Goal: Task Accomplishment & Management: Manage account settings

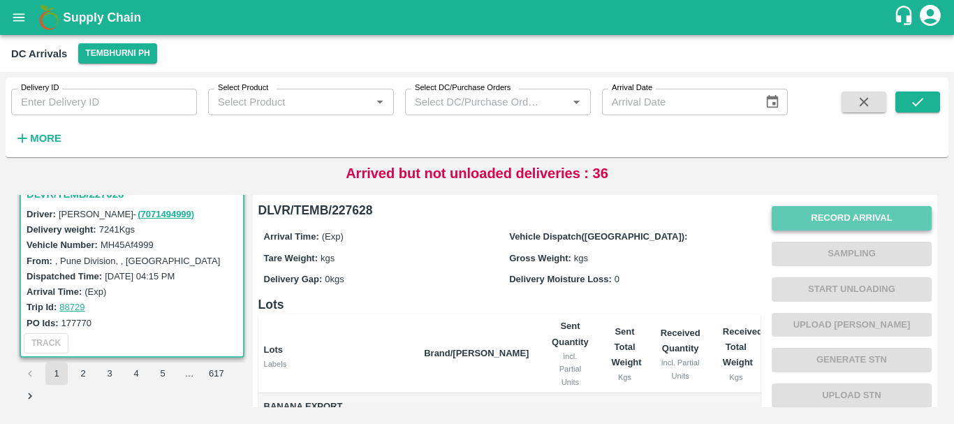
click at [785, 213] on button "Record Arrival" at bounding box center [851, 218] width 160 height 24
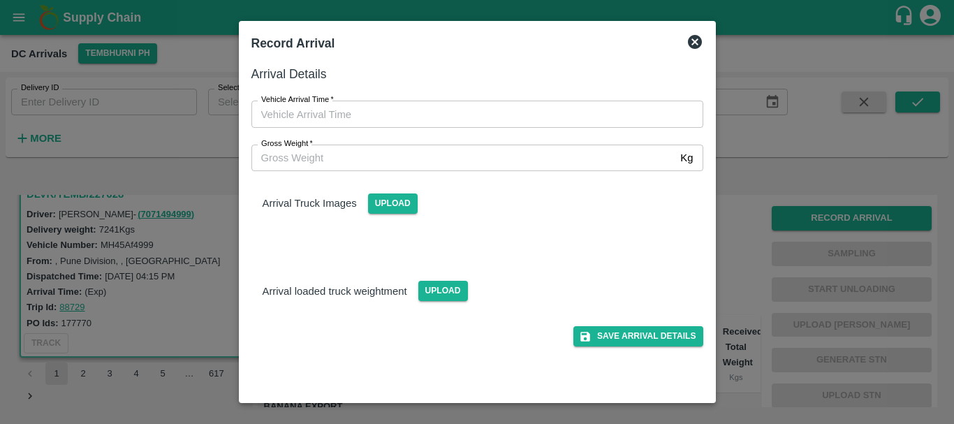
type input "DD/MM/YYYY hh:mm aa"
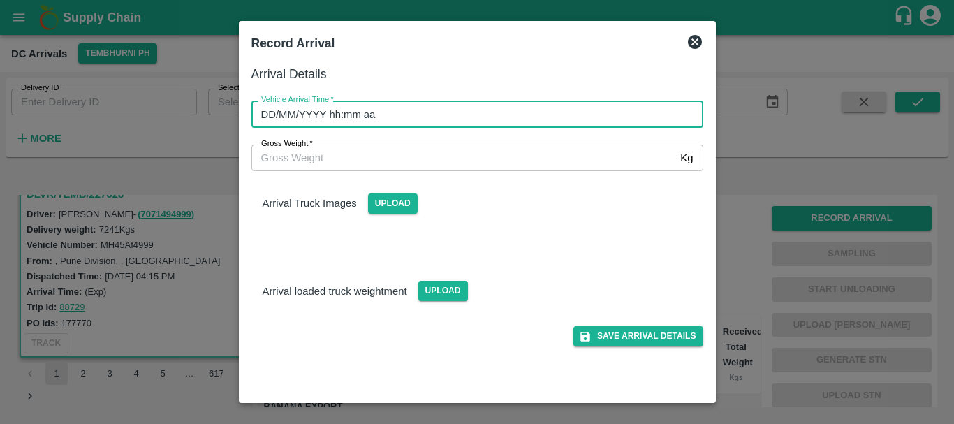
click at [556, 110] on input "DD/MM/YYYY hh:mm aa" at bounding box center [472, 114] width 442 height 27
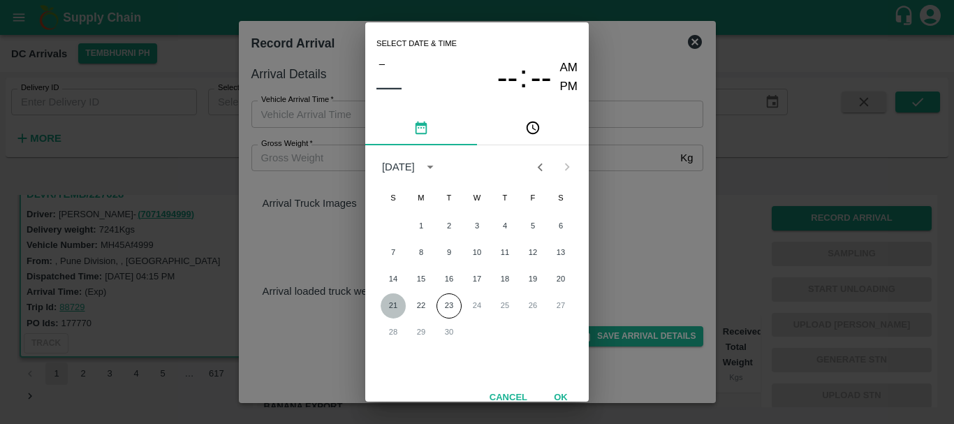
click at [394, 304] on button "21" at bounding box center [392, 305] width 25 height 25
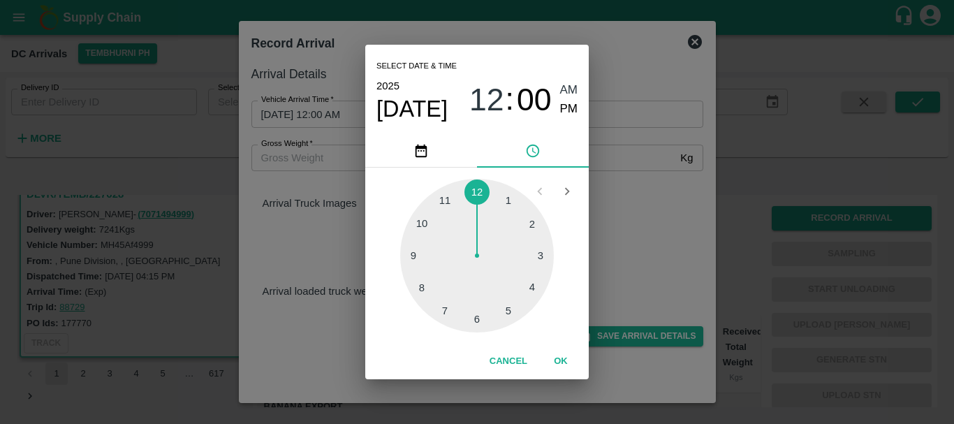
click at [423, 288] on div at bounding box center [477, 256] width 154 height 154
click at [507, 207] on div at bounding box center [477, 256] width 154 height 154
click at [570, 111] on span "PM" at bounding box center [569, 109] width 18 height 19
type input "21/09/2025 08:05 PM"
click at [682, 239] on div "Select date & time 2025 Sep 21 08 : 05 AM PM 05 10 15 20 25 30 35 40 45 50 55 0…" at bounding box center [477, 212] width 954 height 424
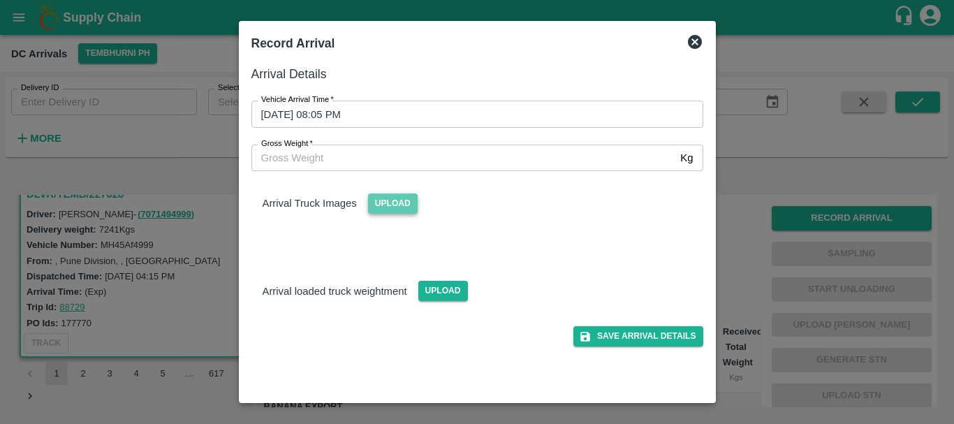
click at [381, 203] on span "Upload" at bounding box center [393, 203] width 50 height 20
click at [0, 0] on input "Upload" at bounding box center [0, 0] width 0 height 0
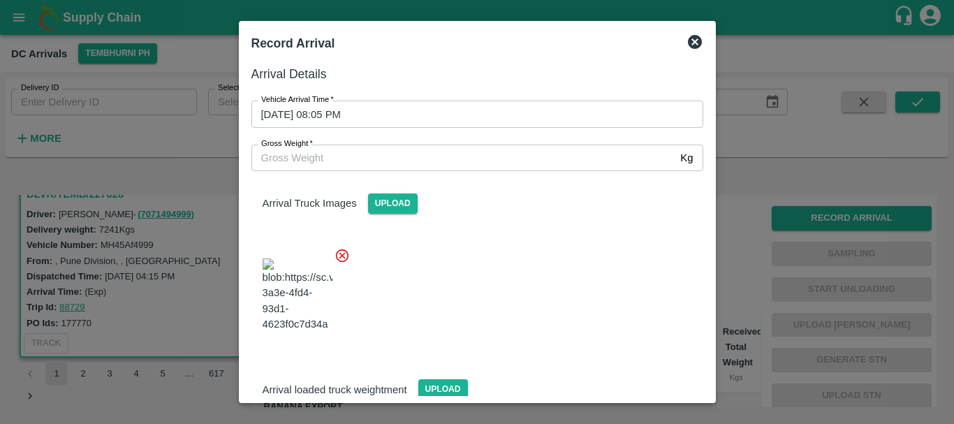
scroll to position [105, 0]
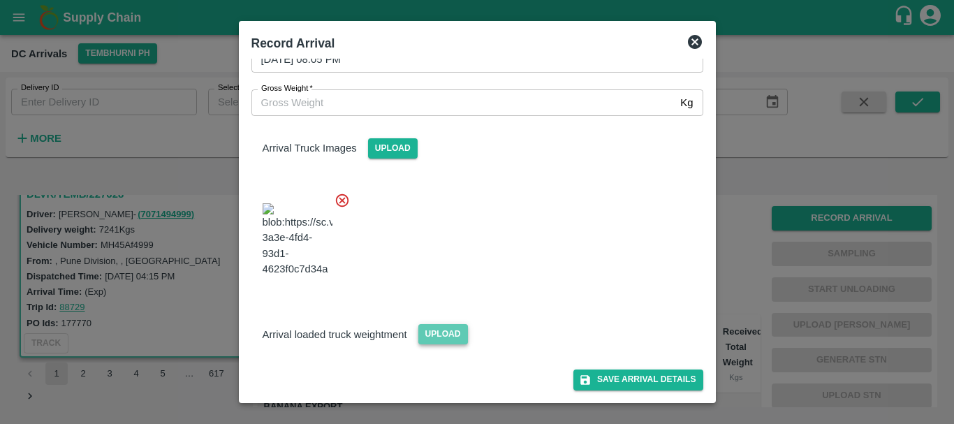
click at [428, 327] on span "Upload" at bounding box center [443, 334] width 50 height 20
click at [0, 0] on input "Upload" at bounding box center [0, 0] width 0 height 0
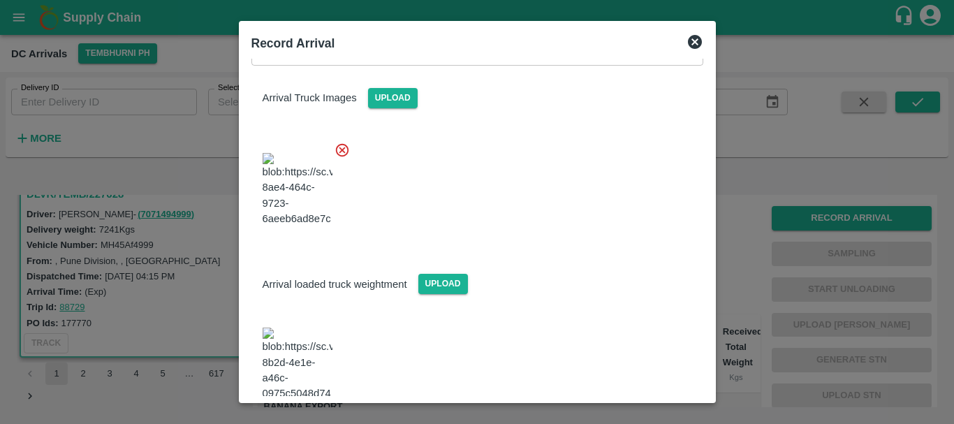
scroll to position [266, 0]
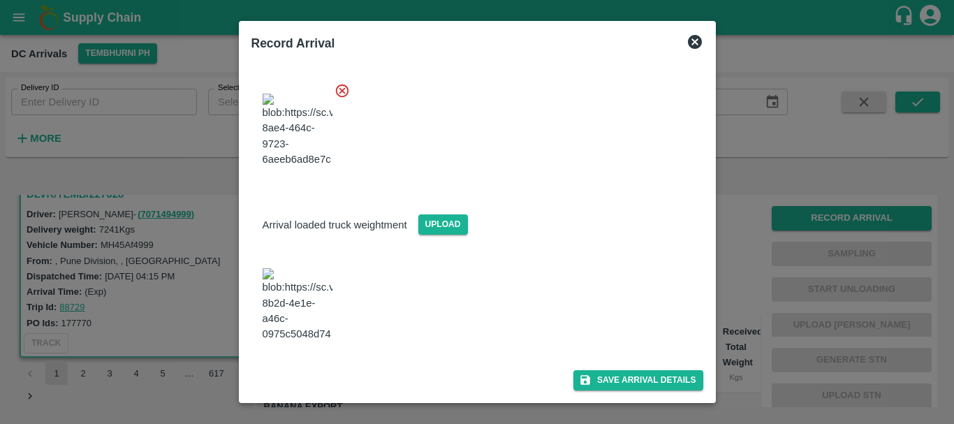
click at [297, 309] on img at bounding box center [297, 304] width 70 height 73
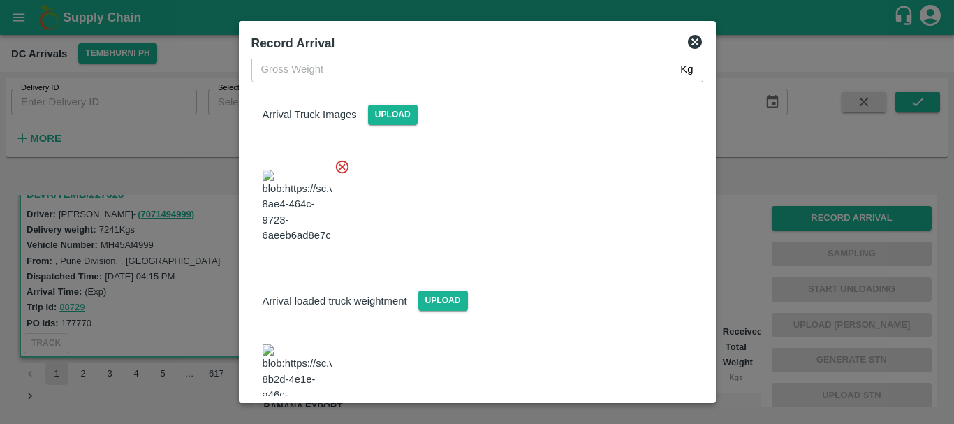
scroll to position [0, 0]
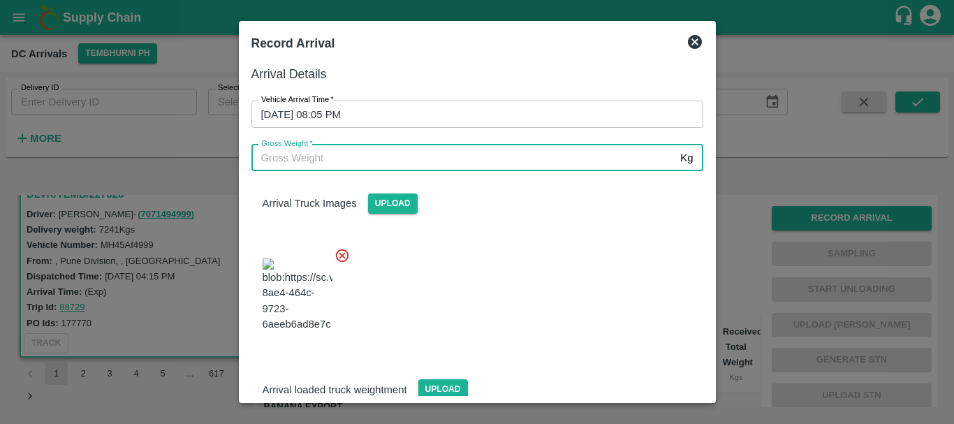
click at [354, 149] on input "Gross Weight   *" at bounding box center [463, 158] width 424 height 27
type input "13840"
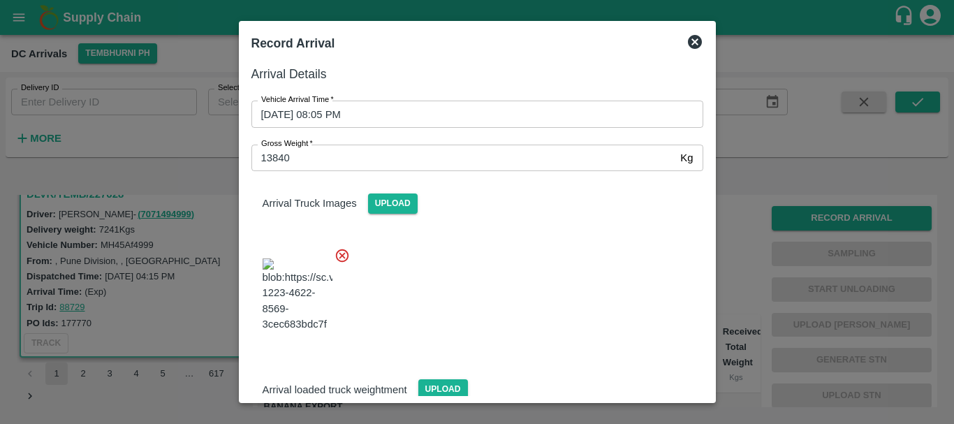
click at [536, 287] on div at bounding box center [471, 291] width 463 height 110
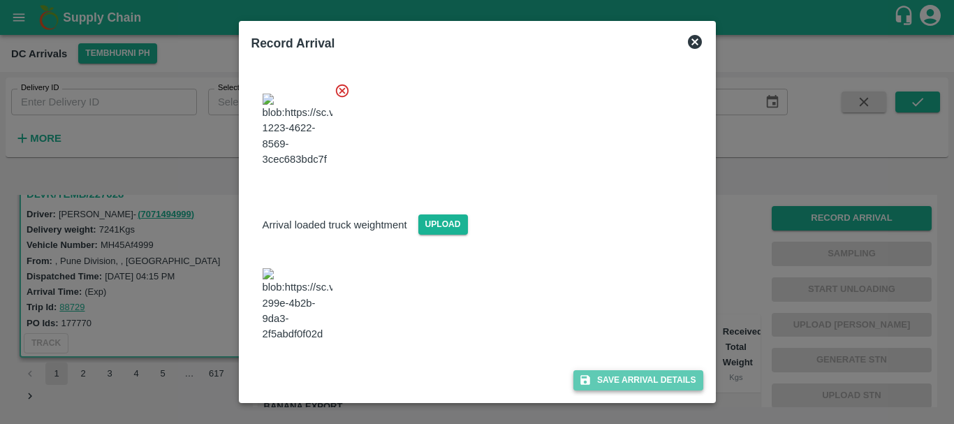
click at [597, 378] on button "Save Arrival Details" at bounding box center [637, 380] width 129 height 20
click at [510, 192] on div "Arrival loaded truck weightment Upload" at bounding box center [477, 213] width 474 height 43
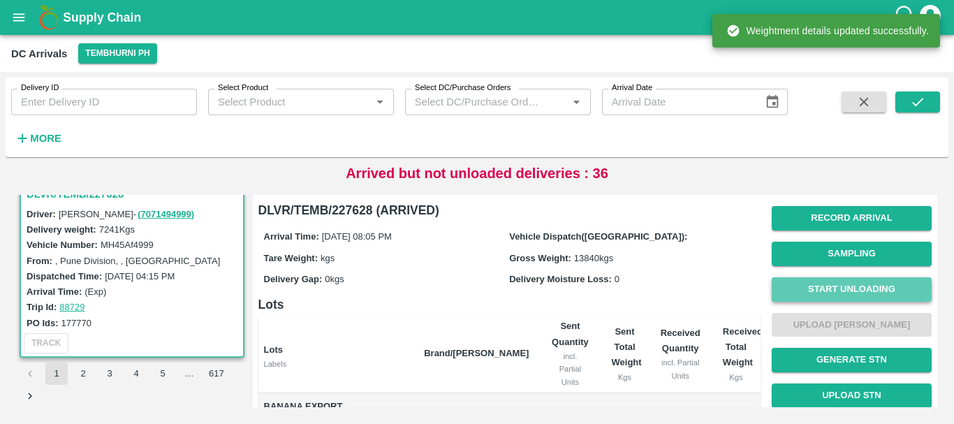
click at [805, 283] on button "Start Unloading" at bounding box center [851, 289] width 160 height 24
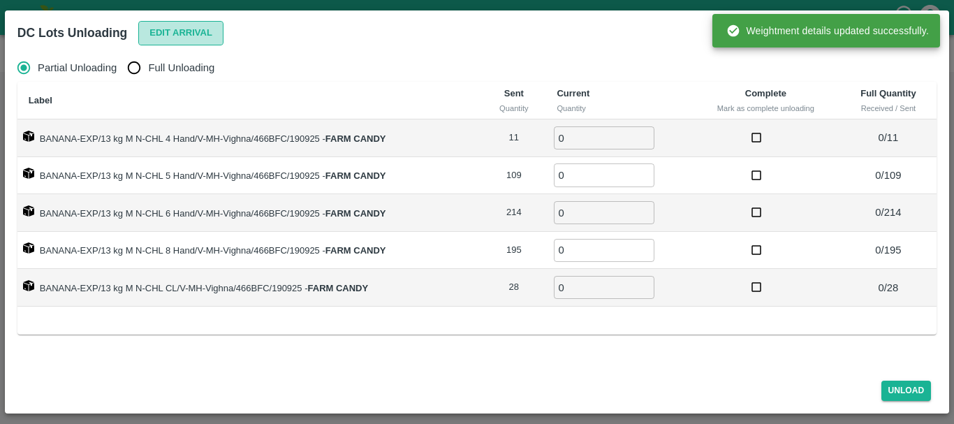
click at [167, 26] on button "Edit Arrival" at bounding box center [180, 33] width 85 height 24
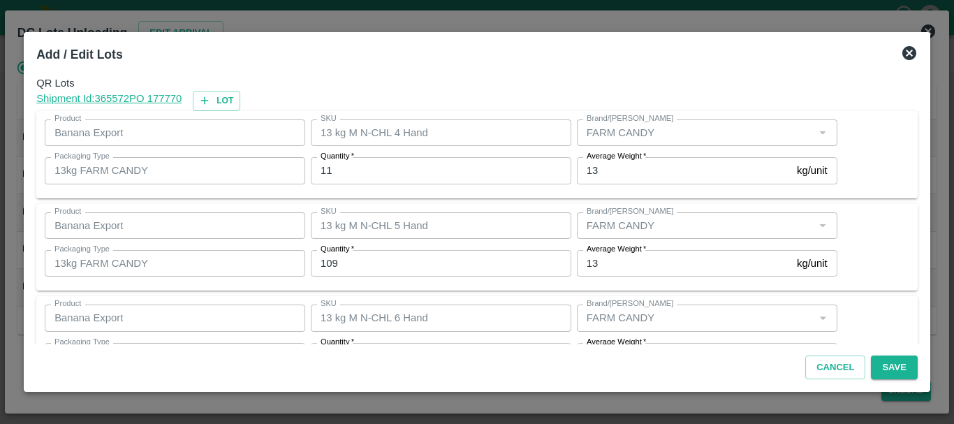
click at [402, 84] on span "QR Lots" at bounding box center [476, 82] width 881 height 15
click at [914, 54] on icon at bounding box center [909, 53] width 14 height 14
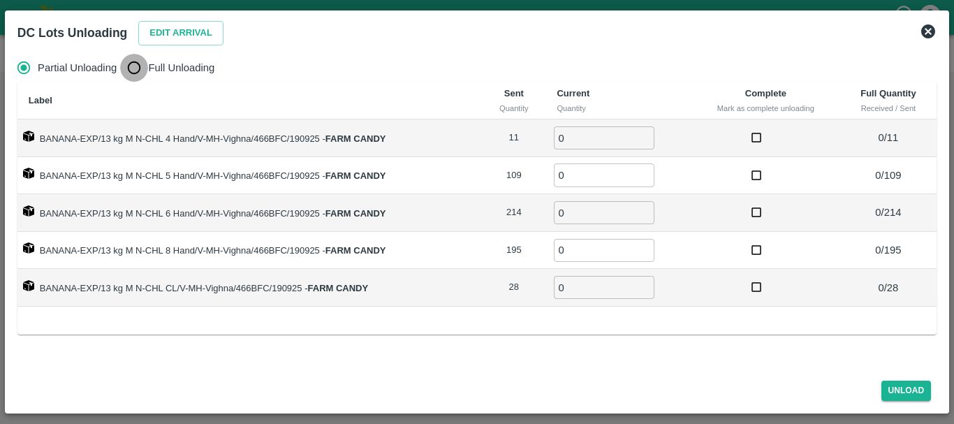
click at [138, 65] on input "Full Unloading" at bounding box center [134, 68] width 28 height 28
radio input "true"
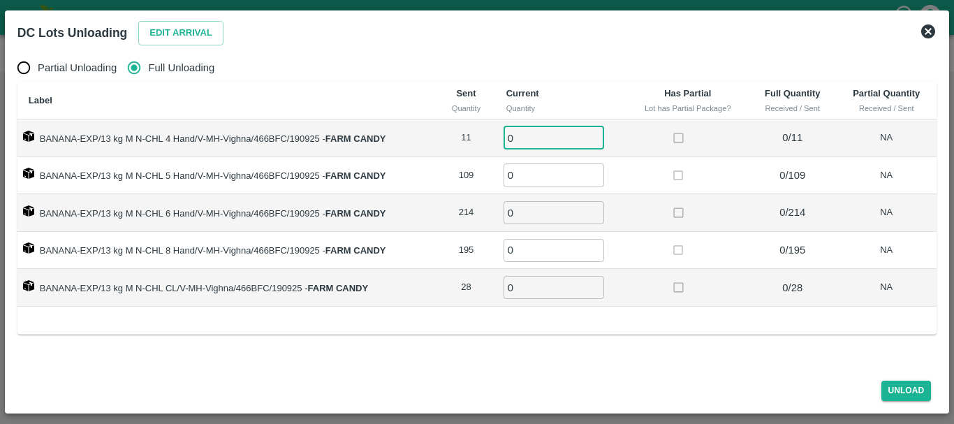
click at [533, 135] on input "0" at bounding box center [553, 137] width 101 height 23
type input "011"
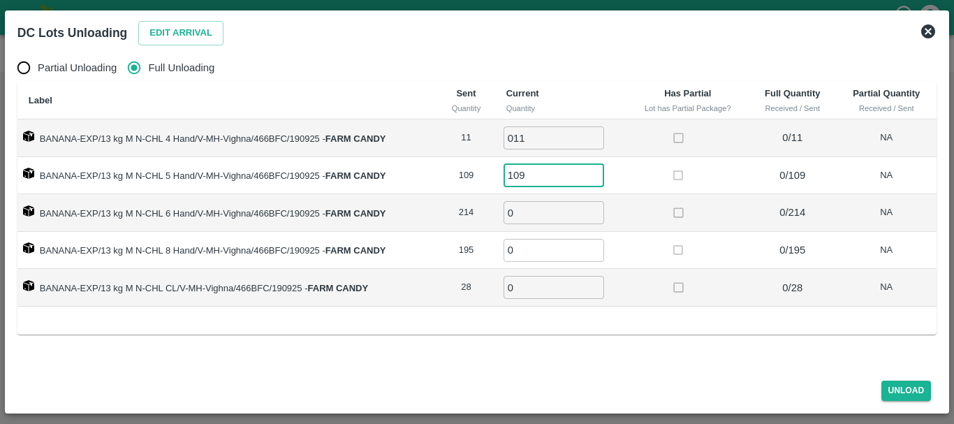
type input "109"
type input "214"
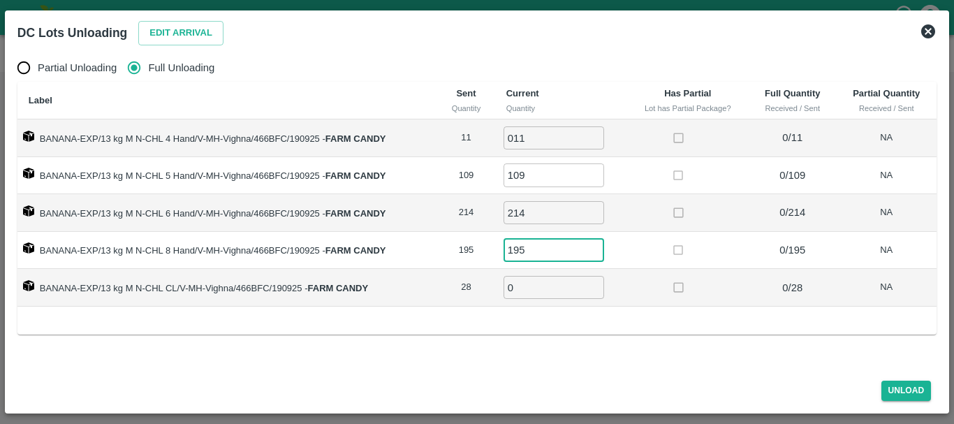
type input "195"
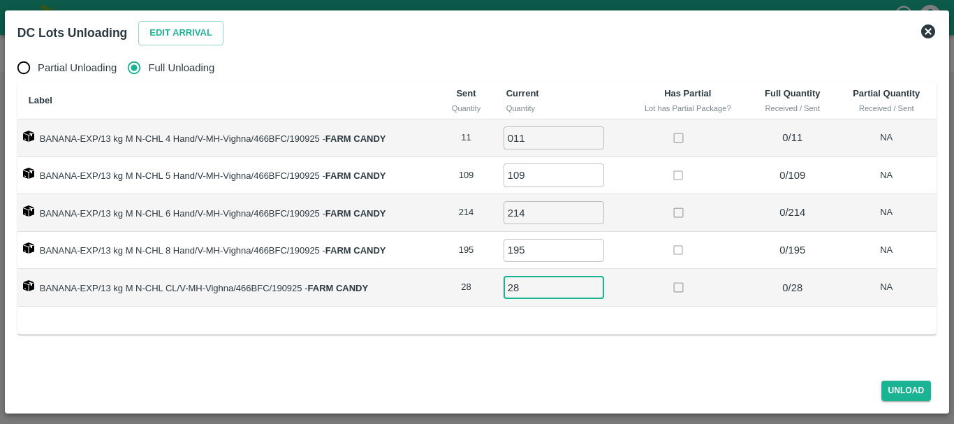
type input "28"
click at [653, 257] on td at bounding box center [687, 251] width 122 height 38
click at [891, 393] on button "Unload" at bounding box center [906, 390] width 50 height 20
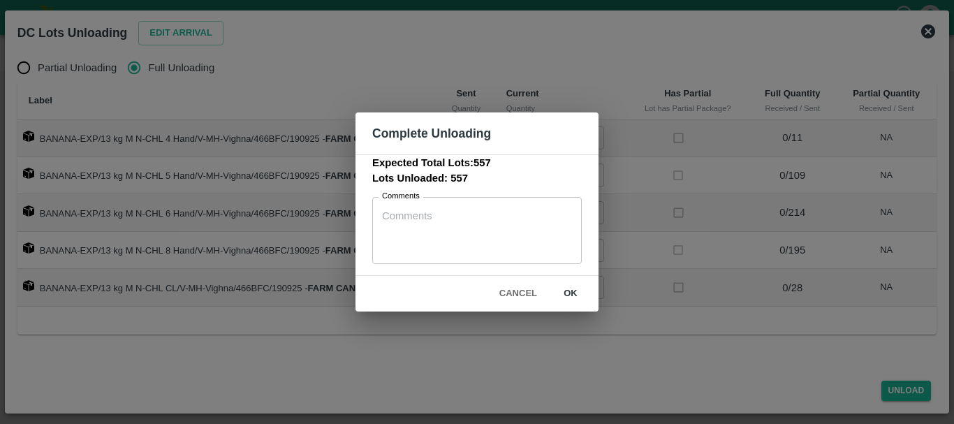
click at [575, 299] on button "ok" at bounding box center [570, 293] width 45 height 24
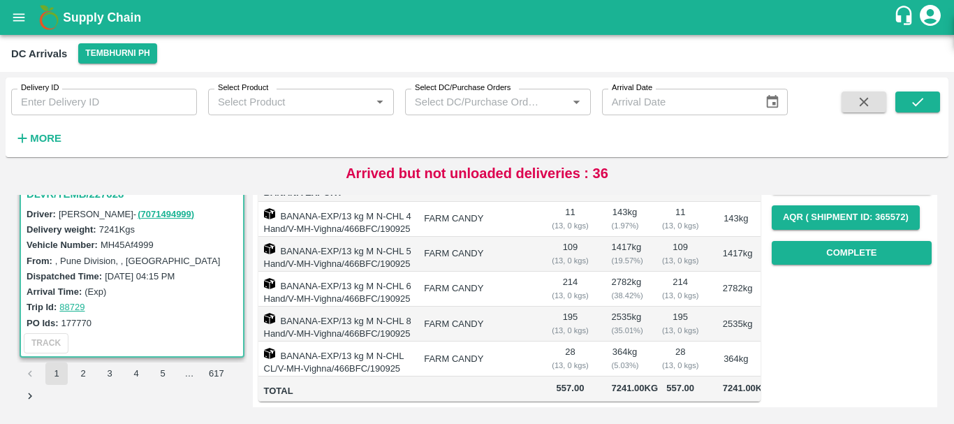
scroll to position [0, 0]
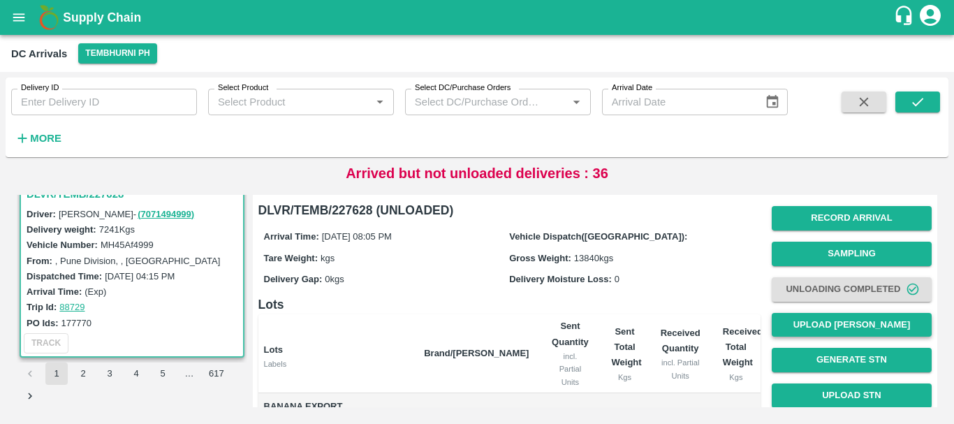
click at [806, 331] on button "Upload Tare Weight" at bounding box center [851, 325] width 160 height 24
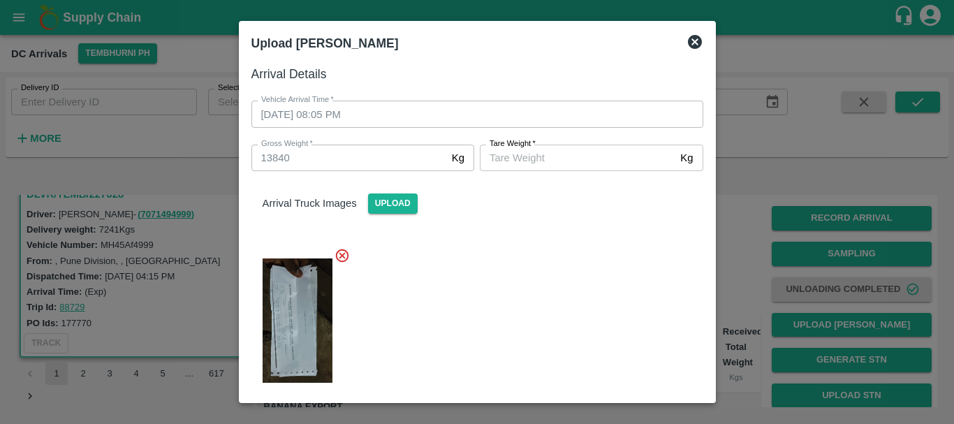
click at [551, 159] on input "Tare Weight   *" at bounding box center [577, 158] width 195 height 27
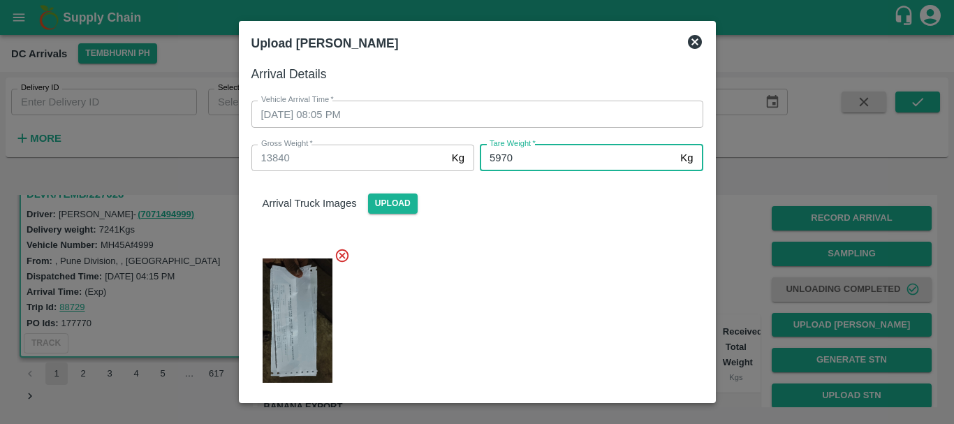
type input "5970"
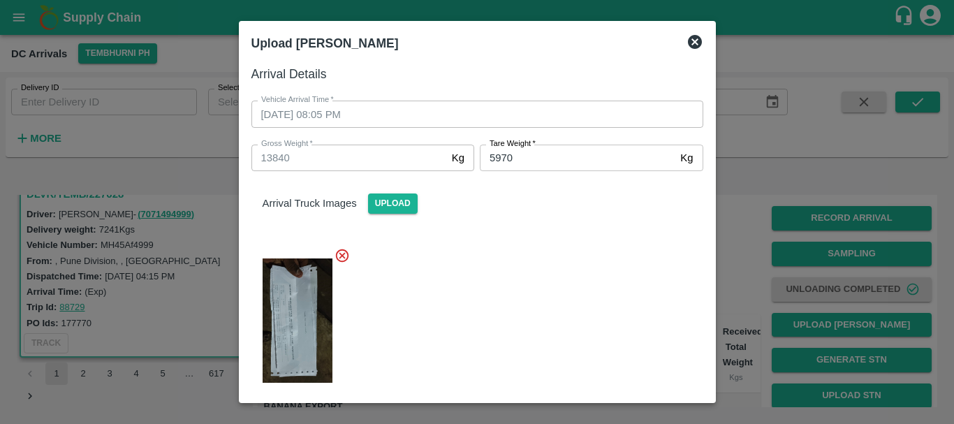
click at [550, 241] on div at bounding box center [471, 316] width 463 height 161
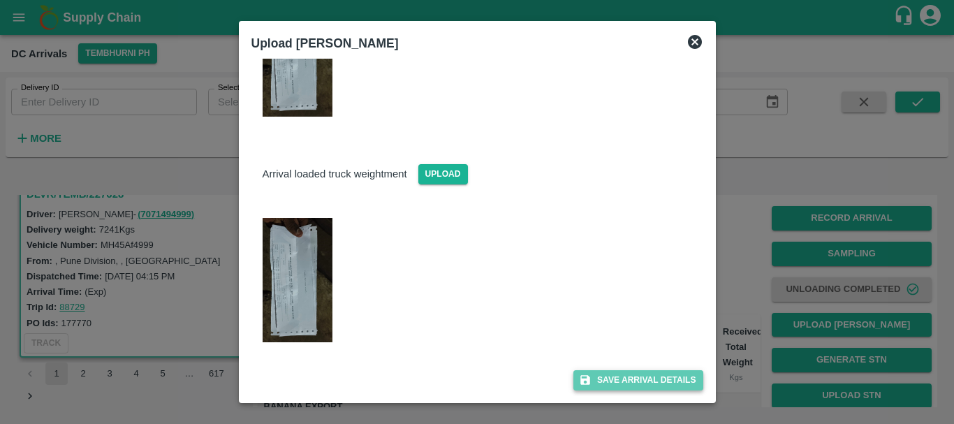
click at [627, 371] on button "Save Arrival Details" at bounding box center [637, 380] width 129 height 20
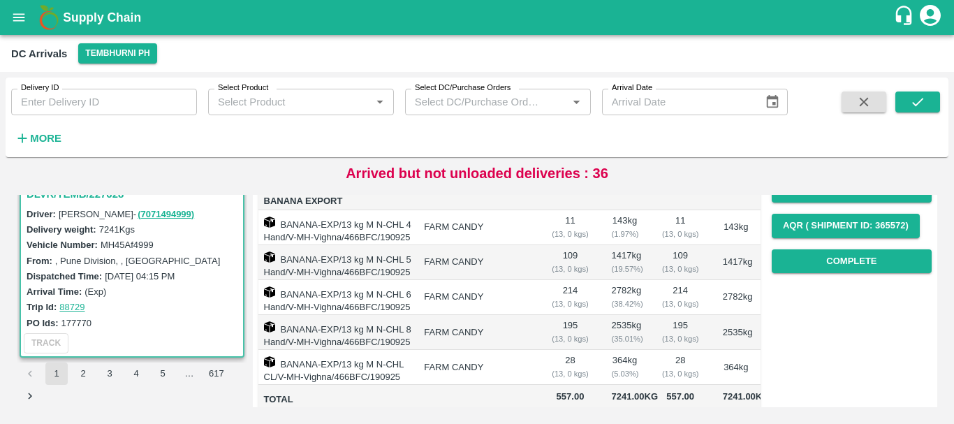
scroll to position [205, 0]
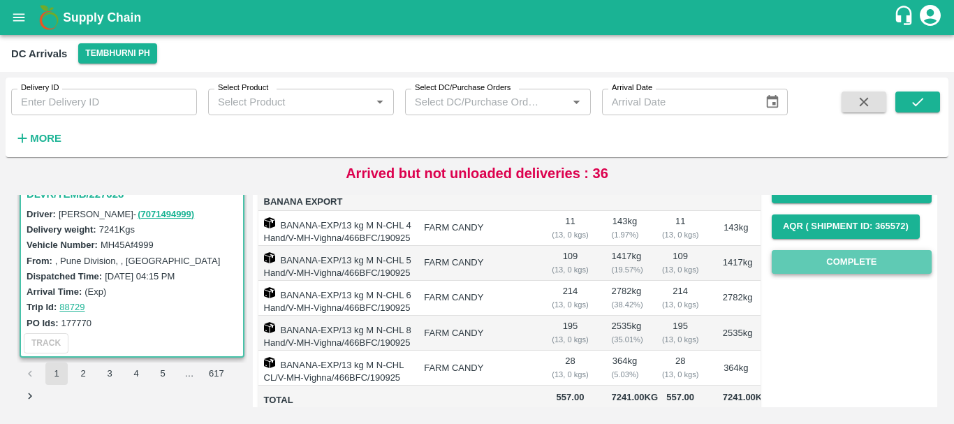
click at [795, 273] on button "Complete" at bounding box center [851, 262] width 160 height 24
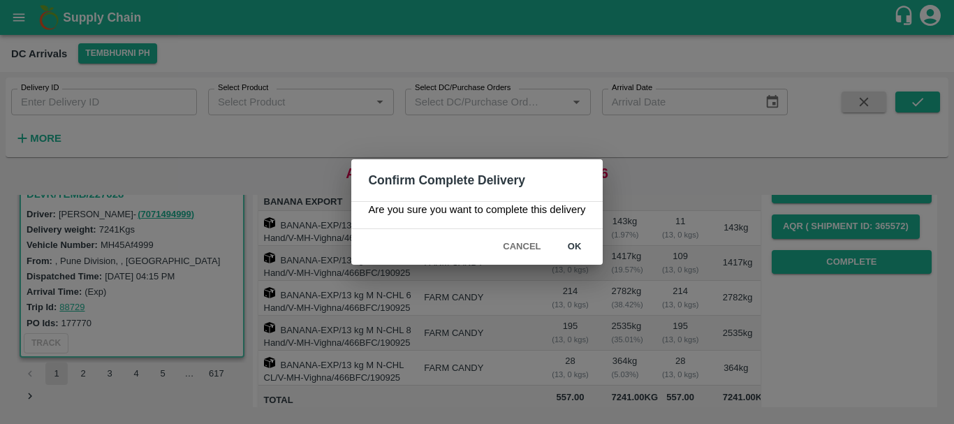
click at [576, 255] on button "ok" at bounding box center [574, 247] width 45 height 24
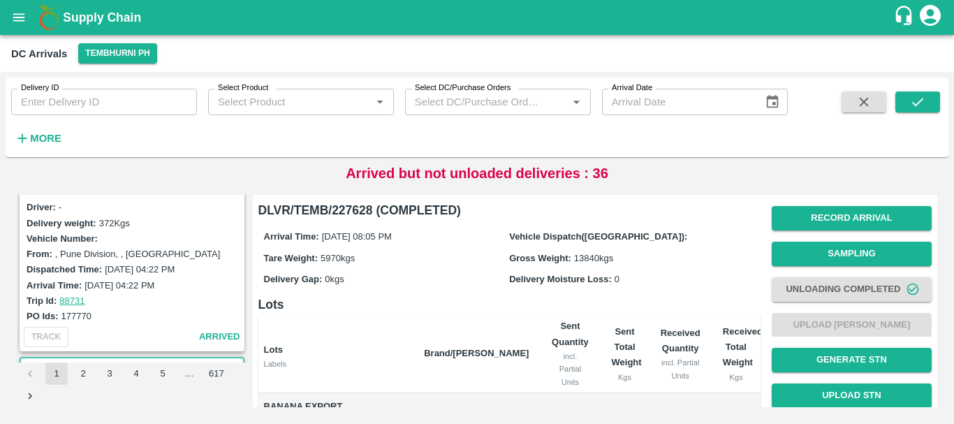
scroll to position [2365, 0]
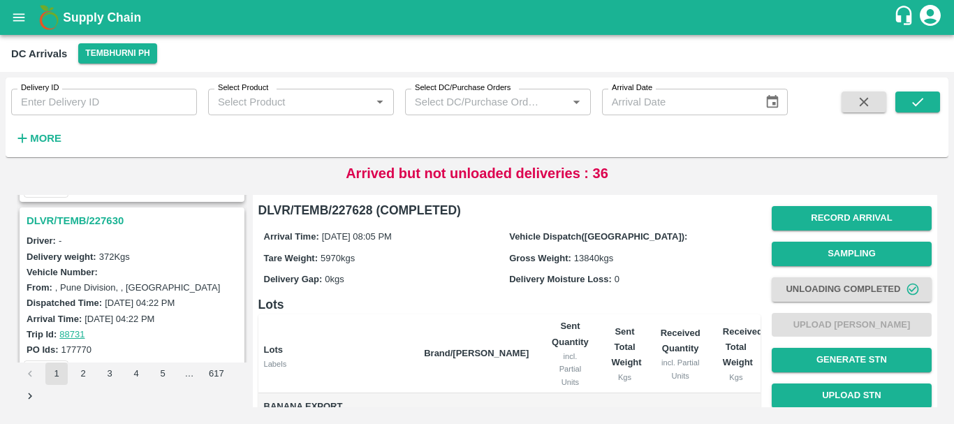
click at [106, 221] on h3 "DLVR/TEMB/227630" at bounding box center [134, 221] width 215 height 18
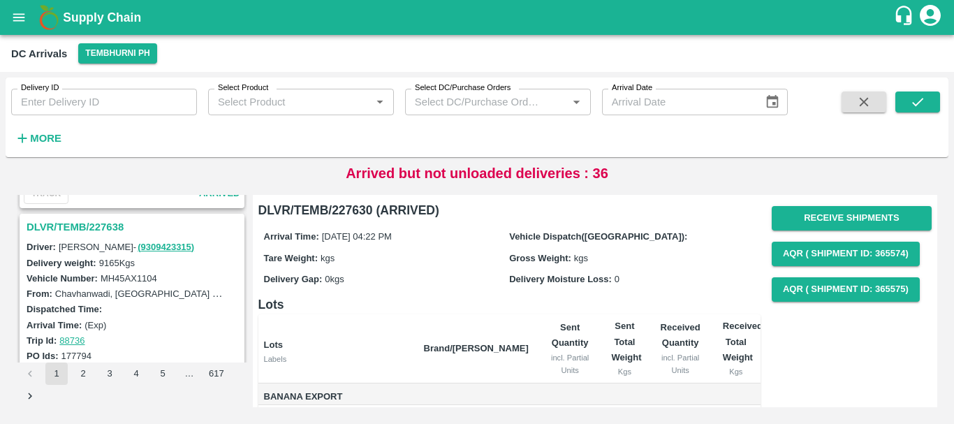
scroll to position [1764, 0]
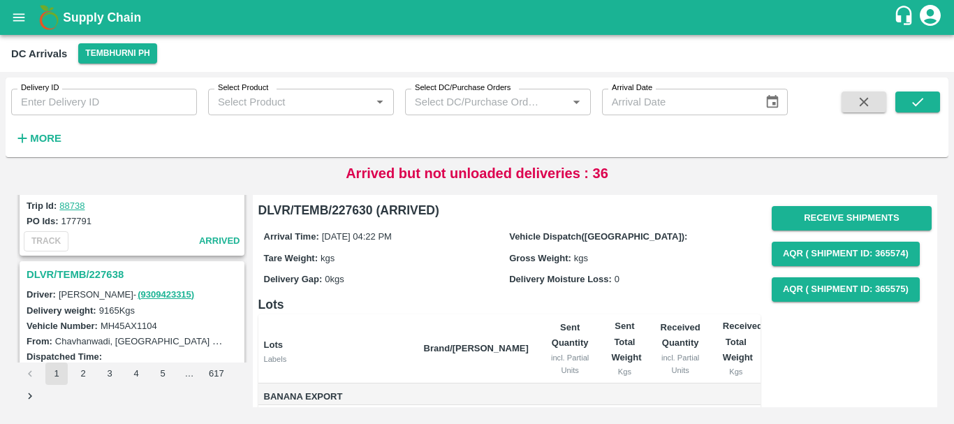
click at [89, 269] on h3 "DLVR/TEMB/227638" at bounding box center [134, 274] width 215 height 18
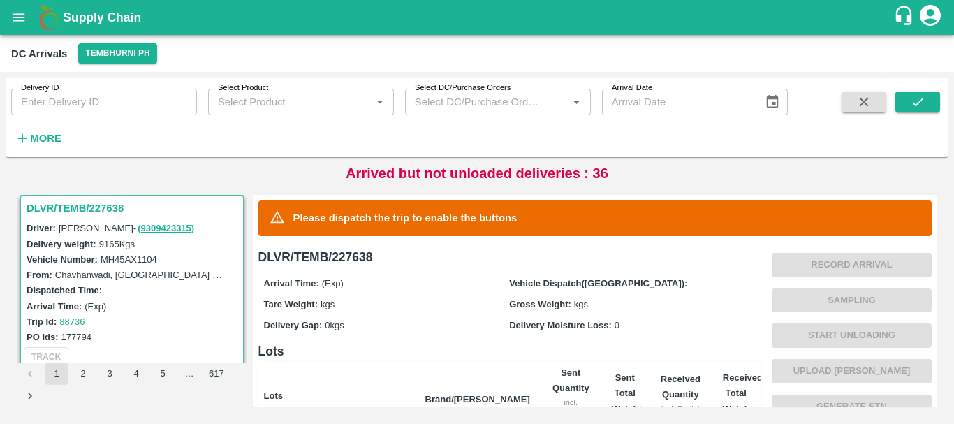
scroll to position [275, 0]
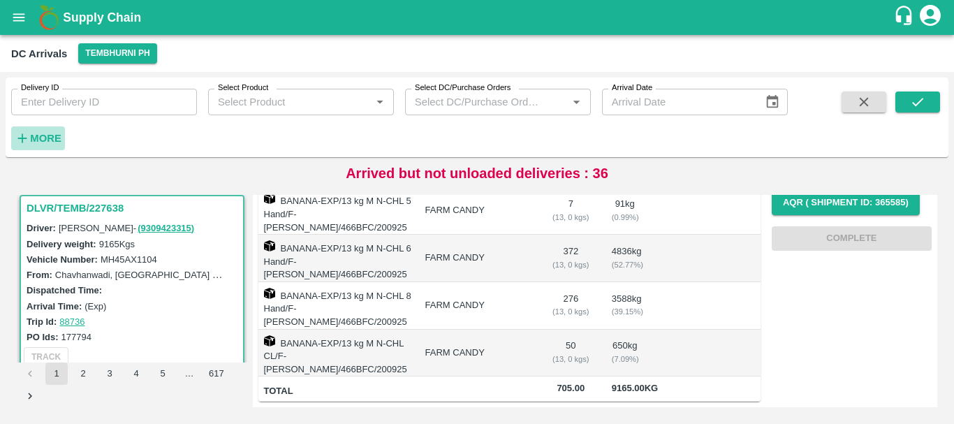
click at [41, 144] on strong "More" at bounding box center [45, 138] width 31 height 11
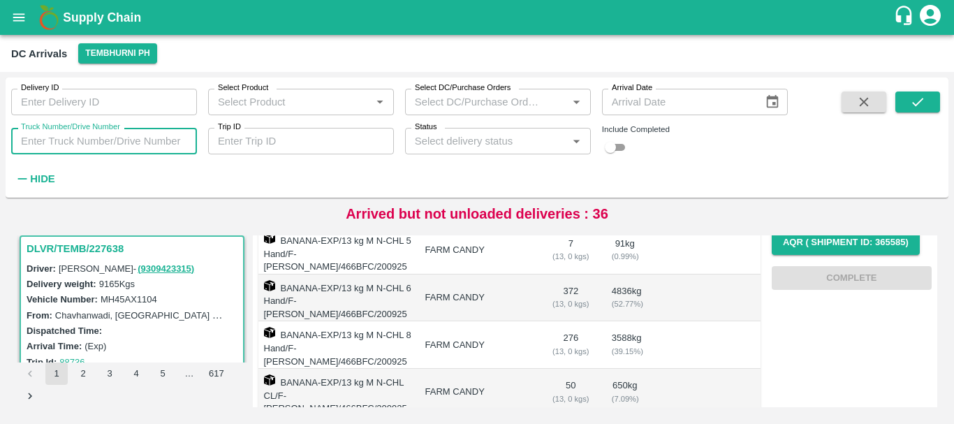
click at [65, 147] on input "Truck Number/Drive Number" at bounding box center [104, 141] width 186 height 27
type input "1104"
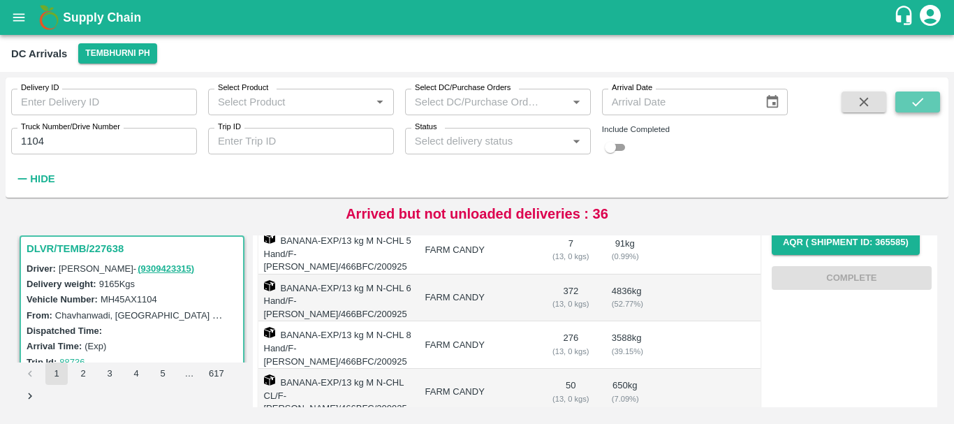
click at [924, 103] on icon "submit" at bounding box center [917, 101] width 15 height 15
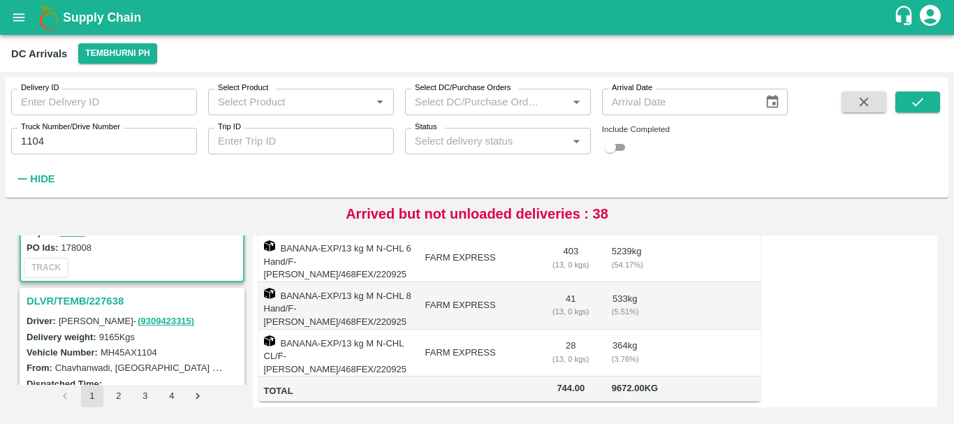
scroll to position [136, 0]
click at [98, 298] on h3 "DLVR/TEMB/227638" at bounding box center [134, 300] width 215 height 18
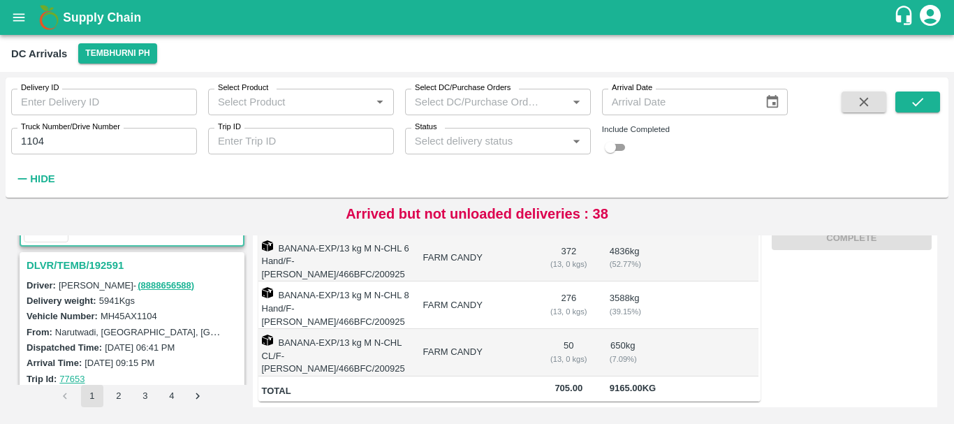
scroll to position [353, 0]
click at [104, 262] on h3 "DLVR/TEMB/192591" at bounding box center [134, 266] width 215 height 18
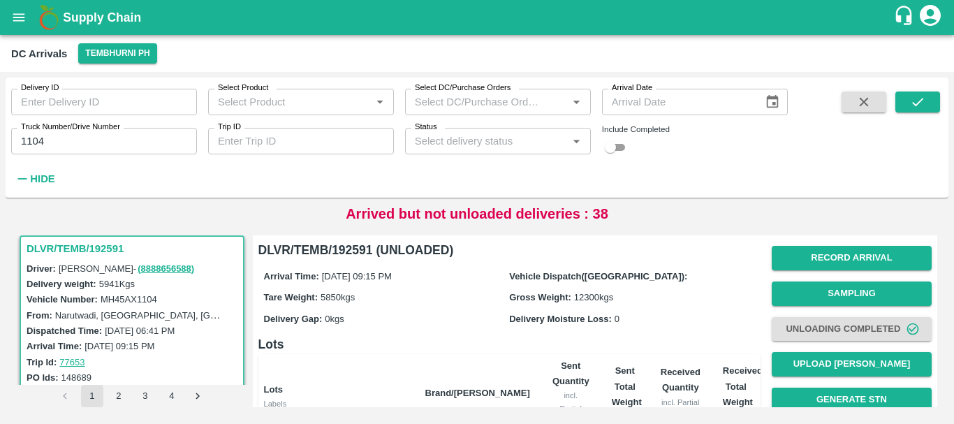
scroll to position [362, 0]
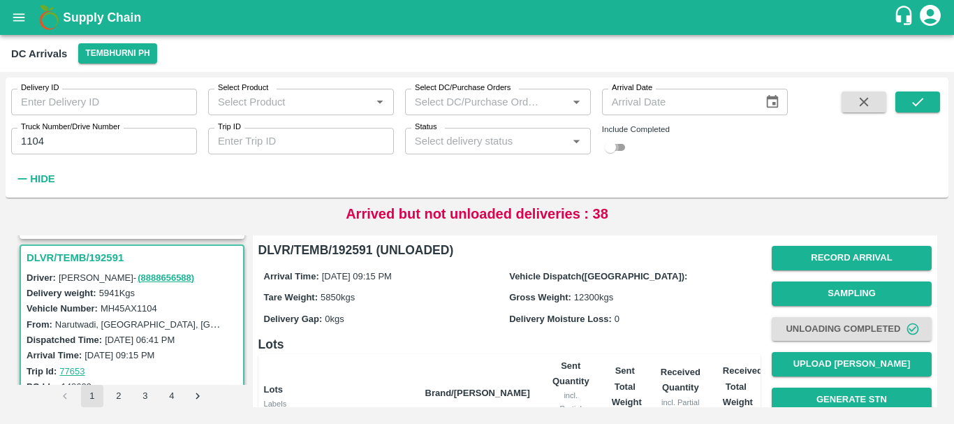
click at [624, 146] on input "checkbox" at bounding box center [610, 147] width 50 height 17
checkbox input "true"
click at [935, 98] on button "submit" at bounding box center [917, 101] width 45 height 21
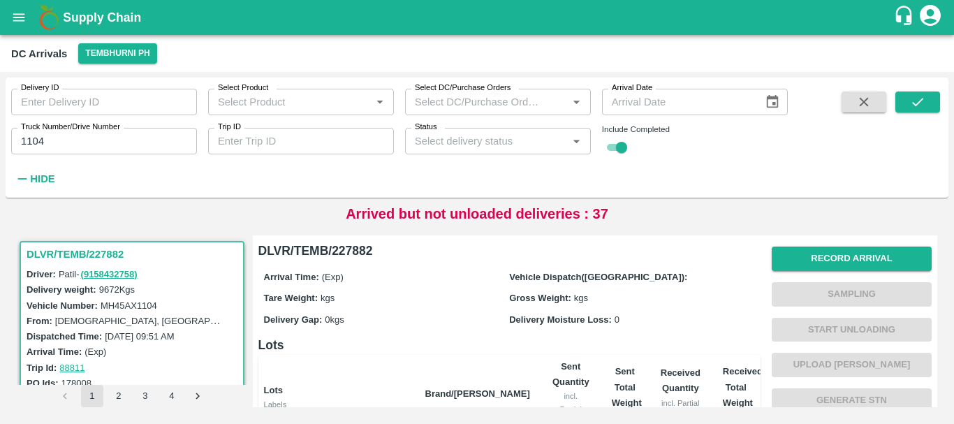
scroll to position [131, 0]
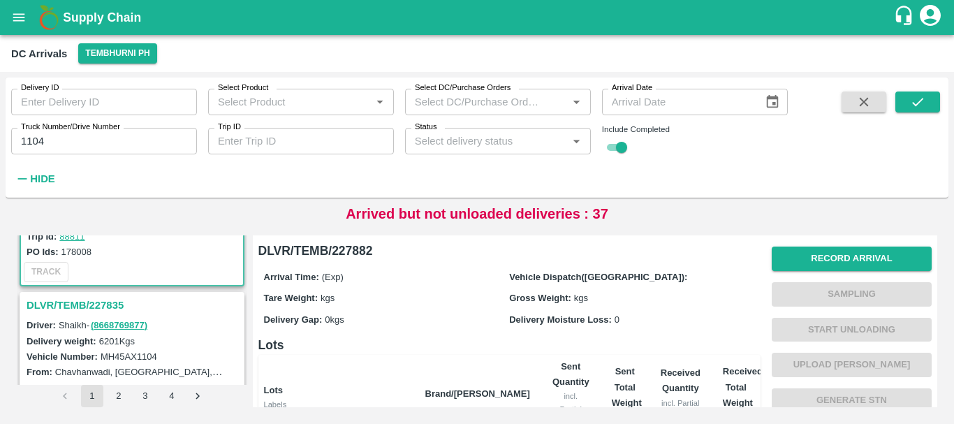
click at [117, 302] on h3 "DLVR/TEMB/227835" at bounding box center [134, 305] width 215 height 18
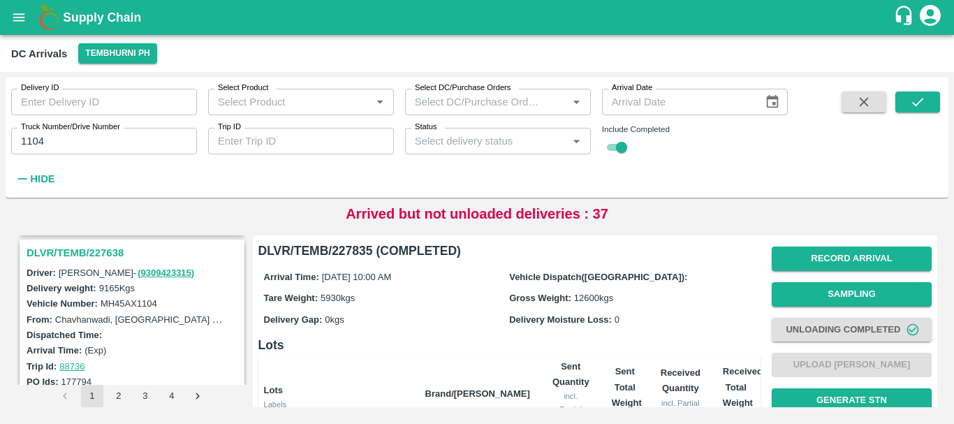
click at [101, 250] on h3 "DLVR/TEMB/227638" at bounding box center [134, 253] width 215 height 18
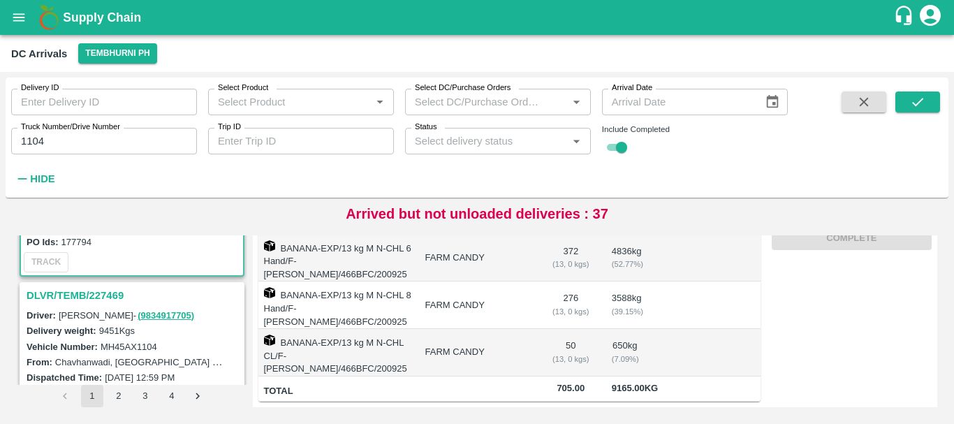
click at [102, 288] on h3 "DLVR/TEMB/227469" at bounding box center [134, 295] width 215 height 18
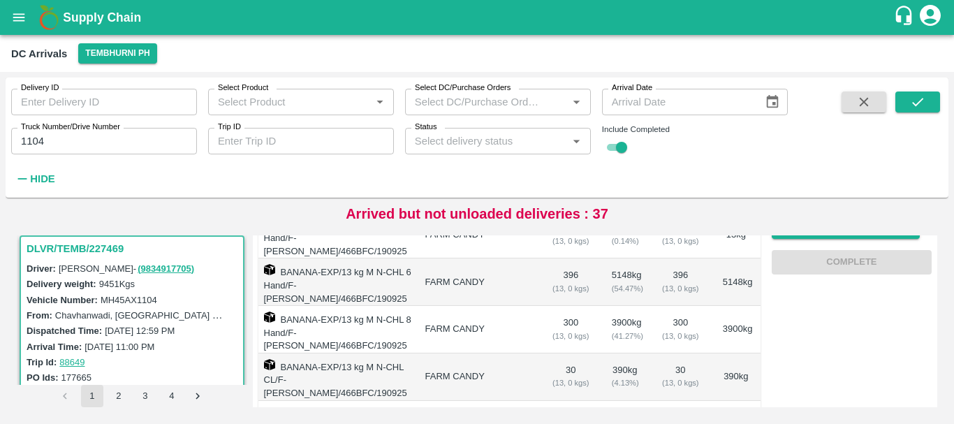
scroll to position [269, 0]
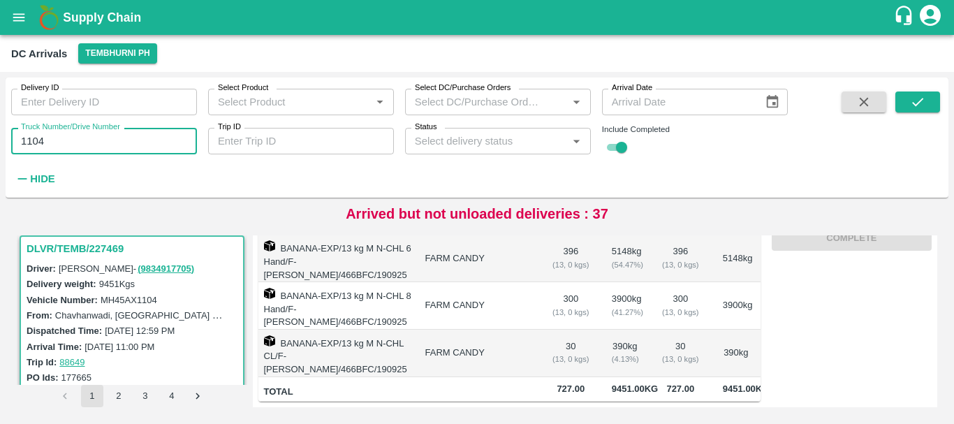
click at [121, 130] on input "1104" at bounding box center [104, 141] width 186 height 27
type input "1"
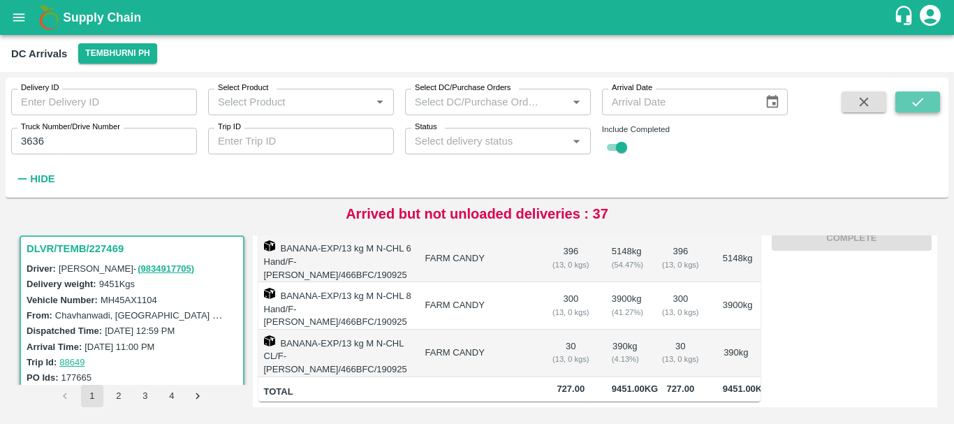
click at [906, 105] on button "submit" at bounding box center [917, 101] width 45 height 21
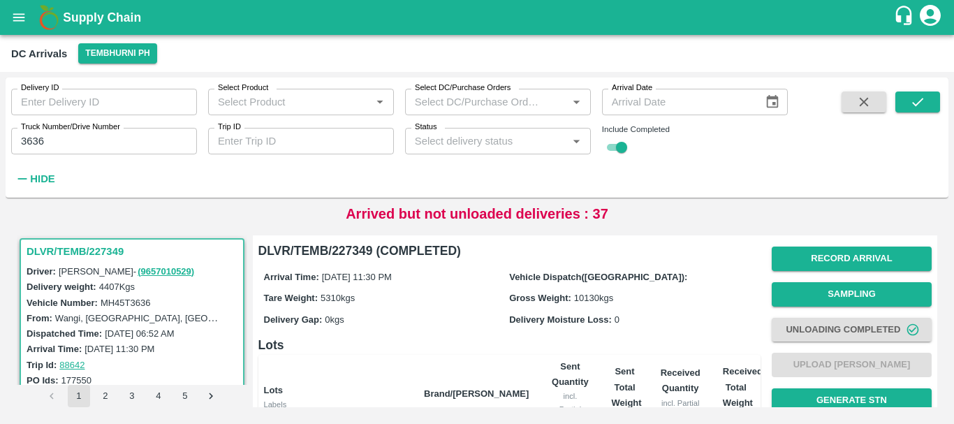
click at [146, 149] on input "3636" at bounding box center [104, 141] width 186 height 27
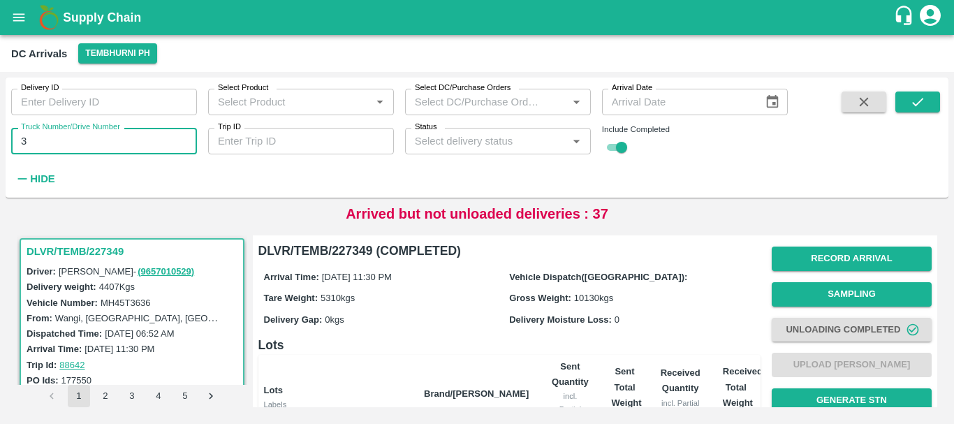
type input "3"
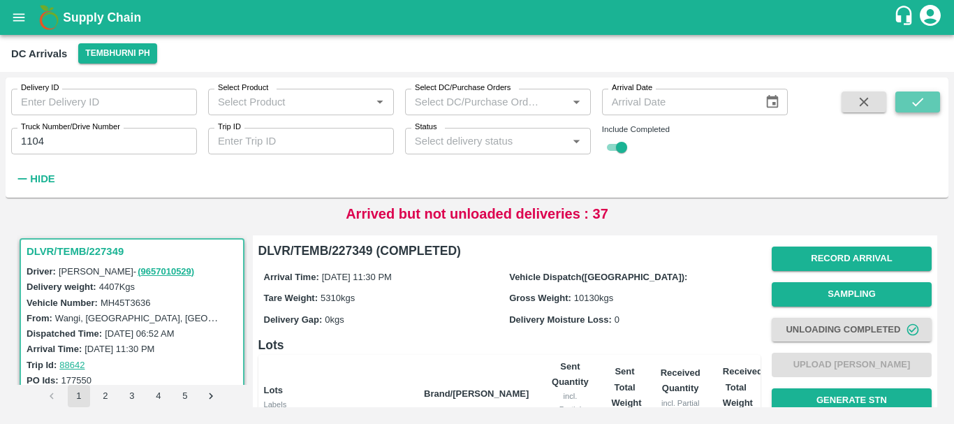
click at [928, 99] on button "submit" at bounding box center [917, 101] width 45 height 21
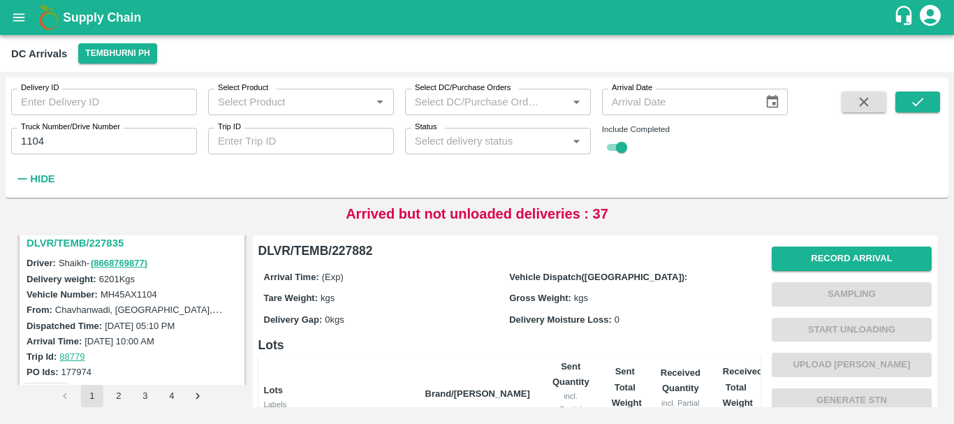
scroll to position [166, 0]
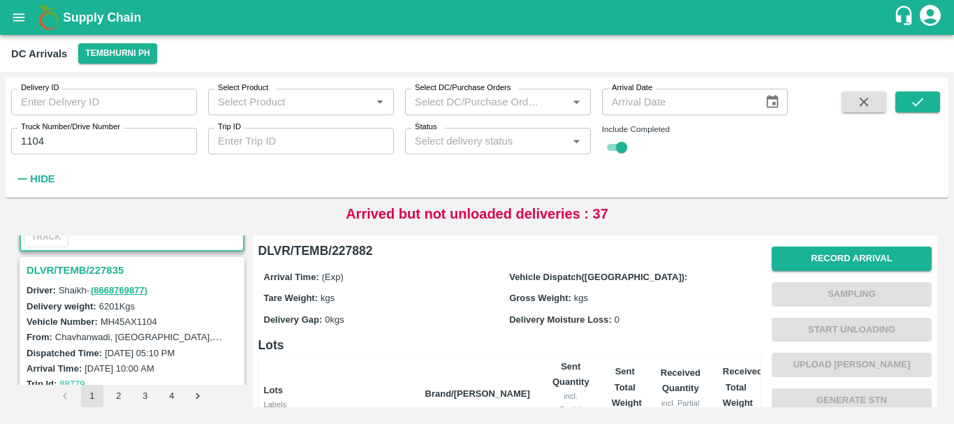
click at [112, 269] on h3 "DLVR/TEMB/227835" at bounding box center [134, 270] width 215 height 18
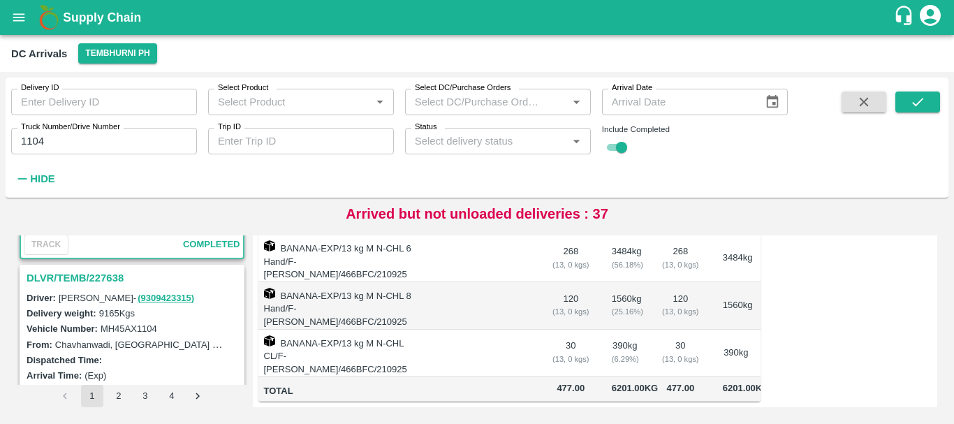
scroll to position [342, 0]
click at [98, 269] on h3 "DLVR/TEMB/227638" at bounding box center [134, 277] width 215 height 18
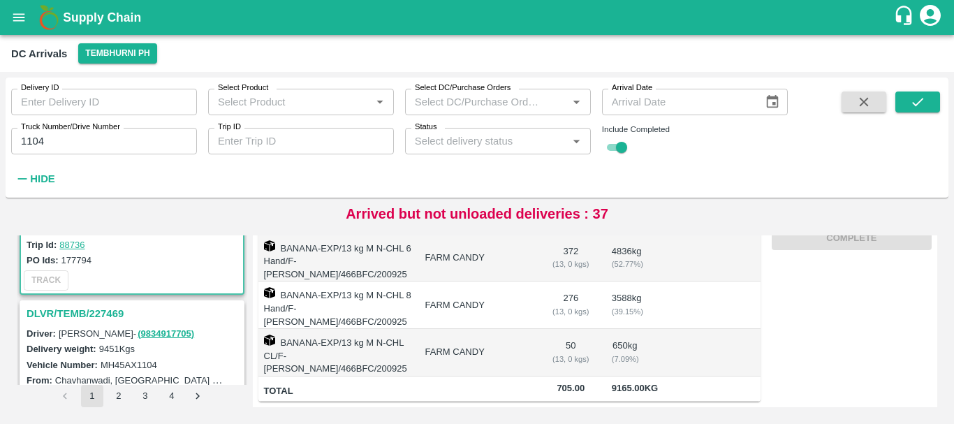
scroll to position [489, 0]
click at [95, 316] on h3 "DLVR/TEMB/227469" at bounding box center [134, 313] width 215 height 18
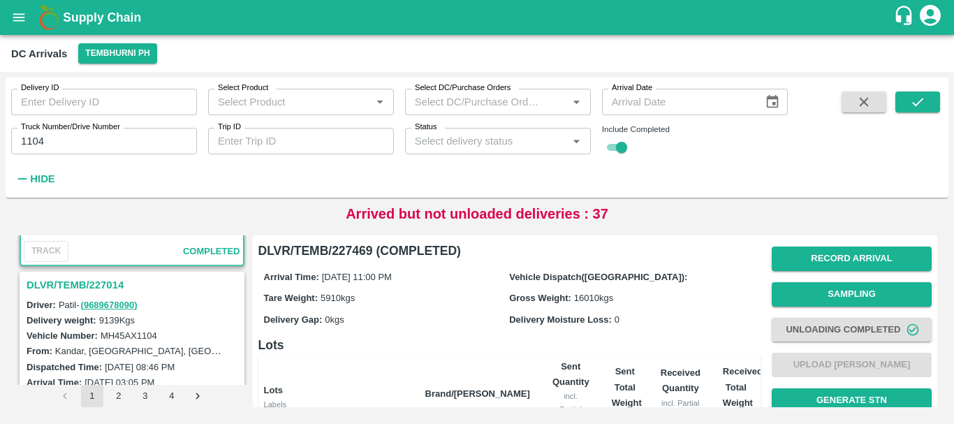
scroll to position [630, 0]
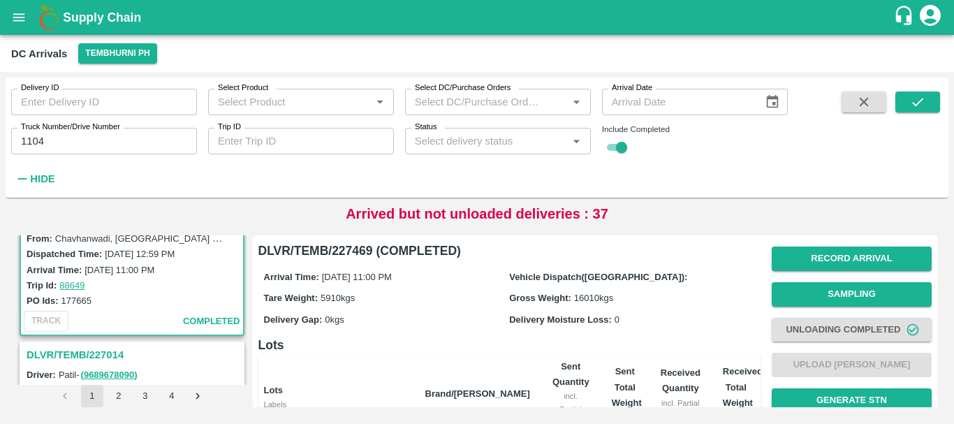
click at [103, 348] on h3 "DLVR/TEMB/227014" at bounding box center [134, 355] width 215 height 18
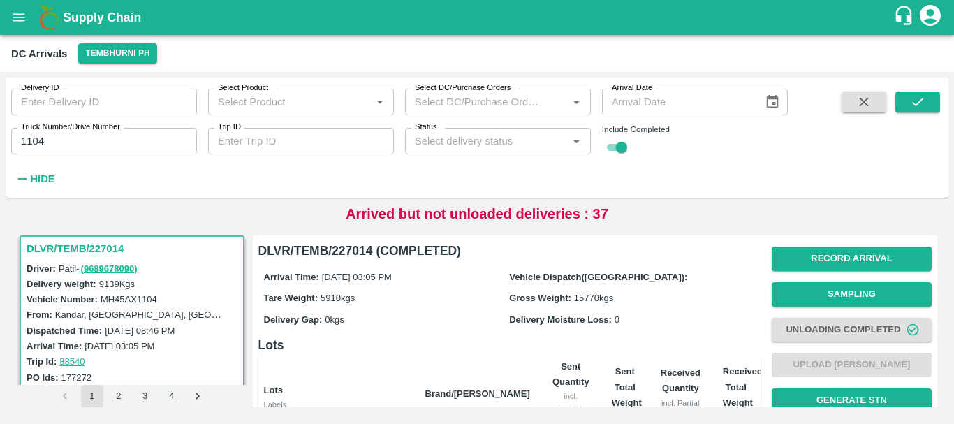
scroll to position [317, 0]
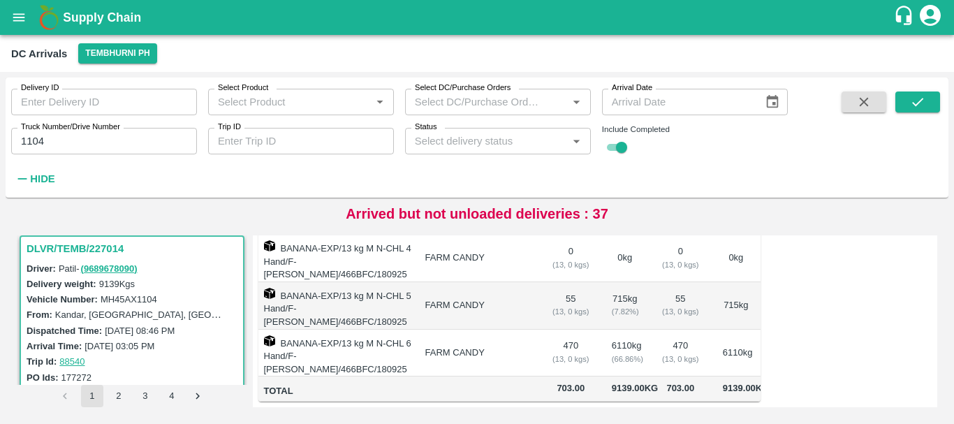
click at [578, 329] on td "470 ( 13, 0 kgs)" at bounding box center [570, 352] width 59 height 47
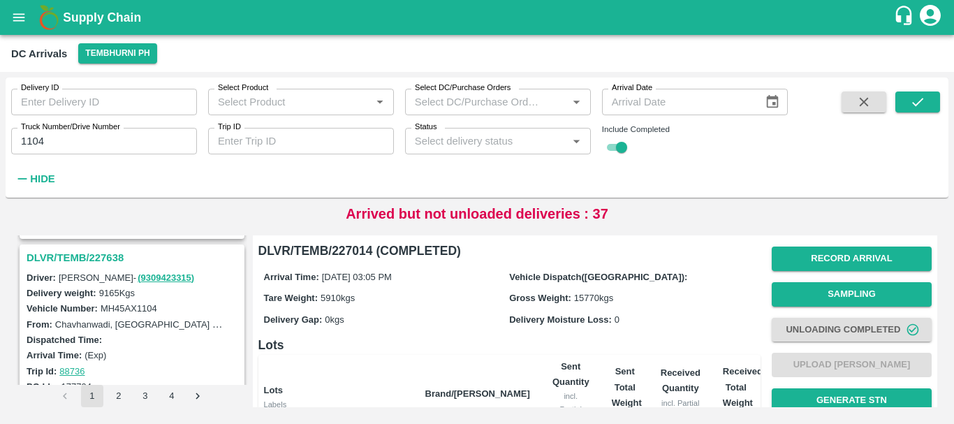
click at [93, 259] on h3 "DLVR/TEMB/227638" at bounding box center [134, 258] width 215 height 18
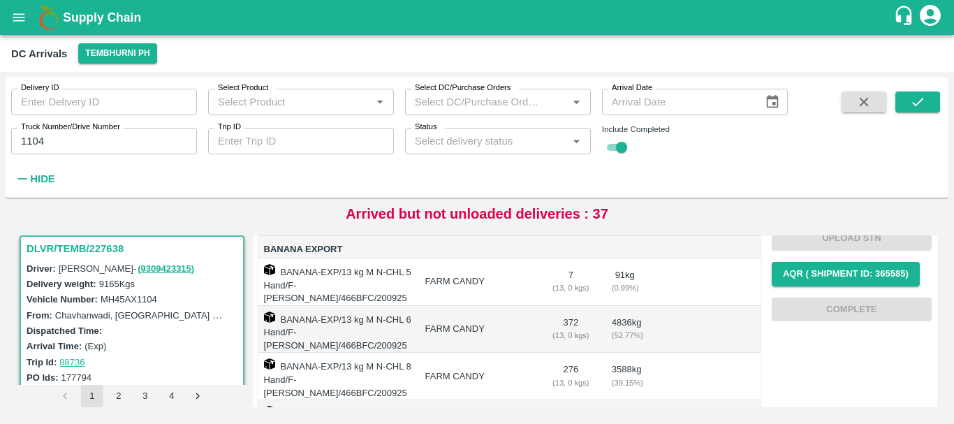
scroll to position [252, 0]
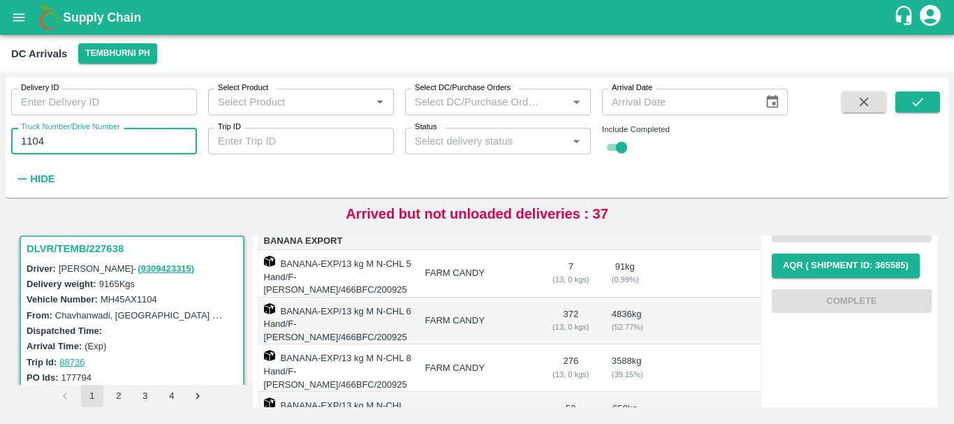
click at [105, 140] on input "1104" at bounding box center [104, 141] width 186 height 27
type input "1"
type input "3355"
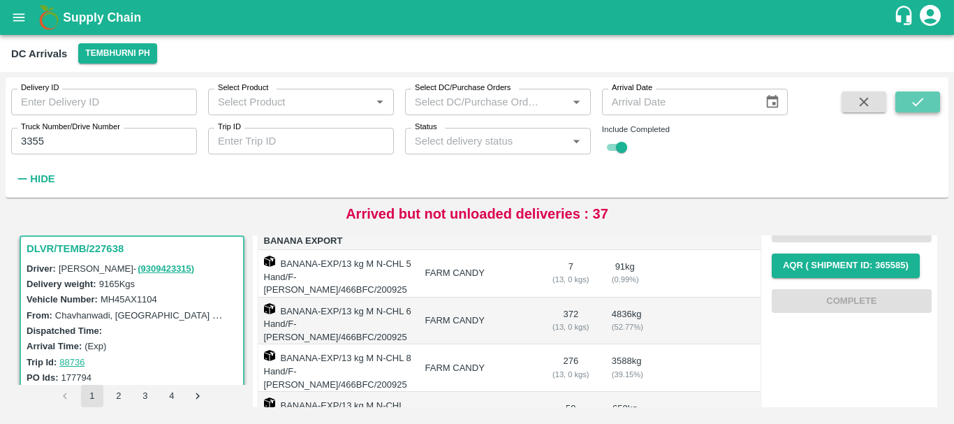
click at [905, 100] on button "submit" at bounding box center [917, 101] width 45 height 21
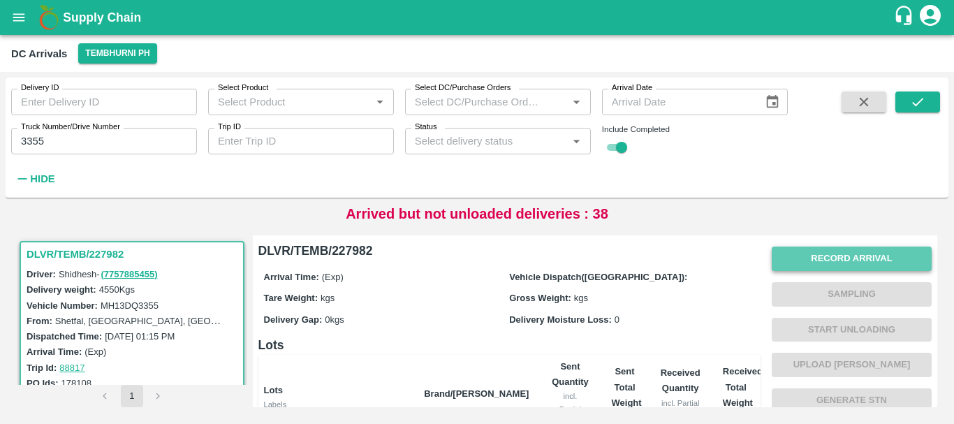
click at [818, 266] on button "Record Arrival" at bounding box center [851, 258] width 160 height 24
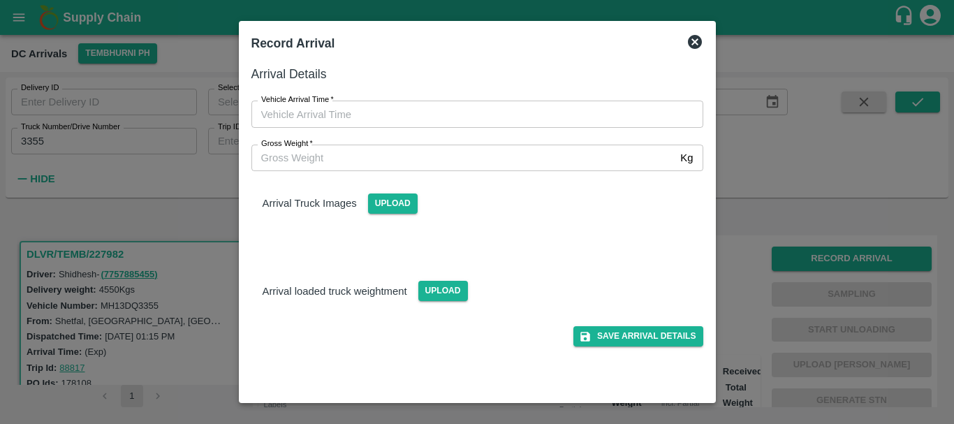
type input "DD/MM/YYYY hh:mm aa"
click at [528, 105] on input "DD/MM/YYYY hh:mm aa" at bounding box center [472, 114] width 442 height 27
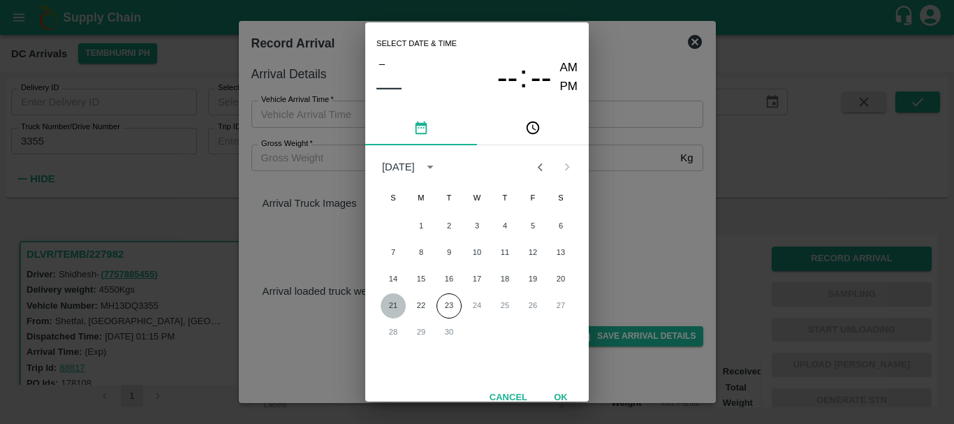
click at [395, 303] on button "21" at bounding box center [392, 305] width 25 height 25
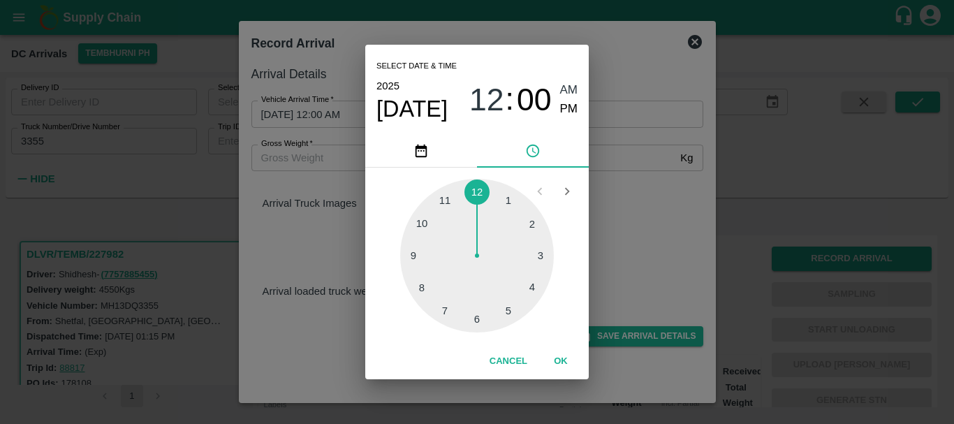
click at [505, 210] on div at bounding box center [477, 256] width 154 height 154
click at [535, 277] on div at bounding box center [477, 256] width 154 height 154
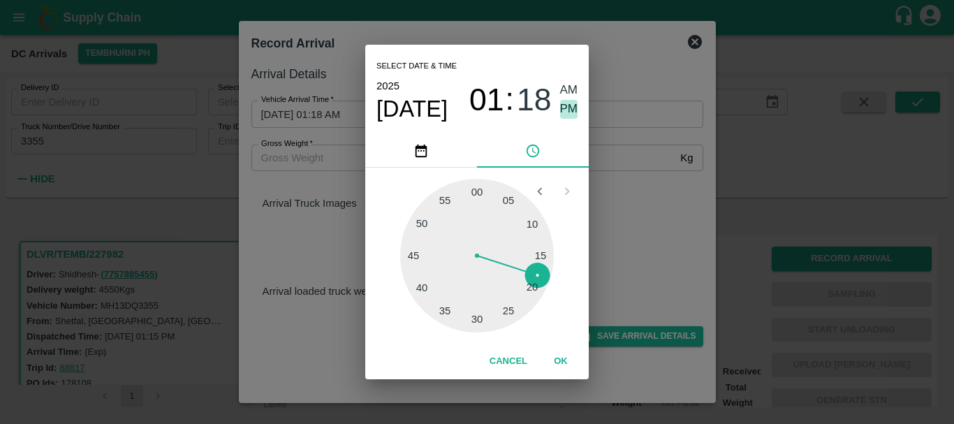
click at [565, 110] on span "PM" at bounding box center [569, 109] width 18 height 19
type input "21/09/2025 01:18 PM"
click at [628, 178] on div "Select date & time 2025 Sep 21 01 : 18 AM PM 05 10 15 20 25 30 35 40 45 50 55 0…" at bounding box center [477, 212] width 954 height 424
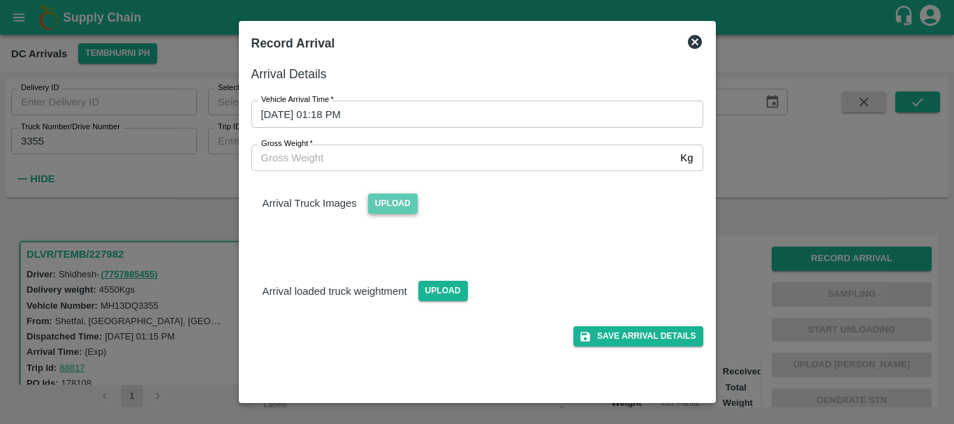
click at [385, 201] on span "Upload" at bounding box center [393, 203] width 50 height 20
click at [0, 0] on input "Upload" at bounding box center [0, 0] width 0 height 0
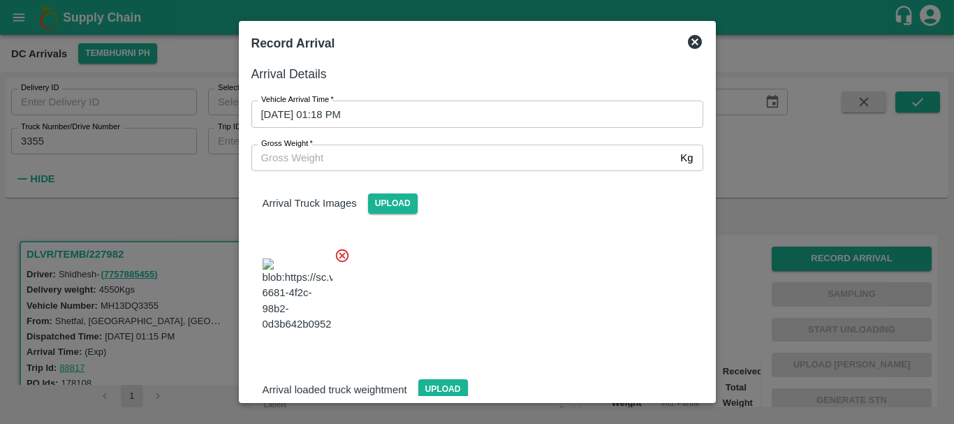
scroll to position [34, 0]
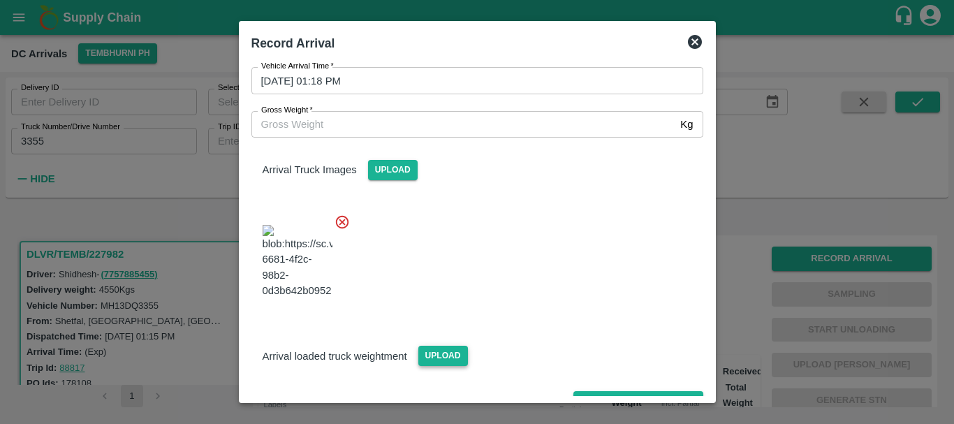
click at [443, 346] on span "Upload" at bounding box center [443, 356] width 50 height 20
click at [0, 0] on input "Upload" at bounding box center [0, 0] width 0 height 0
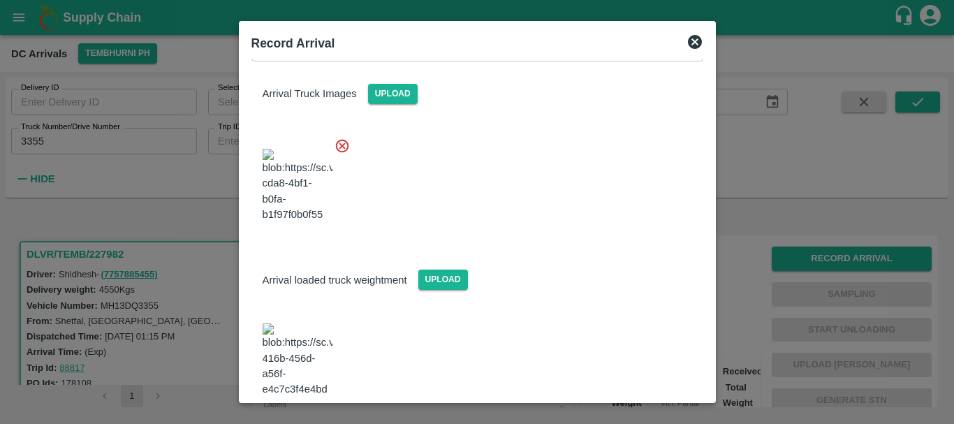
click at [309, 326] on img at bounding box center [297, 359] width 70 height 73
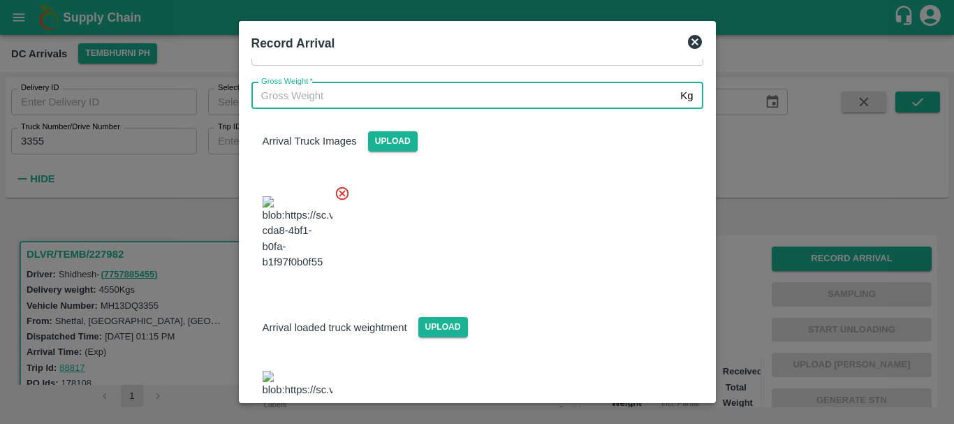
click at [334, 101] on input "Gross Weight   *" at bounding box center [463, 95] width 424 height 27
type input "10120"
click at [506, 212] on div at bounding box center [471, 229] width 463 height 110
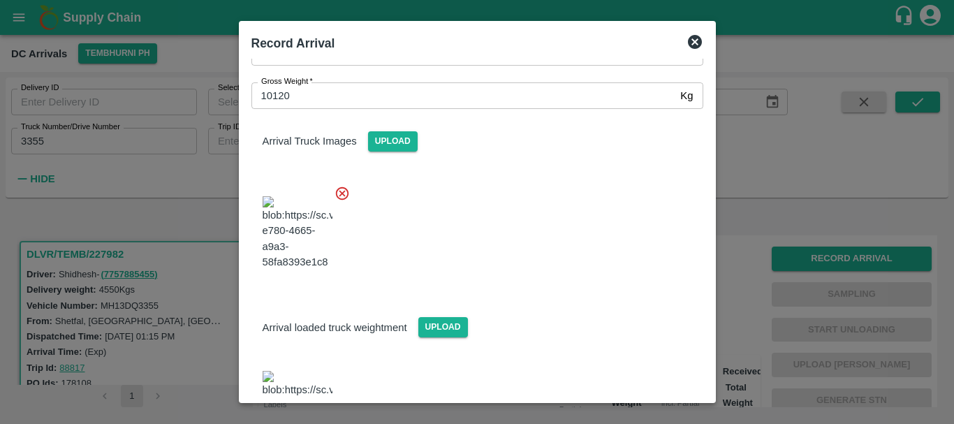
scroll to position [110, 0]
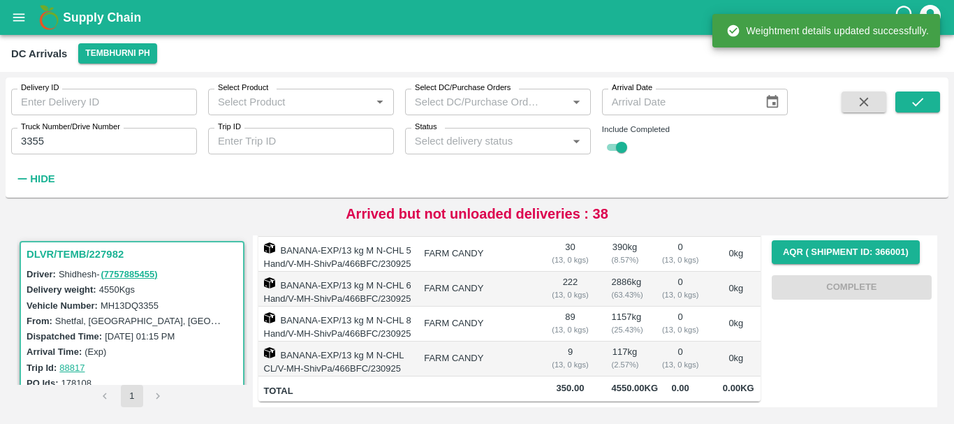
scroll to position [0, 0]
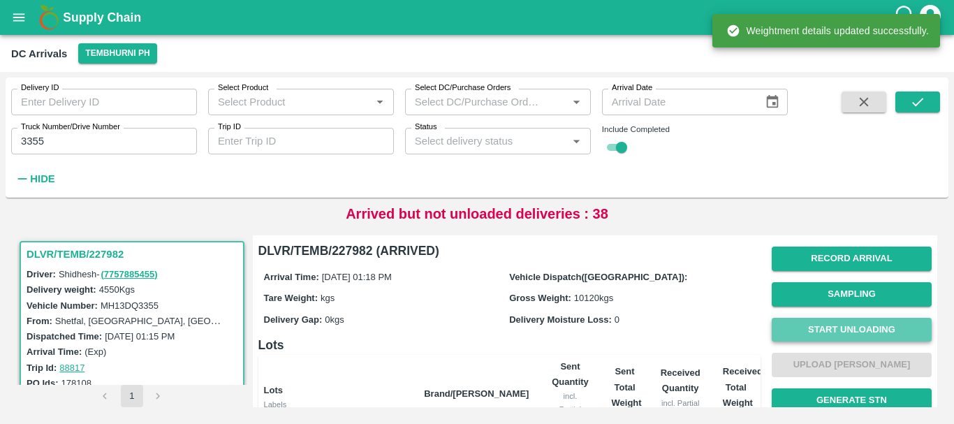
click at [831, 336] on button "Start Unloading" at bounding box center [851, 330] width 160 height 24
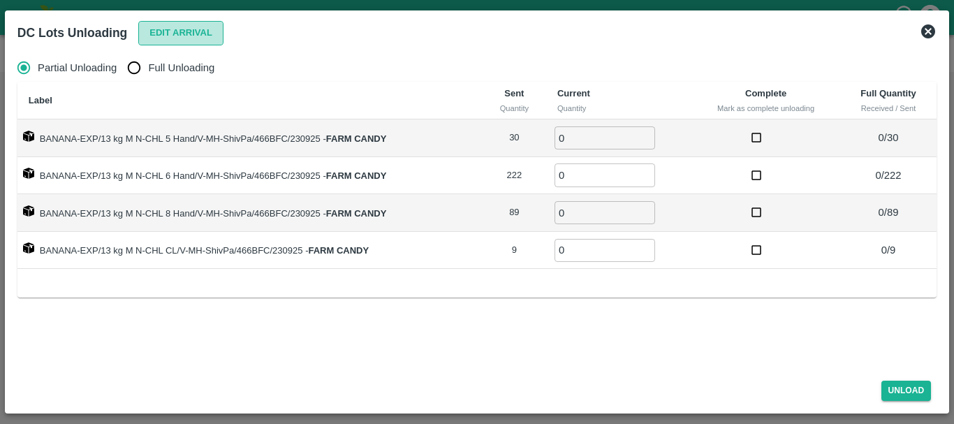
click at [151, 25] on button "Edit Arrival" at bounding box center [180, 33] width 85 height 24
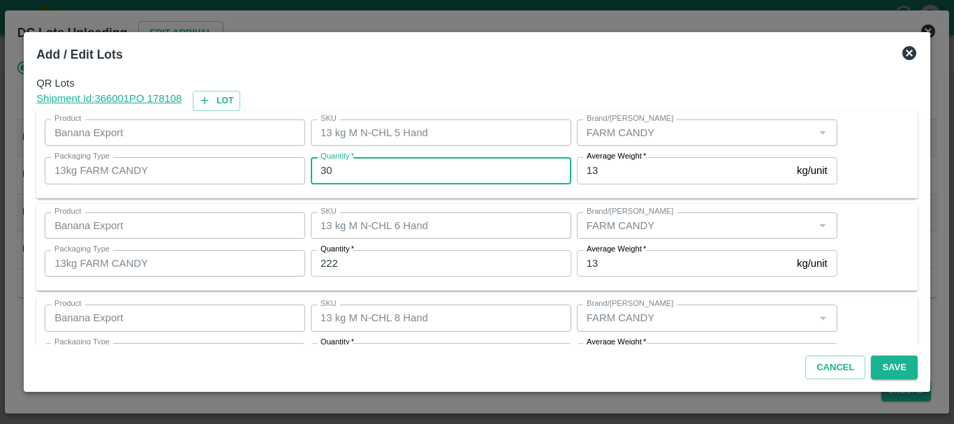
click at [438, 172] on input "30" at bounding box center [441, 170] width 260 height 27
type input "3"
type input "30"
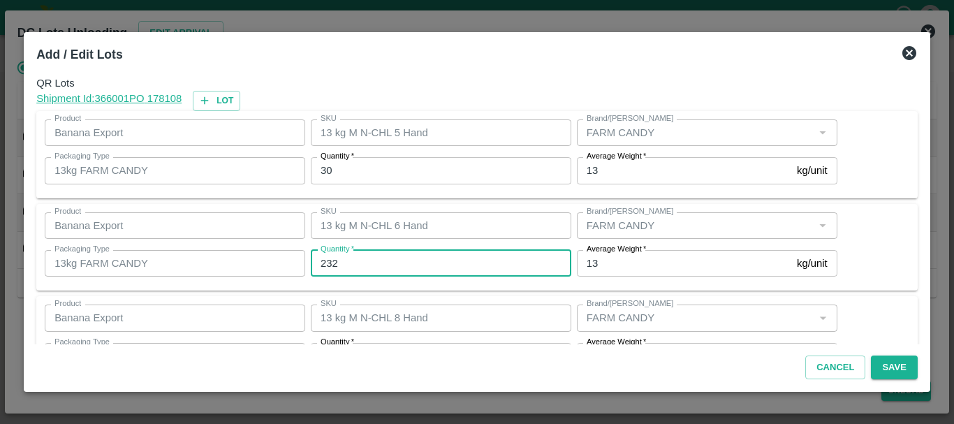
type input "232"
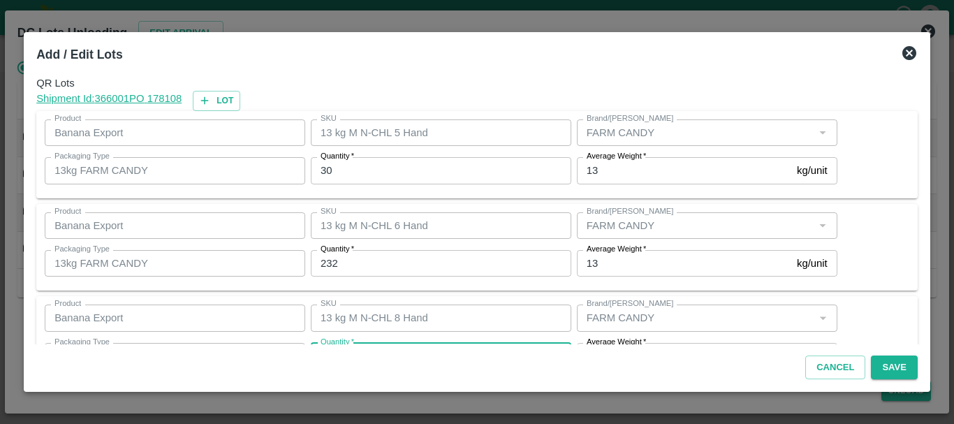
scroll to position [25, 0]
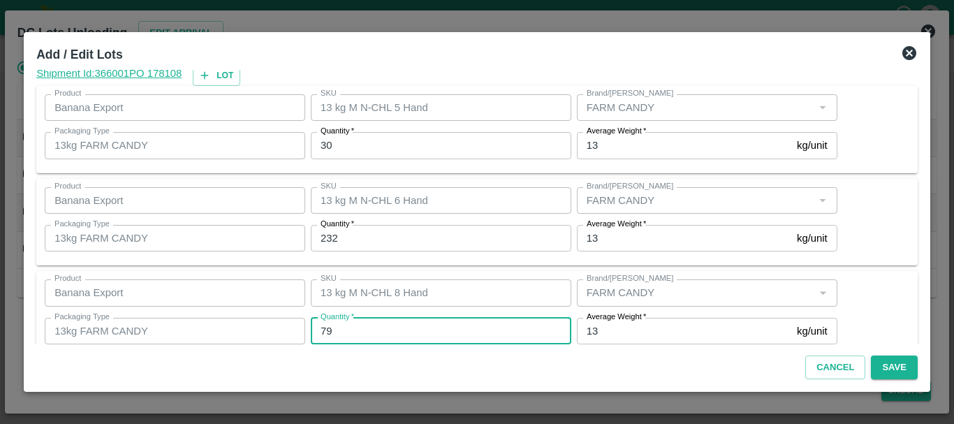
type input "79"
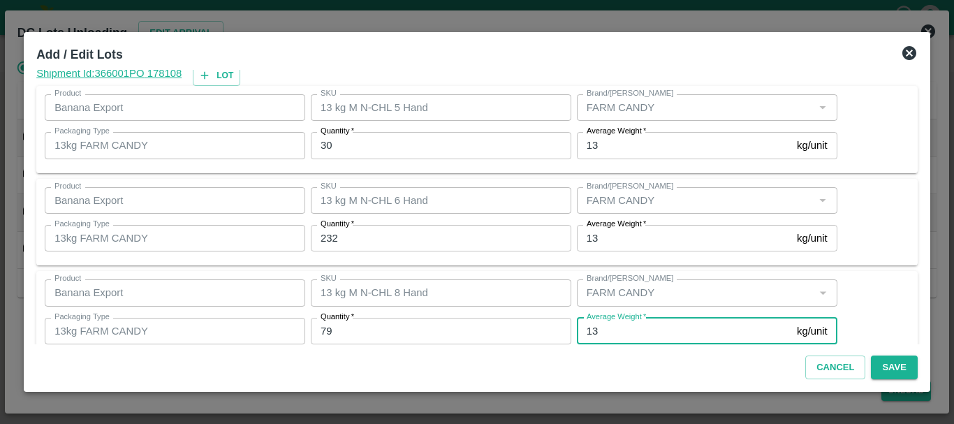
scroll to position [143, 0]
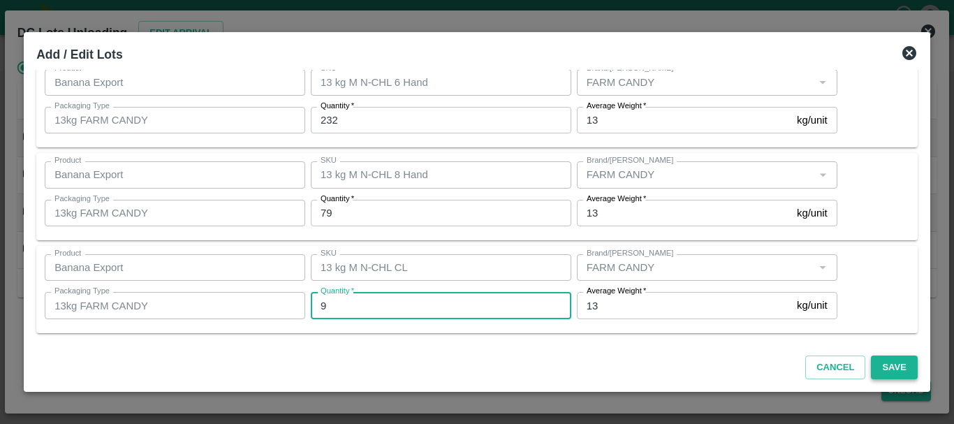
click at [903, 366] on button "Save" at bounding box center [893, 367] width 46 height 24
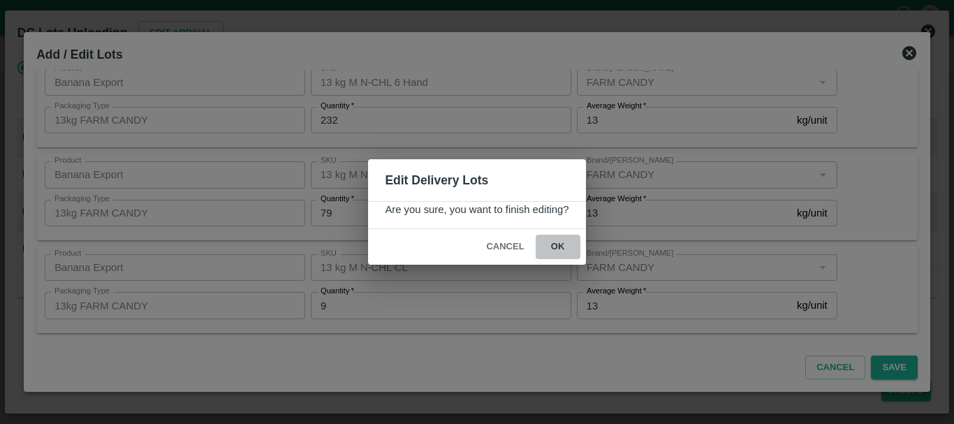
click at [552, 249] on button "ok" at bounding box center [557, 247] width 45 height 24
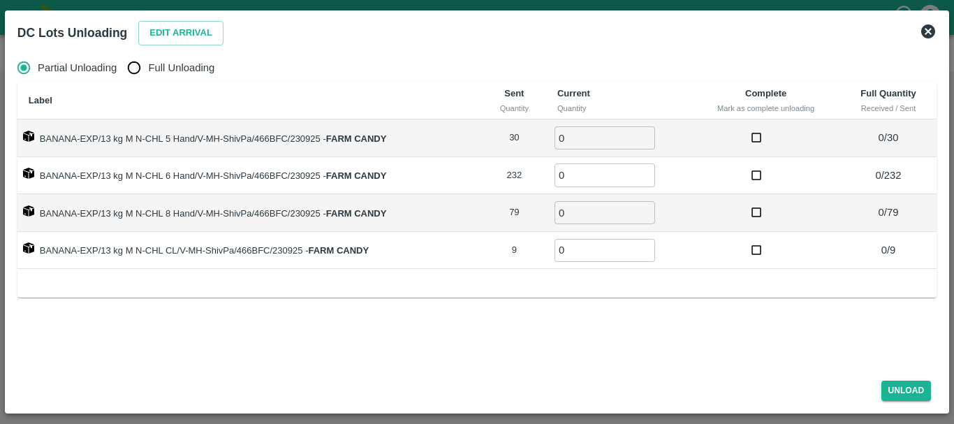
click at [139, 58] on input "Full Unloading" at bounding box center [134, 68] width 28 height 28
radio input "true"
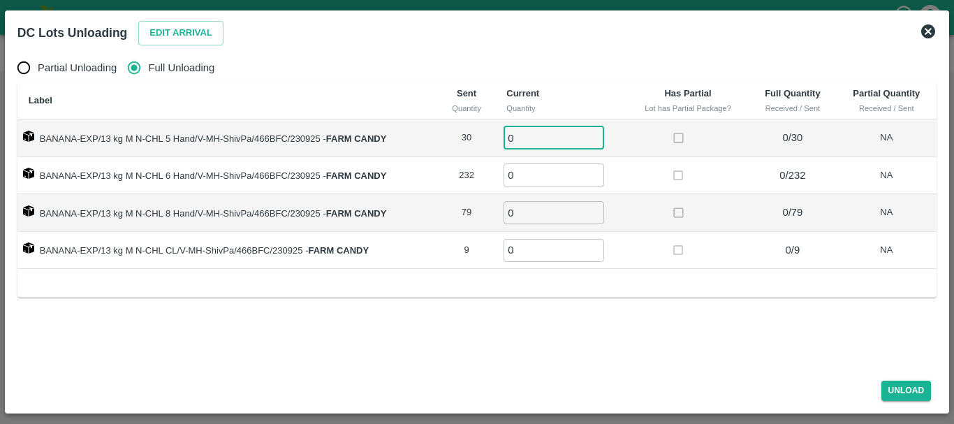
click at [538, 140] on input "0" at bounding box center [553, 137] width 101 height 23
type input "030"
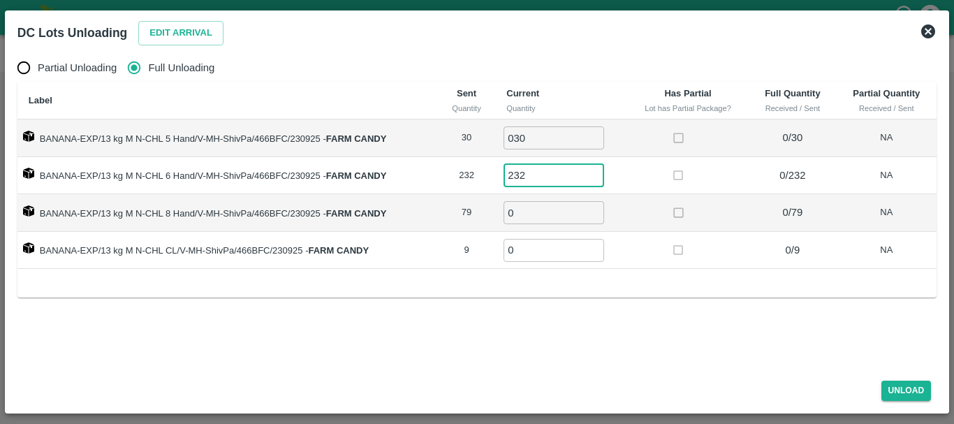
type input "232"
type input "79"
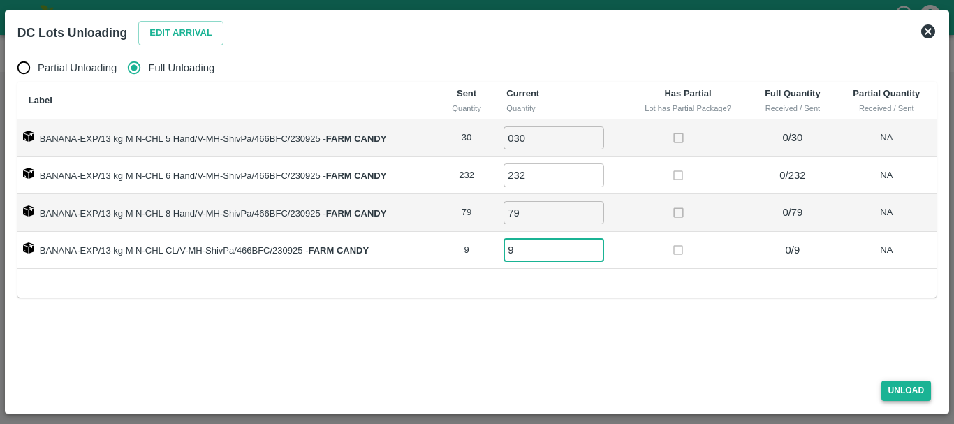
type input "9"
click at [904, 387] on button "Unload" at bounding box center [906, 390] width 50 height 20
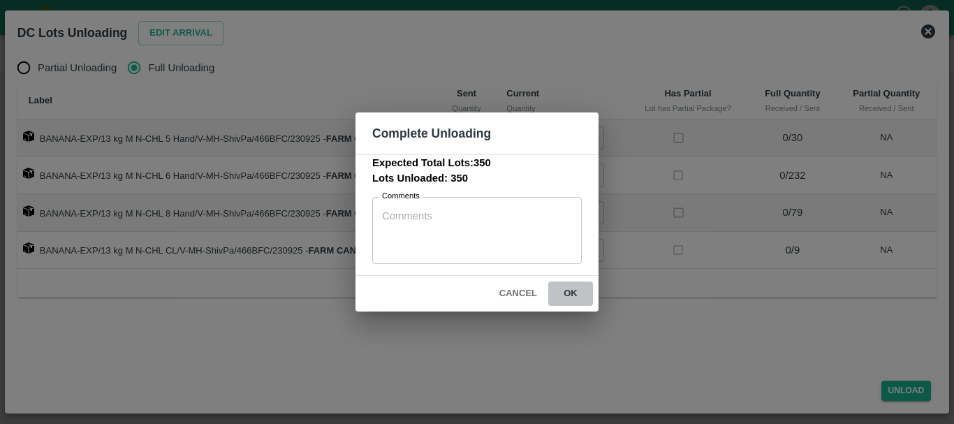
click at [565, 293] on button "ok" at bounding box center [570, 293] width 45 height 24
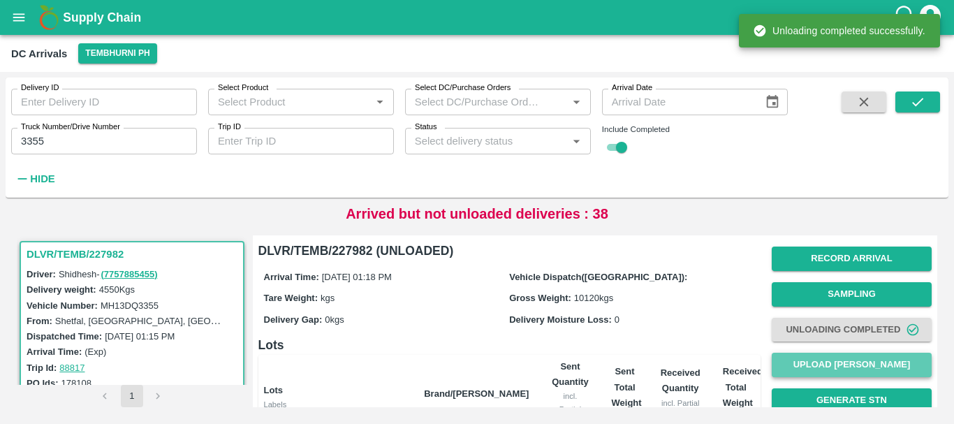
click at [795, 371] on button "Upload Tare Weight" at bounding box center [851, 365] width 160 height 24
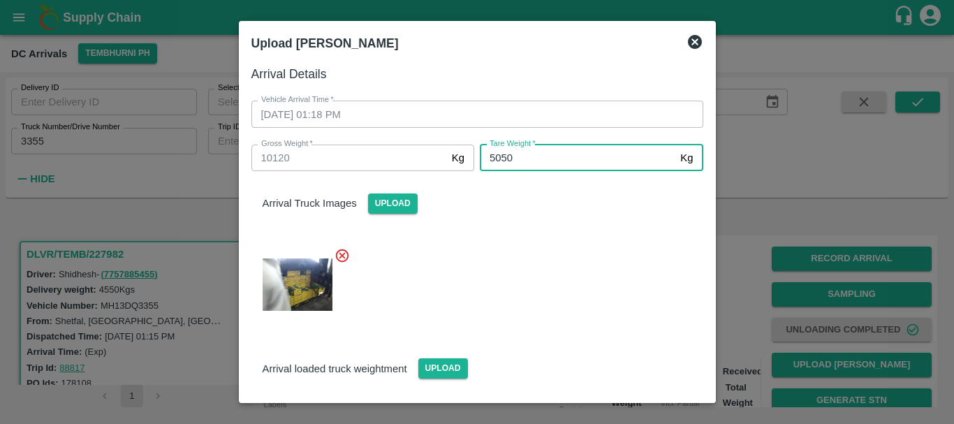
type input "5050"
click at [550, 248] on div at bounding box center [471, 280] width 463 height 89
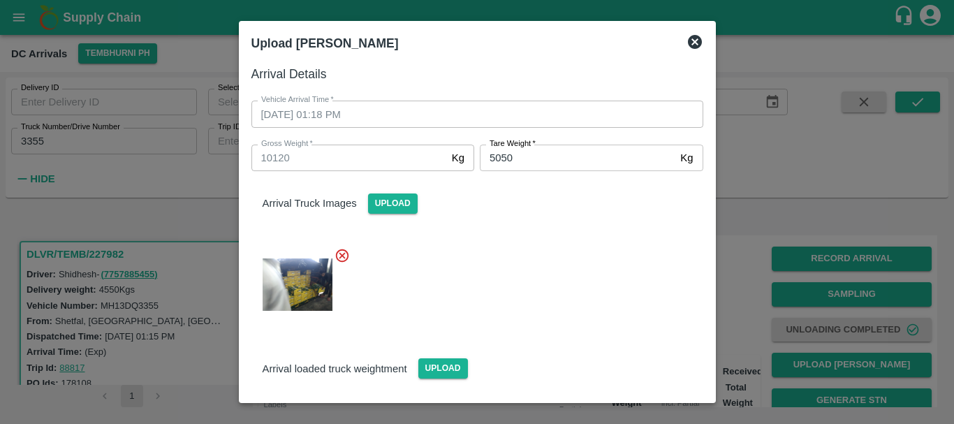
scroll to position [110, 0]
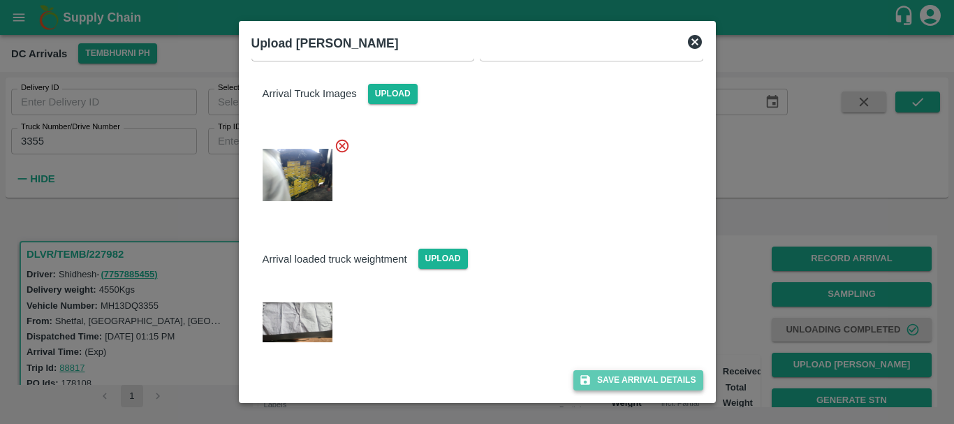
click at [632, 373] on button "Save Arrival Details" at bounding box center [637, 380] width 129 height 20
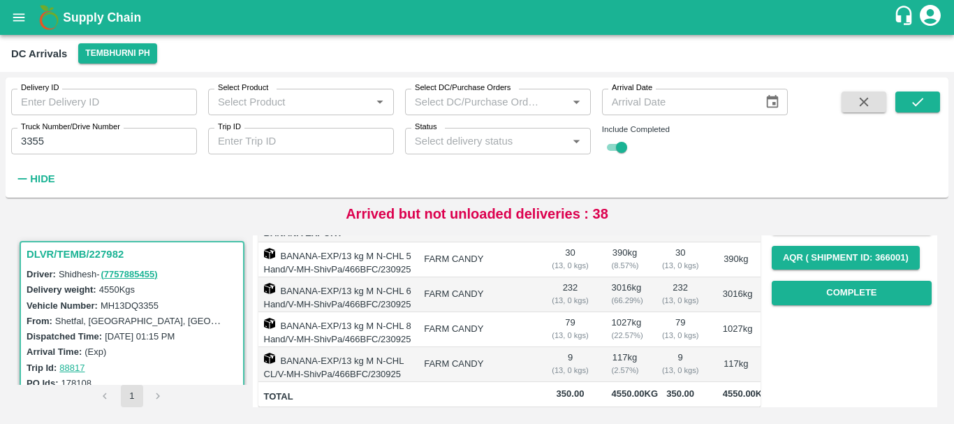
scroll to position [213, 0]
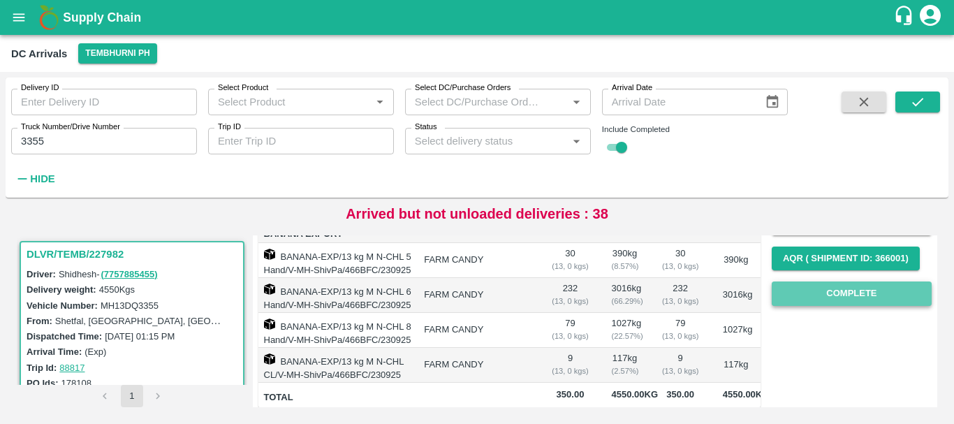
click at [817, 302] on button "Complete" at bounding box center [851, 293] width 160 height 24
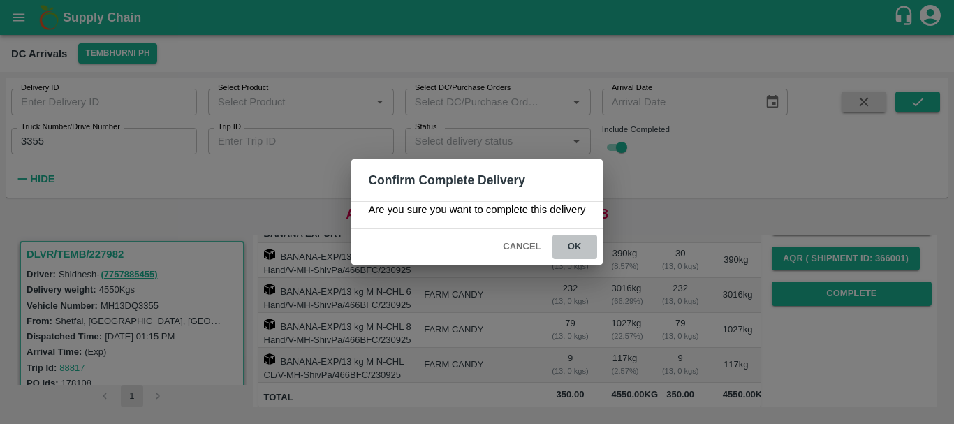
click at [572, 255] on button "ok" at bounding box center [574, 247] width 45 height 24
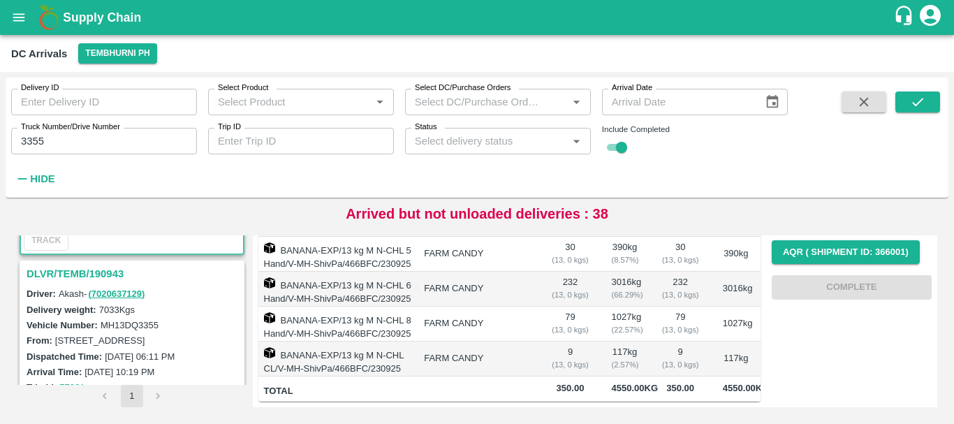
scroll to position [163, 0]
click at [108, 276] on h3 "DLVR/TEMB/190943" at bounding box center [134, 273] width 215 height 18
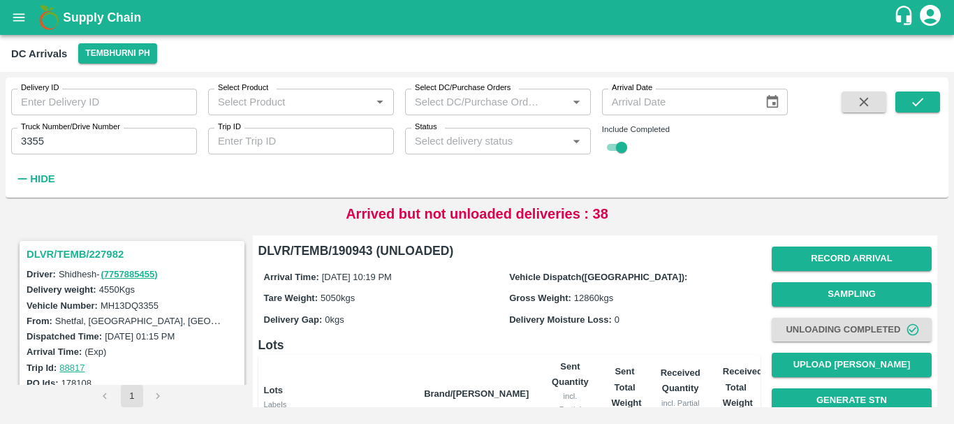
click at [192, 311] on div "Vehicle Number: MH13DQ3355" at bounding box center [134, 304] width 215 height 15
click at [110, 255] on h3 "DLVR/TEMB/227982" at bounding box center [134, 254] width 215 height 18
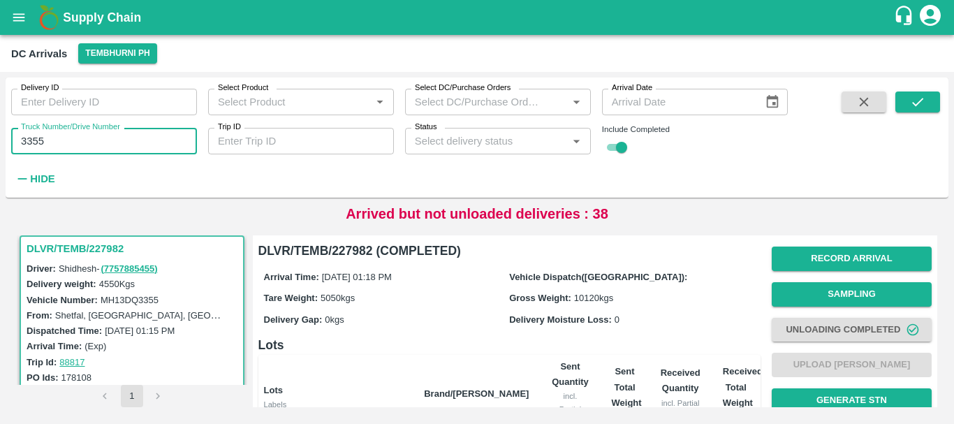
click at [89, 135] on input "3355" at bounding box center [104, 141] width 186 height 27
type input "3"
type input "3780"
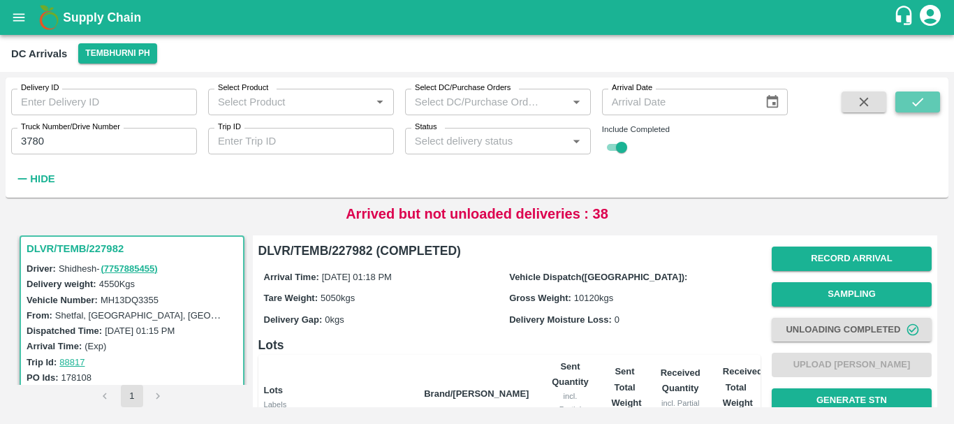
click at [917, 110] on button "submit" at bounding box center [917, 101] width 45 height 21
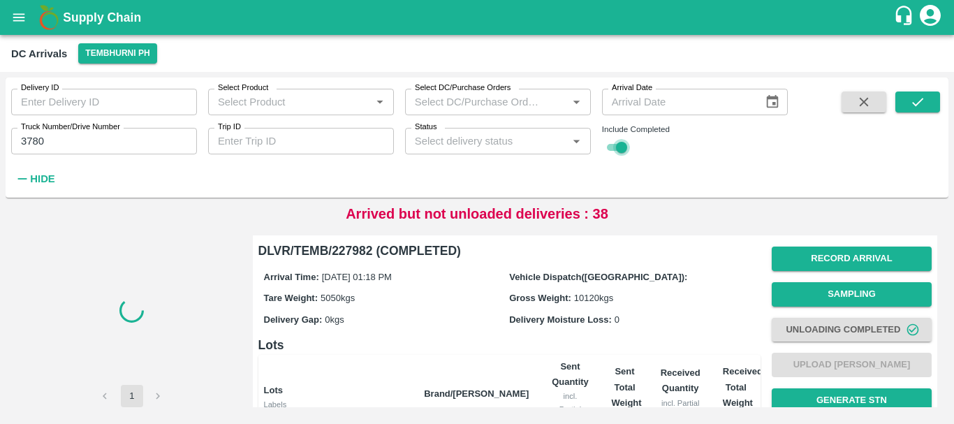
click at [609, 151] on input "checkbox" at bounding box center [621, 147] width 50 height 17
checkbox input "false"
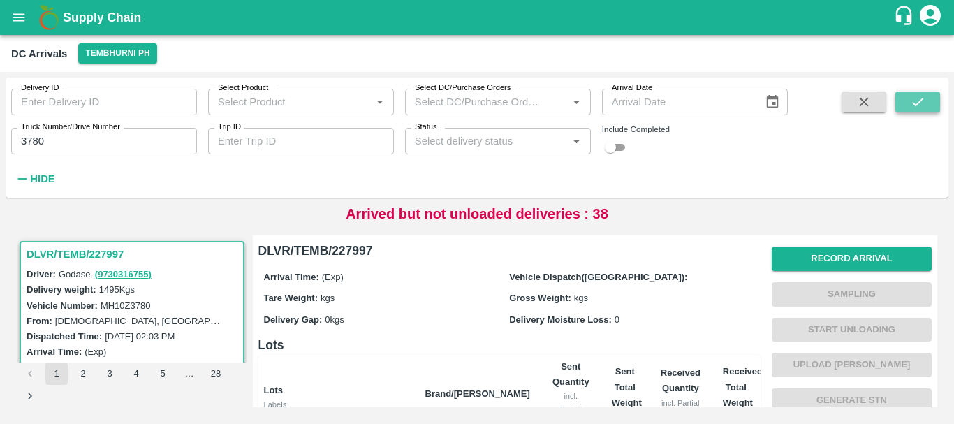
click at [905, 99] on button "submit" at bounding box center [917, 101] width 45 height 21
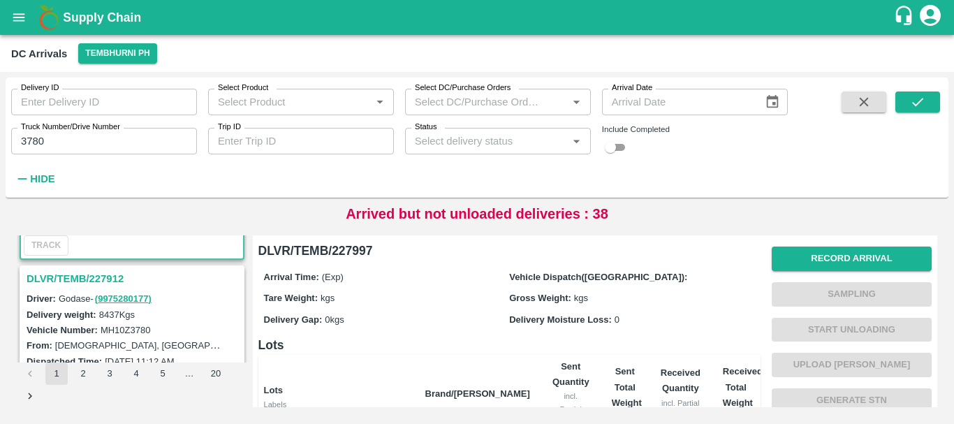
scroll to position [154, 0]
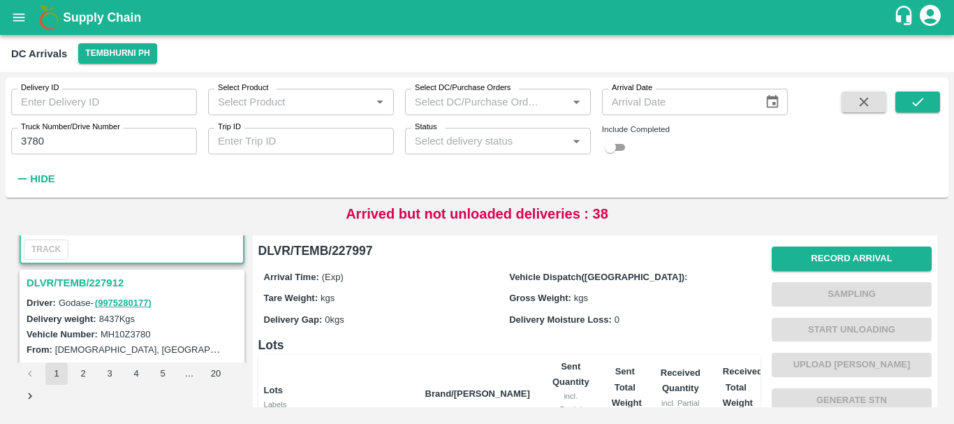
click at [112, 283] on h3 "DLVR/TEMB/227912" at bounding box center [134, 283] width 215 height 18
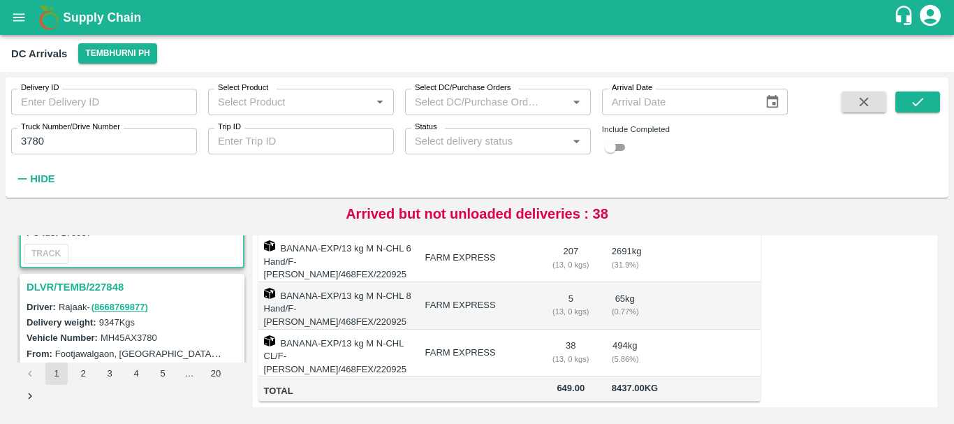
scroll to position [329, 0]
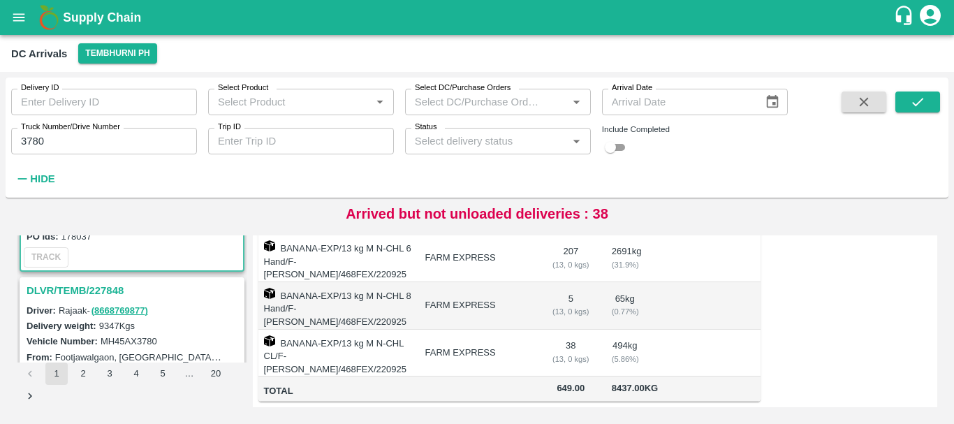
click at [107, 287] on h3 "DLVR/TEMB/227848" at bounding box center [134, 290] width 215 height 18
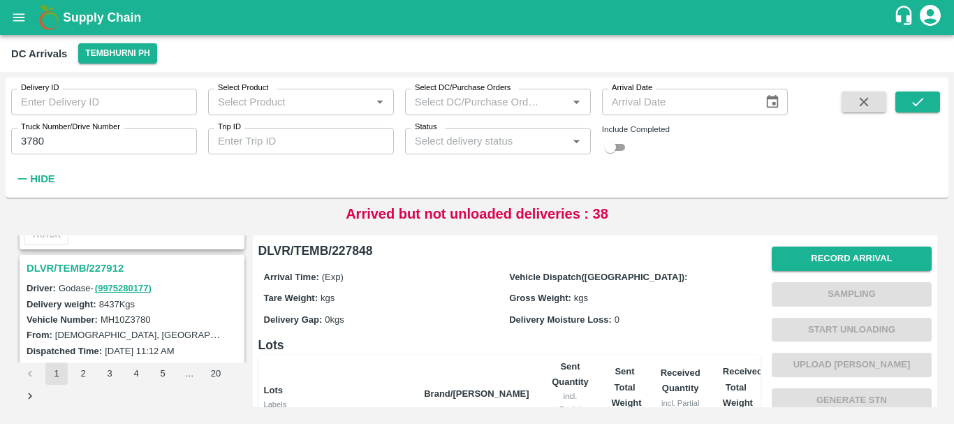
scroll to position [175, 0]
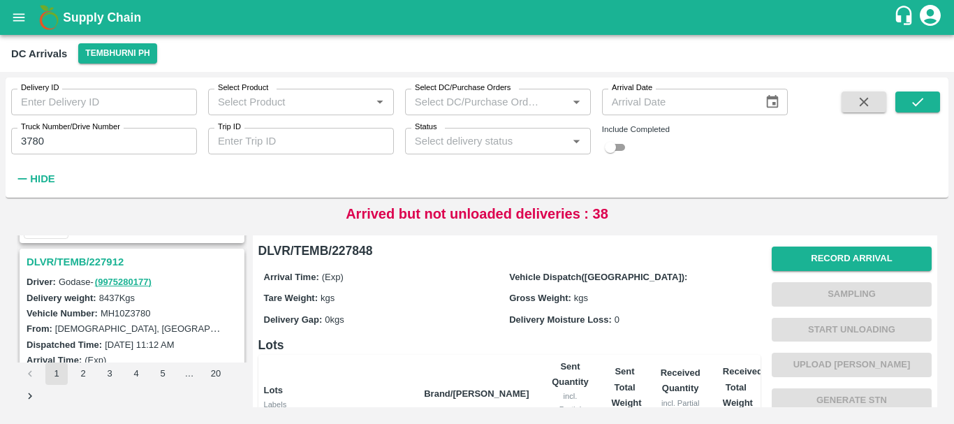
click at [95, 260] on h3 "DLVR/TEMB/227912" at bounding box center [134, 262] width 215 height 18
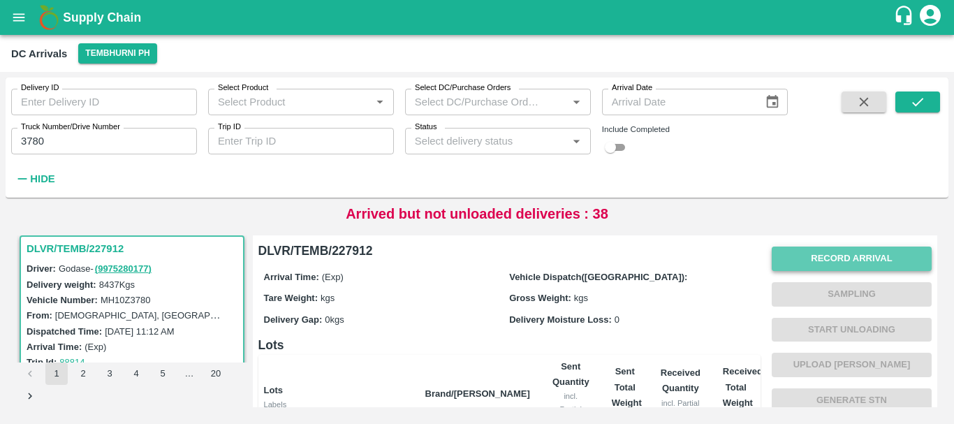
click at [799, 257] on button "Record Arrival" at bounding box center [851, 258] width 160 height 24
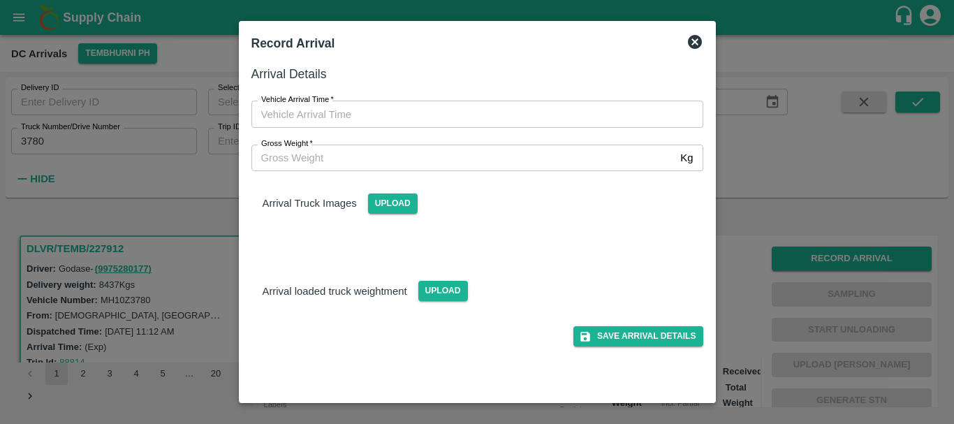
type input "DD/MM/YYYY hh:mm aa"
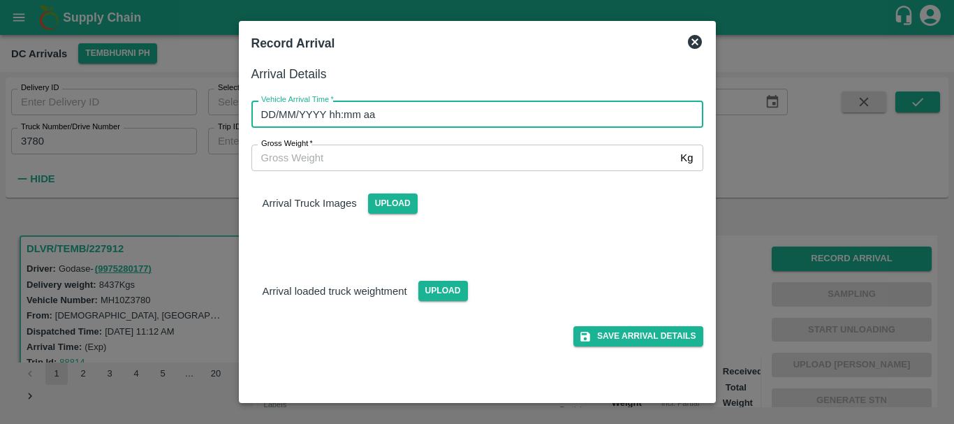
click at [551, 115] on input "DD/MM/YYYY hh:mm aa" at bounding box center [472, 114] width 442 height 27
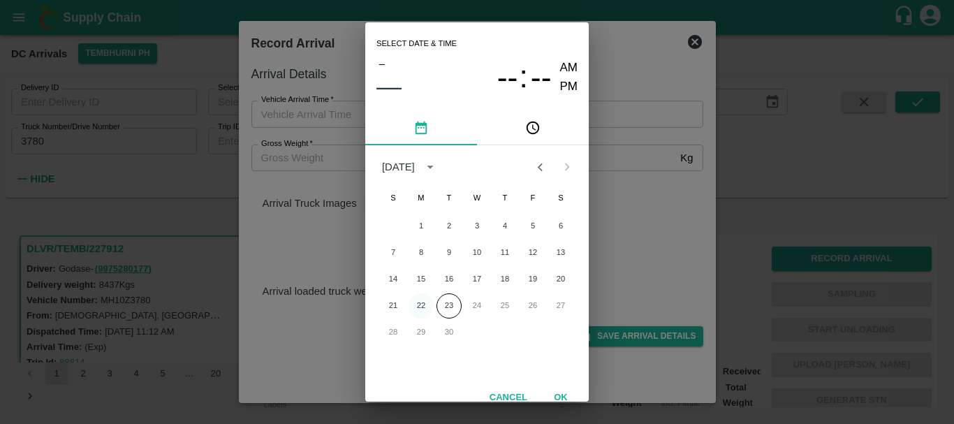
click at [418, 305] on button "22" at bounding box center [420, 305] width 25 height 25
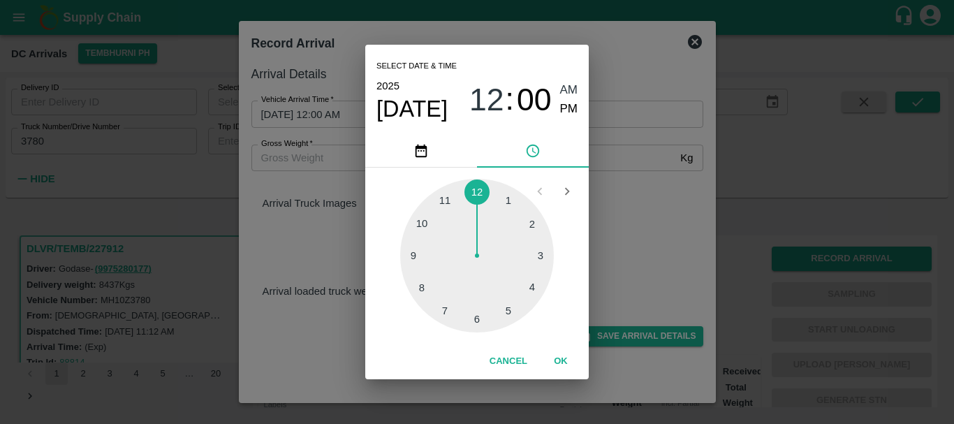
click at [505, 306] on div at bounding box center [477, 256] width 154 height 154
click at [521, 217] on div at bounding box center [477, 256] width 154 height 154
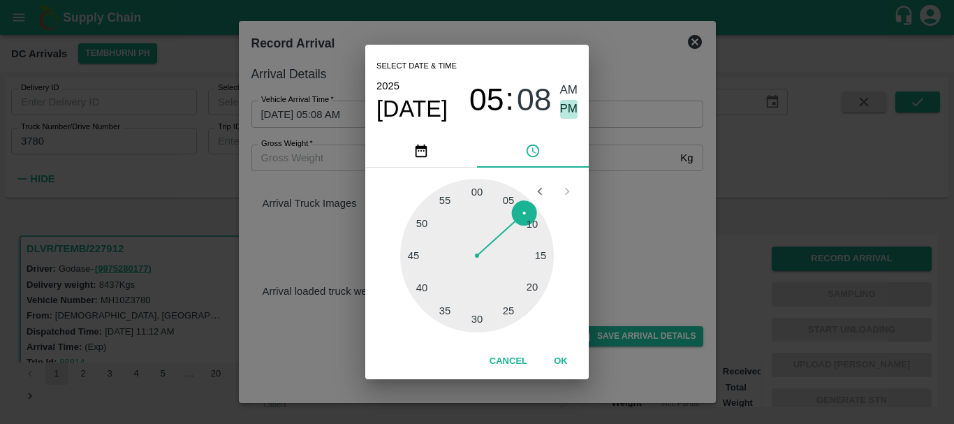
click at [565, 110] on span "PM" at bounding box center [569, 109] width 18 height 19
type input "22/09/2025 05:08 PM"
click at [630, 242] on div "Select date & time 2025 Sep 22 05 : 08 AM PM 05 10 15 20 25 30 35 40 45 50 55 0…" at bounding box center [477, 212] width 954 height 424
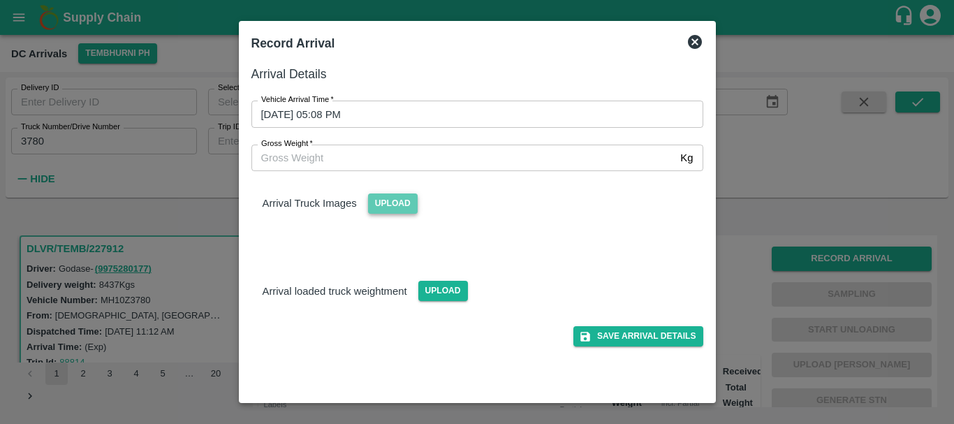
click at [389, 209] on span "Upload" at bounding box center [393, 203] width 50 height 20
click at [0, 0] on input "Upload" at bounding box center [0, 0] width 0 height 0
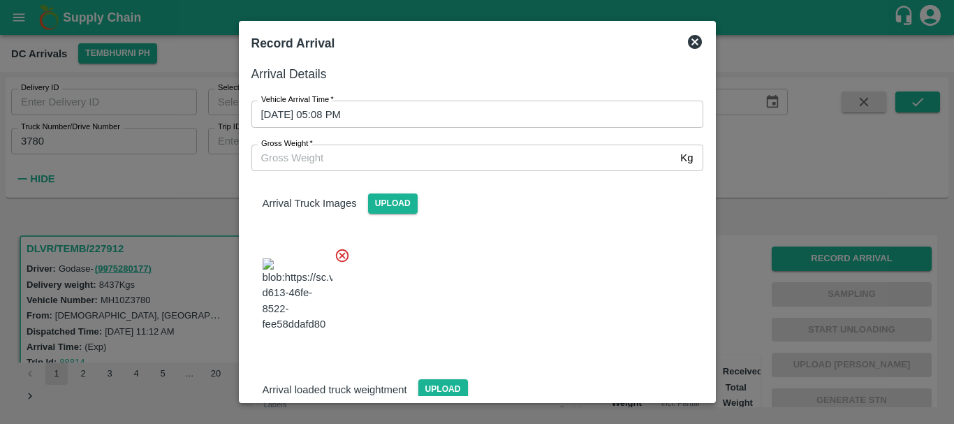
scroll to position [75, 0]
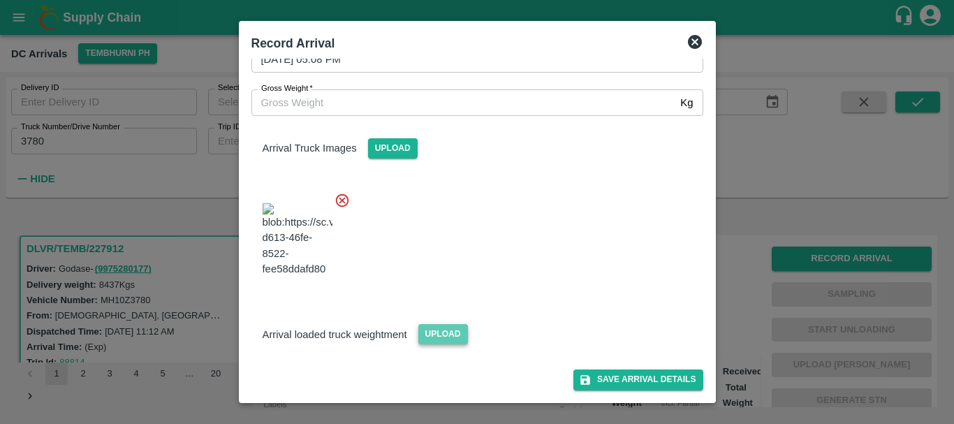
click at [445, 331] on span "Upload" at bounding box center [443, 334] width 50 height 20
click at [0, 0] on input "Upload" at bounding box center [0, 0] width 0 height 0
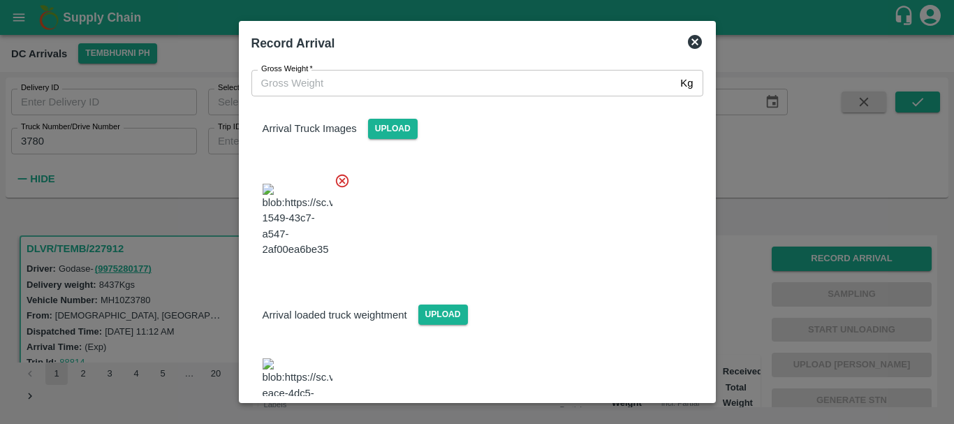
scroll to position [154, 0]
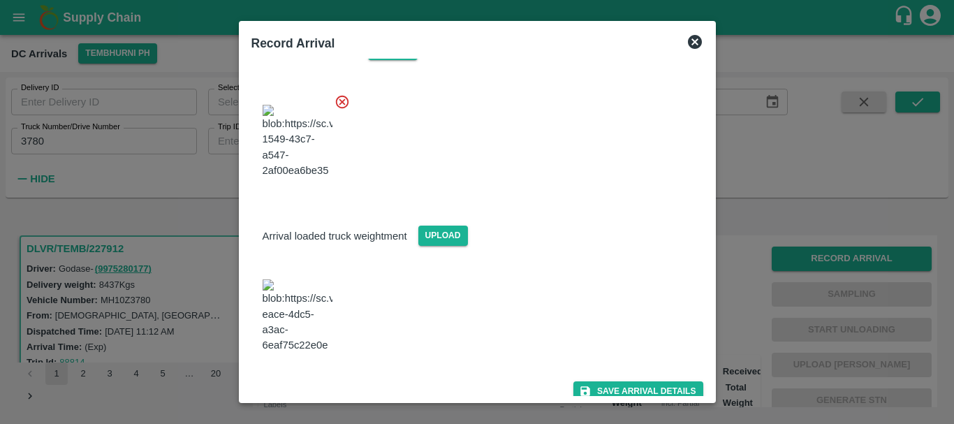
click at [319, 305] on img at bounding box center [297, 315] width 70 height 73
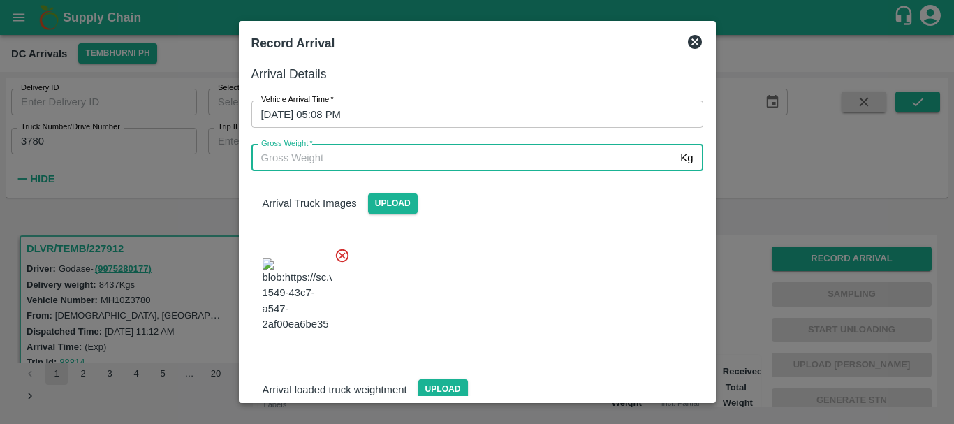
click at [362, 160] on input "Gross Weight   *" at bounding box center [463, 158] width 424 height 27
type input "14590"
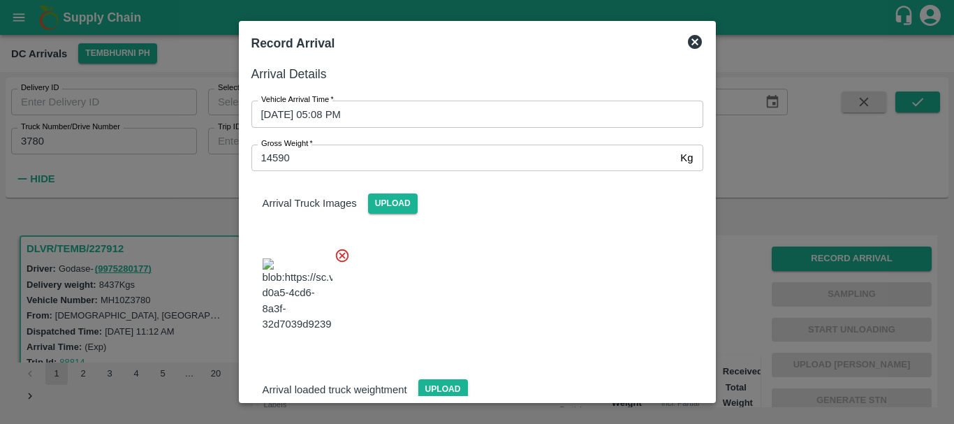
click at [511, 260] on div at bounding box center [471, 291] width 463 height 110
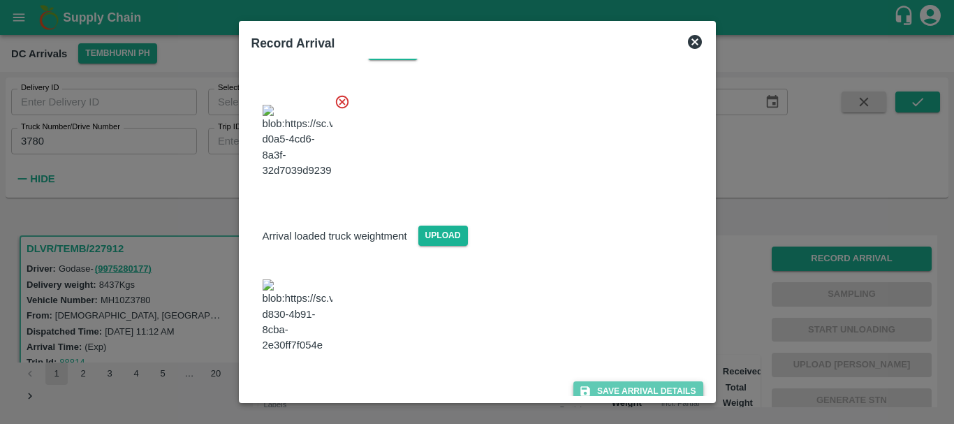
click at [603, 383] on button "Save Arrival Details" at bounding box center [637, 391] width 129 height 20
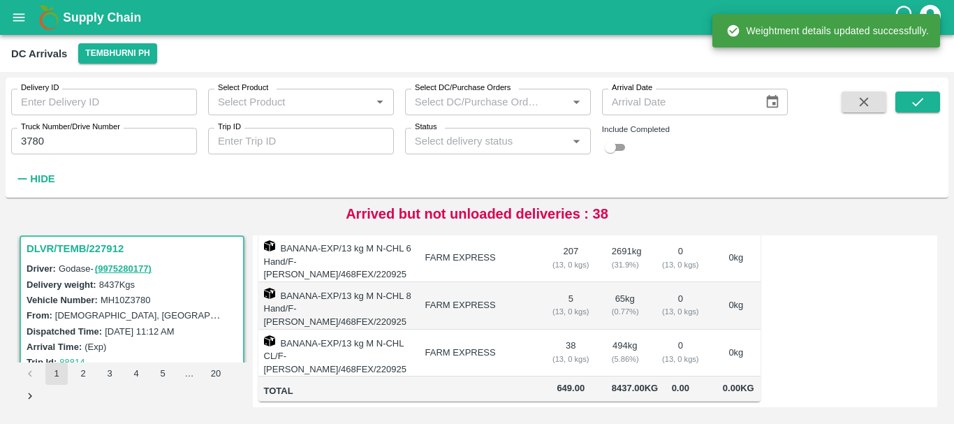
scroll to position [0, 0]
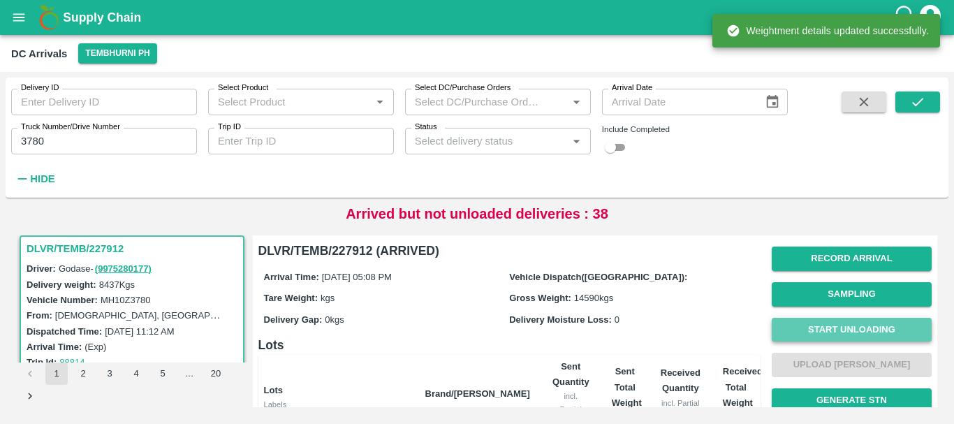
click at [837, 334] on button "Start Unloading" at bounding box center [851, 330] width 160 height 24
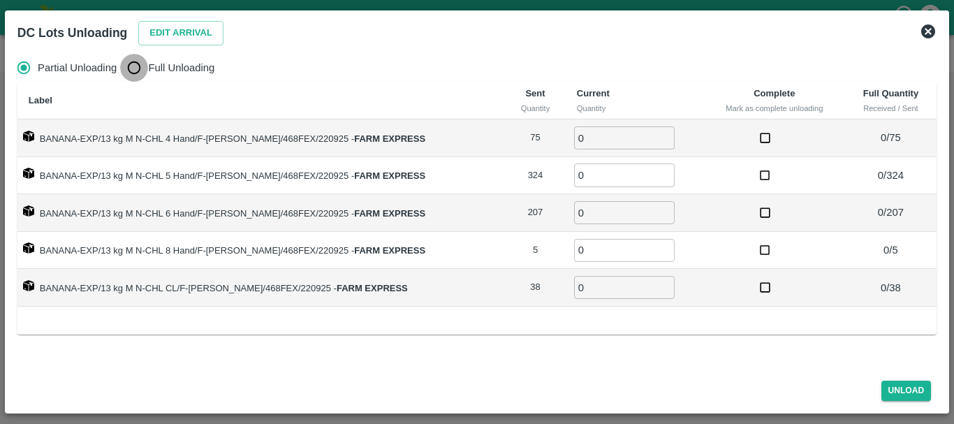
click at [128, 66] on input "Full Unloading" at bounding box center [134, 68] width 28 height 28
radio input "true"
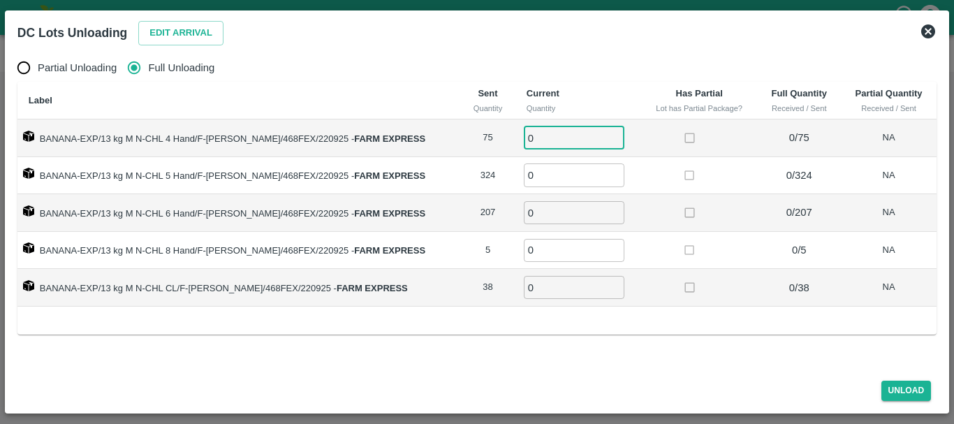
click at [540, 135] on input "0" at bounding box center [574, 137] width 101 height 23
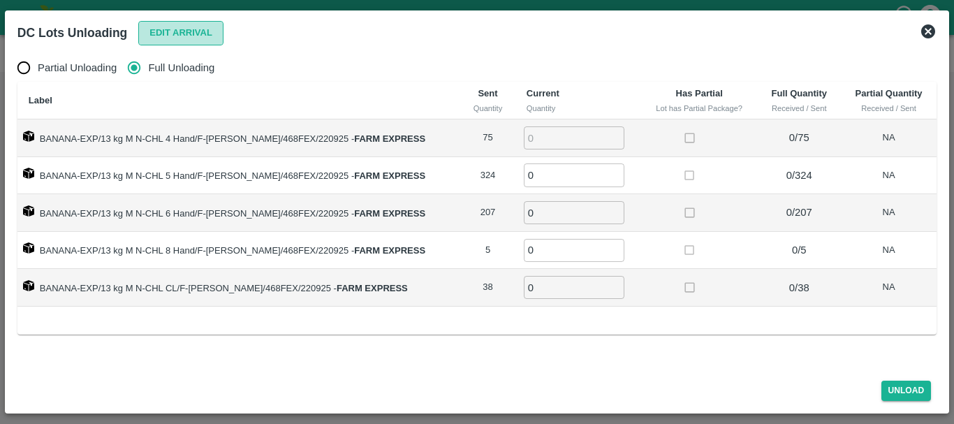
click at [179, 29] on button "Edit Arrival" at bounding box center [180, 33] width 85 height 24
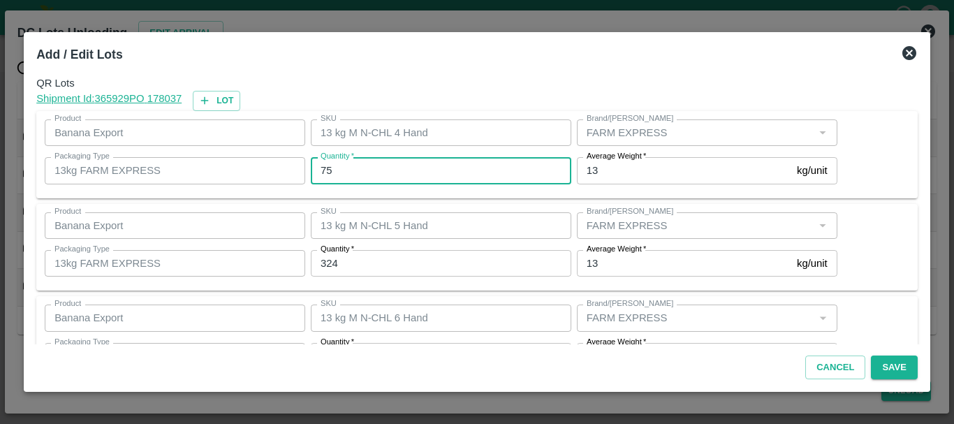
click at [413, 163] on input "75" at bounding box center [441, 170] width 260 height 27
type input "7"
type input "84"
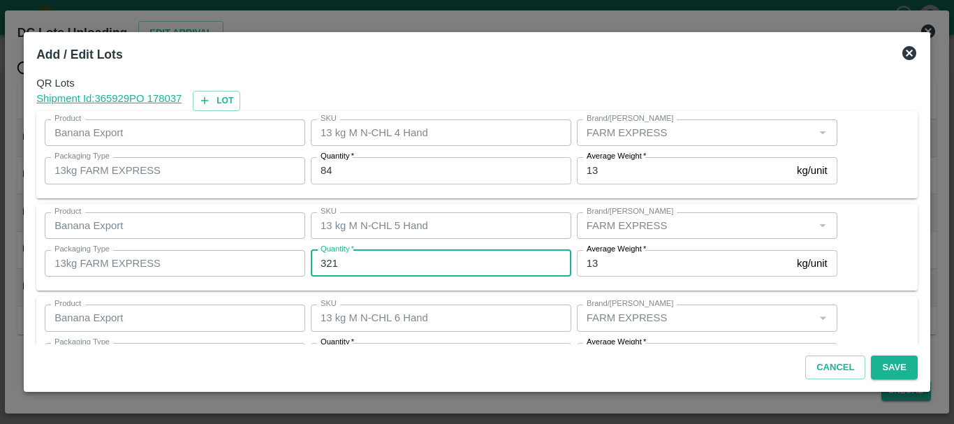
type input "321"
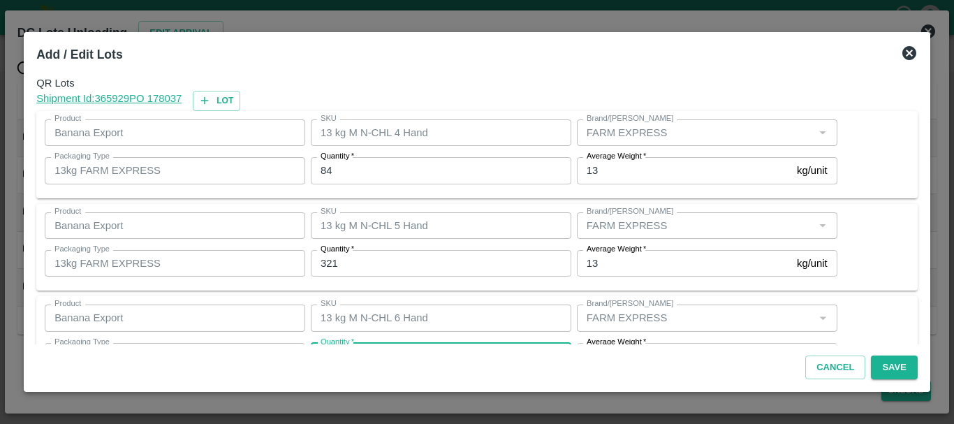
scroll to position [25, 0]
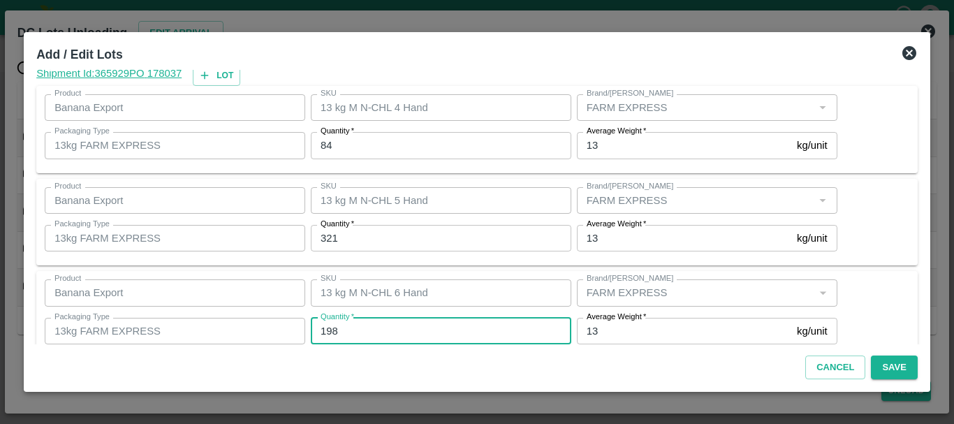
type input "198"
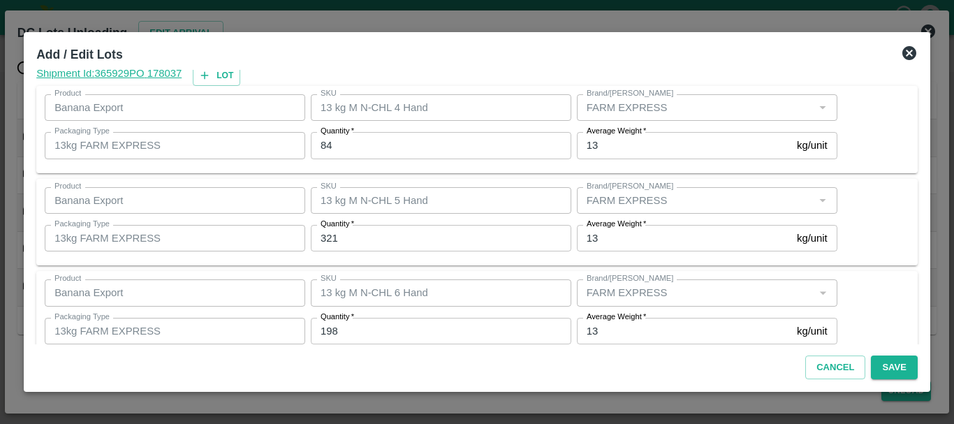
scroll to position [236, 0]
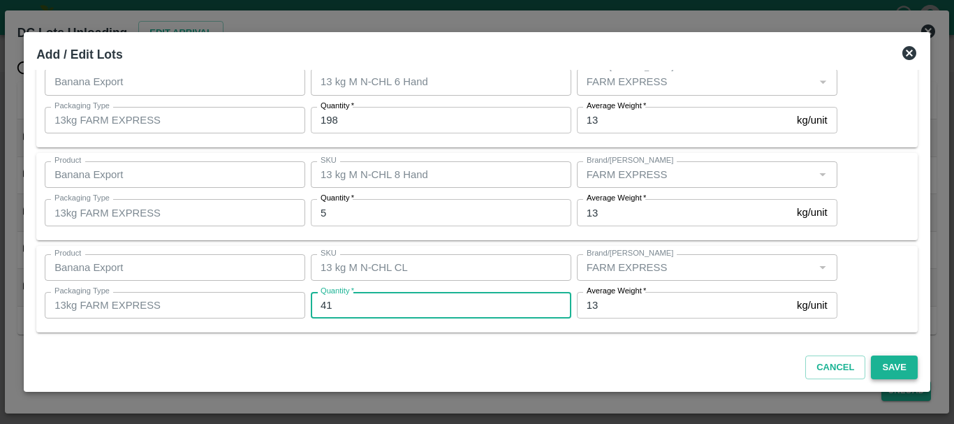
type input "41"
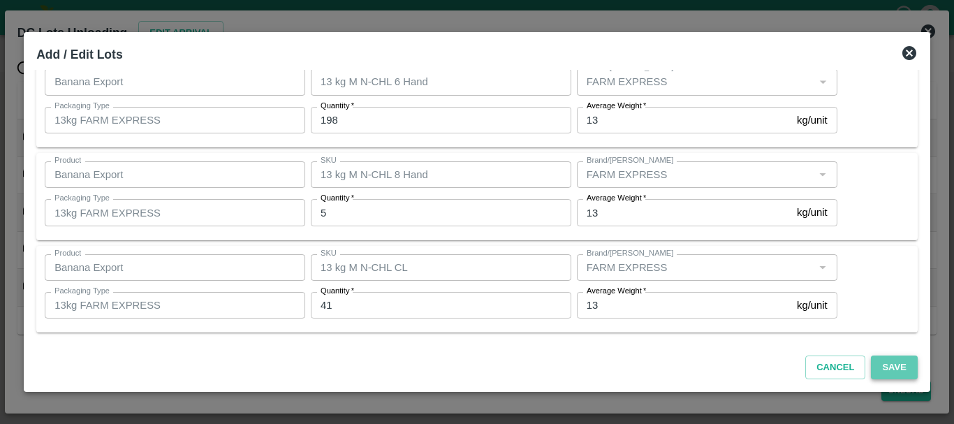
click at [898, 366] on button "Save" at bounding box center [893, 367] width 46 height 24
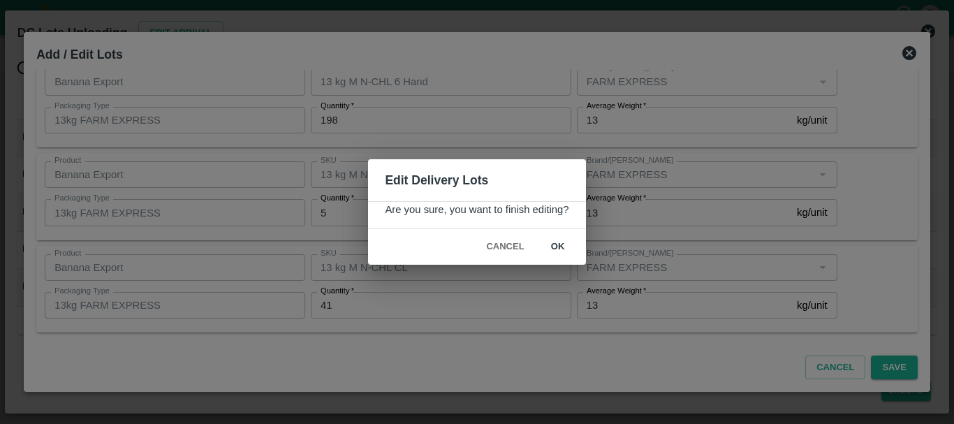
click at [565, 246] on button "ok" at bounding box center [557, 247] width 45 height 24
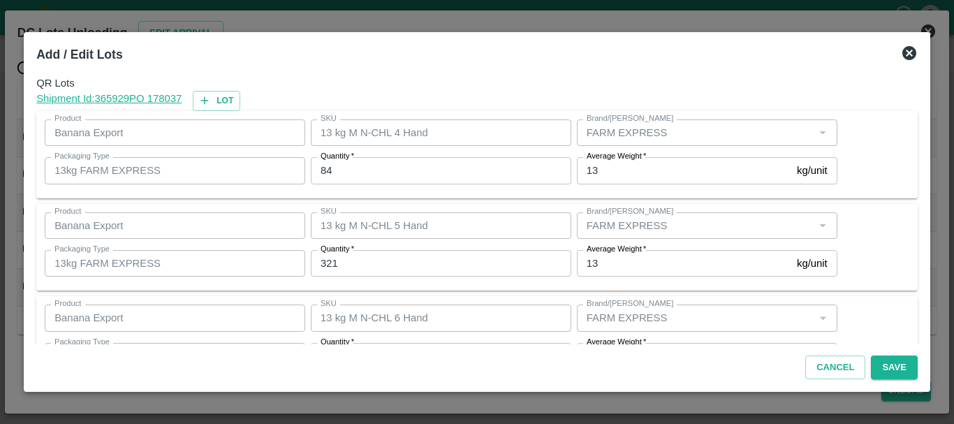
scroll to position [235, 0]
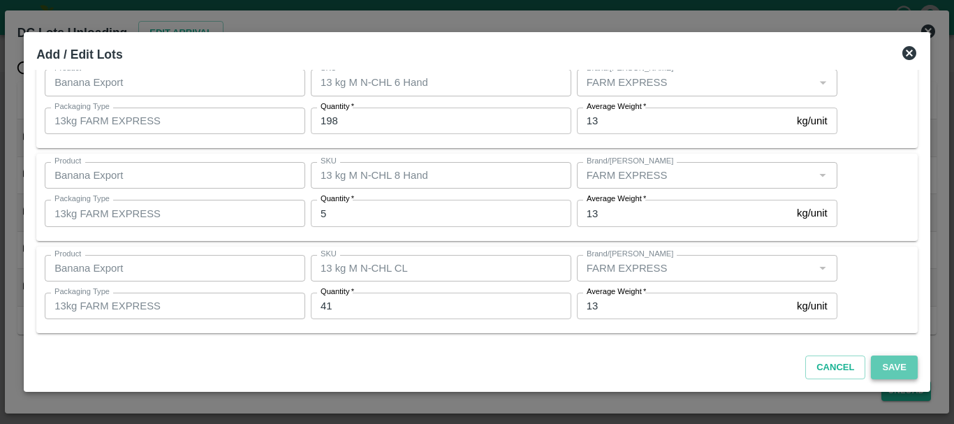
click at [880, 367] on button "Save" at bounding box center [893, 367] width 46 height 24
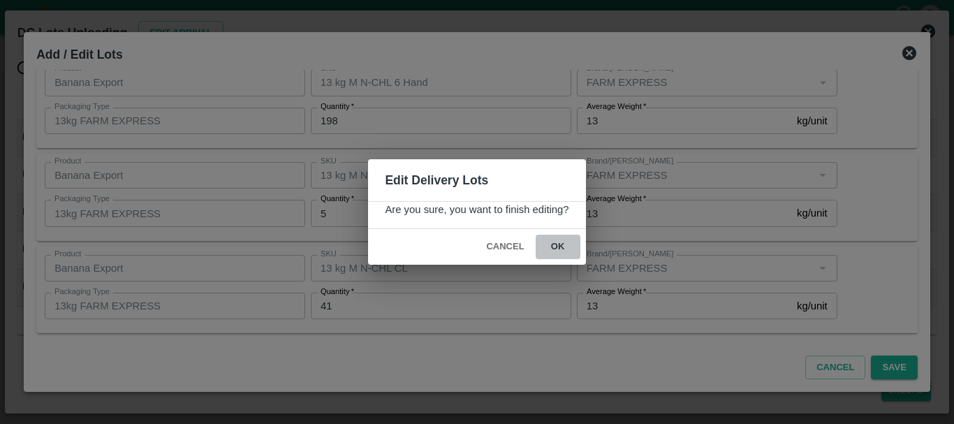
click at [560, 246] on button "ok" at bounding box center [557, 247] width 45 height 24
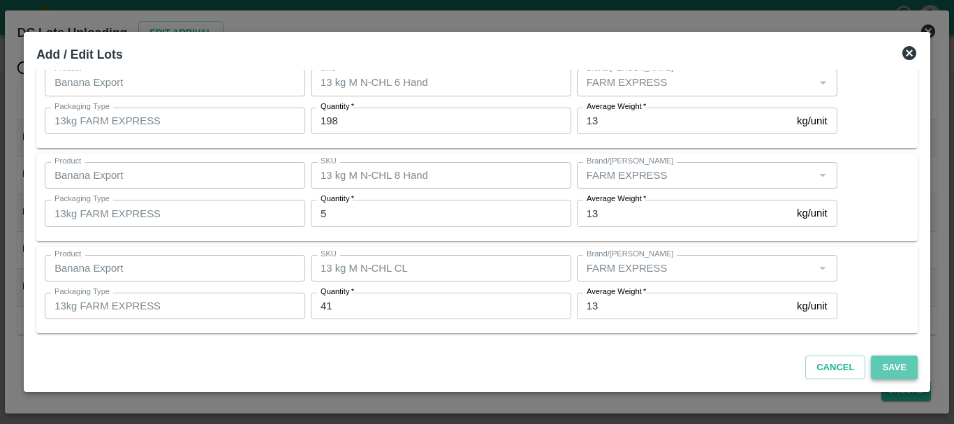
click at [898, 372] on button "Save" at bounding box center [893, 367] width 46 height 24
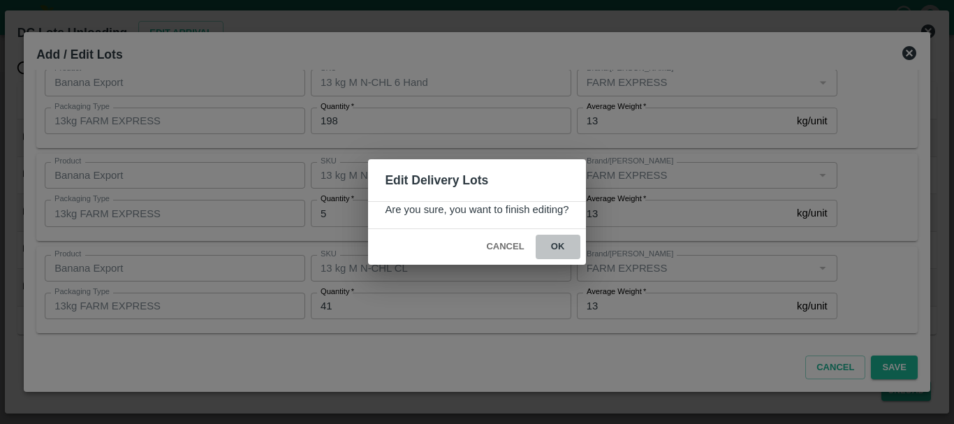
click at [554, 251] on button "ok" at bounding box center [557, 247] width 45 height 24
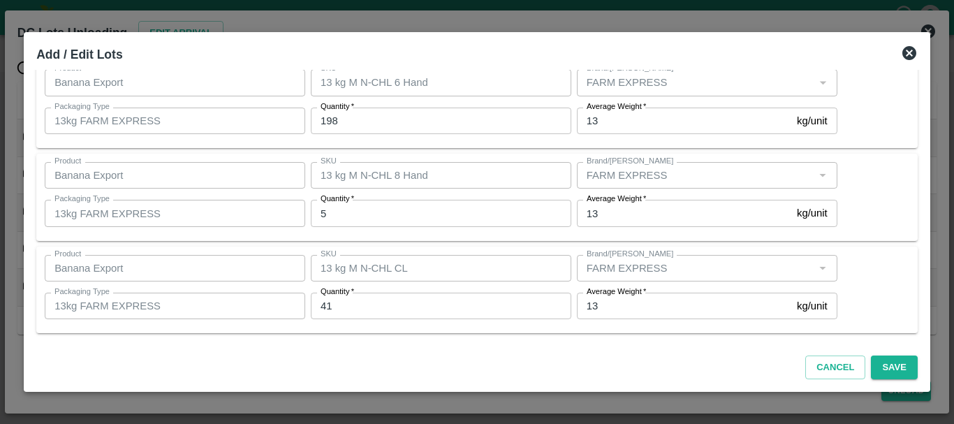
click at [905, 50] on icon at bounding box center [909, 53] width 17 height 17
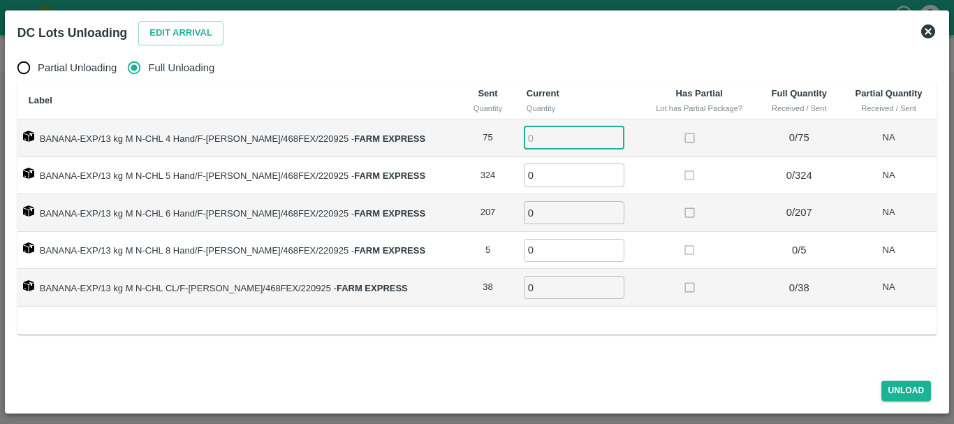
click at [566, 140] on input "number" at bounding box center [574, 137] width 101 height 23
type input "75"
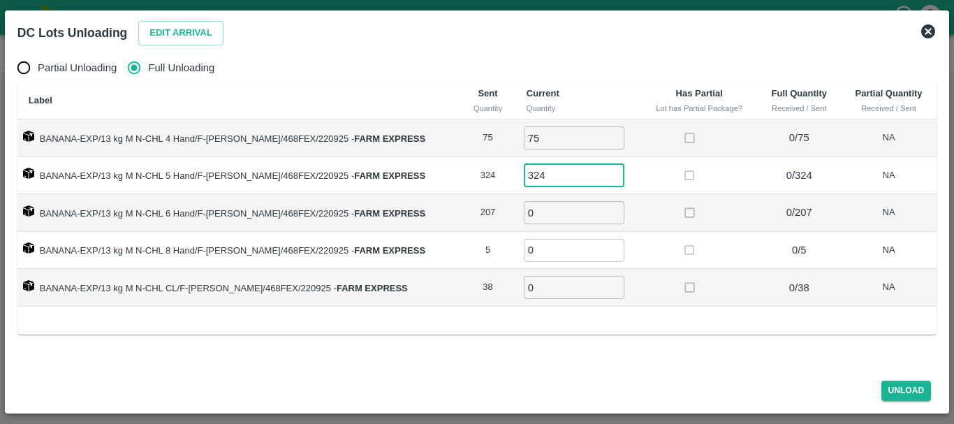
type input "324"
type input "207"
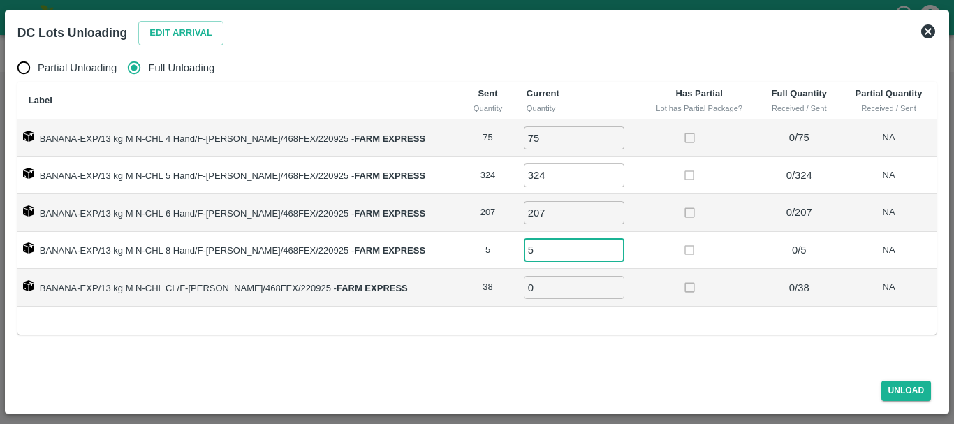
type input "5"
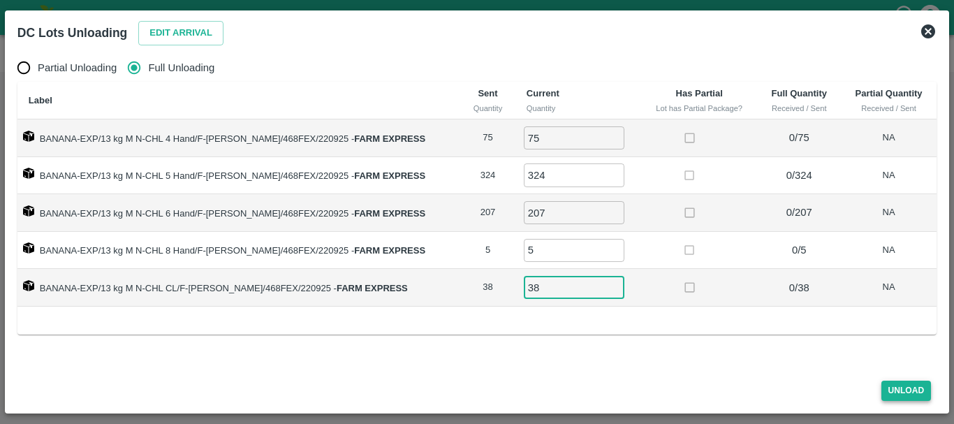
type input "38"
click at [888, 385] on button "Unload" at bounding box center [906, 390] width 50 height 20
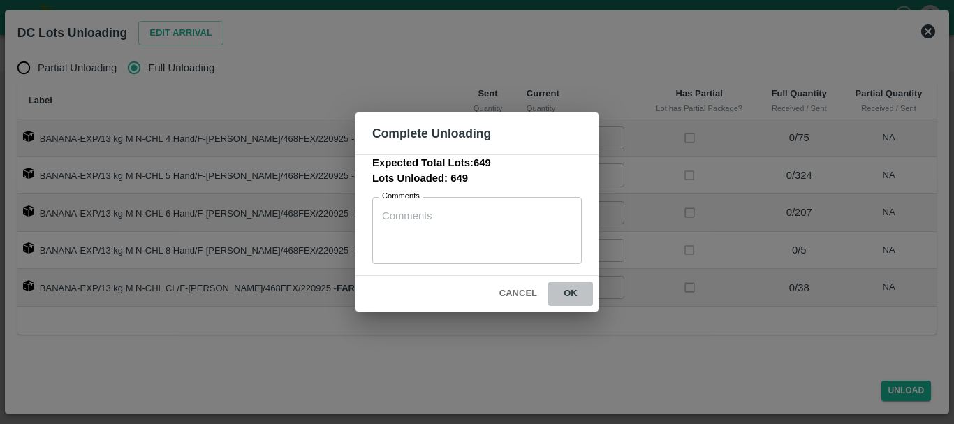
click at [578, 303] on button "ok" at bounding box center [570, 293] width 45 height 24
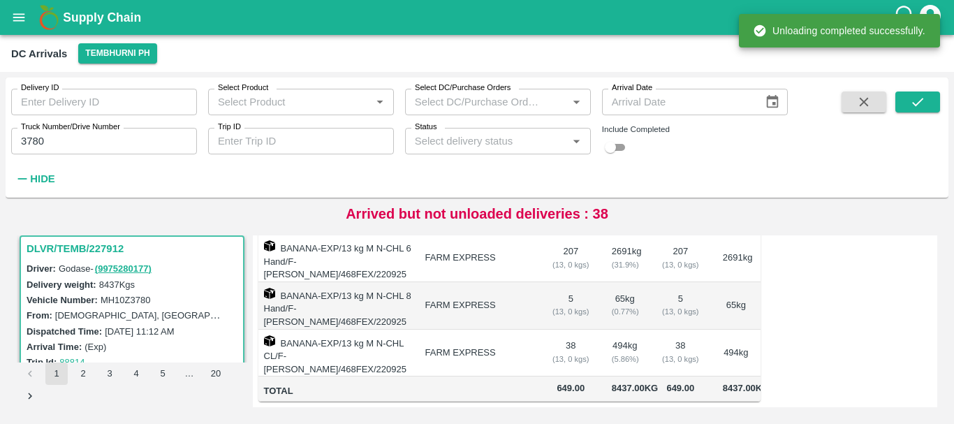
scroll to position [0, 0]
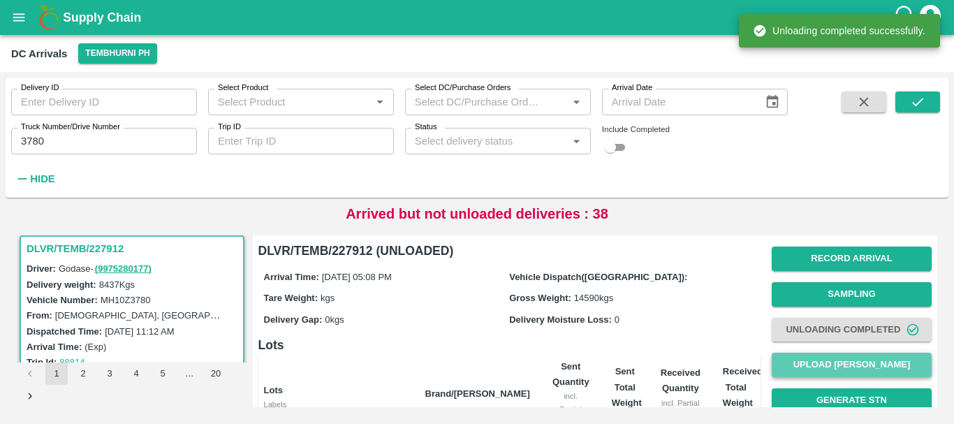
click at [806, 355] on button "Upload Tare Weight" at bounding box center [851, 365] width 160 height 24
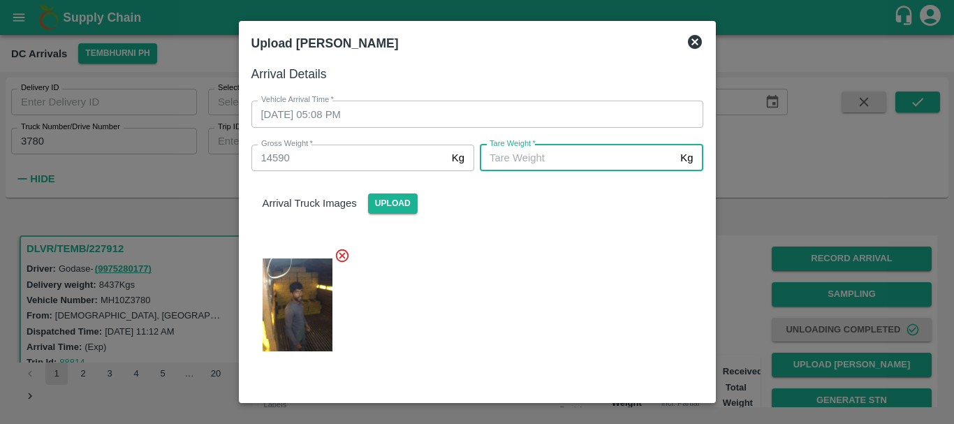
click at [516, 168] on input "Tare Weight   *" at bounding box center [577, 158] width 195 height 27
type input "5410"
click at [537, 250] on div at bounding box center [471, 300] width 463 height 129
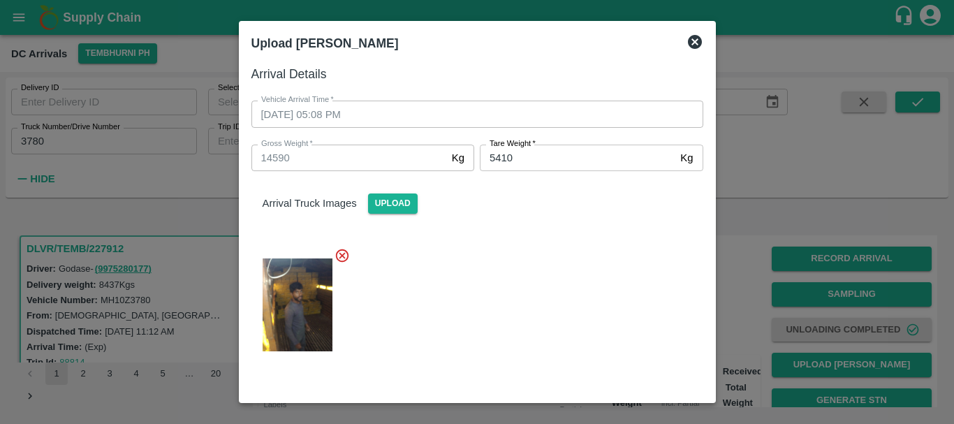
scroll to position [154, 0]
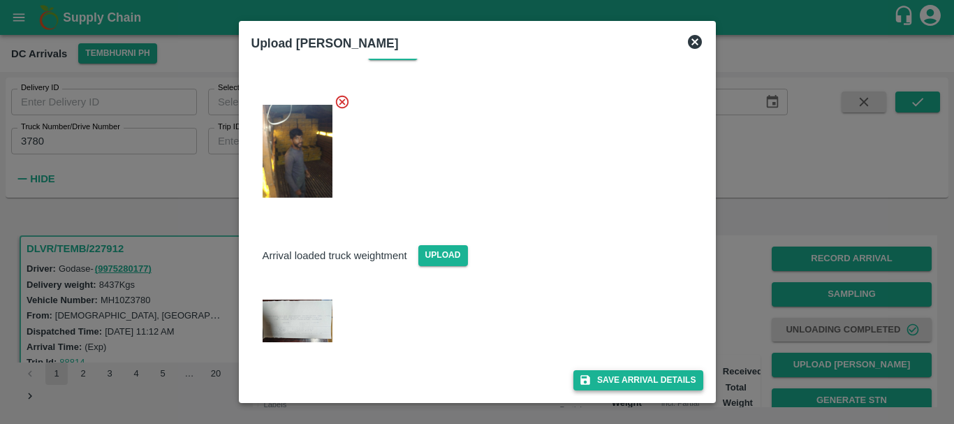
click at [602, 376] on button "Save Arrival Details" at bounding box center [637, 380] width 129 height 20
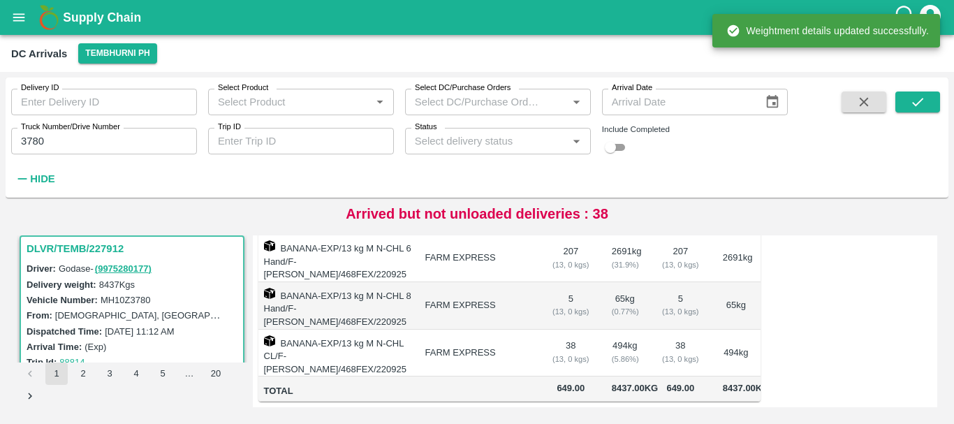
scroll to position [0, 0]
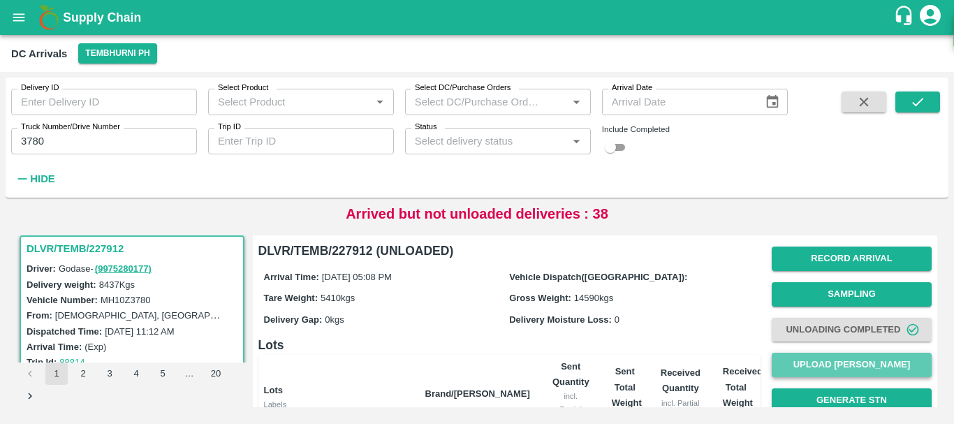
click at [812, 362] on button "Upload Tare Weight" at bounding box center [851, 365] width 160 height 24
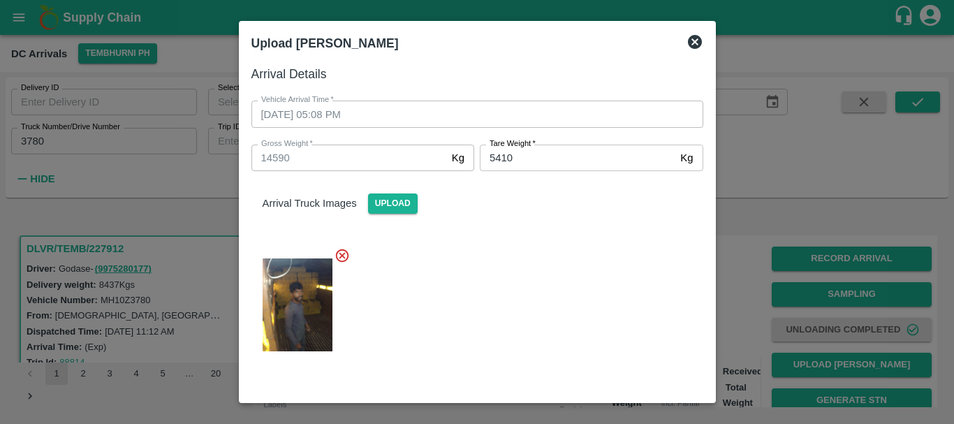
click at [742, 323] on div at bounding box center [477, 212] width 954 height 424
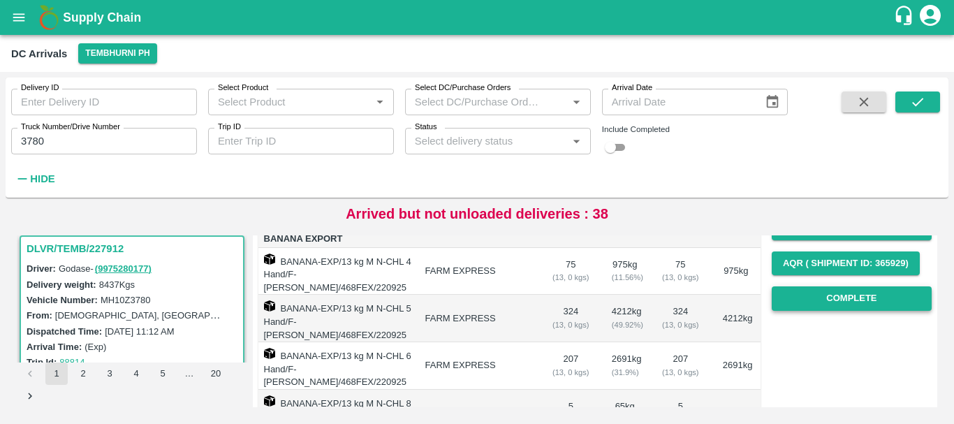
scroll to position [207, 0]
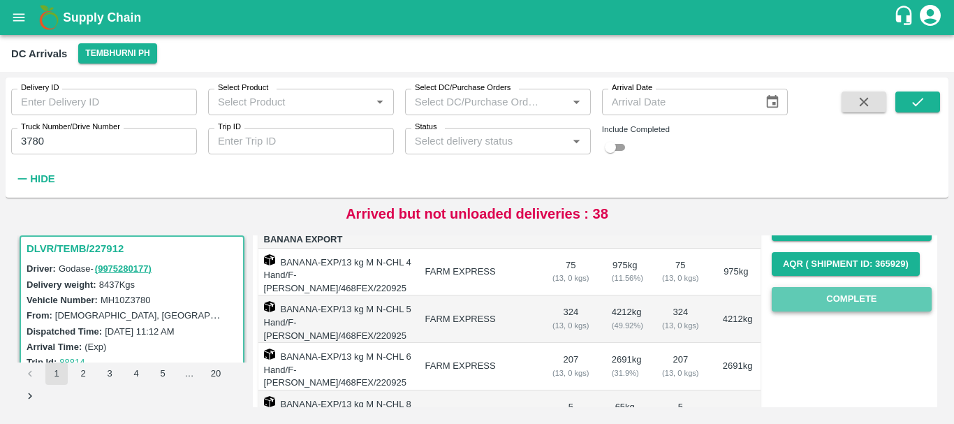
click at [829, 295] on button "Complete" at bounding box center [851, 299] width 160 height 24
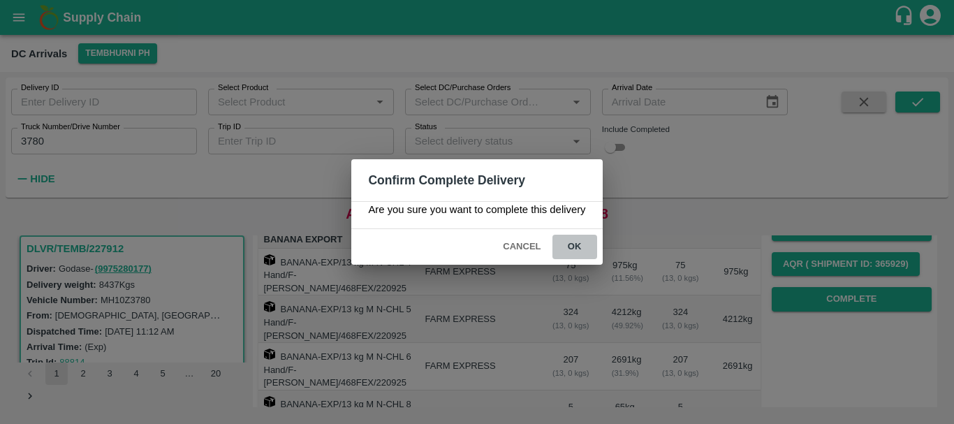
click at [577, 243] on button "ok" at bounding box center [574, 247] width 45 height 24
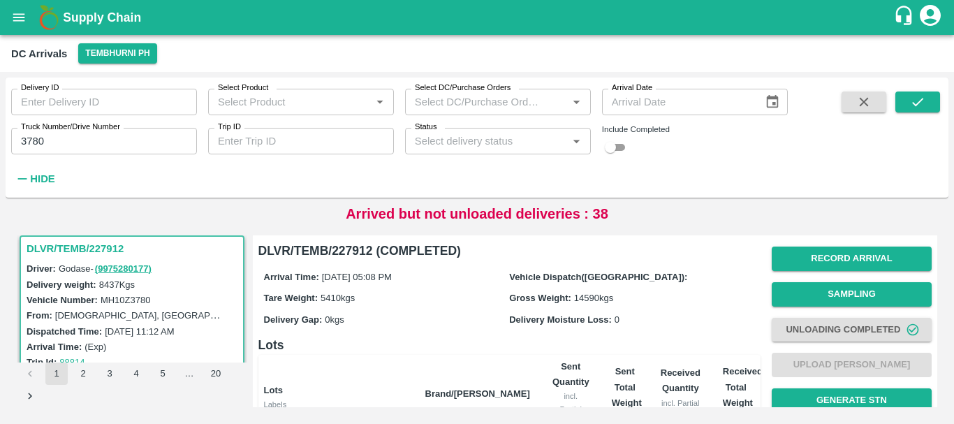
scroll to position [184, 0]
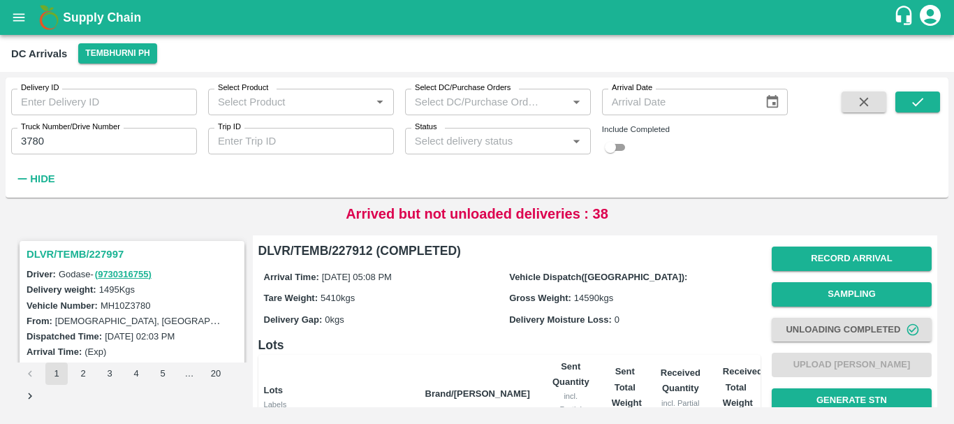
click at [100, 245] on h3 "DLVR/TEMB/227997" at bounding box center [134, 254] width 215 height 18
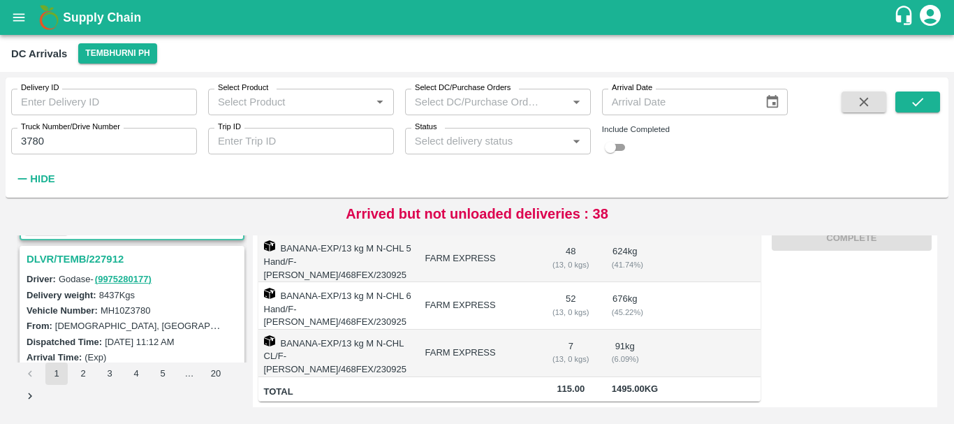
click at [87, 258] on h3 "DLVR/TEMB/227912" at bounding box center [134, 259] width 215 height 18
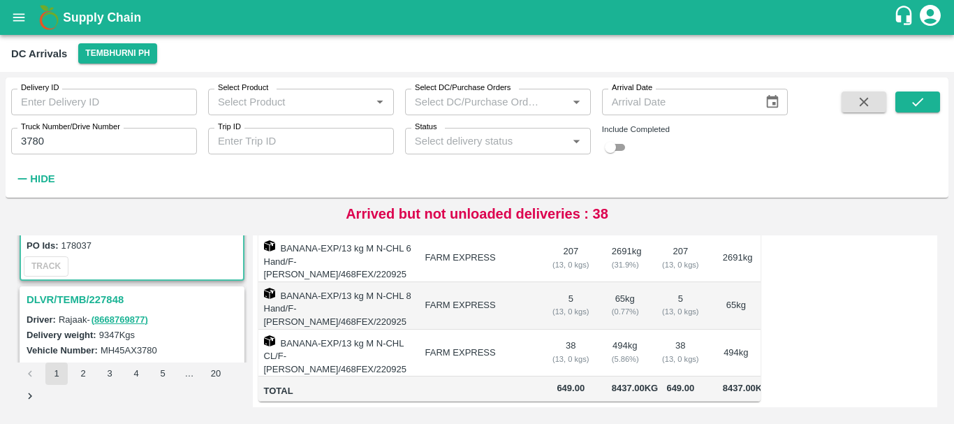
click at [119, 297] on h3 "DLVR/TEMB/227848" at bounding box center [134, 299] width 215 height 18
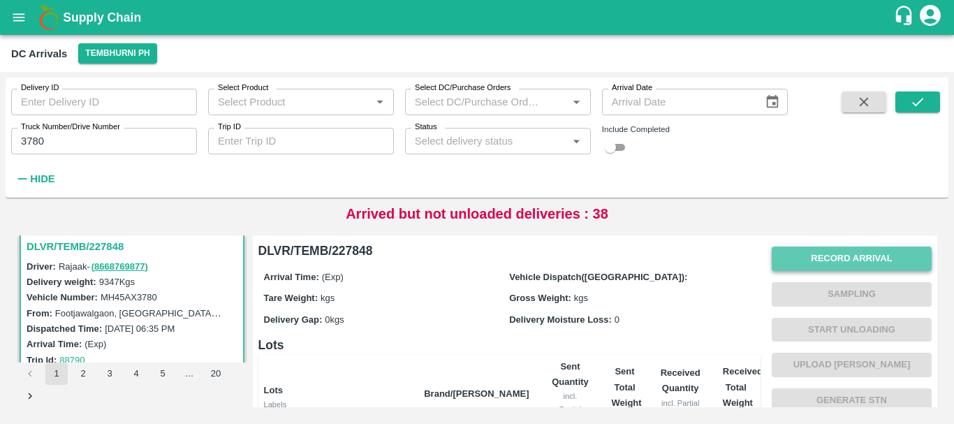
click at [847, 252] on button "Record Arrival" at bounding box center [851, 258] width 160 height 24
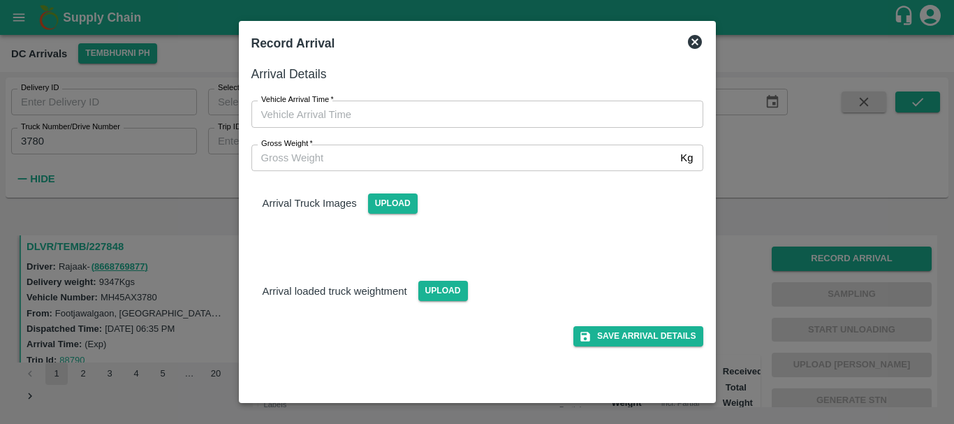
type input "DD/MM/YYYY hh:mm aa"
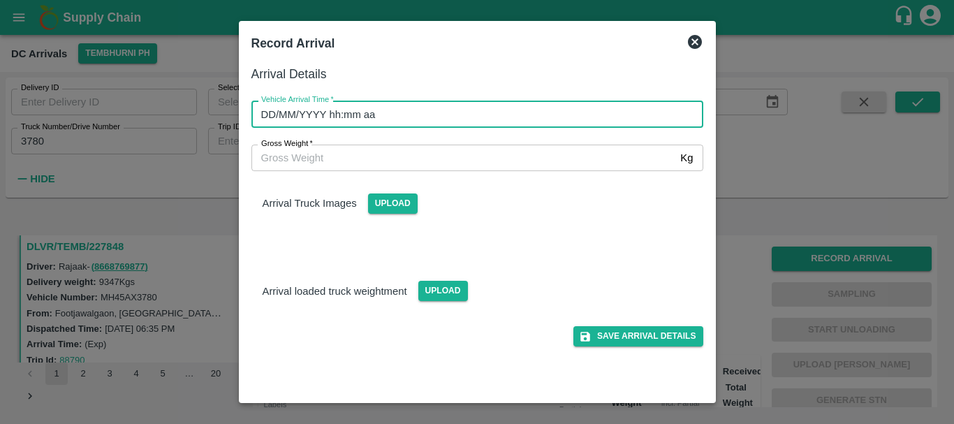
click at [579, 107] on input "DD/MM/YYYY hh:mm aa" at bounding box center [472, 114] width 442 height 27
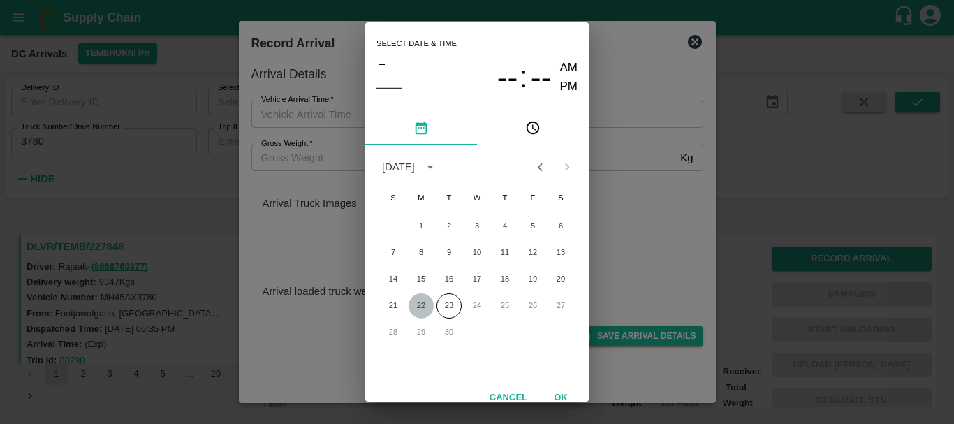
click at [421, 301] on button "22" at bounding box center [420, 305] width 25 height 25
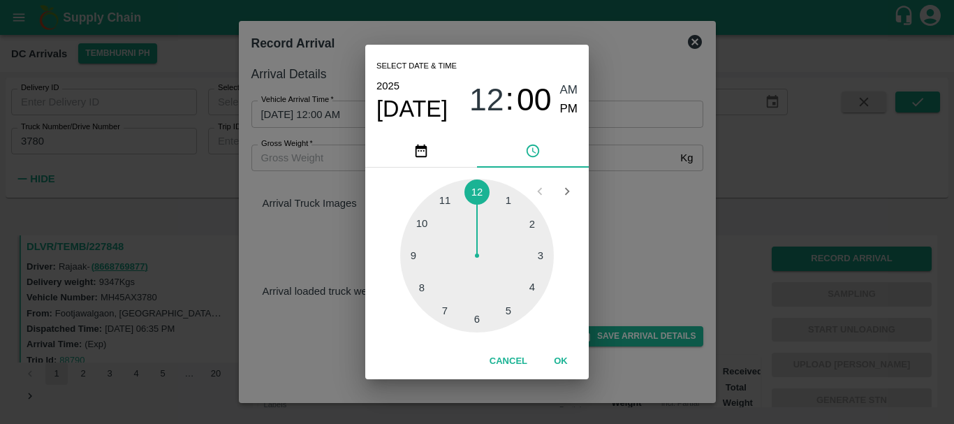
click at [494, 302] on div at bounding box center [477, 256] width 154 height 154
click at [476, 311] on div at bounding box center [477, 256] width 154 height 154
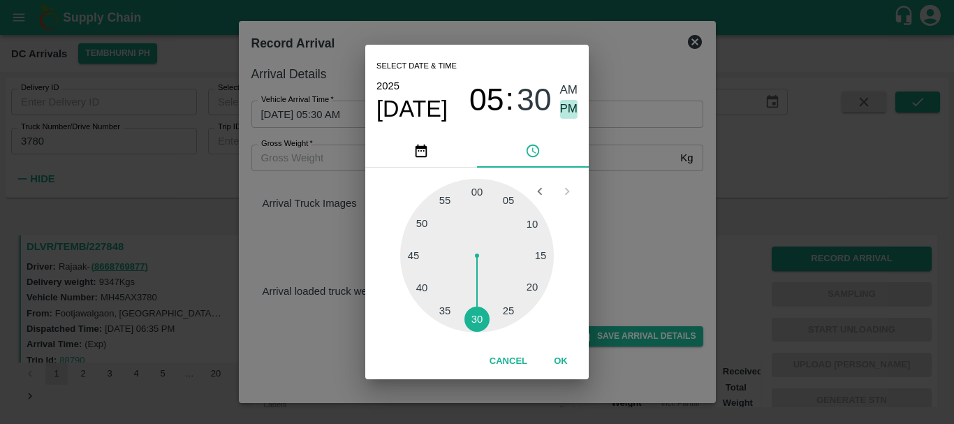
click at [568, 101] on span "PM" at bounding box center [569, 109] width 18 height 19
type input "22/09/2025 05:30 PM"
click at [631, 193] on div "Select date & time 2025 Sep 22 05 : 30 AM PM 05 10 15 20 25 30 35 40 45 50 55 0…" at bounding box center [477, 212] width 954 height 424
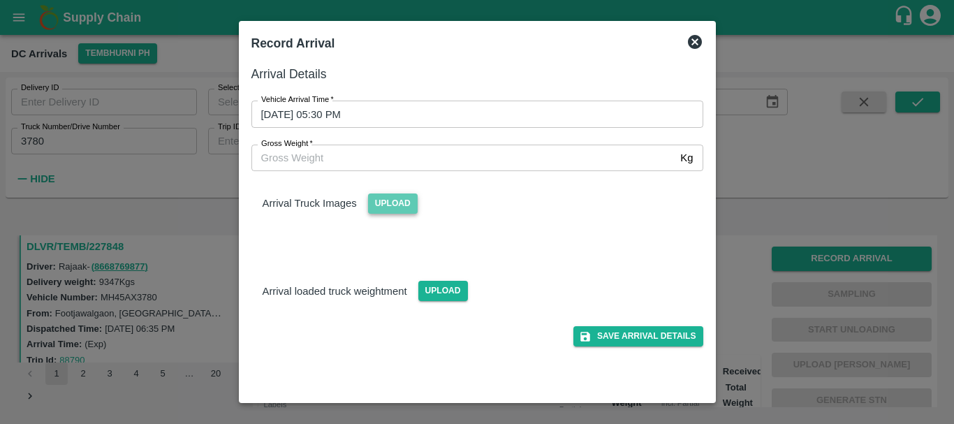
click at [393, 209] on span "Upload" at bounding box center [393, 203] width 50 height 20
click at [0, 0] on input "Upload" at bounding box center [0, 0] width 0 height 0
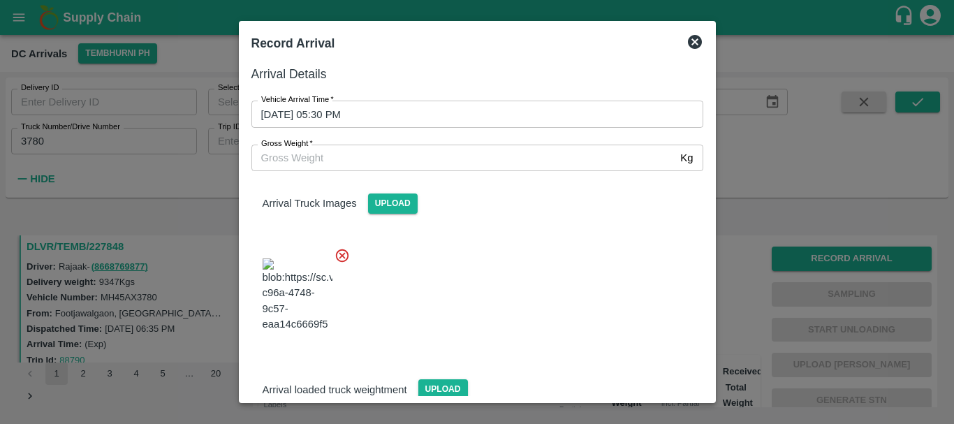
scroll to position [34, 0]
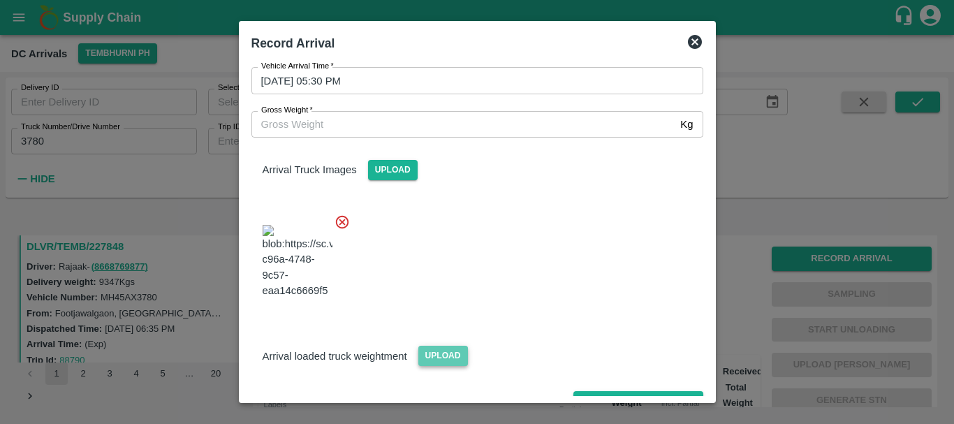
click at [434, 346] on span "Upload" at bounding box center [443, 356] width 50 height 20
click at [0, 0] on input "Upload" at bounding box center [0, 0] width 0 height 0
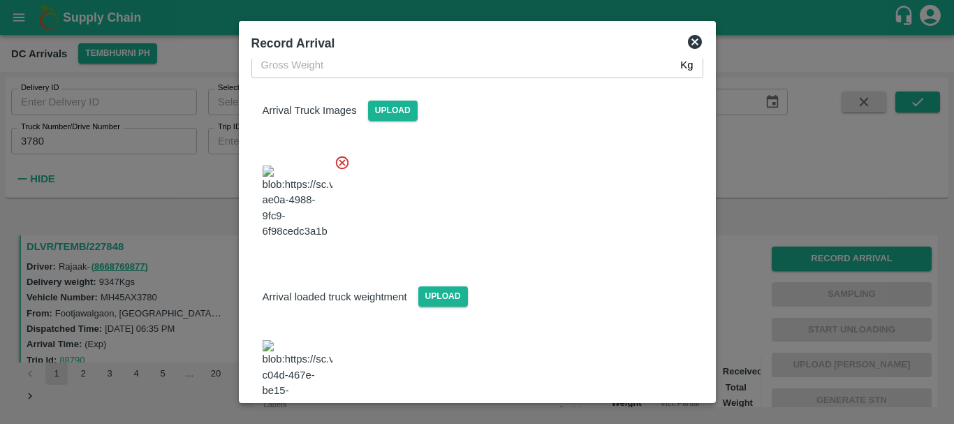
click at [290, 340] on img at bounding box center [297, 376] width 70 height 73
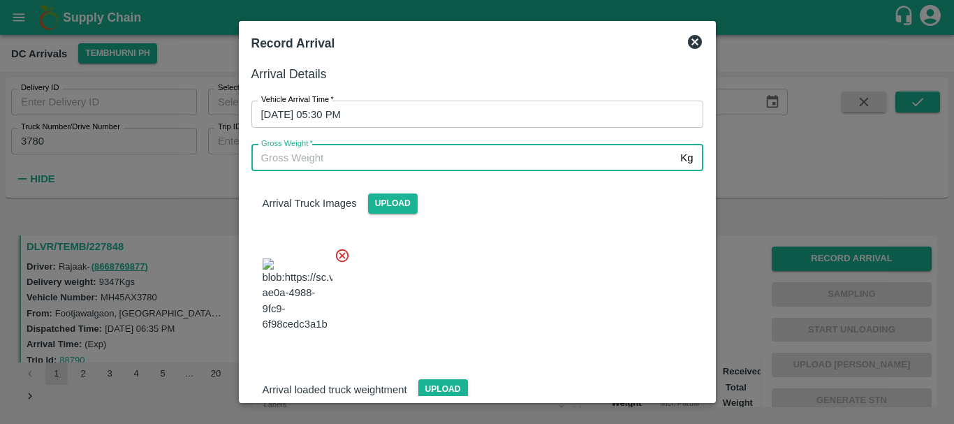
click at [413, 165] on input "Gross Weight   *" at bounding box center [463, 158] width 424 height 27
type input "15710"
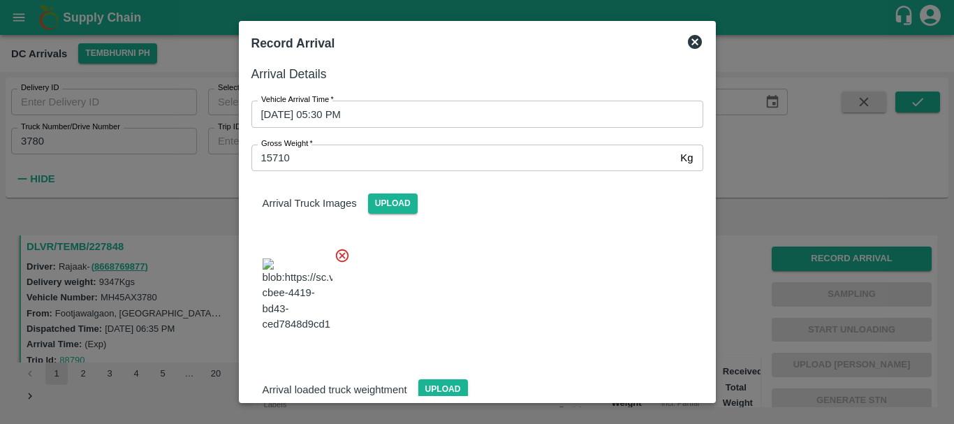
click at [534, 267] on div at bounding box center [471, 291] width 463 height 110
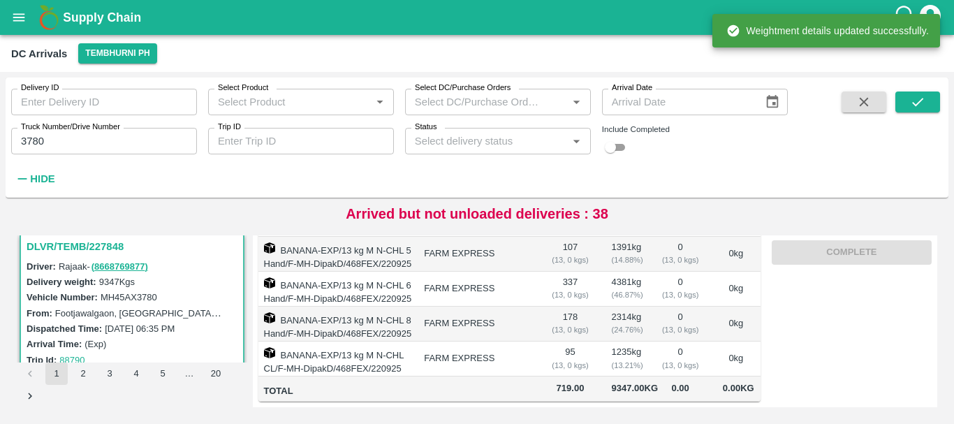
scroll to position [0, 0]
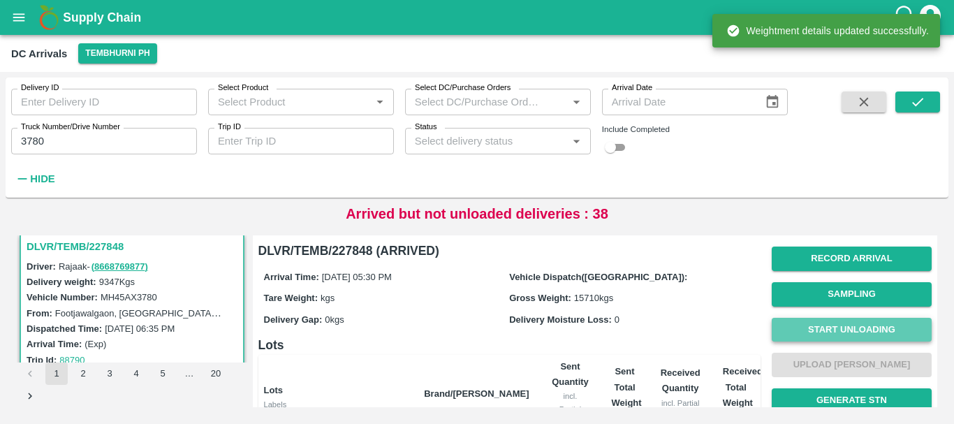
click at [837, 330] on button "Start Unloading" at bounding box center [851, 330] width 160 height 24
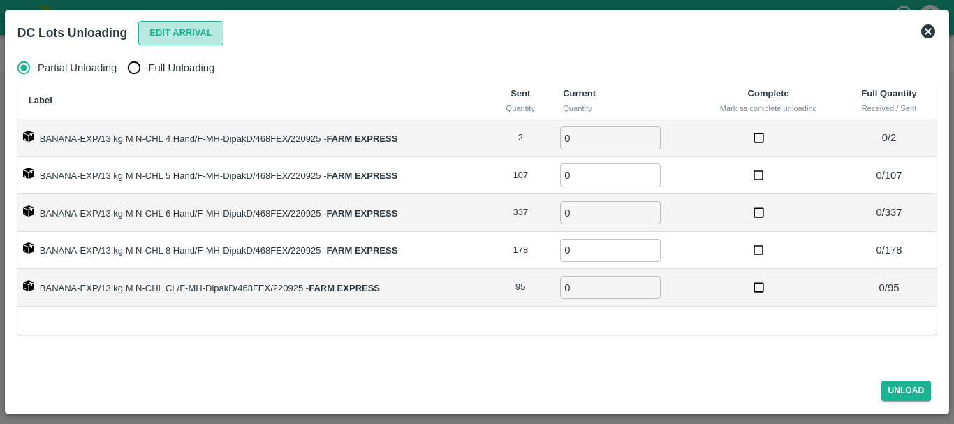
click at [203, 36] on button "Edit Arrival" at bounding box center [180, 33] width 85 height 24
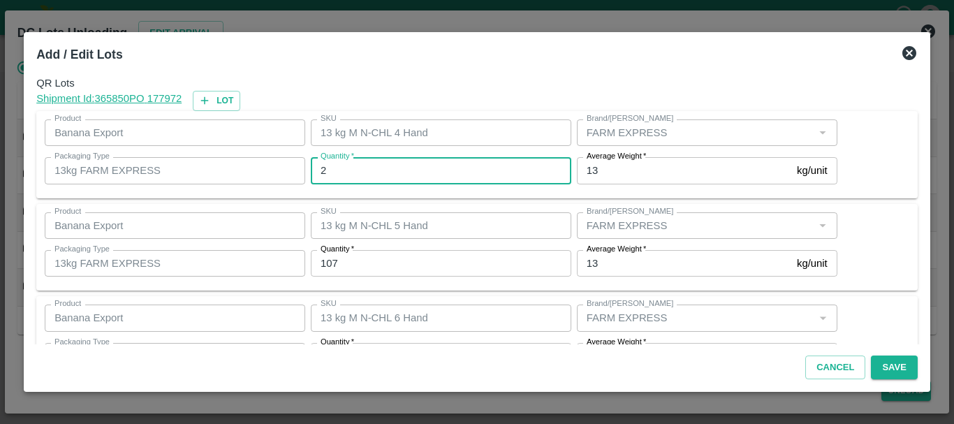
click at [366, 167] on input "2" at bounding box center [441, 170] width 260 height 27
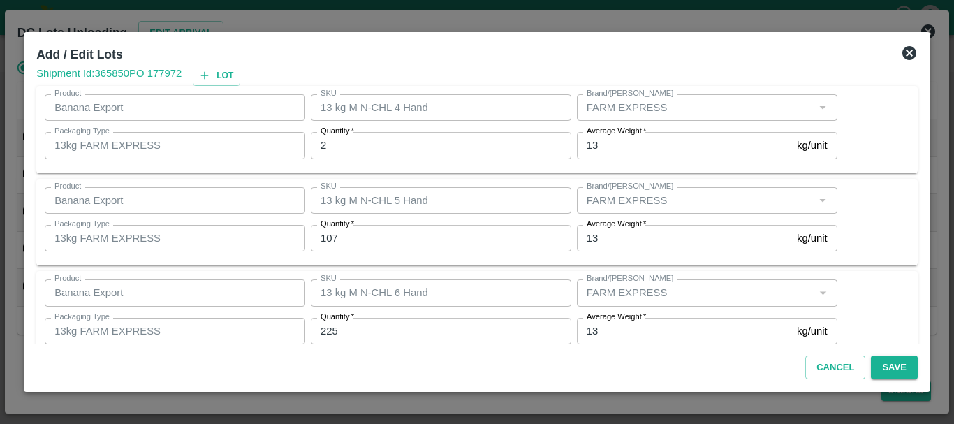
scroll to position [236, 0]
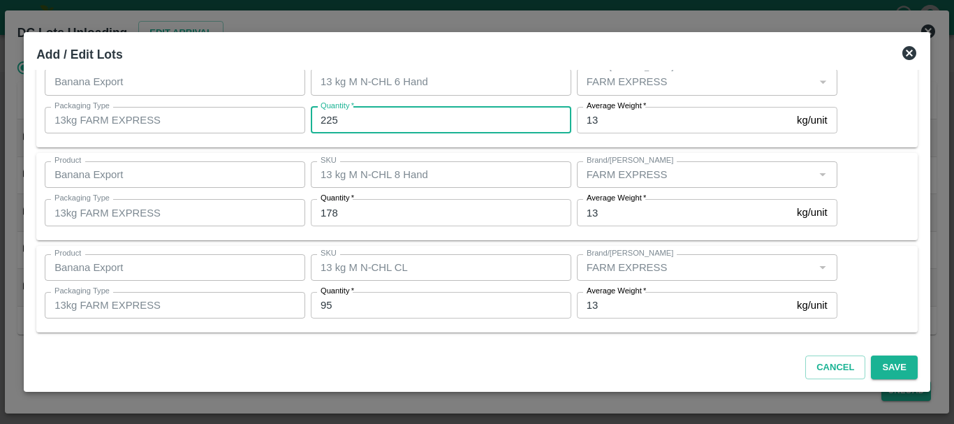
click at [362, 110] on input "225" at bounding box center [441, 120] width 260 height 27
type input "2"
type input "335"
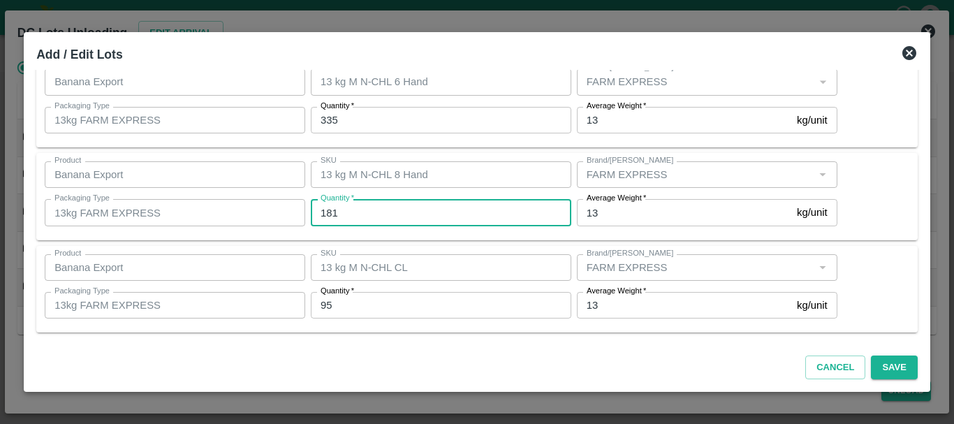
type input "181"
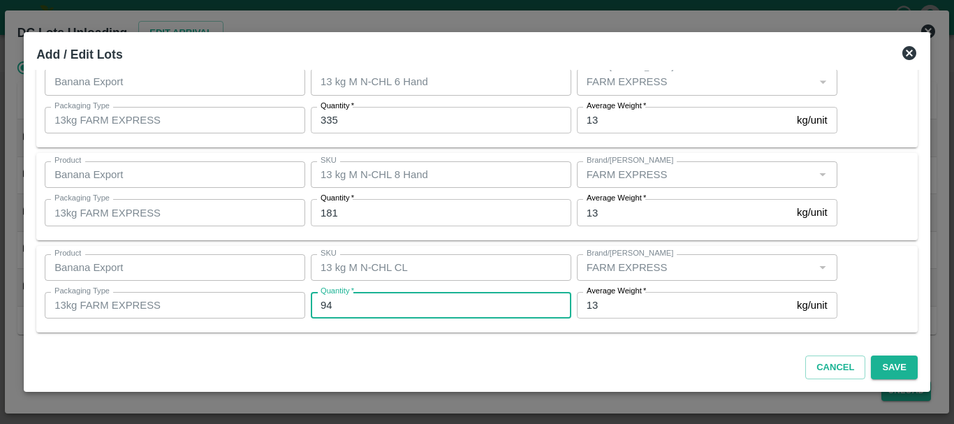
type input "94"
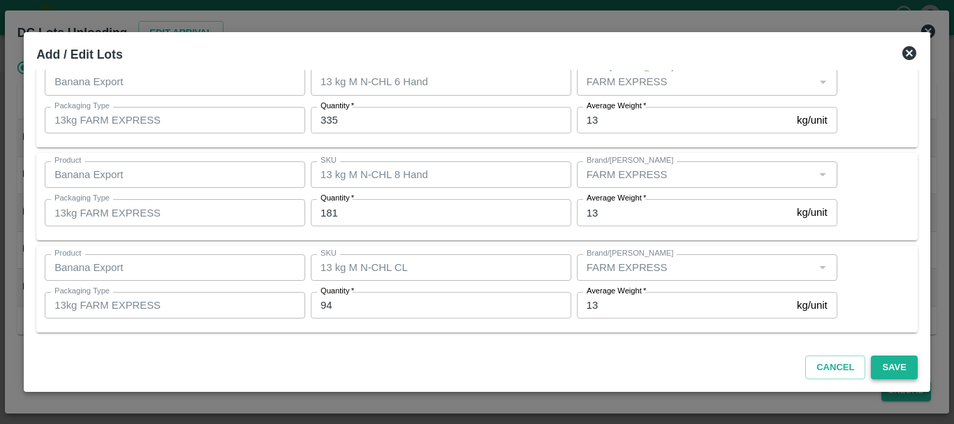
click at [884, 360] on button "Save" at bounding box center [893, 367] width 46 height 24
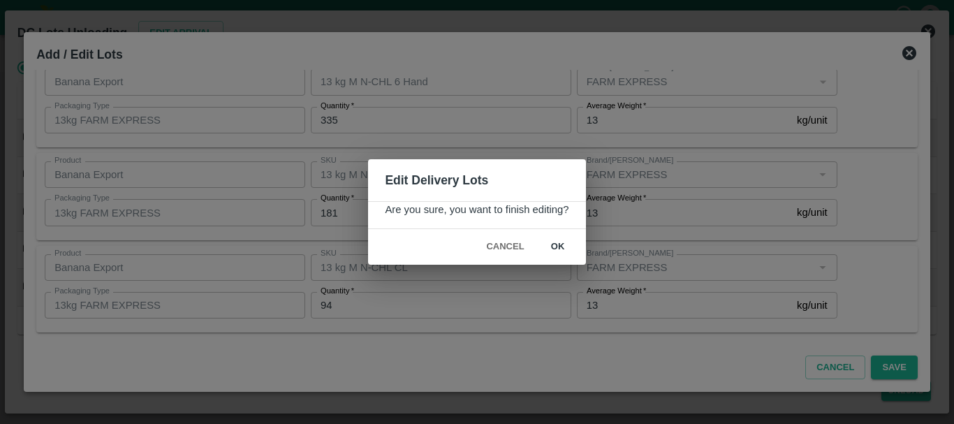
click at [559, 239] on button "ok" at bounding box center [557, 247] width 45 height 24
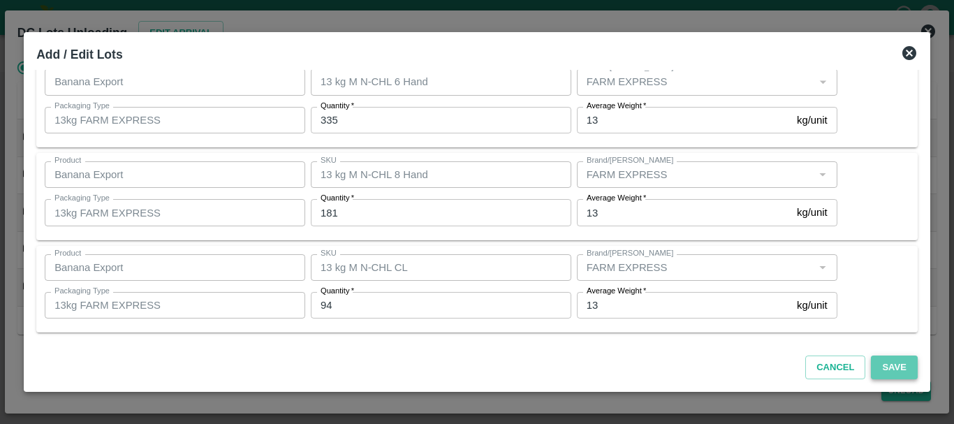
click at [901, 364] on button "Save" at bounding box center [893, 367] width 46 height 24
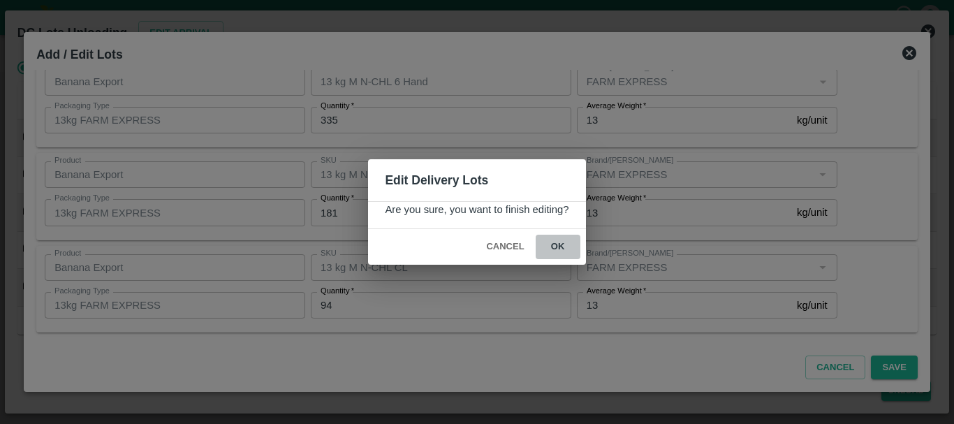
click at [561, 244] on button "ok" at bounding box center [557, 247] width 45 height 24
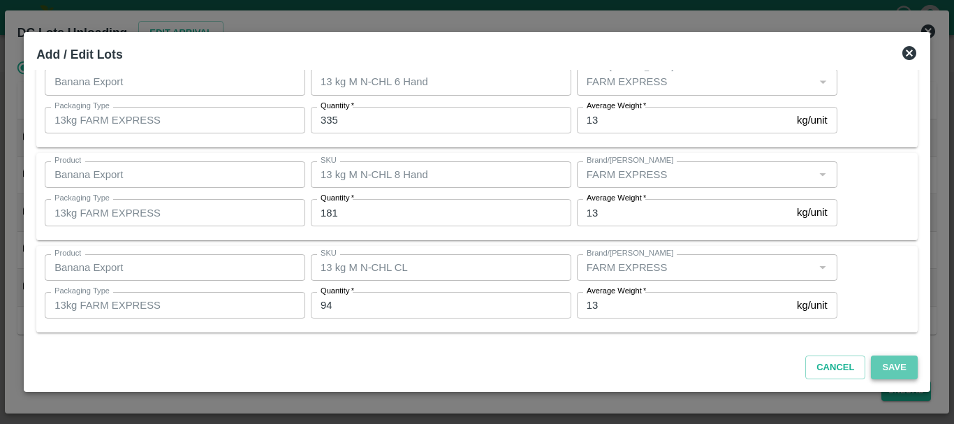
click at [892, 369] on button "Save" at bounding box center [893, 367] width 46 height 24
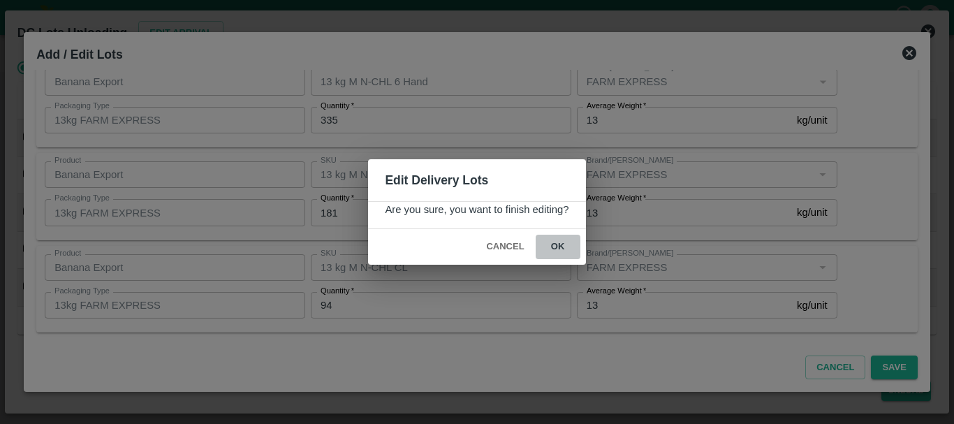
click at [564, 243] on button "ok" at bounding box center [557, 247] width 45 height 24
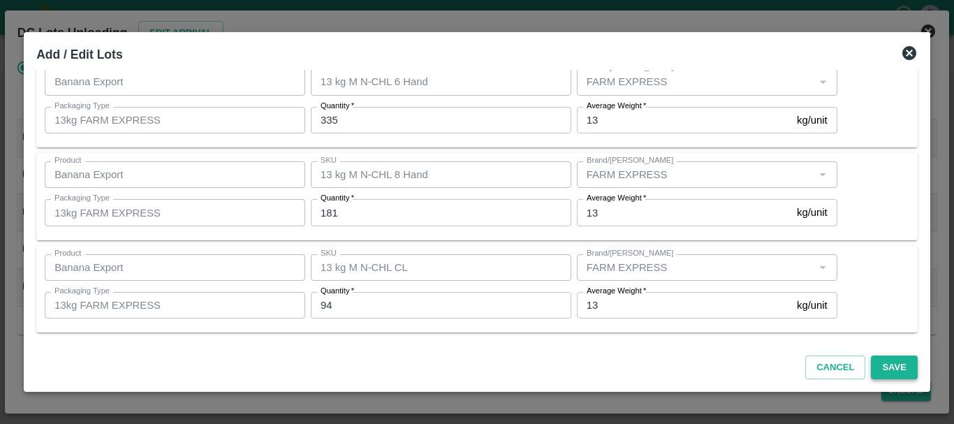
click at [897, 371] on button "Save" at bounding box center [893, 367] width 46 height 24
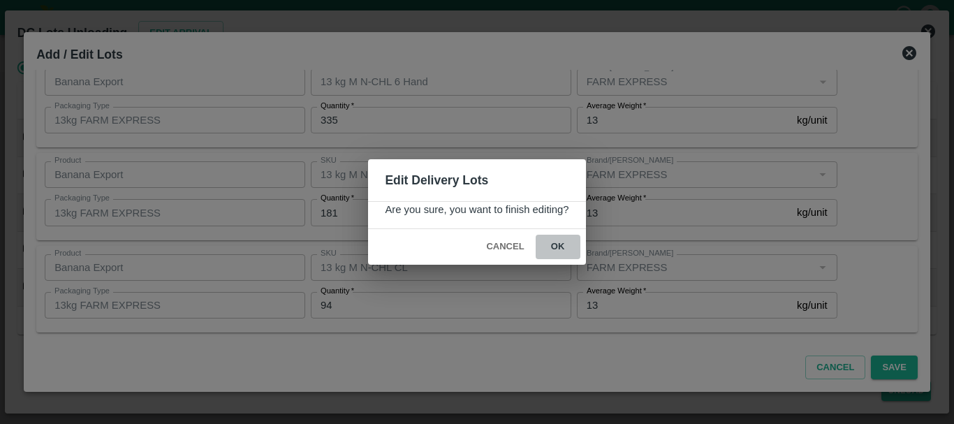
click at [556, 248] on button "ok" at bounding box center [557, 247] width 45 height 24
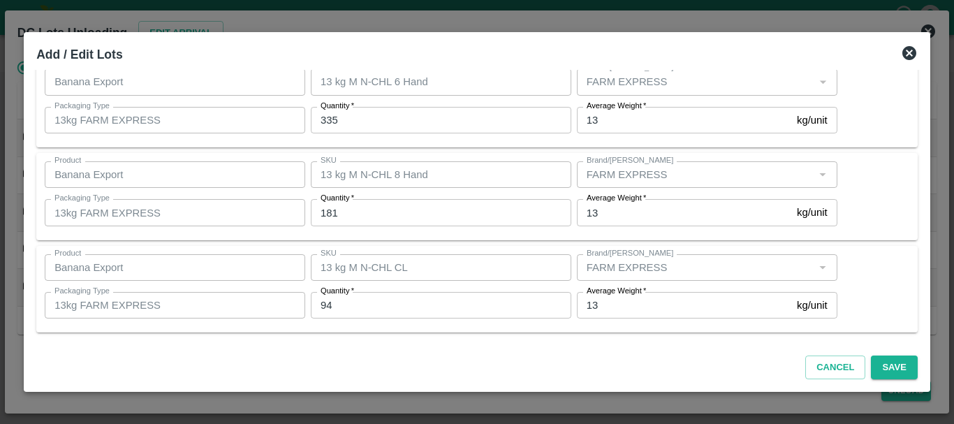
click at [908, 53] on icon at bounding box center [909, 53] width 17 height 17
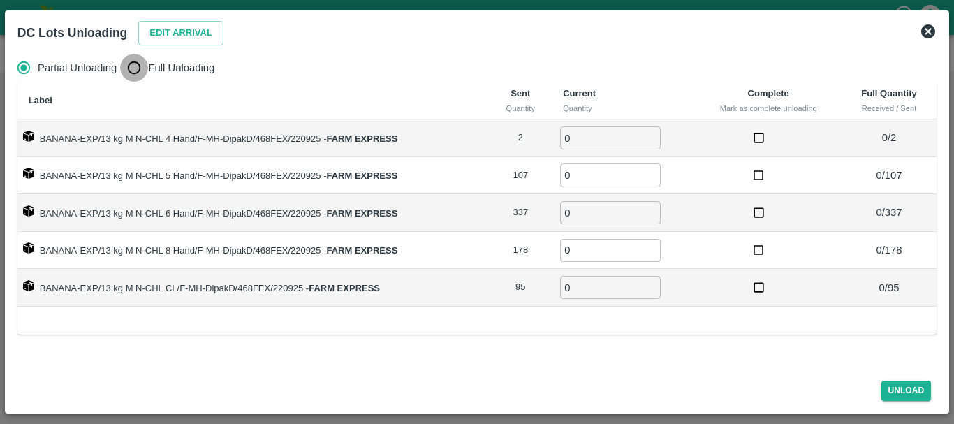
click at [140, 71] on input "Full Unloading" at bounding box center [134, 68] width 28 height 28
radio input "true"
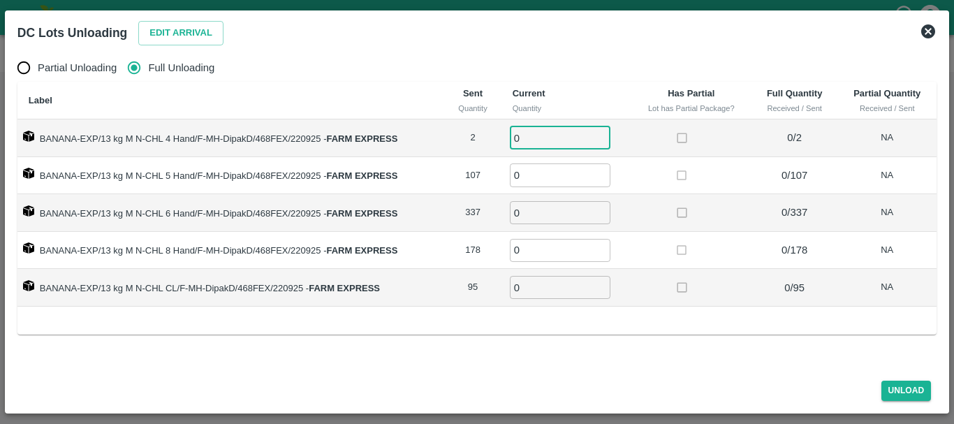
click at [534, 135] on input "0" at bounding box center [560, 137] width 101 height 23
type input "02"
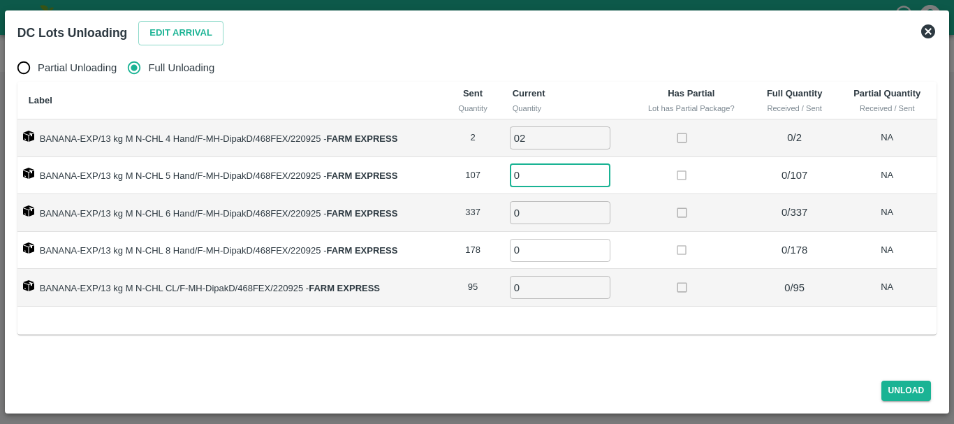
click at [538, 175] on input "0" at bounding box center [560, 174] width 101 height 23
type input "107"
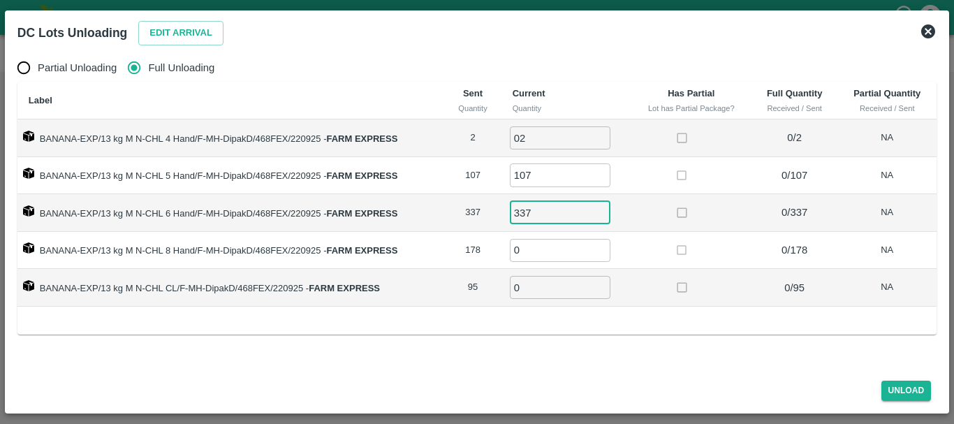
type input "337"
type input "178"
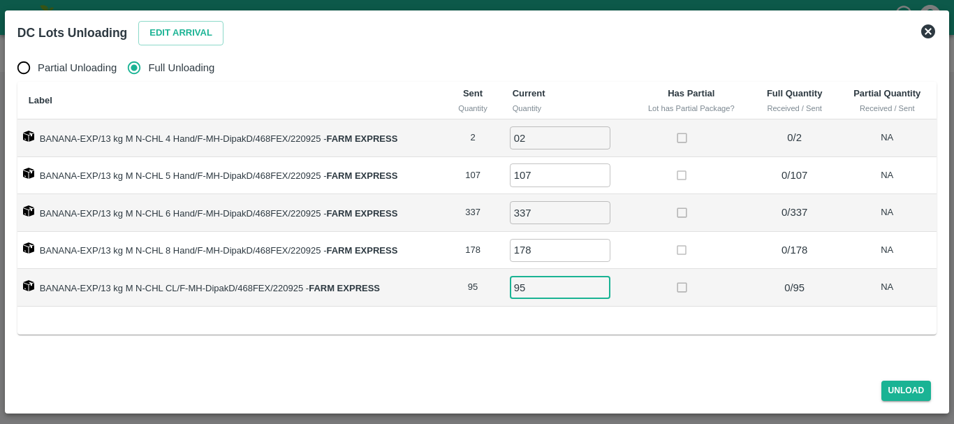
type input "95"
click at [650, 239] on td at bounding box center [691, 251] width 120 height 38
click at [639, 239] on td at bounding box center [691, 251] width 120 height 38
click at [642, 255] on td at bounding box center [691, 251] width 120 height 38
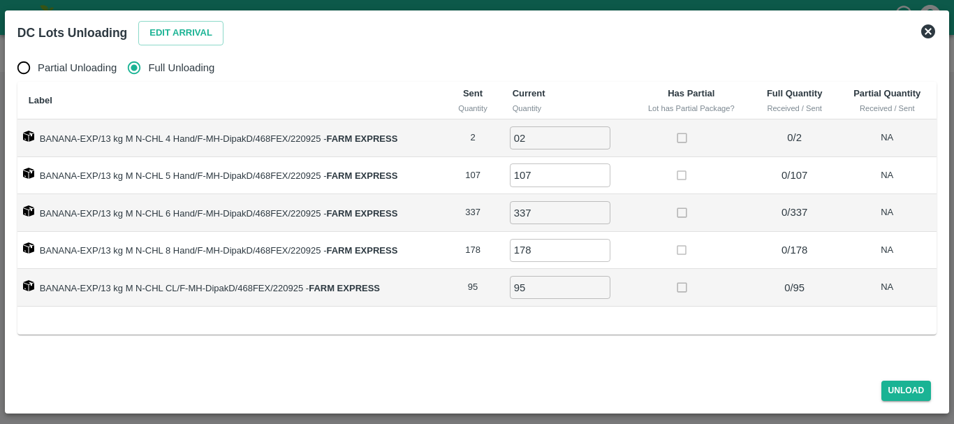
click at [649, 287] on td at bounding box center [691, 288] width 120 height 38
click at [628, 147] on td "02 ​" at bounding box center [566, 138] width 130 height 38
click at [893, 385] on button "Unload" at bounding box center [906, 390] width 50 height 20
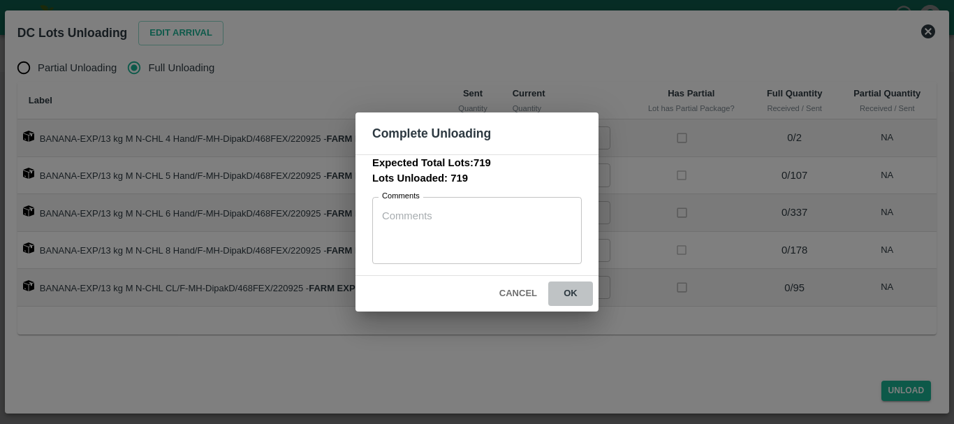
click at [565, 293] on button "ok" at bounding box center [570, 293] width 45 height 24
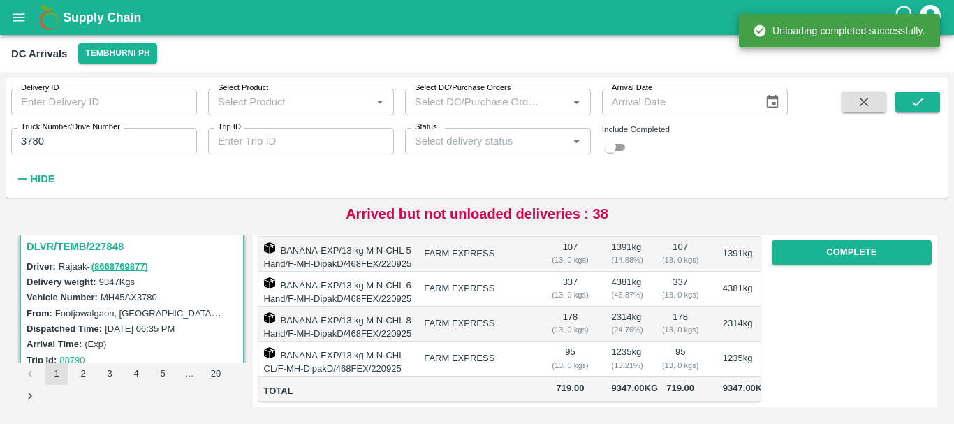
scroll to position [0, 0]
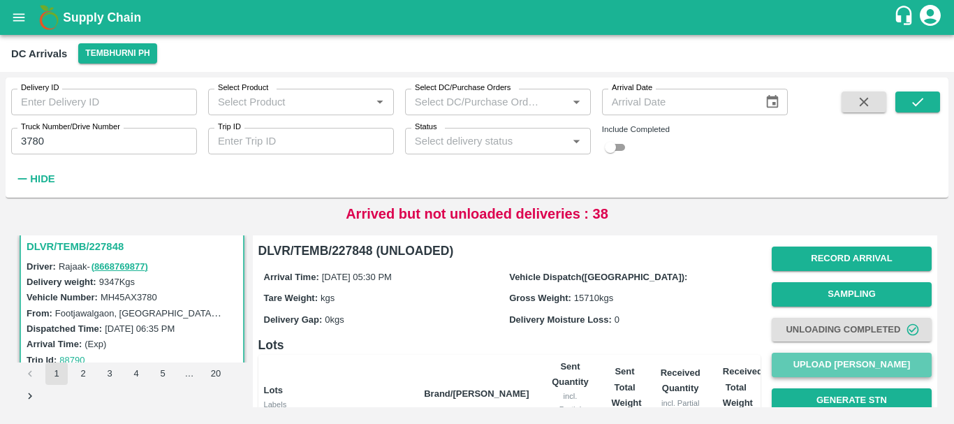
click at [829, 369] on button "Upload Tare Weight" at bounding box center [851, 365] width 160 height 24
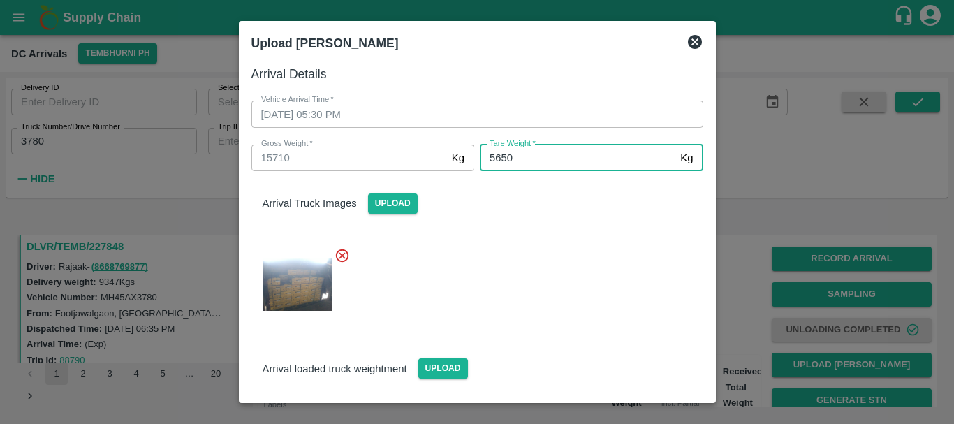
type input "5650"
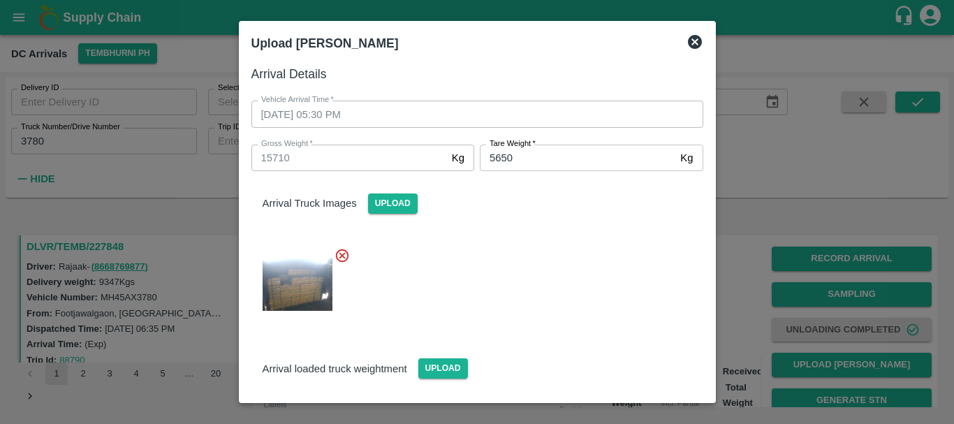
click at [536, 253] on div at bounding box center [471, 280] width 463 height 89
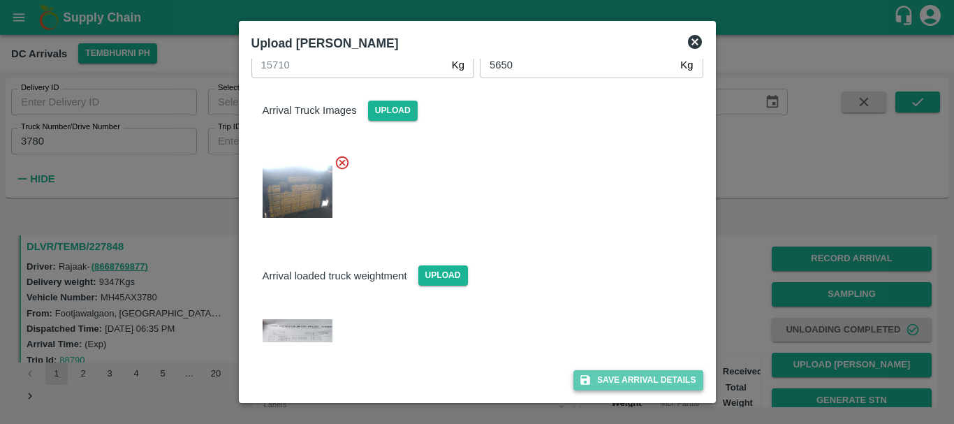
click at [623, 374] on button "Save Arrival Details" at bounding box center [637, 380] width 129 height 20
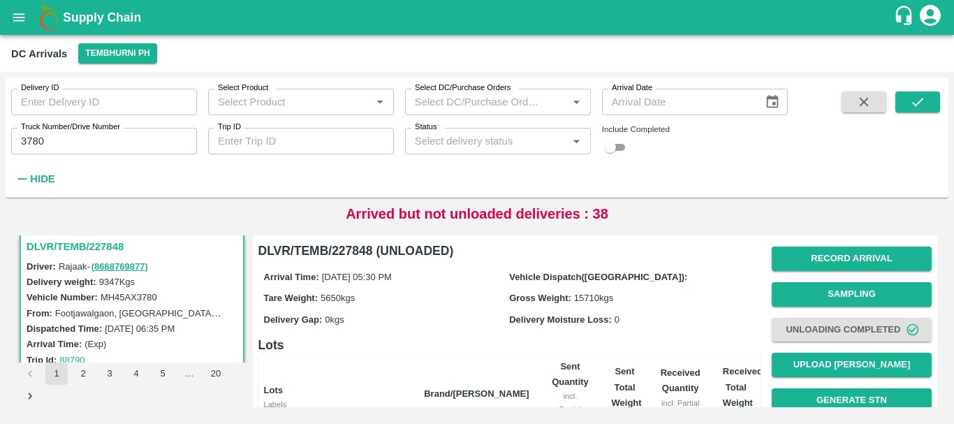
scroll to position [317, 0]
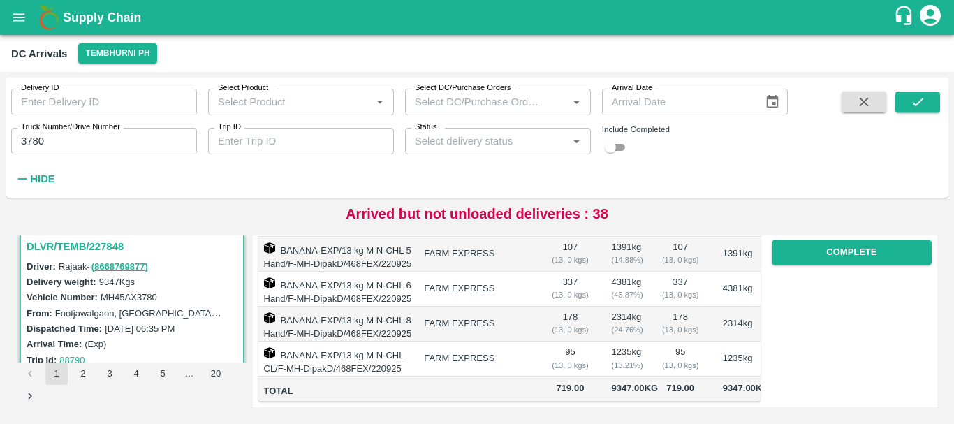
click at [665, 341] on td "95 ( 13, 0 kgs)" at bounding box center [680, 358] width 62 height 35
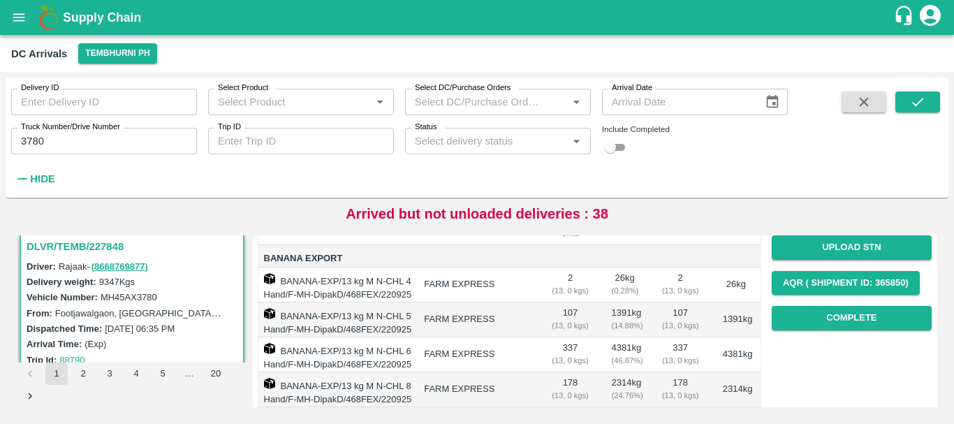
click at [814, 309] on button "Complete" at bounding box center [851, 318] width 160 height 24
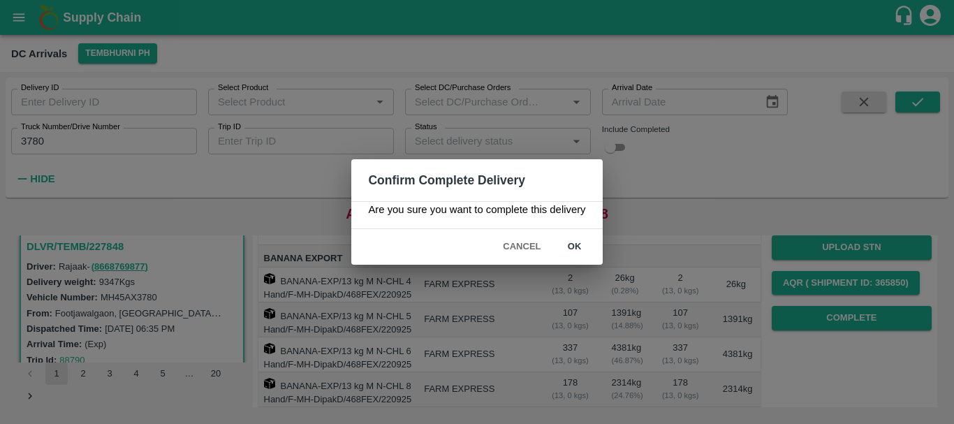
click at [570, 255] on button "ok" at bounding box center [574, 247] width 45 height 24
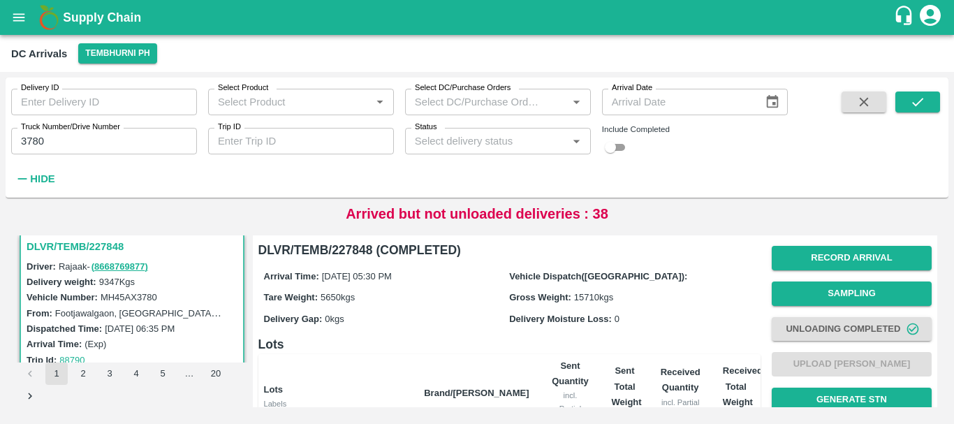
click at [129, 147] on input "3780" at bounding box center [104, 141] width 186 height 27
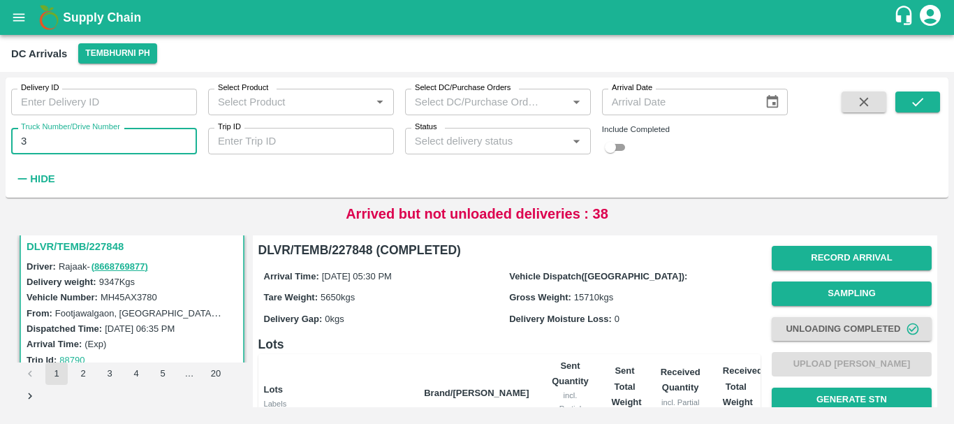
type input "3"
type input "3425"
click at [925, 98] on icon "submit" at bounding box center [917, 101] width 15 height 15
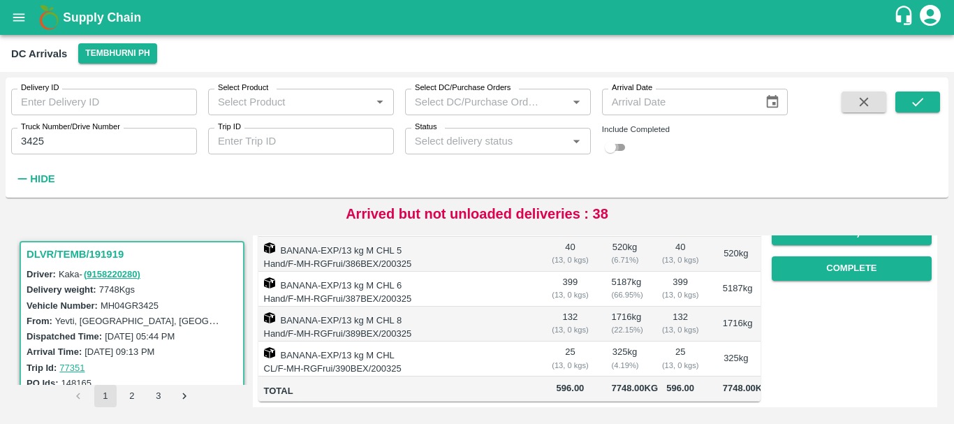
click at [624, 145] on input "checkbox" at bounding box center [610, 147] width 50 height 17
click at [912, 112] on button "submit" at bounding box center [917, 101] width 45 height 21
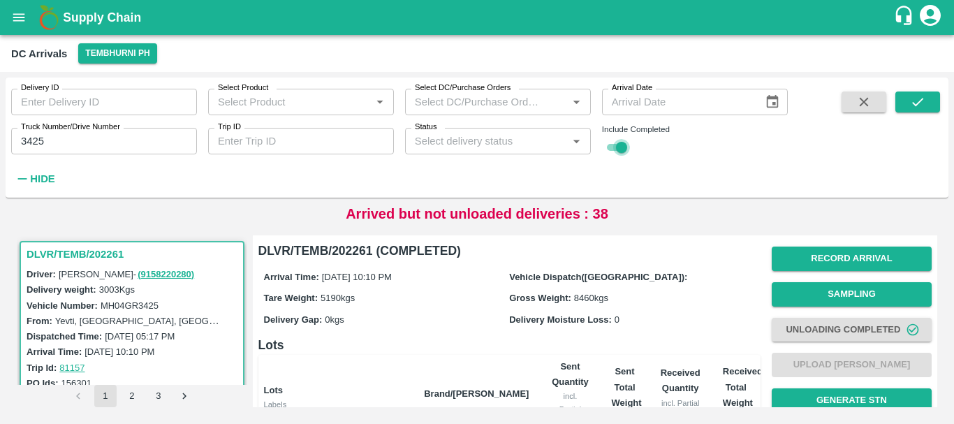
click at [609, 149] on input "checkbox" at bounding box center [621, 147] width 50 height 17
checkbox input "false"
click at [917, 104] on icon "submit" at bounding box center [917, 102] width 11 height 8
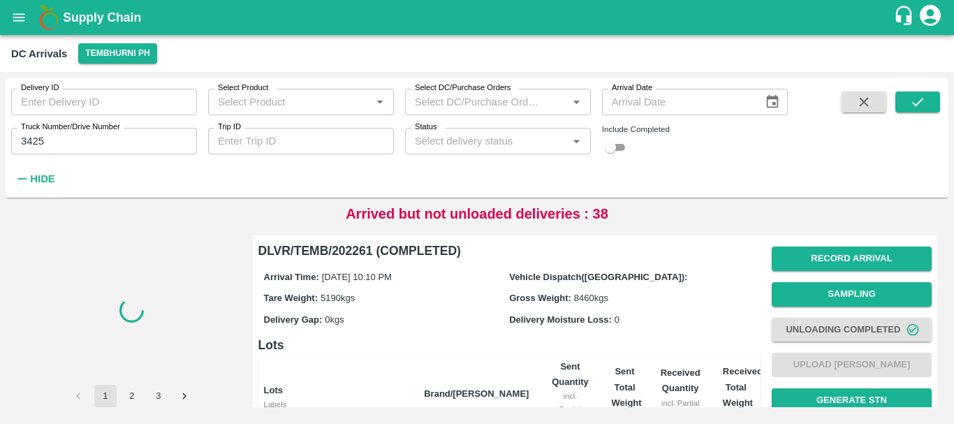
scroll to position [330, 0]
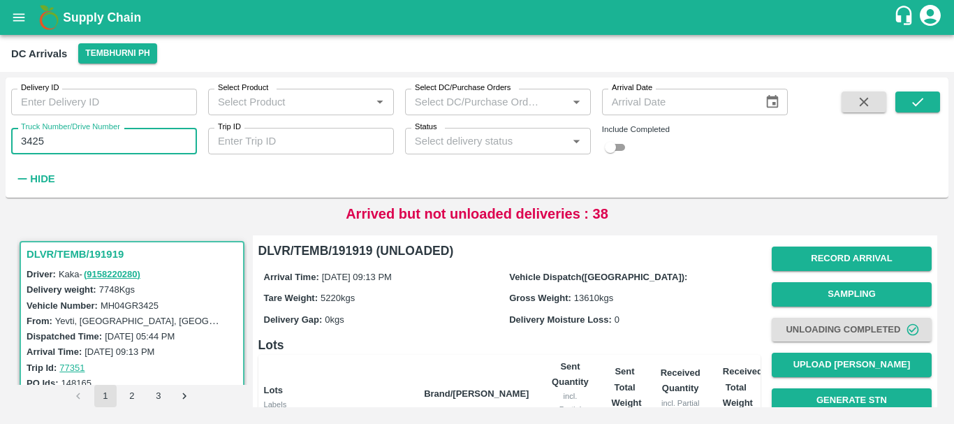
click at [73, 147] on input "3425" at bounding box center [104, 141] width 186 height 27
type input "3"
type input "5641"
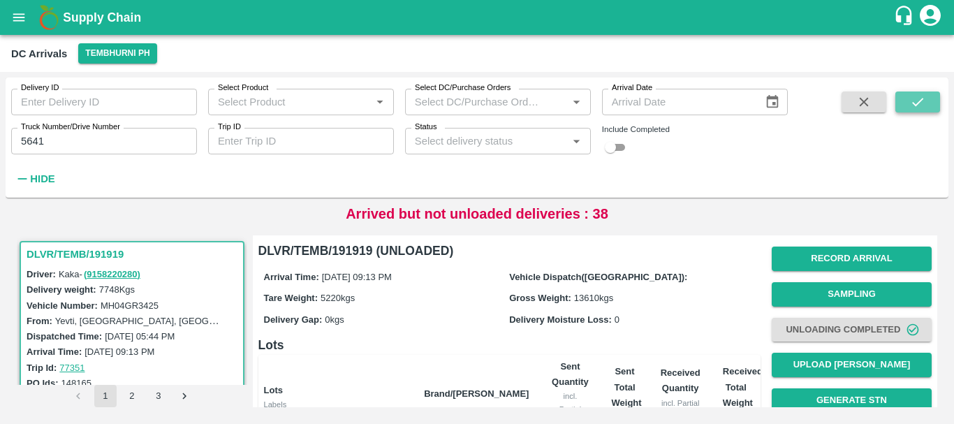
click at [928, 101] on button "submit" at bounding box center [917, 101] width 45 height 21
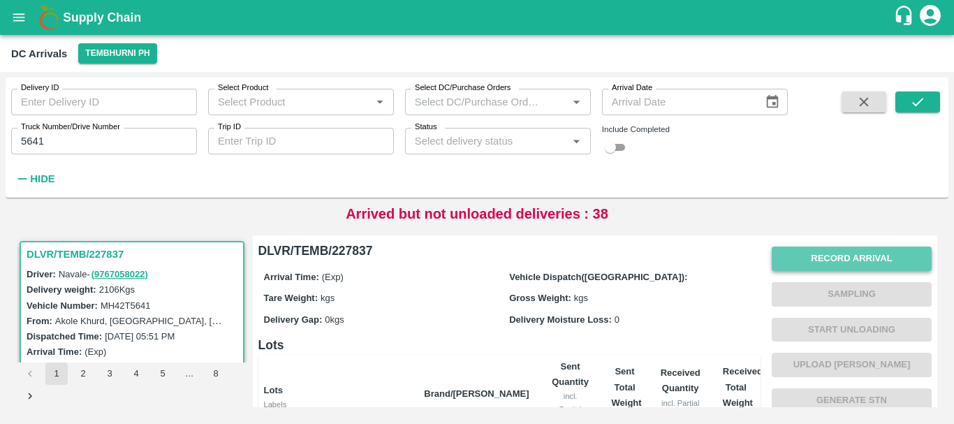
click at [785, 261] on button "Record Arrival" at bounding box center [851, 258] width 160 height 24
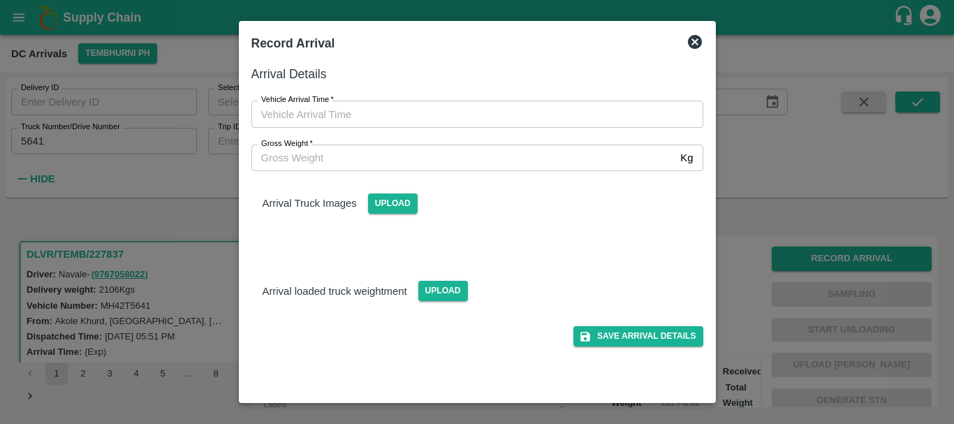
type input "DD/MM/YYYY hh:mm aa"
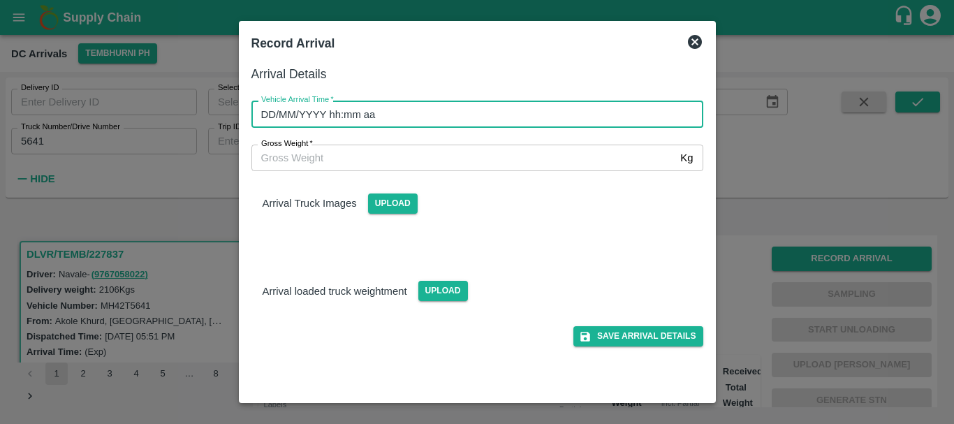
click at [480, 115] on input "DD/MM/YYYY hh:mm aa" at bounding box center [472, 114] width 442 height 27
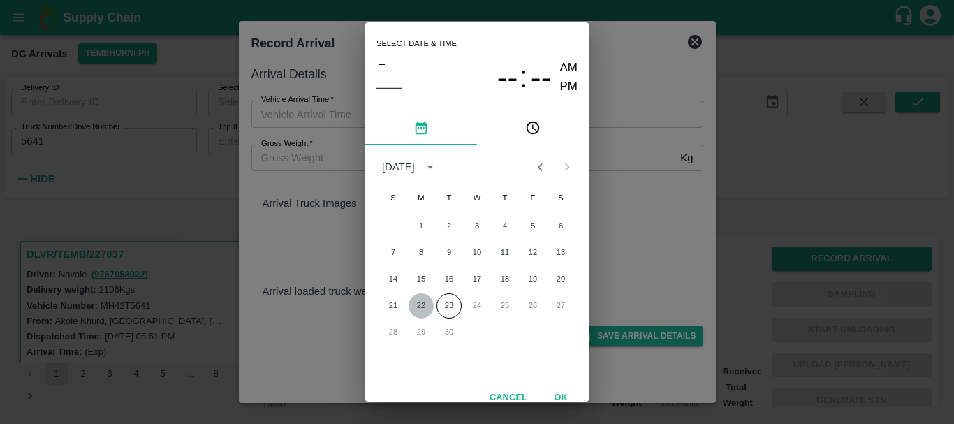
click at [418, 304] on button "22" at bounding box center [420, 305] width 25 height 25
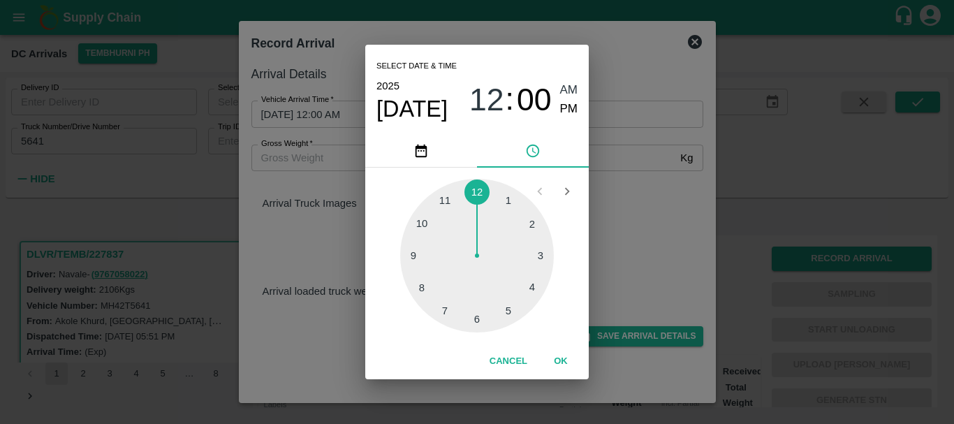
click at [424, 278] on div at bounding box center [477, 256] width 154 height 154
click at [503, 205] on div at bounding box center [477, 256] width 154 height 154
click at [572, 105] on span "PM" at bounding box center [569, 109] width 18 height 19
type input "22/09/2025 08:05 PM"
click at [603, 152] on div "Select date & time 2025 Sep 22 08 : 05 AM PM 05 10 15 20 25 30 35 40 45 50 55 0…" at bounding box center [477, 212] width 954 height 424
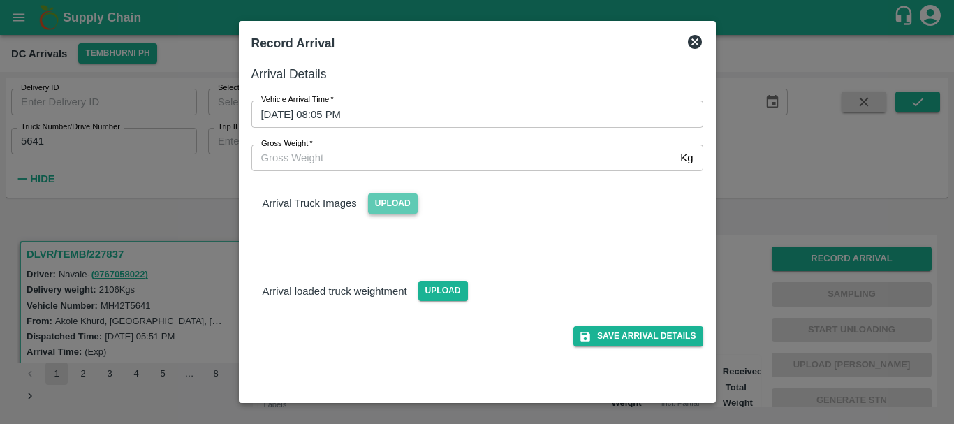
click at [407, 204] on span "Upload" at bounding box center [393, 203] width 50 height 20
click at [0, 0] on input "Upload" at bounding box center [0, 0] width 0 height 0
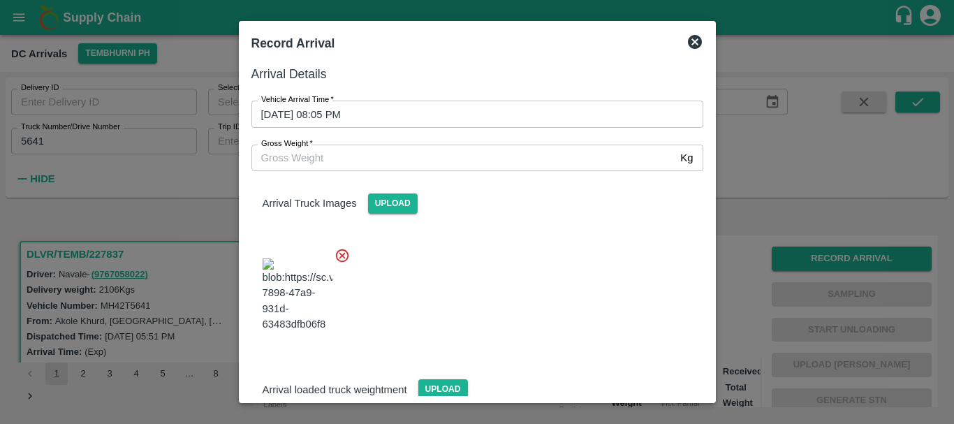
scroll to position [105, 0]
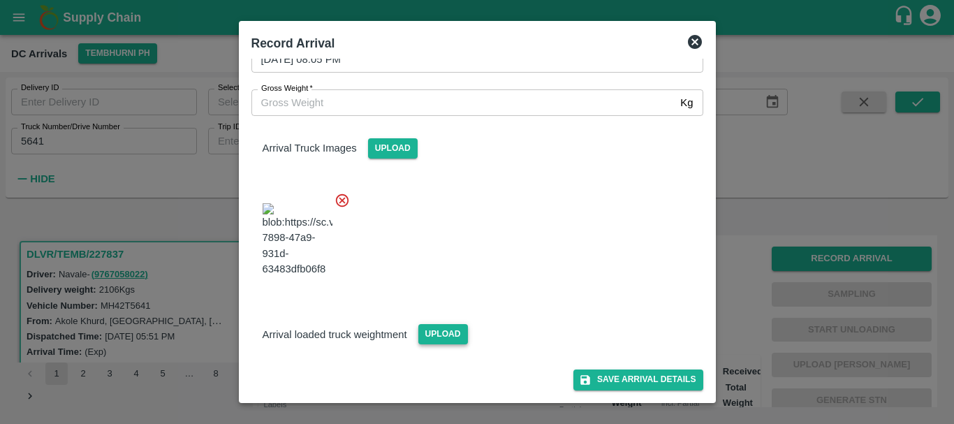
click at [441, 325] on span "Upload" at bounding box center [443, 334] width 50 height 20
click at [0, 0] on input "Upload" at bounding box center [0, 0] width 0 height 0
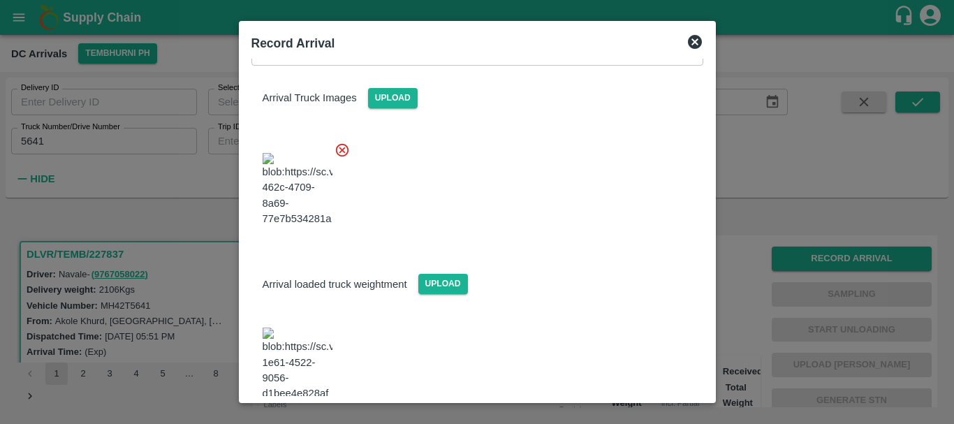
scroll to position [177, 0]
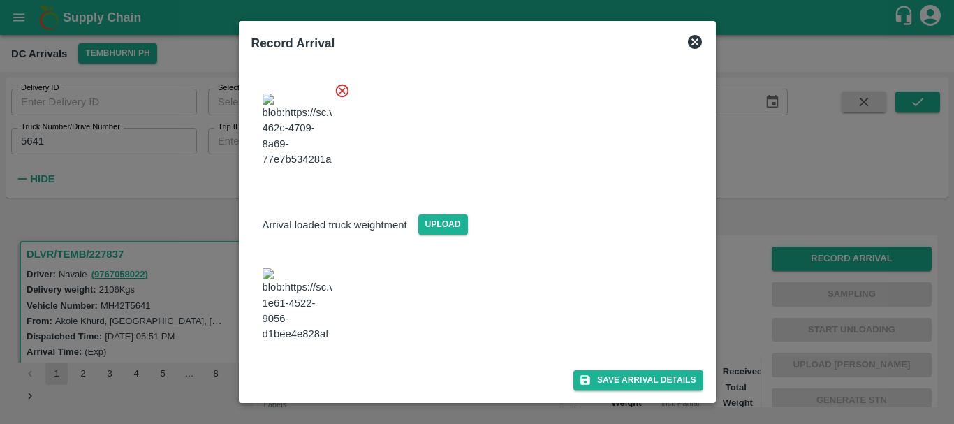
click at [297, 306] on span at bounding box center [297, 304] width 81 height 84
click at [313, 309] on img at bounding box center [297, 304] width 70 height 73
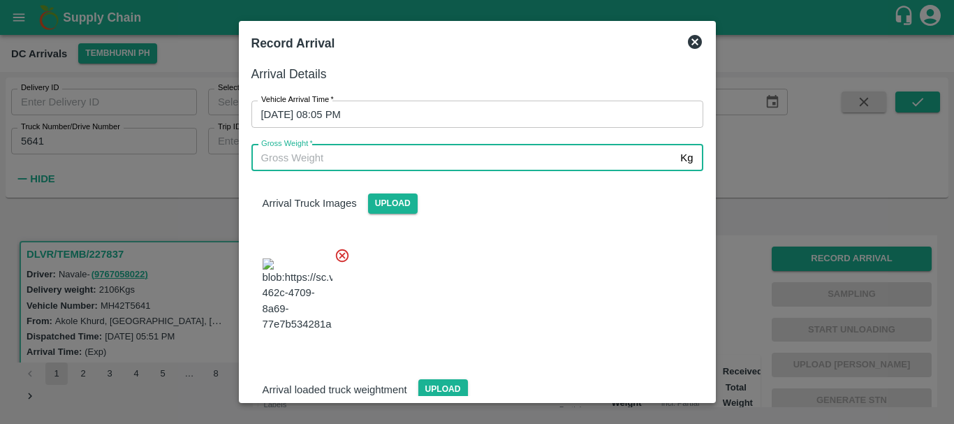
click at [427, 156] on input "Gross Weight   *" at bounding box center [463, 158] width 424 height 27
type input "7660"
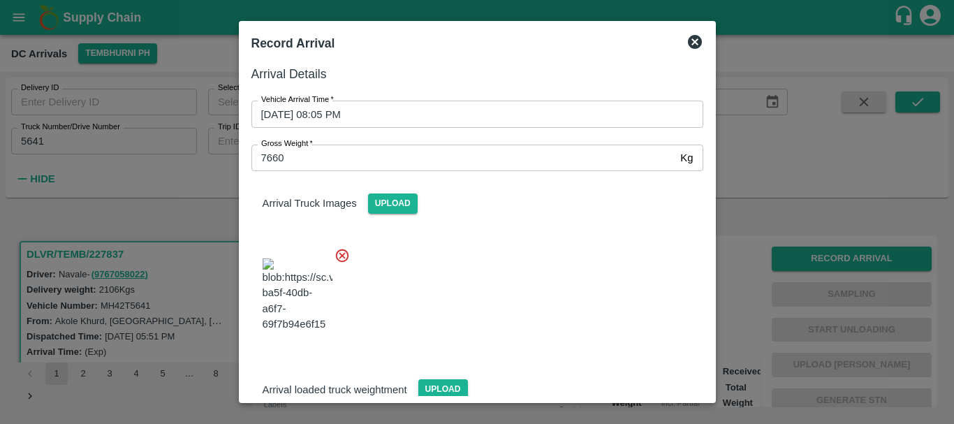
click at [535, 288] on div at bounding box center [471, 291] width 463 height 110
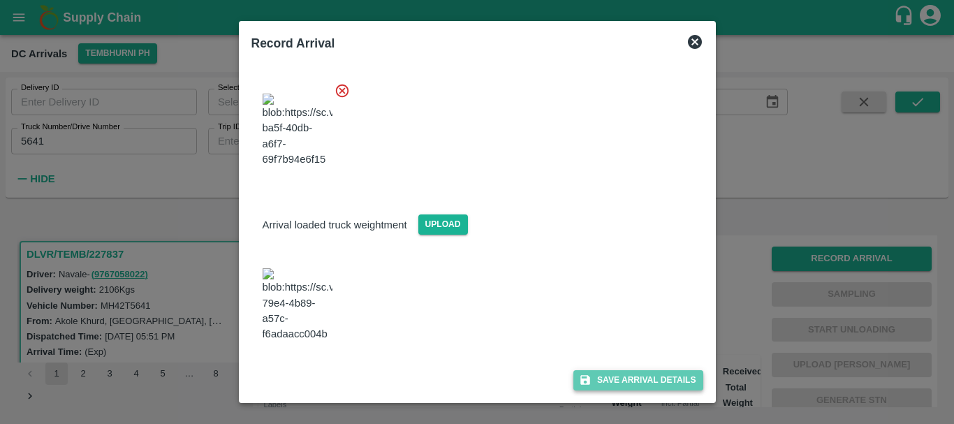
click at [613, 378] on button "Save Arrival Details" at bounding box center [637, 380] width 129 height 20
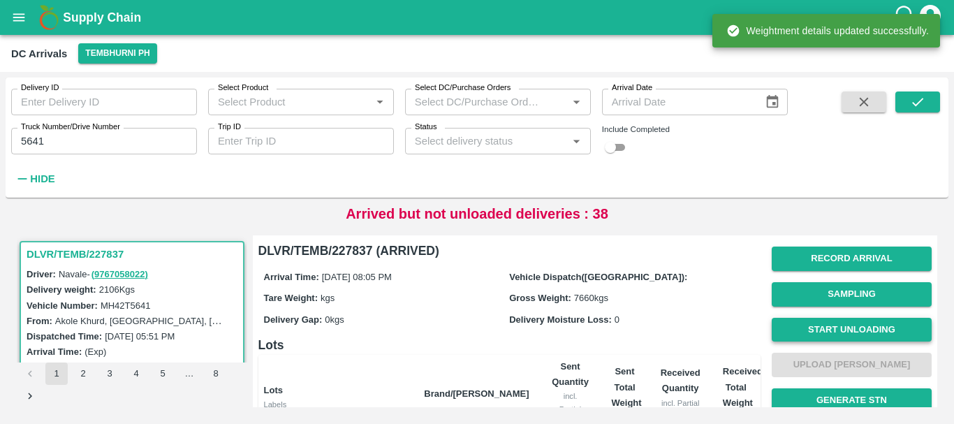
scroll to position [1, 0]
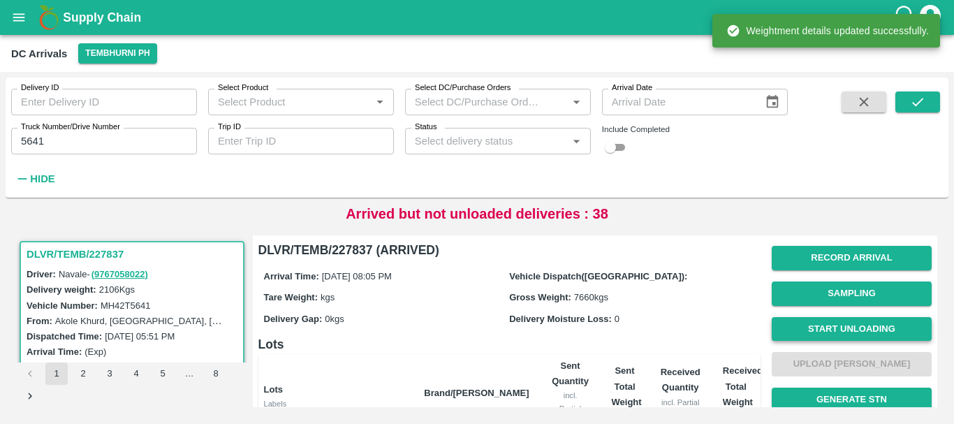
click at [799, 331] on button "Start Unloading" at bounding box center [851, 329] width 160 height 24
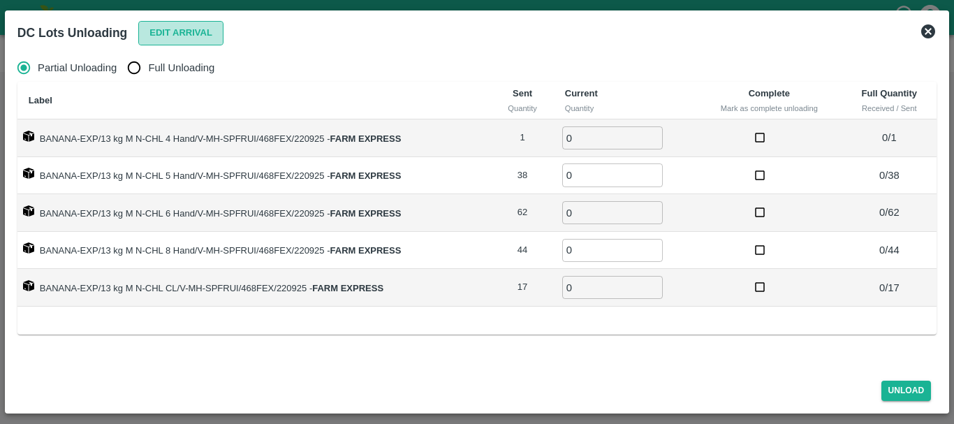
click at [193, 36] on button "Edit Arrival" at bounding box center [180, 33] width 85 height 24
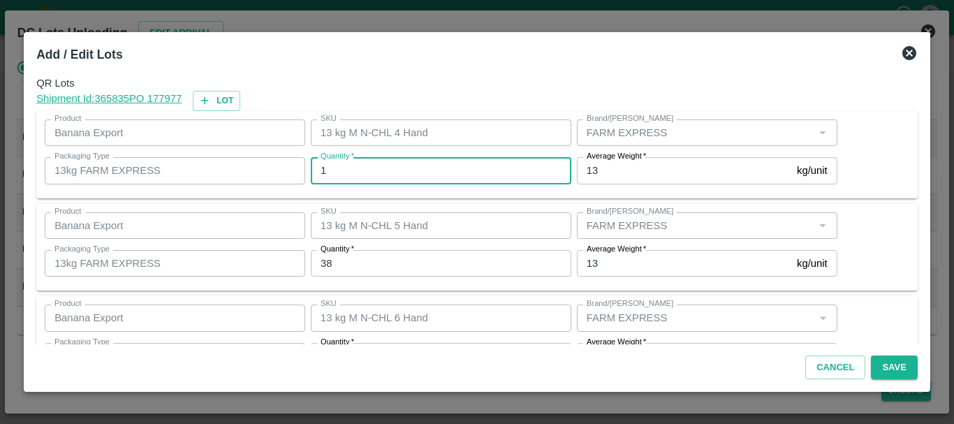
click at [408, 177] on input "1" at bounding box center [441, 170] width 260 height 27
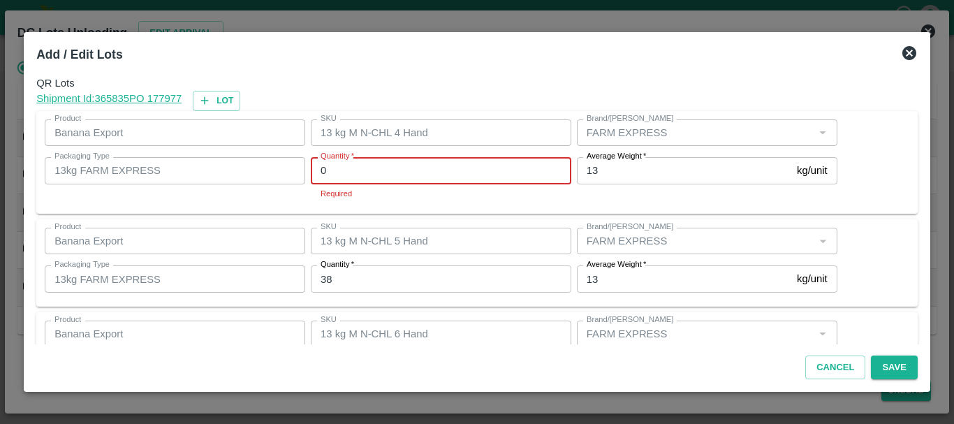
type input "0"
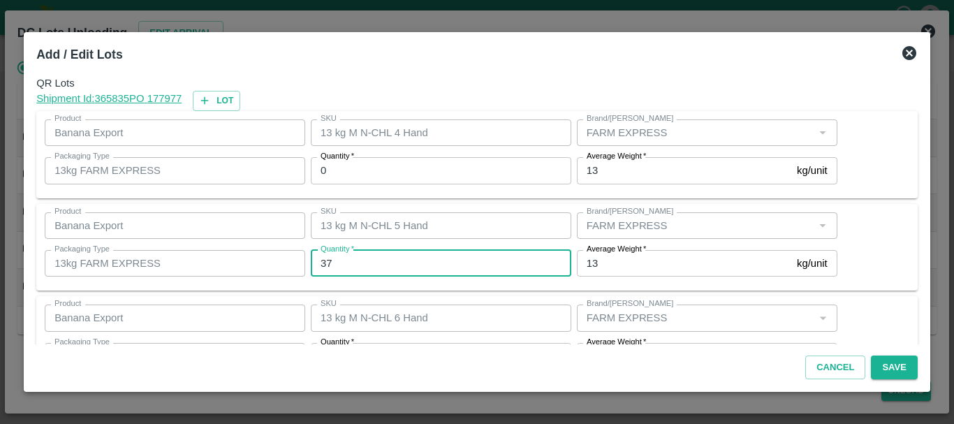
type input "37"
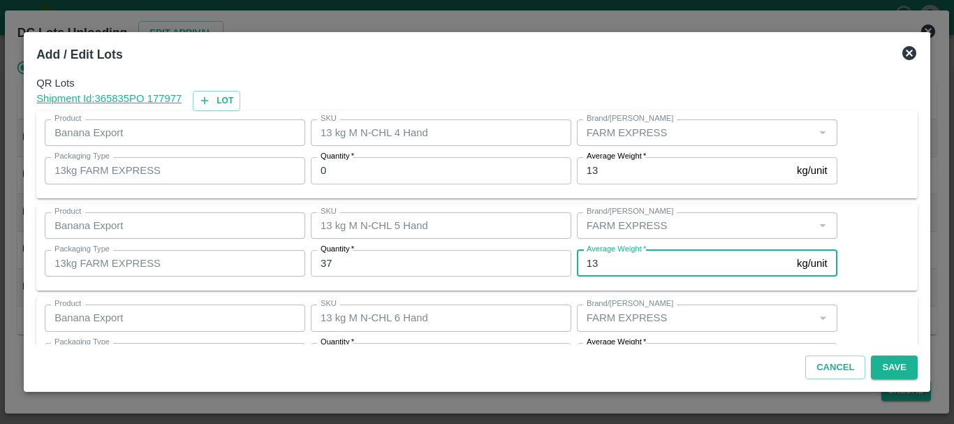
scroll to position [25, 0]
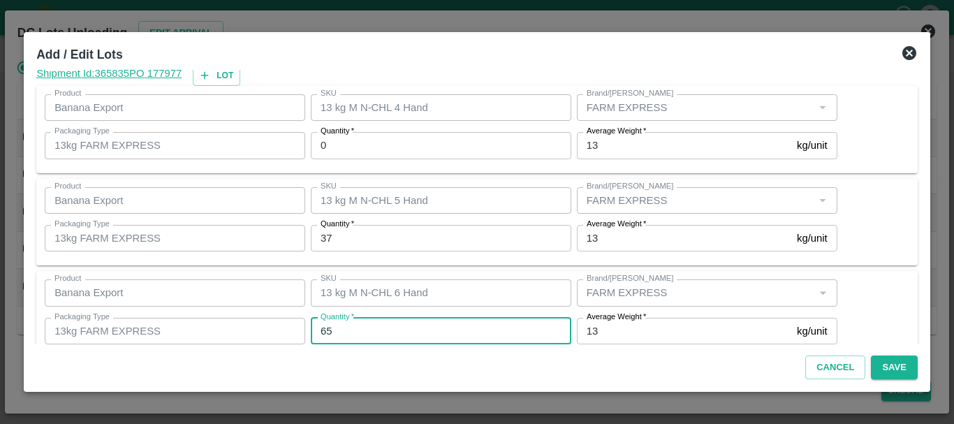
type input "65"
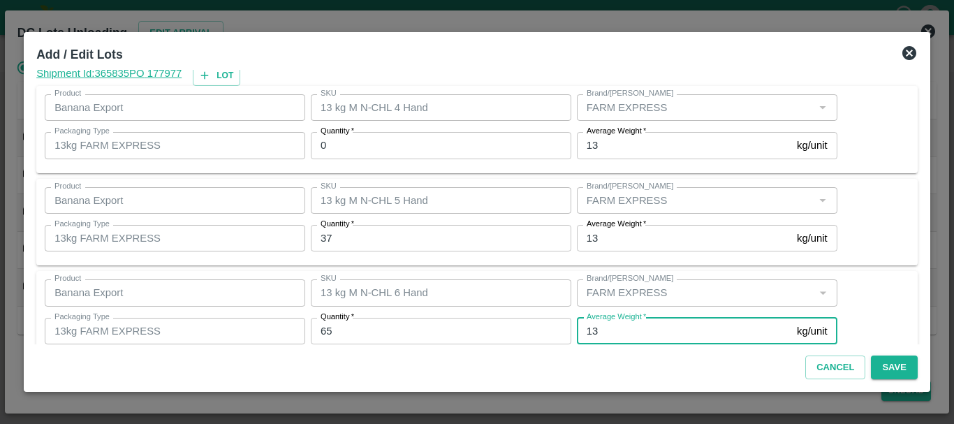
scroll to position [236, 0]
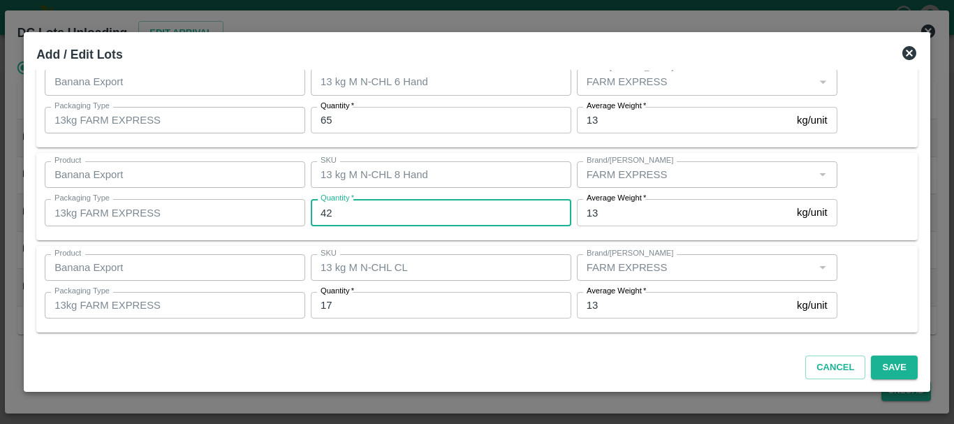
type input "42"
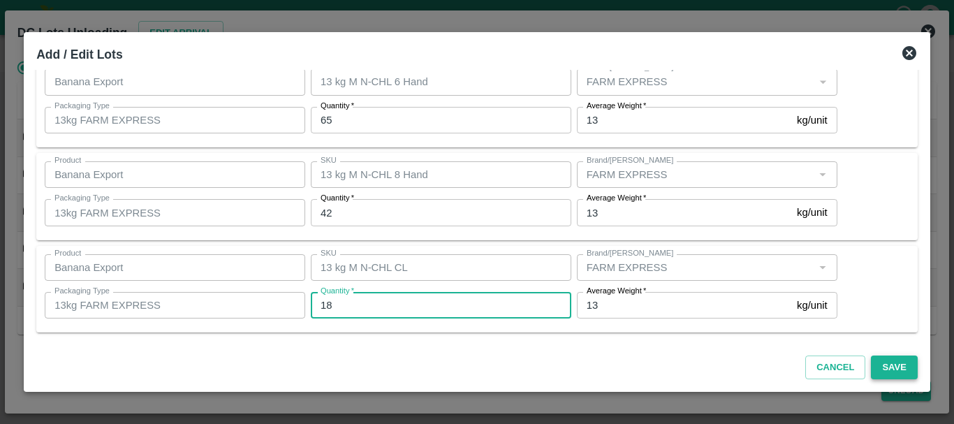
type input "18"
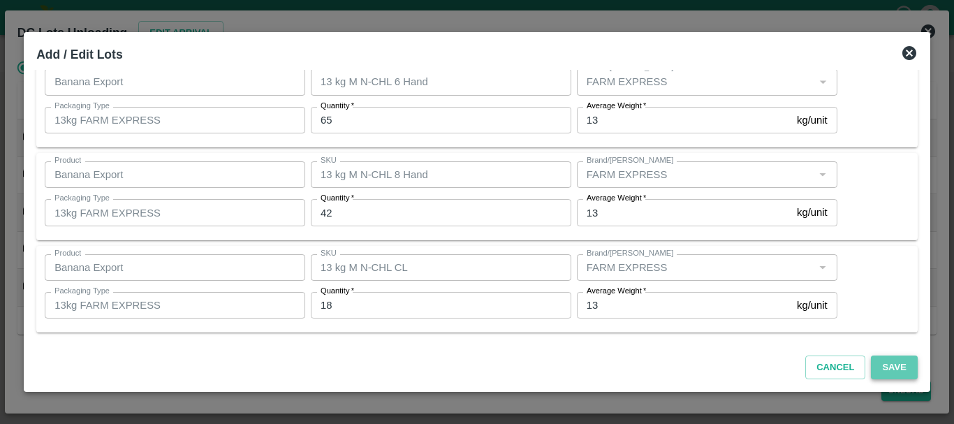
click at [889, 366] on button "Save" at bounding box center [893, 367] width 46 height 24
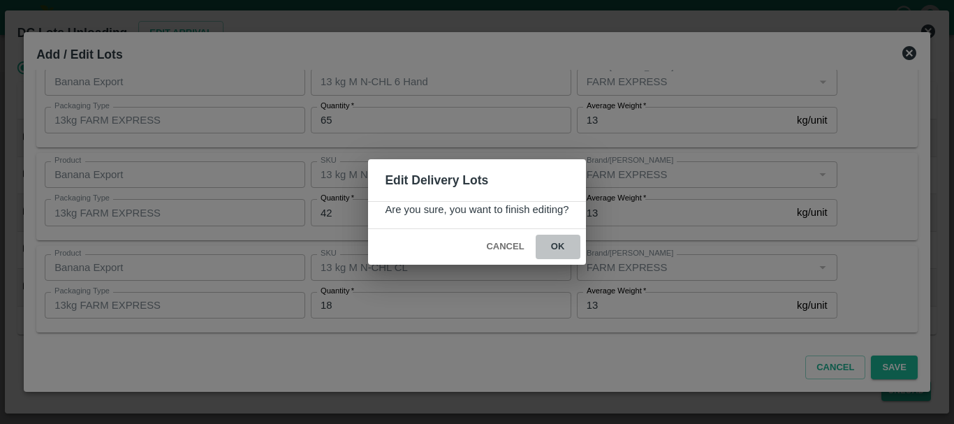
click at [563, 252] on button "ok" at bounding box center [557, 247] width 45 height 24
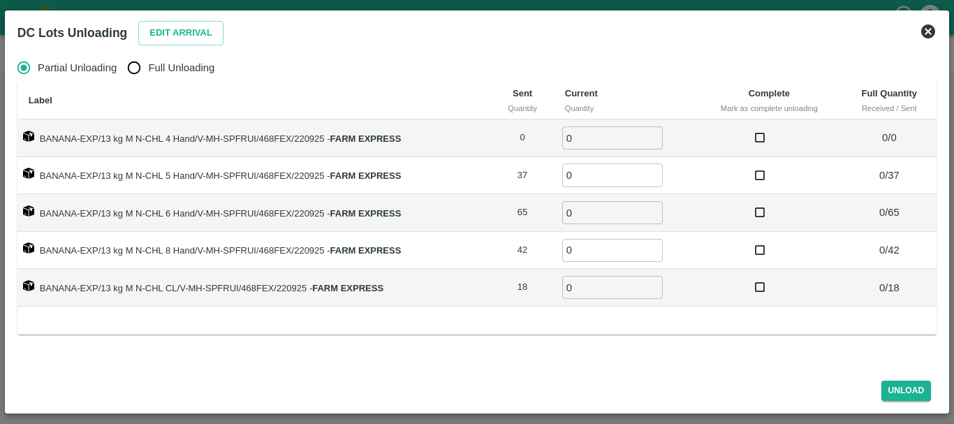
click at [128, 68] on input "Full Unloading" at bounding box center [134, 68] width 28 height 28
radio input "true"
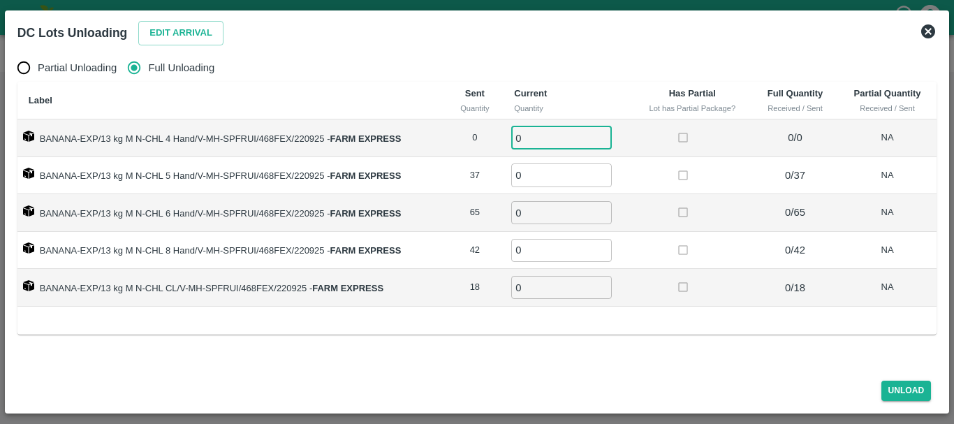
click at [540, 129] on input "0" at bounding box center [561, 137] width 101 height 23
type input "00"
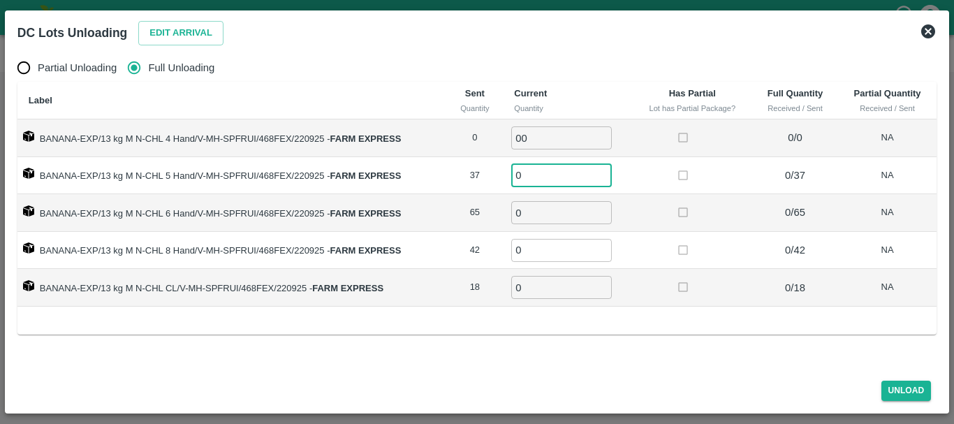
type input "5"
type input "37"
type input "65"
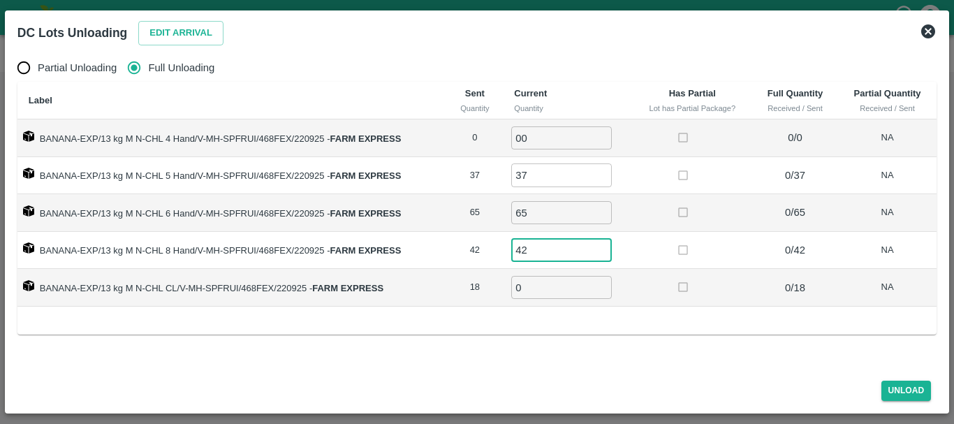
type input "42"
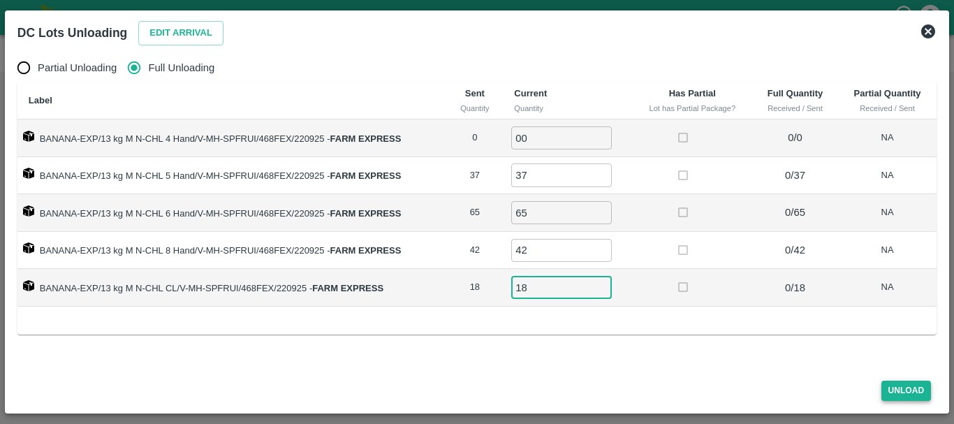
type input "18"
click at [922, 386] on button "Unload" at bounding box center [906, 390] width 50 height 20
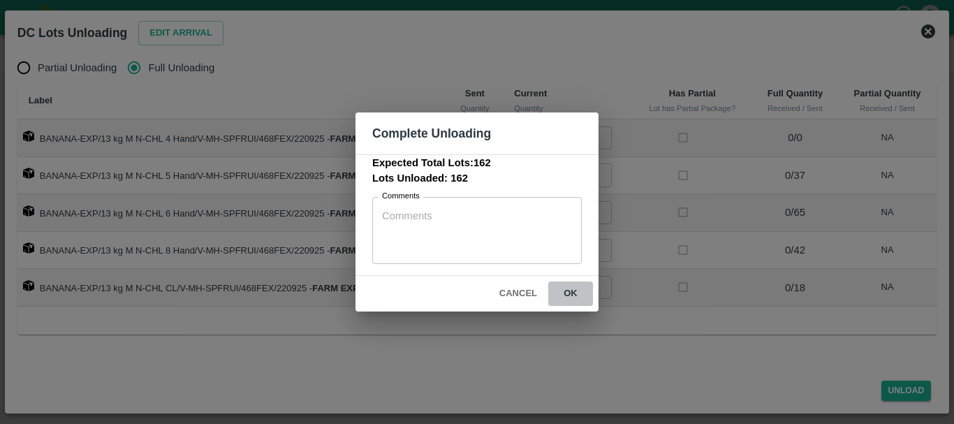
click at [570, 302] on button "ok" at bounding box center [570, 293] width 45 height 24
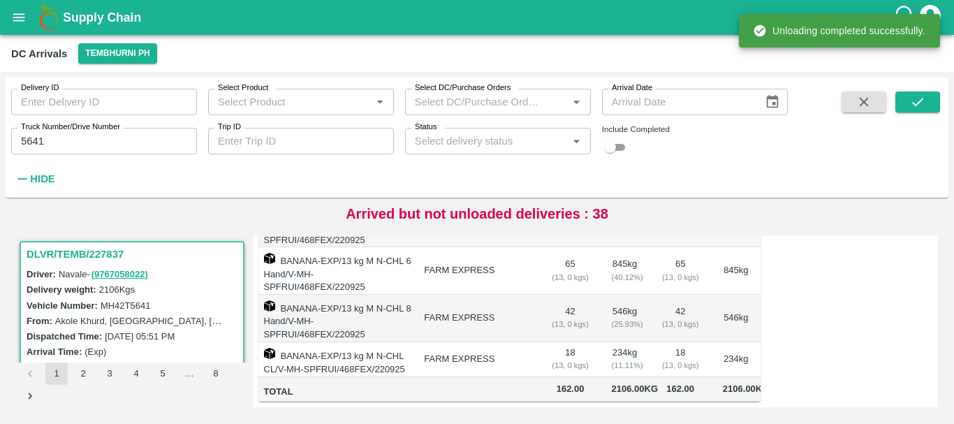
scroll to position [0, 0]
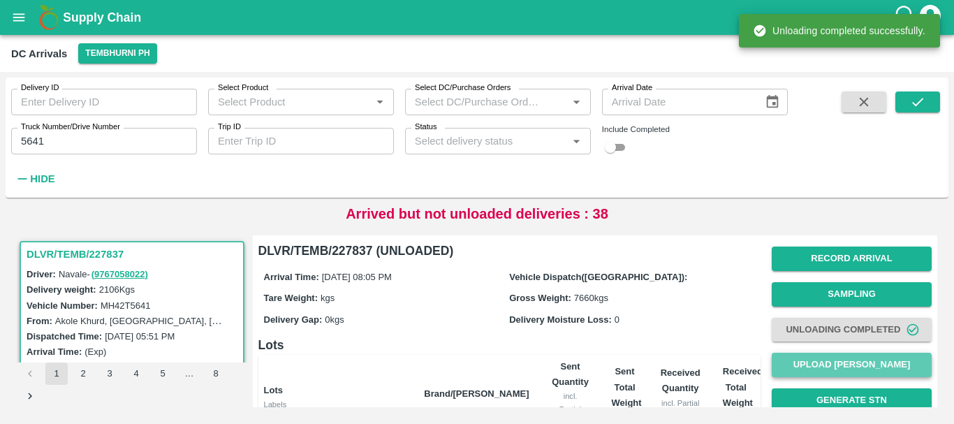
click at [841, 366] on button "Upload Tare Weight" at bounding box center [851, 365] width 160 height 24
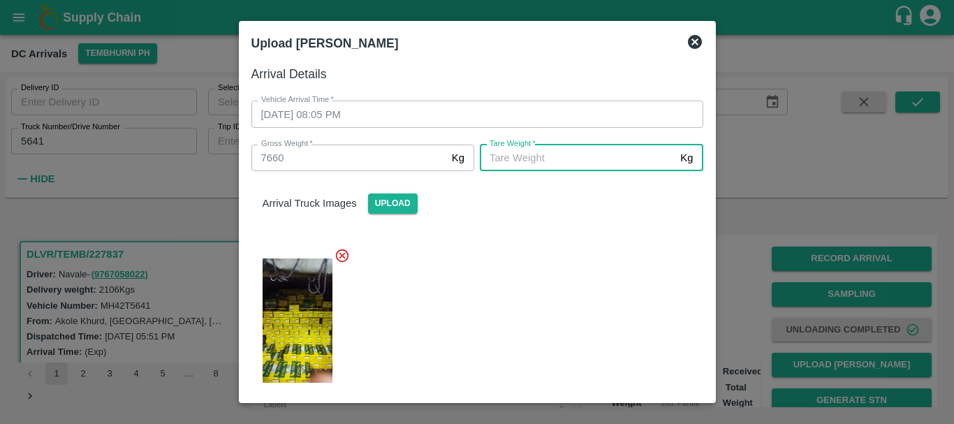
click at [530, 161] on input "Tare Weight   *" at bounding box center [577, 158] width 195 height 27
type input "5330"
click at [533, 269] on div at bounding box center [471, 316] width 463 height 161
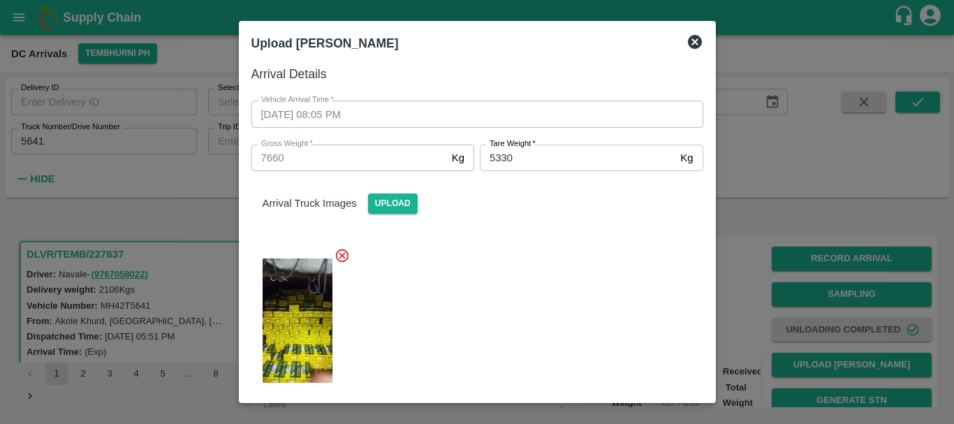
scroll to position [177, 0]
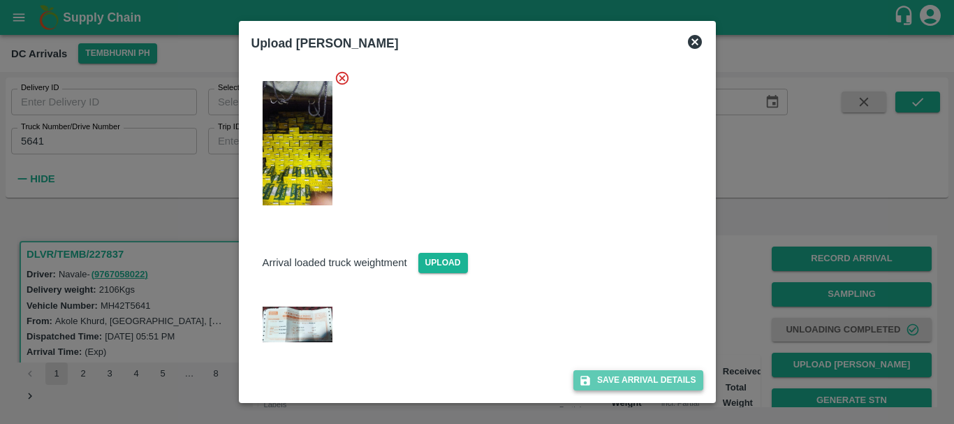
click at [604, 380] on button "Save Arrival Details" at bounding box center [637, 380] width 129 height 20
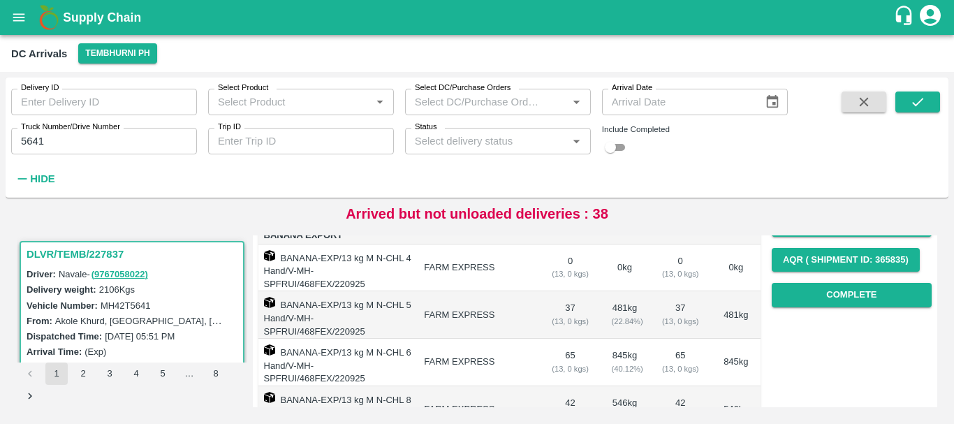
scroll to position [211, 0]
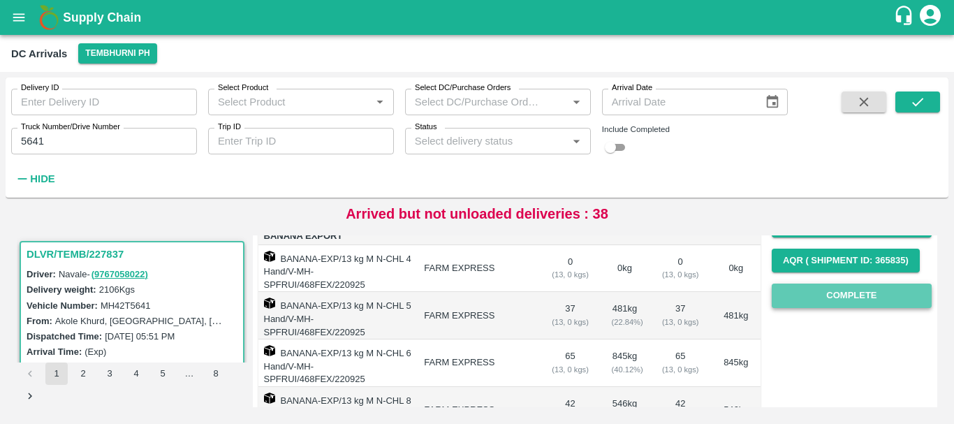
click at [799, 299] on button "Complete" at bounding box center [851, 295] width 160 height 24
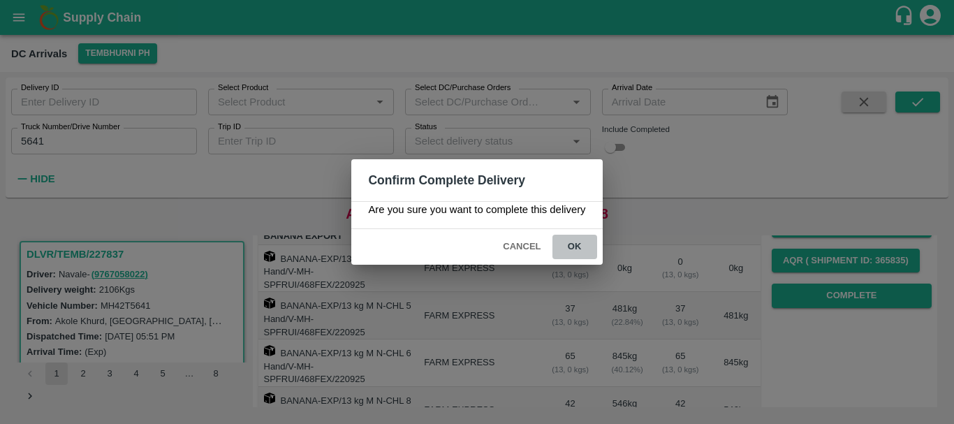
click at [577, 238] on button "ok" at bounding box center [574, 247] width 45 height 24
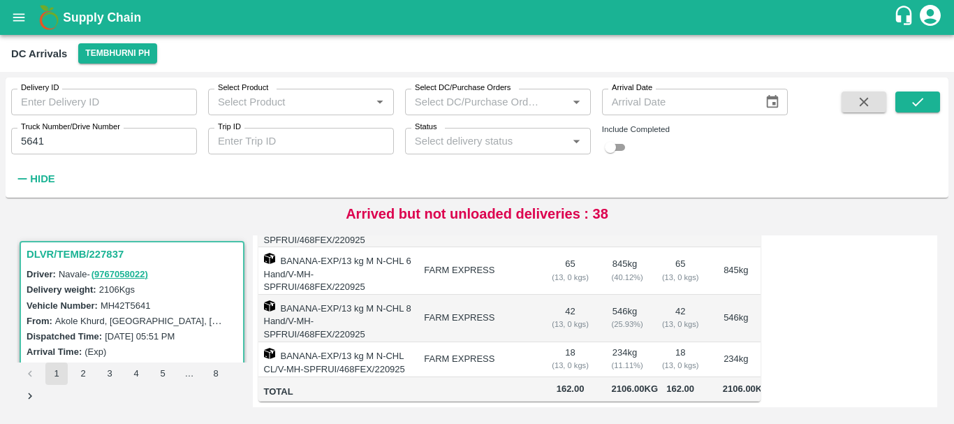
scroll to position [0, 0]
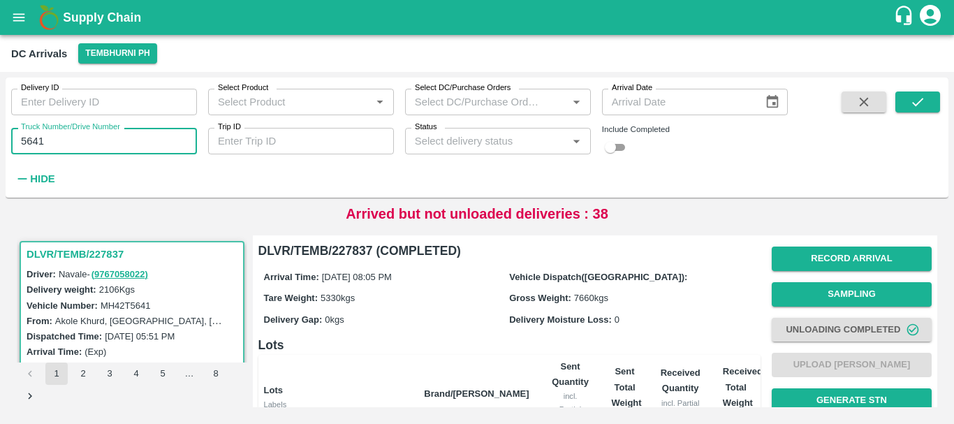
click at [108, 138] on input "5641" at bounding box center [104, 141] width 186 height 27
type input "5"
type input "7172"
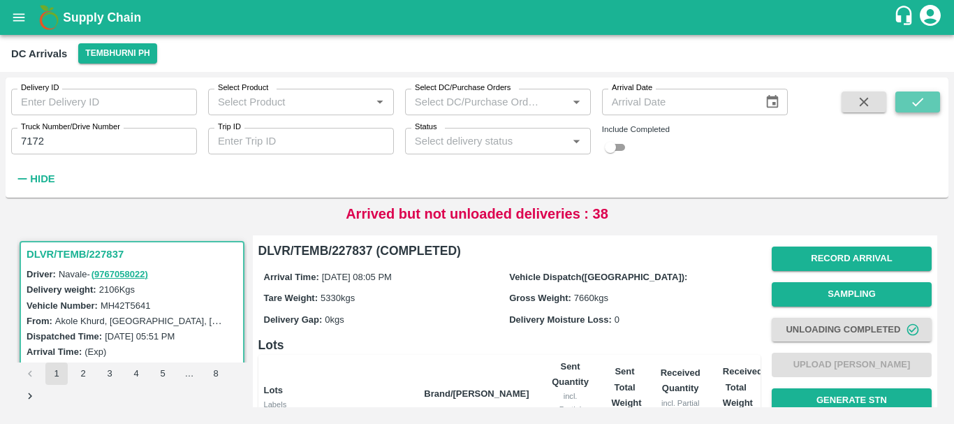
click at [921, 103] on icon "submit" at bounding box center [917, 101] width 15 height 15
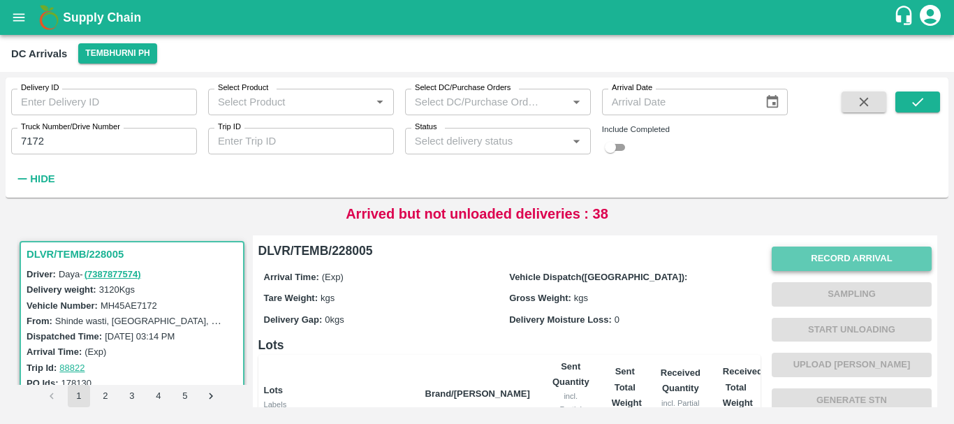
click at [787, 253] on button "Record Arrival" at bounding box center [851, 258] width 160 height 24
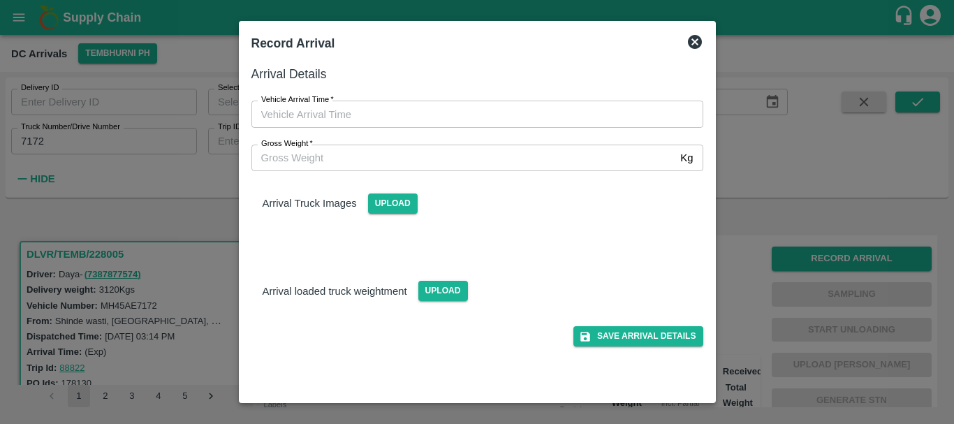
type input "DD/MM/YYYY hh:mm aa"
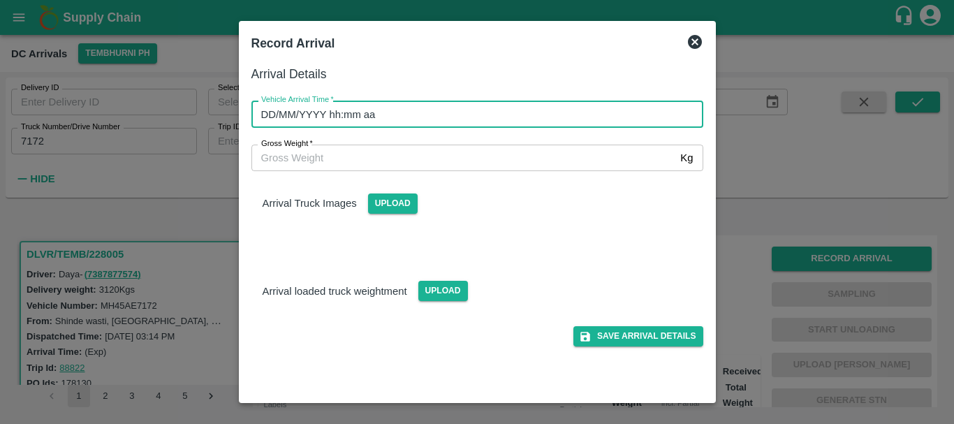
click at [517, 118] on input "DD/MM/YYYY hh:mm aa" at bounding box center [472, 114] width 442 height 27
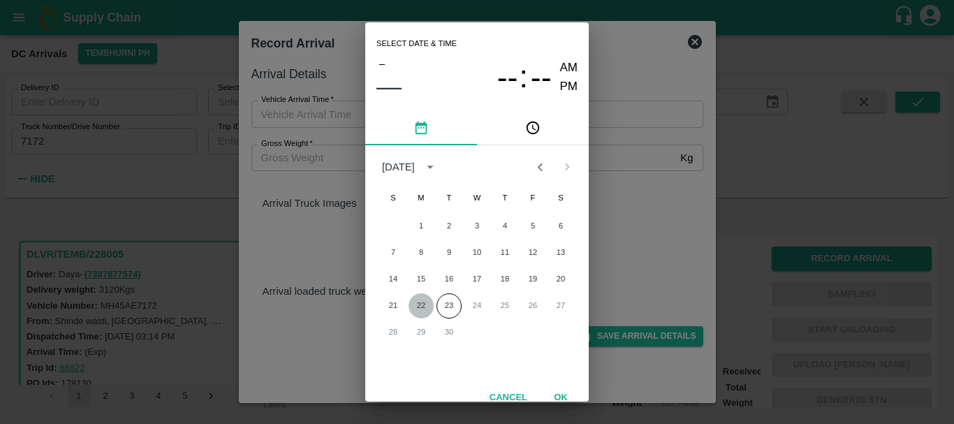
click at [424, 299] on button "22" at bounding box center [420, 305] width 25 height 25
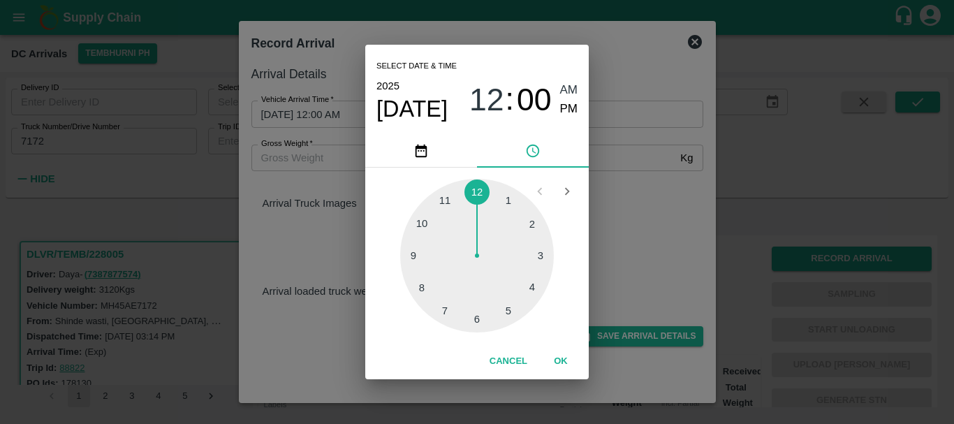
click at [450, 299] on div at bounding box center [477, 256] width 154 height 154
click at [476, 314] on div at bounding box center [477, 256] width 154 height 154
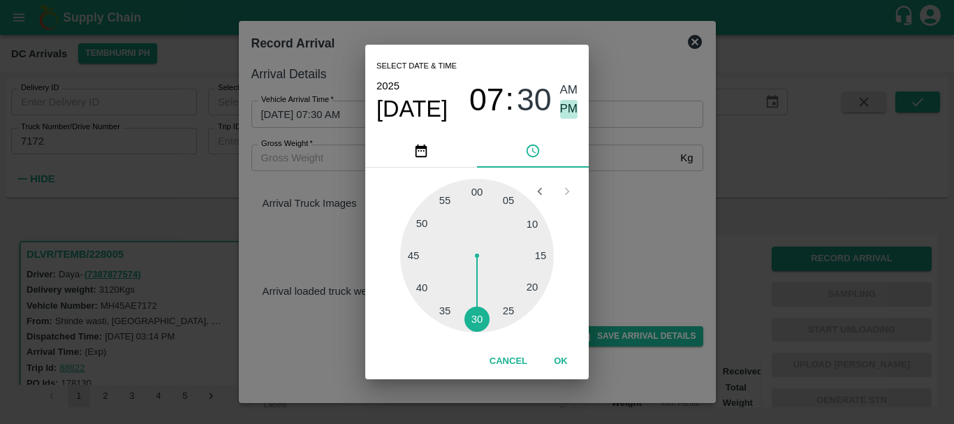
click at [570, 107] on span "PM" at bounding box center [569, 109] width 18 height 19
type input "22/09/2025 07:30 PM"
click at [617, 184] on div "Select date & time 2025 Sep 22 07 : 30 AM PM 05 10 15 20 25 30 35 40 45 50 55 0…" at bounding box center [477, 212] width 954 height 424
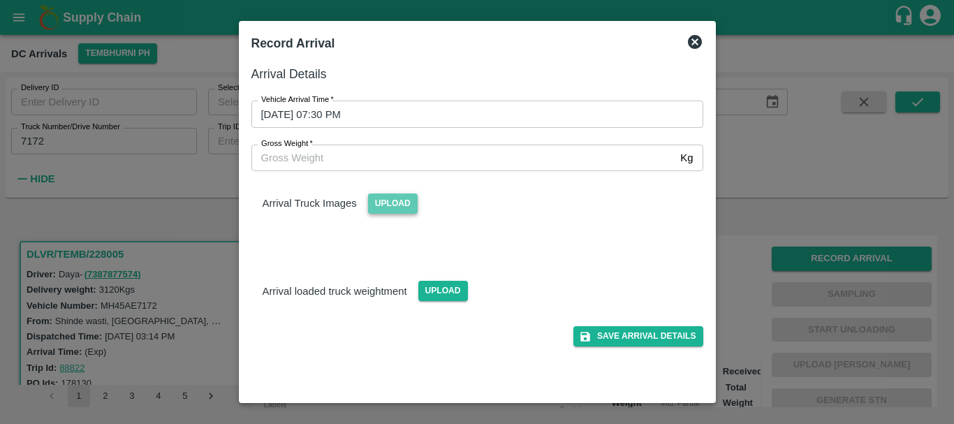
click at [409, 200] on span "Upload" at bounding box center [393, 203] width 50 height 20
click at [0, 0] on input "Upload" at bounding box center [0, 0] width 0 height 0
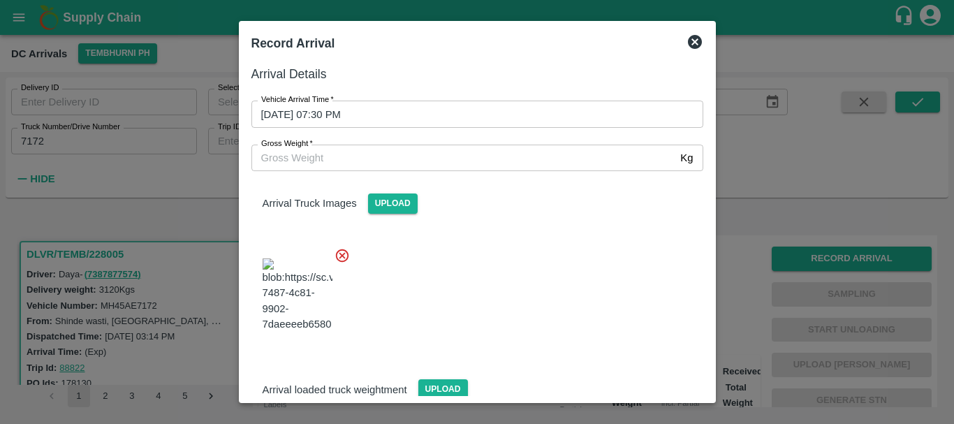
scroll to position [75, 0]
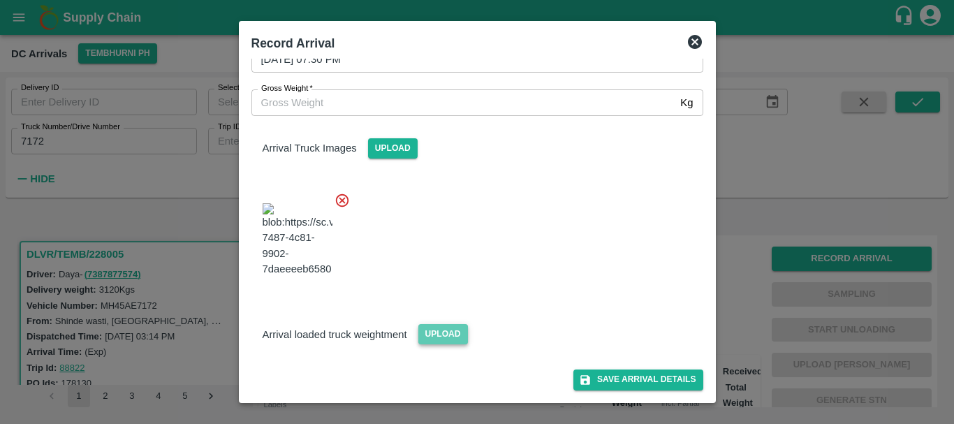
click at [457, 335] on span "Upload" at bounding box center [443, 334] width 50 height 20
click at [0, 0] on input "Upload" at bounding box center [0, 0] width 0 height 0
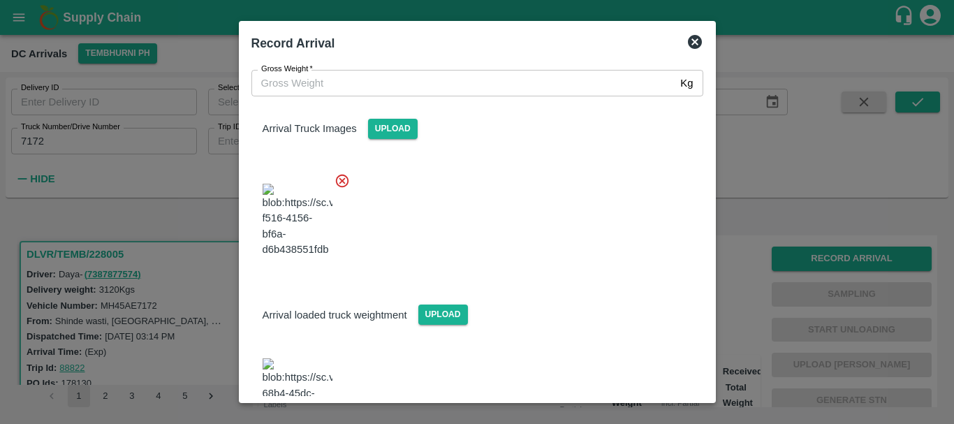
scroll to position [142, 0]
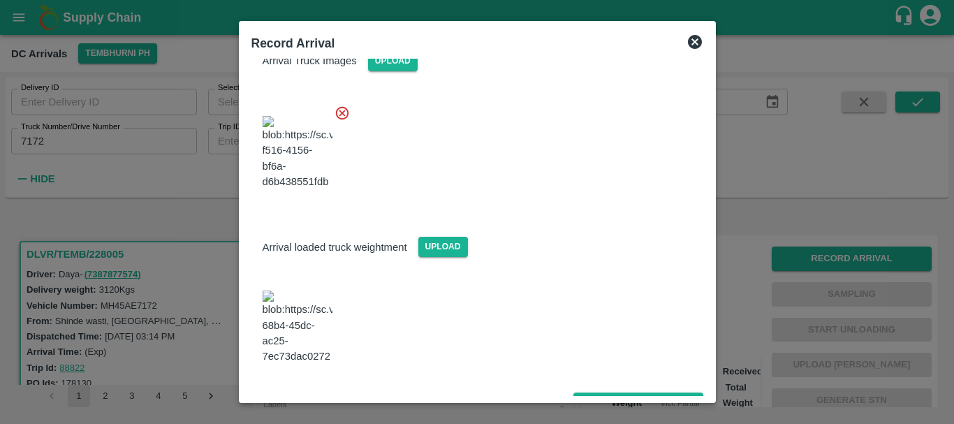
click at [306, 332] on img at bounding box center [297, 326] width 70 height 73
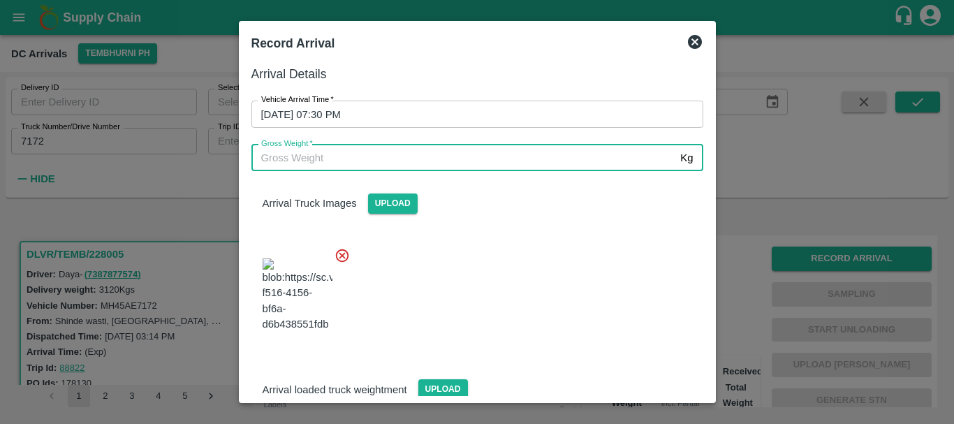
click at [418, 160] on input "Gross Weight   *" at bounding box center [463, 158] width 424 height 27
type input "9350"
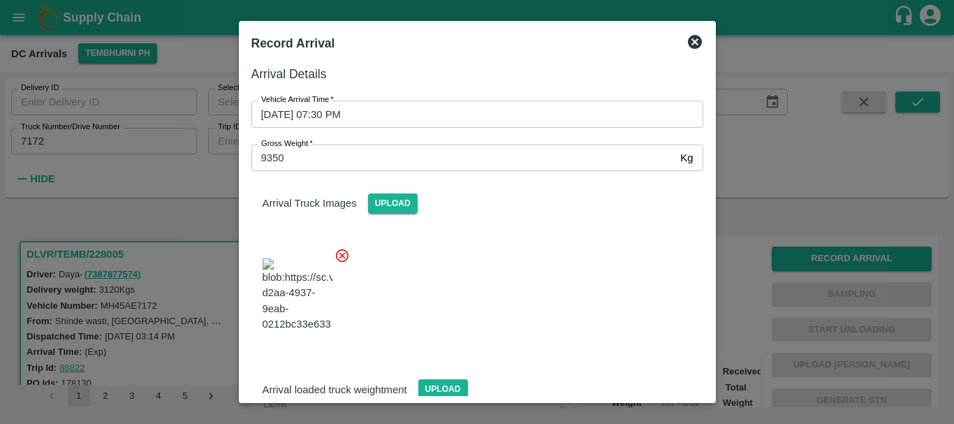
click at [520, 284] on div at bounding box center [471, 291] width 463 height 110
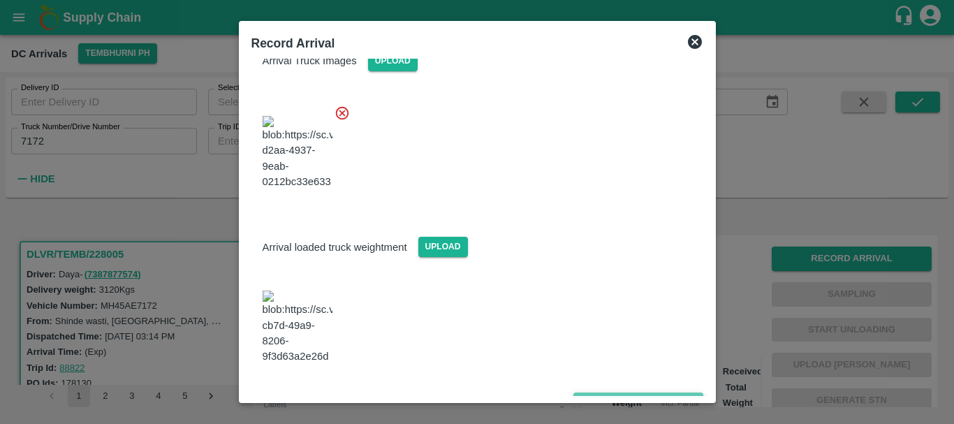
click at [609, 392] on button "Save Arrival Details" at bounding box center [637, 402] width 129 height 20
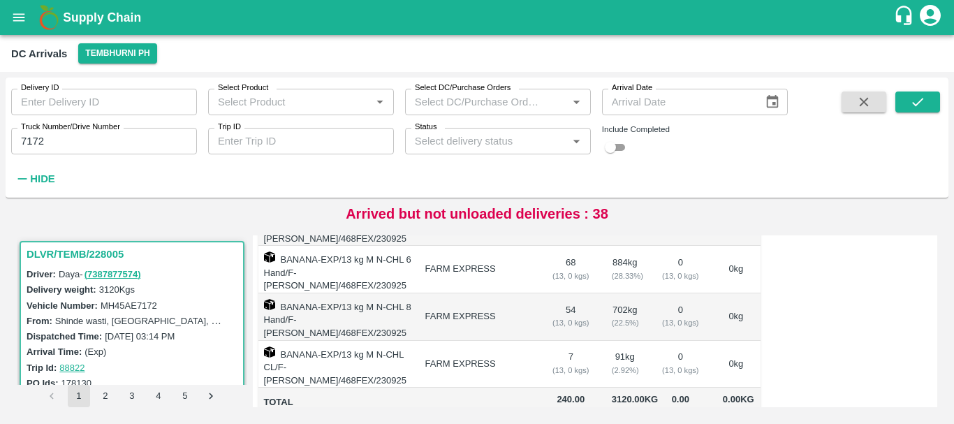
scroll to position [0, 0]
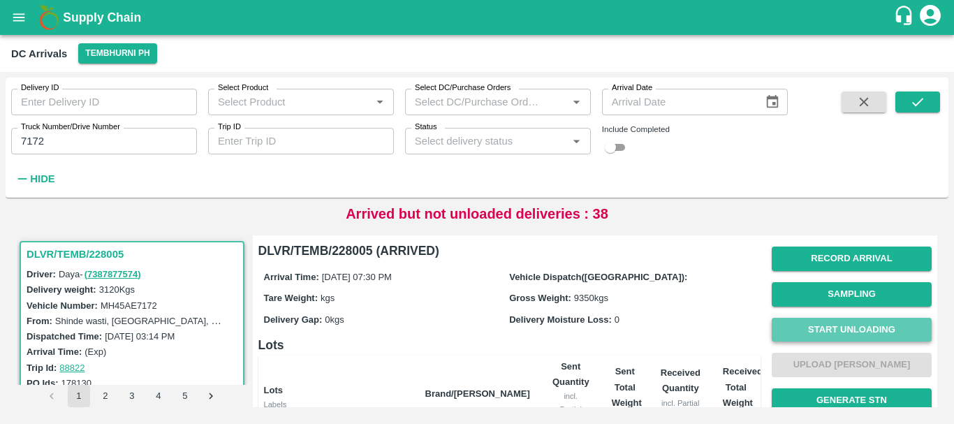
click at [804, 332] on button "Start Unloading" at bounding box center [851, 330] width 160 height 24
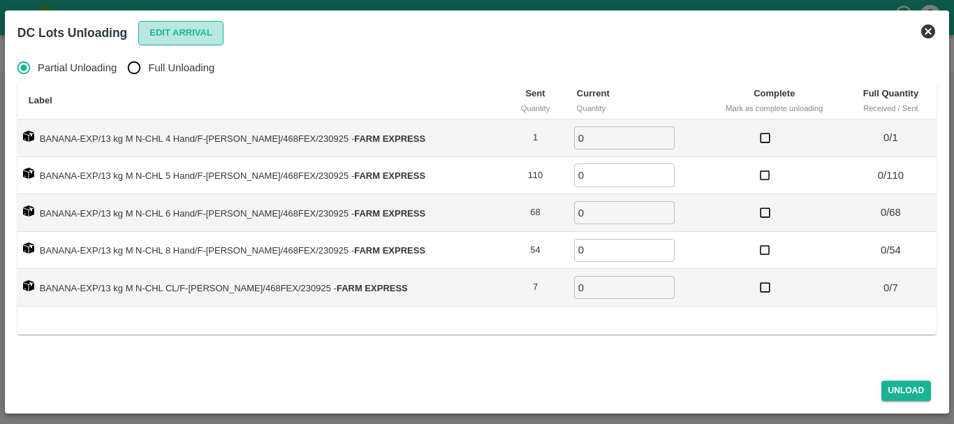
click at [143, 23] on button "Edit Arrival" at bounding box center [180, 33] width 85 height 24
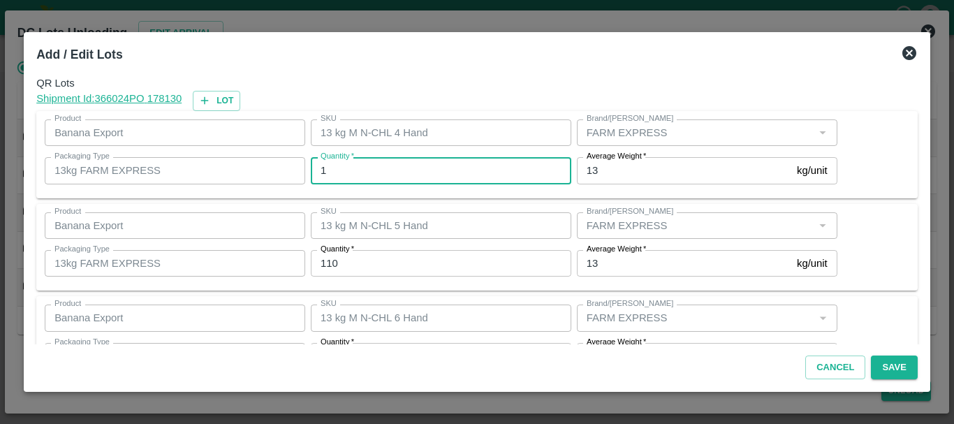
click at [348, 166] on input "1" at bounding box center [441, 170] width 260 height 27
type input "4"
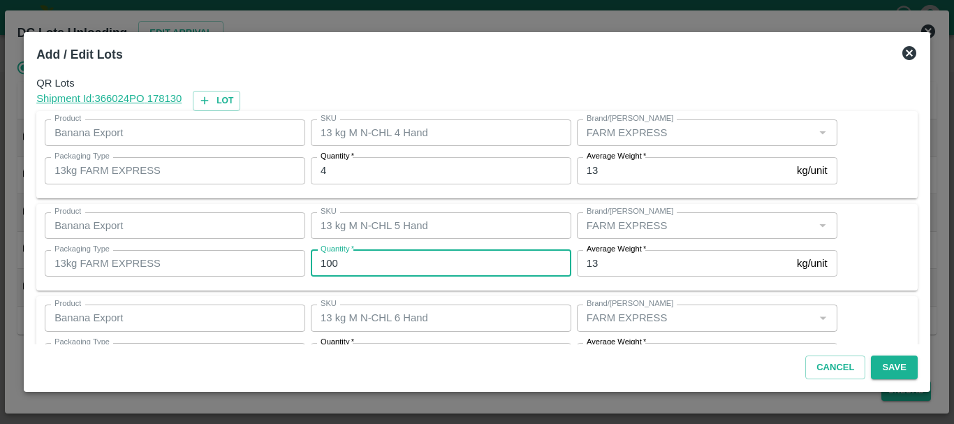
type input "100"
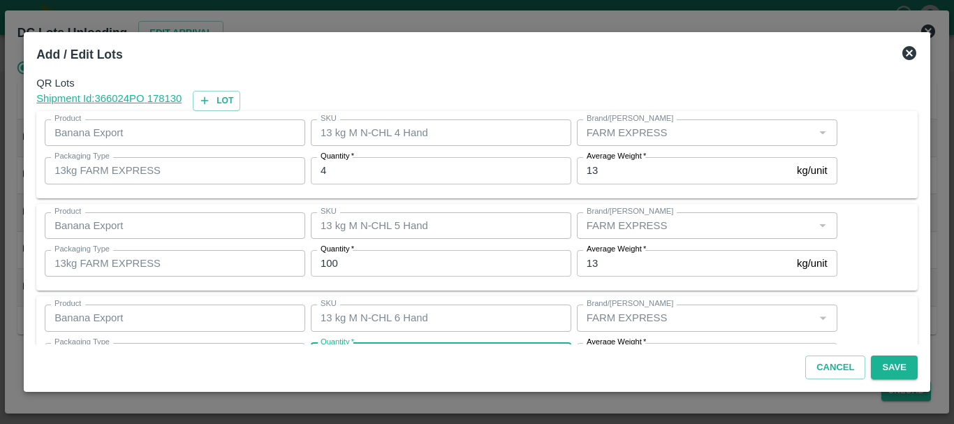
scroll to position [25, 0]
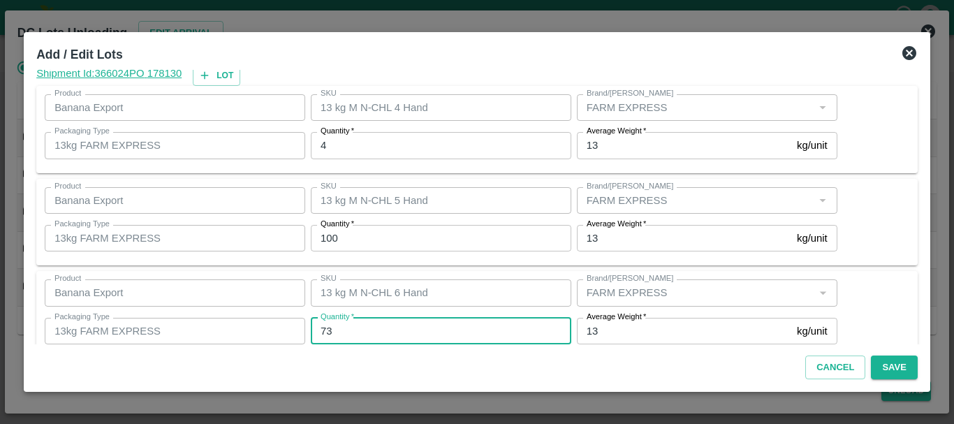
type input "73"
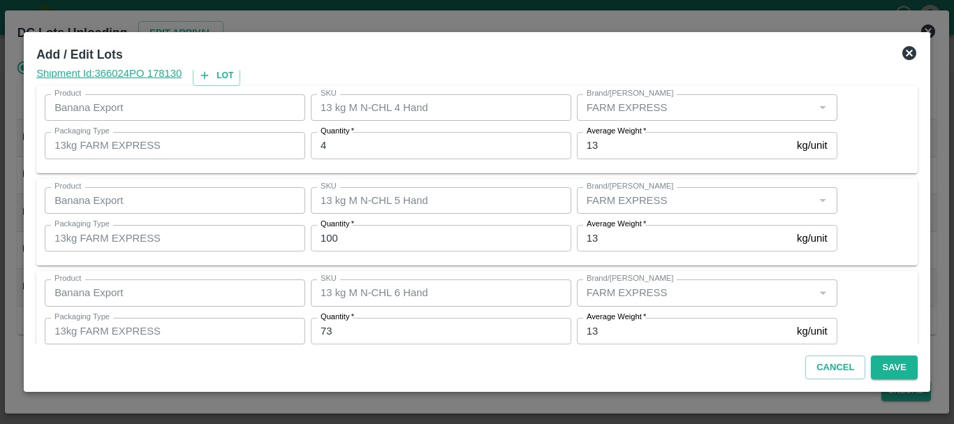
scroll to position [236, 0]
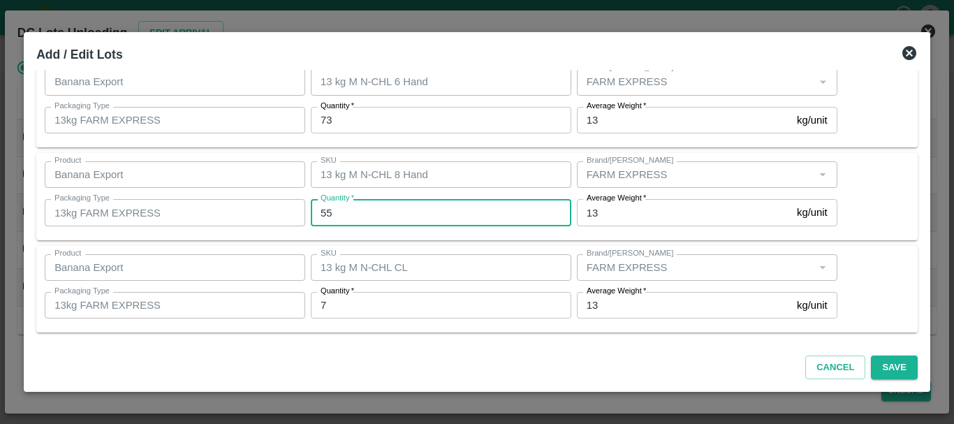
type input "55"
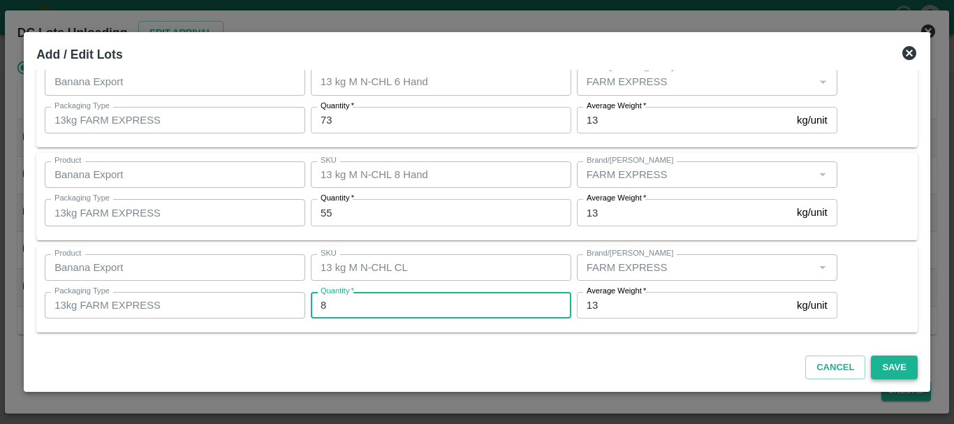
type input "8"
click at [889, 367] on button "Save" at bounding box center [893, 367] width 46 height 24
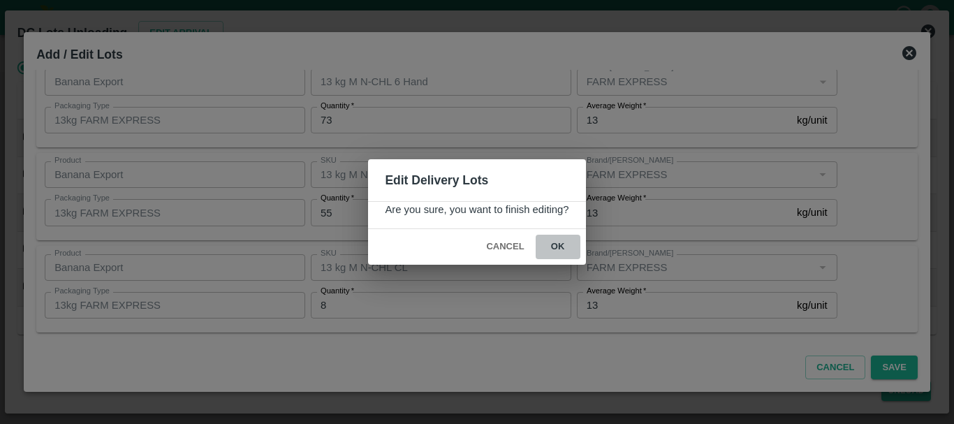
click at [556, 255] on button "ok" at bounding box center [557, 247] width 45 height 24
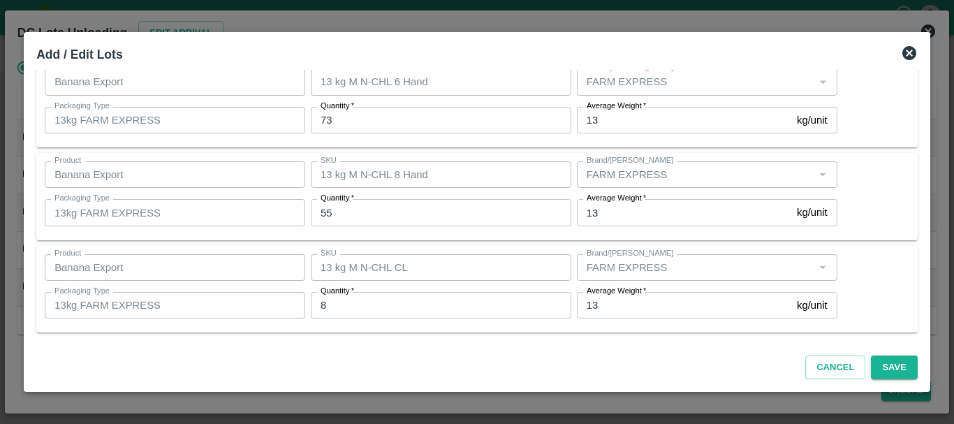
click at [907, 55] on icon at bounding box center [909, 53] width 14 height 14
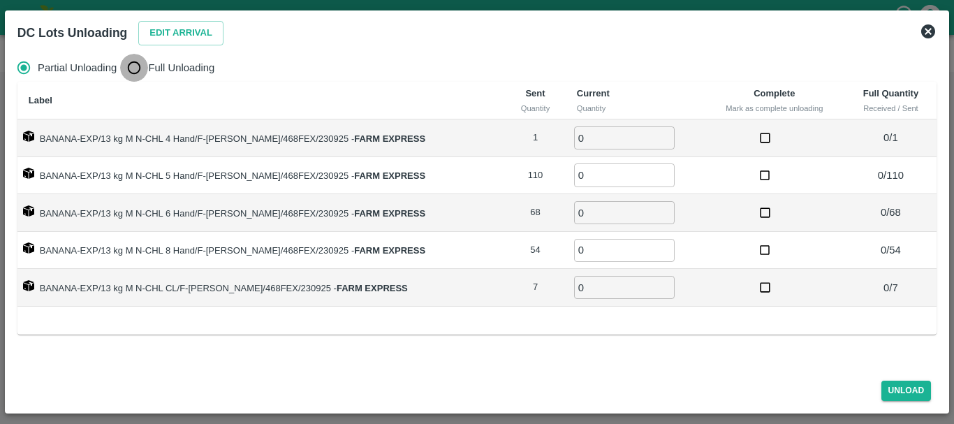
click at [130, 72] on input "Full Unloading" at bounding box center [134, 68] width 28 height 28
radio input "true"
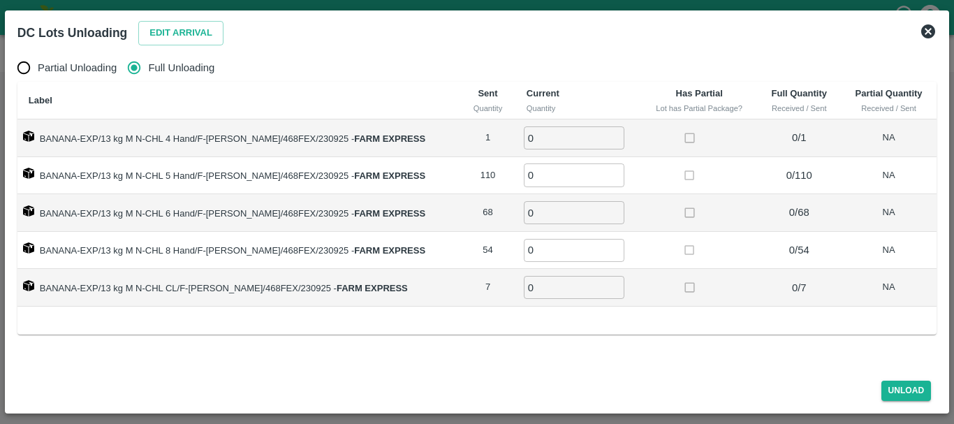
click at [540, 133] on input "0" at bounding box center [574, 137] width 101 height 23
type input "01"
type input "110"
type input "68"
type input "6"
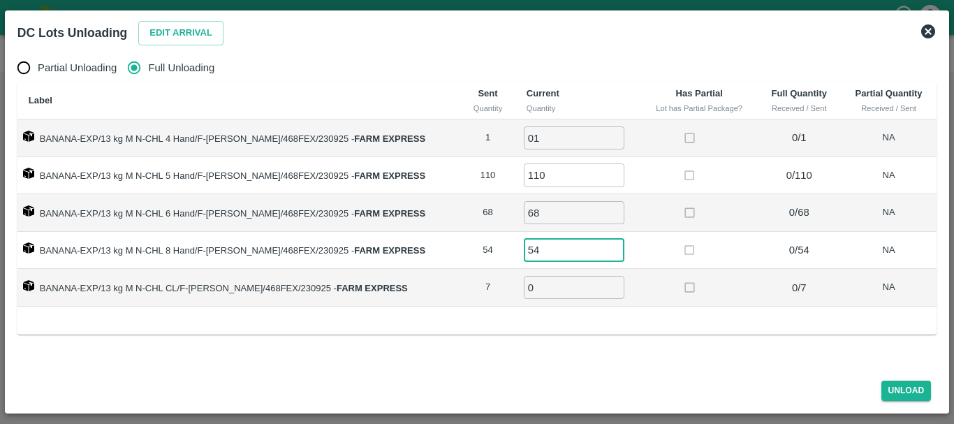
type input "54"
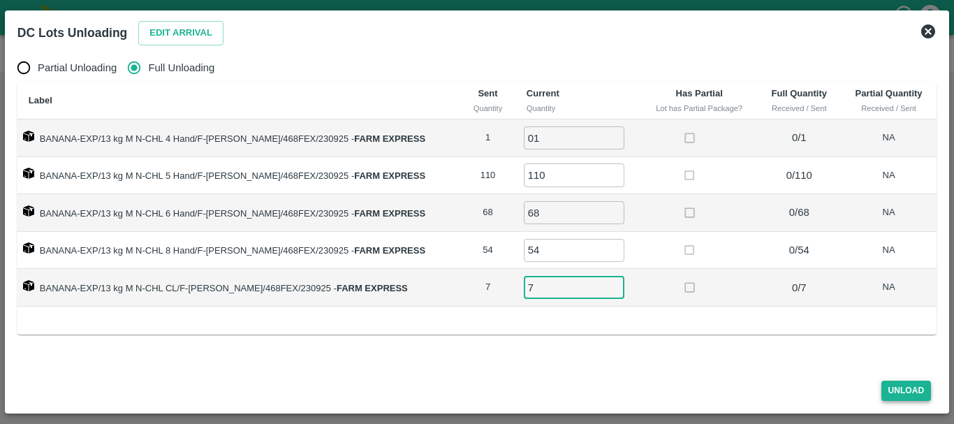
type input "7"
click at [886, 387] on button "Unload" at bounding box center [906, 390] width 50 height 20
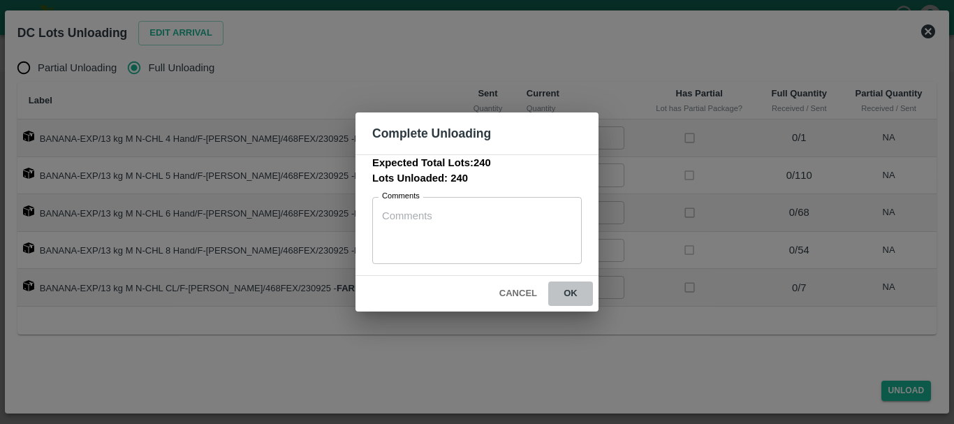
click at [572, 290] on button "ok" at bounding box center [570, 293] width 45 height 24
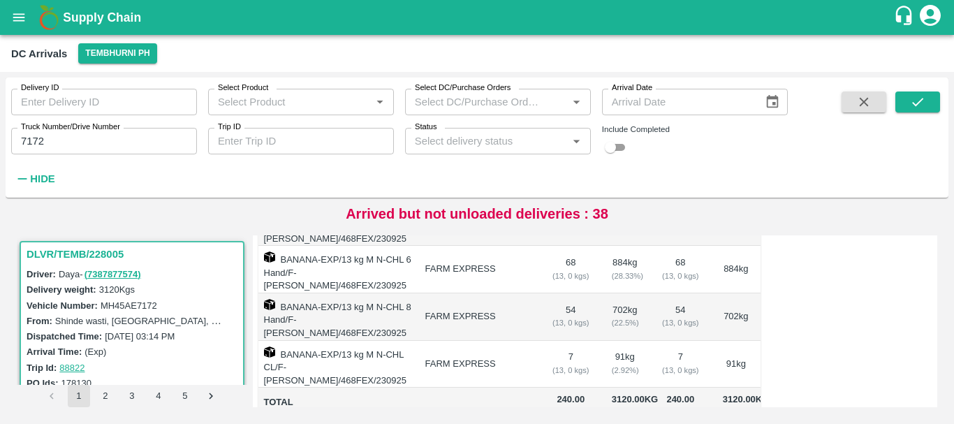
scroll to position [0, 0]
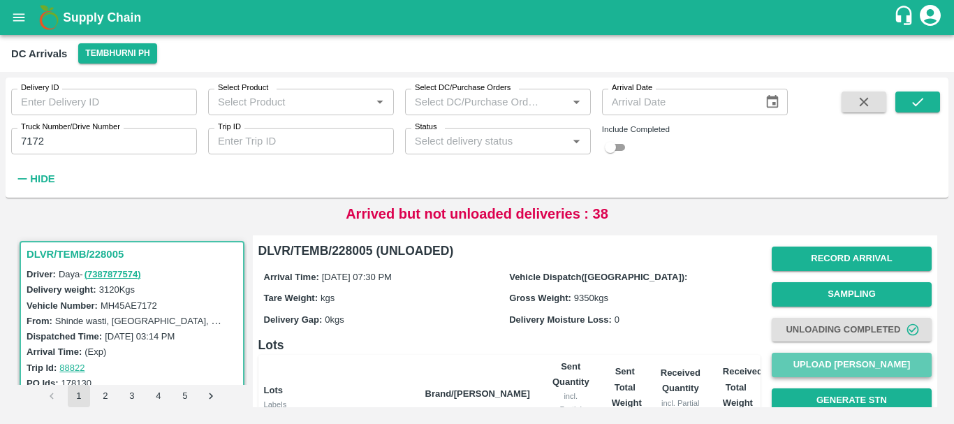
click at [799, 374] on button "Upload Tare Weight" at bounding box center [851, 365] width 160 height 24
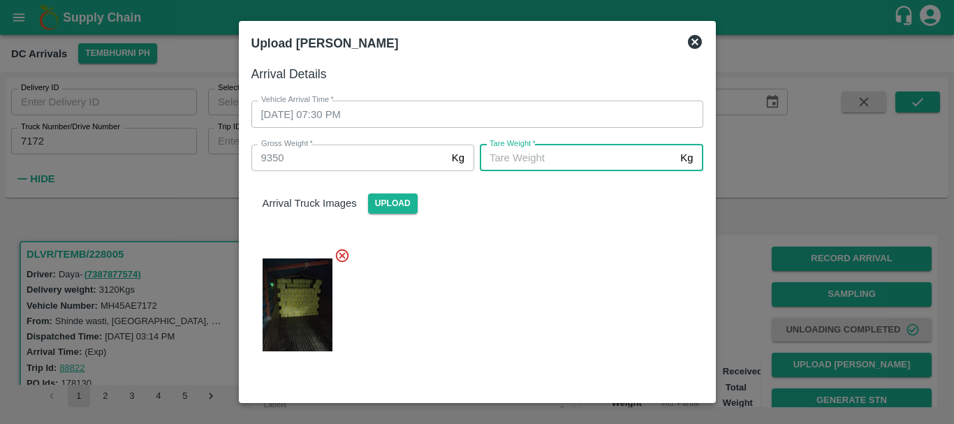
click at [562, 167] on input "Tare Weight   *" at bounding box center [577, 158] width 195 height 27
type input "5950"
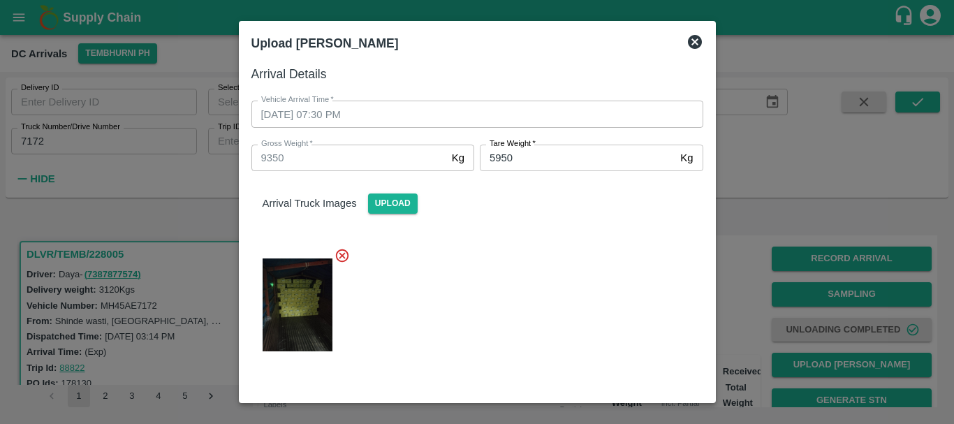
click at [535, 257] on div at bounding box center [471, 300] width 463 height 129
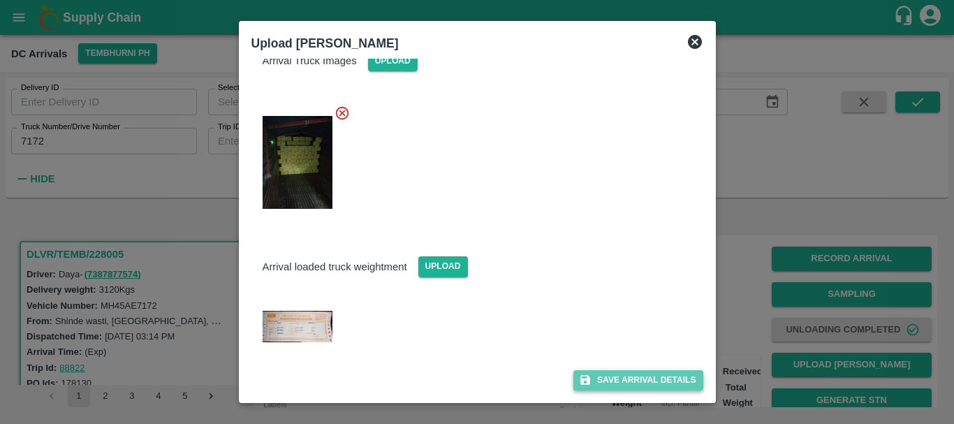
click at [607, 376] on button "Save Arrival Details" at bounding box center [637, 380] width 129 height 20
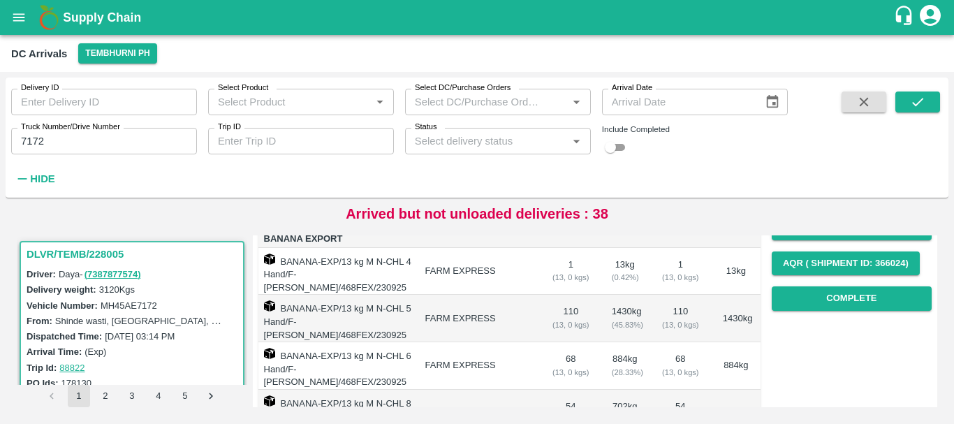
scroll to position [304, 0]
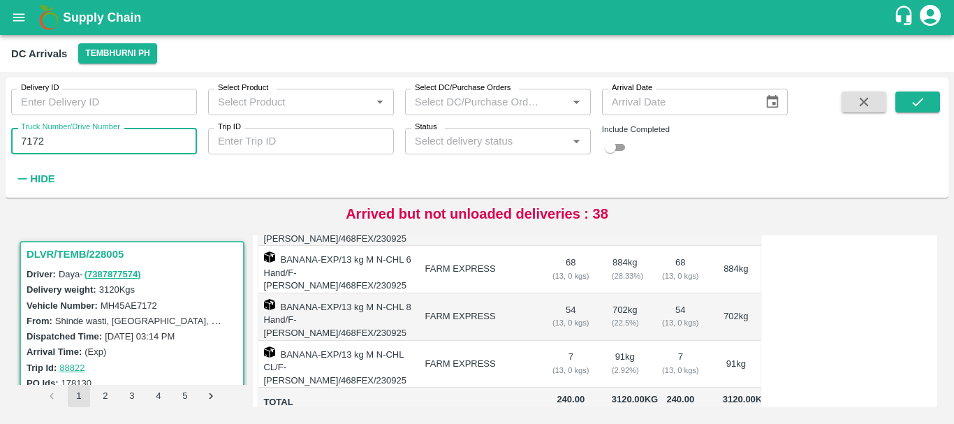
click at [145, 133] on input "7172" at bounding box center [104, 141] width 186 height 27
type input "7"
type input "5101"
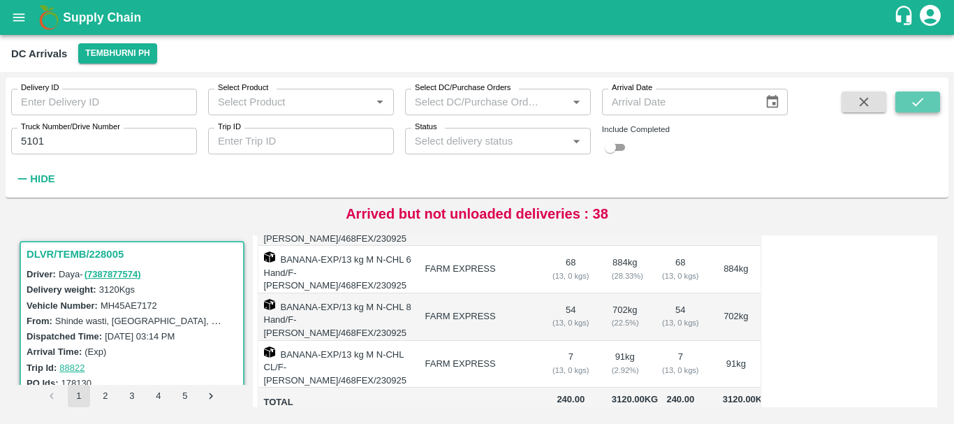
click at [919, 96] on icon "submit" at bounding box center [917, 101] width 15 height 15
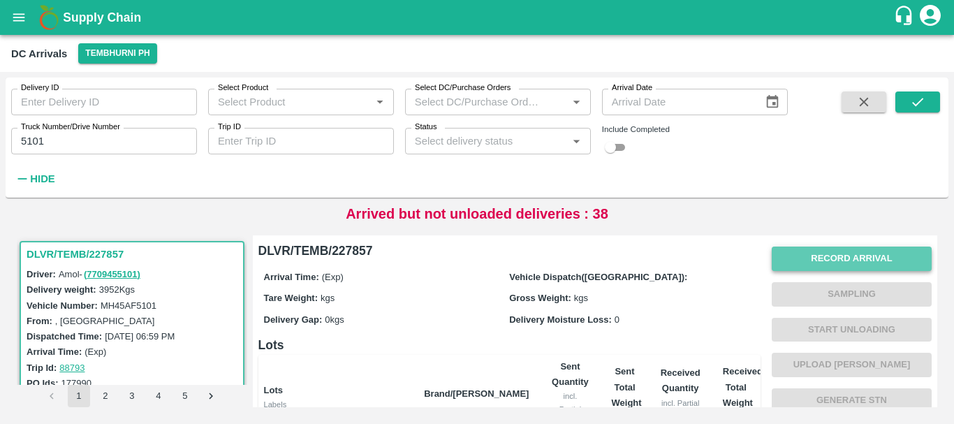
click at [815, 253] on button "Record Arrival" at bounding box center [851, 258] width 160 height 24
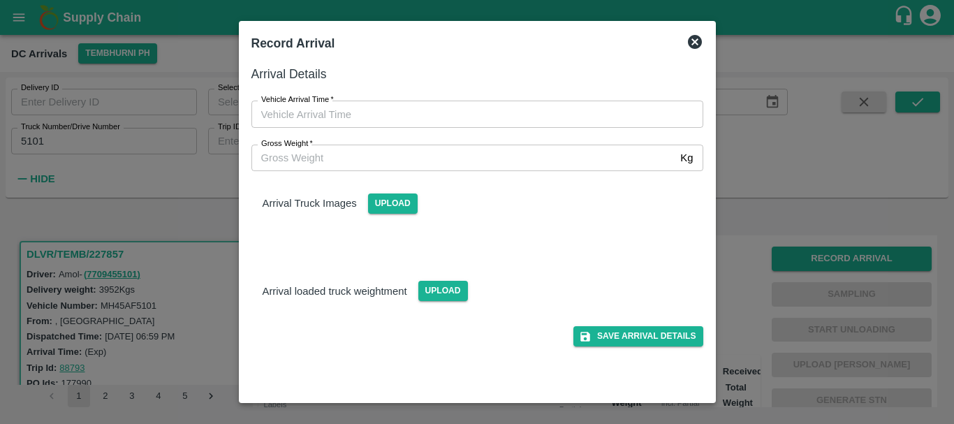
type input "DD/MM/YYYY hh:mm aa"
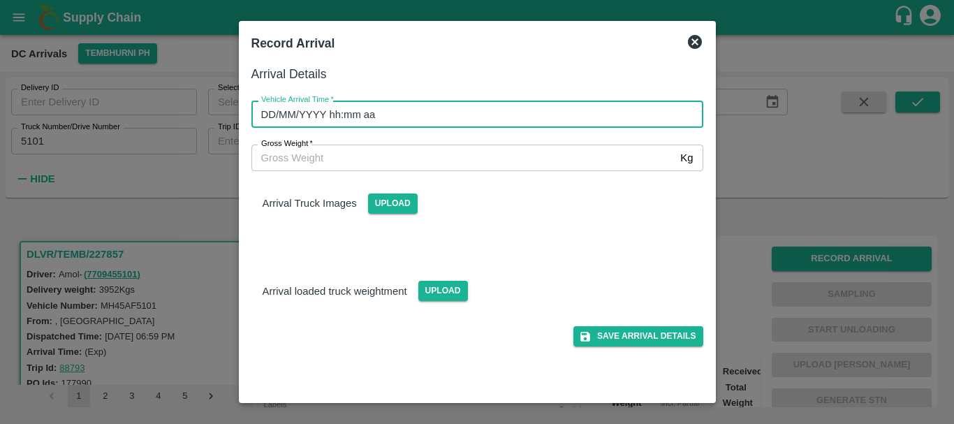
click at [501, 116] on input "DD/MM/YYYY hh:mm aa" at bounding box center [472, 114] width 442 height 27
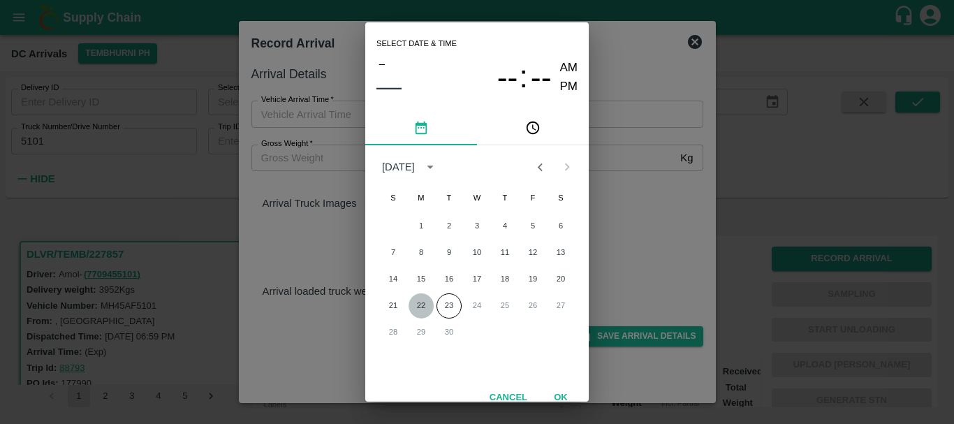
click at [420, 299] on button "22" at bounding box center [420, 305] width 25 height 25
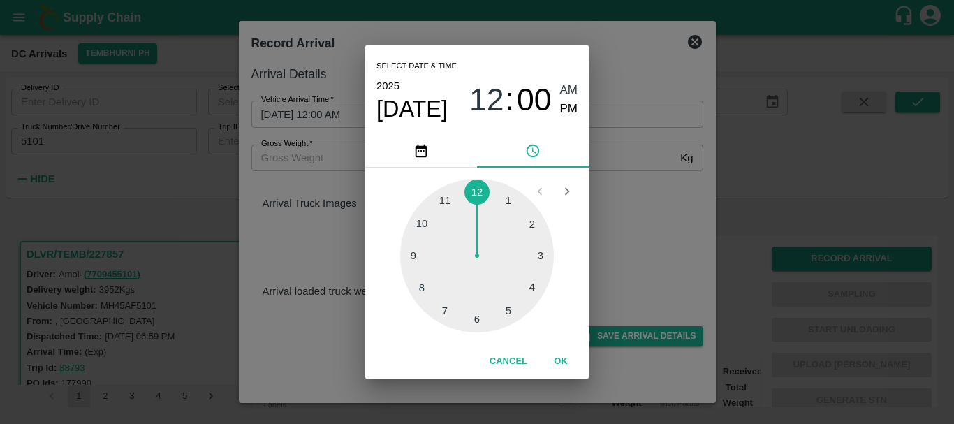
click at [477, 316] on div at bounding box center [477, 256] width 154 height 154
click at [422, 226] on div at bounding box center [477, 256] width 154 height 154
click at [558, 106] on div "06 : 50 AM PM" at bounding box center [523, 99] width 108 height 37
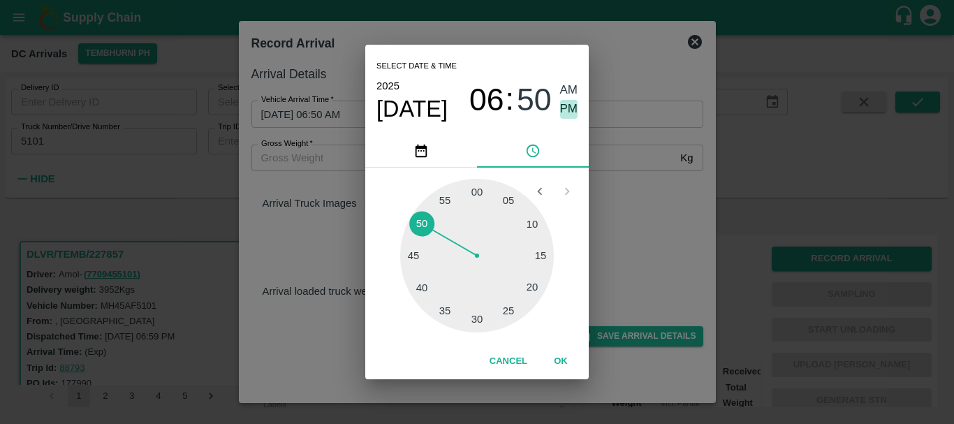
click at [570, 108] on span "PM" at bounding box center [569, 109] width 18 height 19
type input "22/09/2025 06:50 PM"
click at [612, 155] on div "Select date & time 2025 Sep 22 06 : 50 AM PM 05 10 15 20 25 30 35 40 45 50 55 0…" at bounding box center [477, 212] width 954 height 424
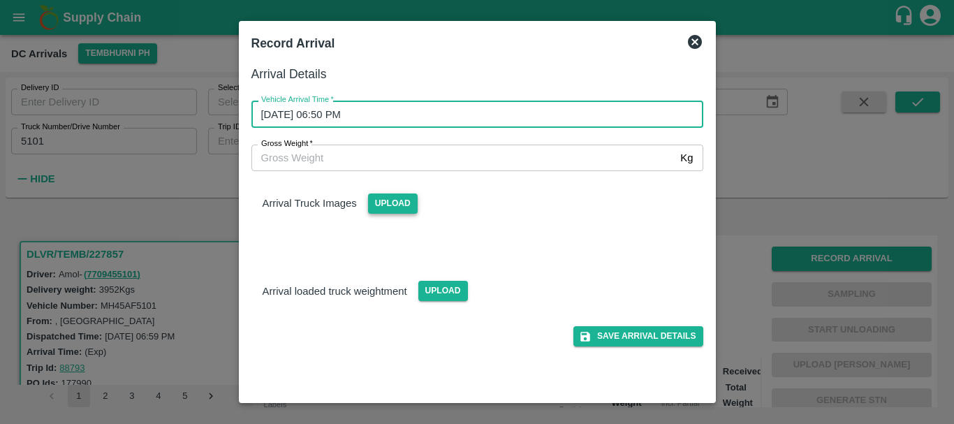
click at [399, 206] on span "Upload" at bounding box center [393, 203] width 50 height 20
click at [0, 0] on input "Upload" at bounding box center [0, 0] width 0 height 0
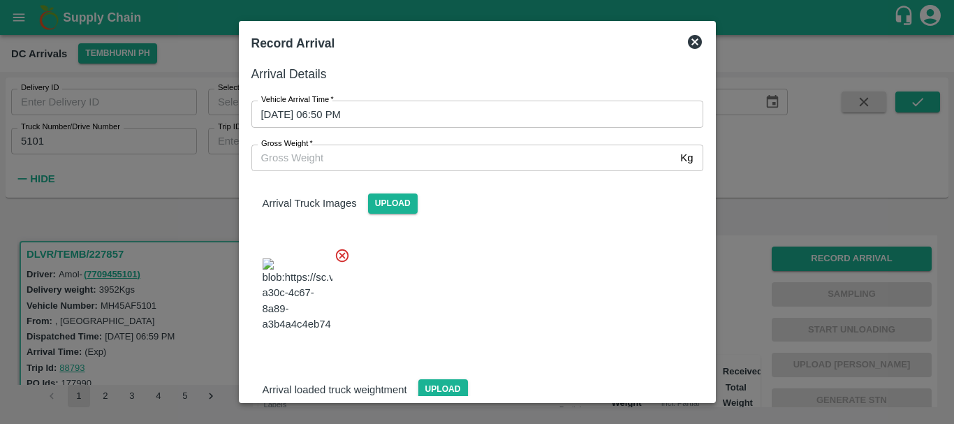
scroll to position [16, 0]
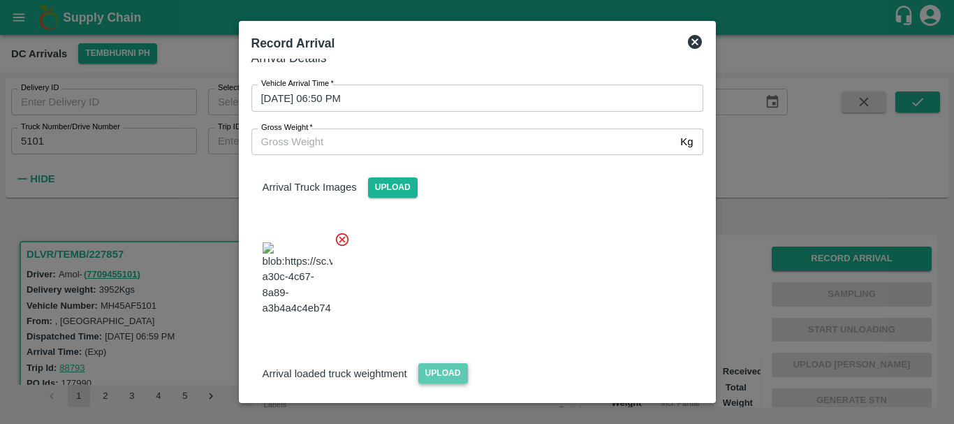
click at [449, 363] on span "Upload" at bounding box center [443, 373] width 50 height 20
click at [0, 0] on input "Upload" at bounding box center [0, 0] width 0 height 0
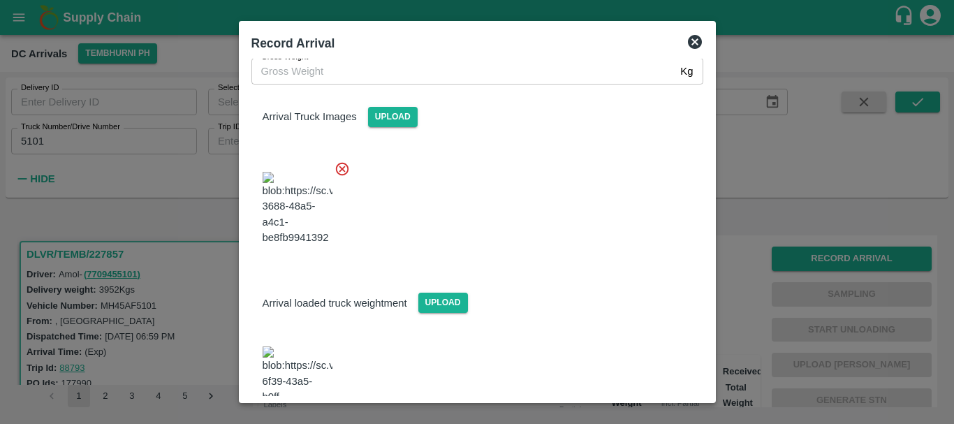
click at [295, 346] on img at bounding box center [297, 382] width 70 height 73
click at [321, 75] on input "Gross Weight   *" at bounding box center [463, 71] width 424 height 27
type input "9370"
click at [508, 186] on div at bounding box center [471, 204] width 463 height 110
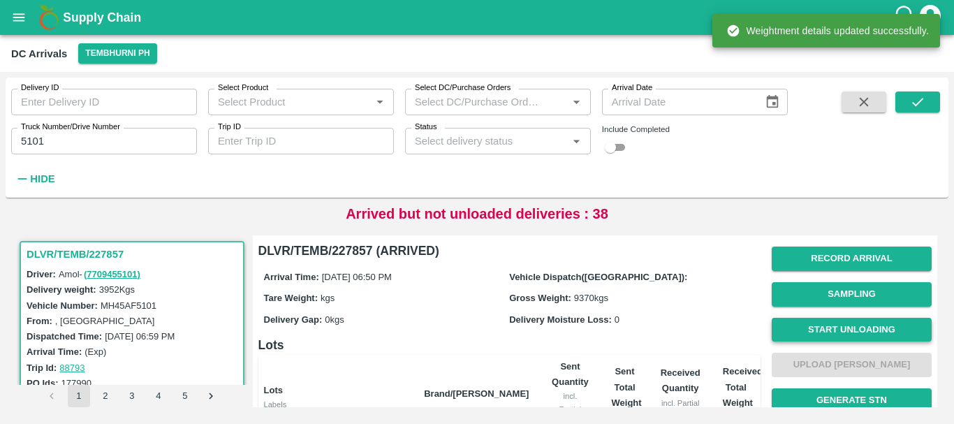
click at [802, 325] on button "Start Unloading" at bounding box center [851, 330] width 160 height 24
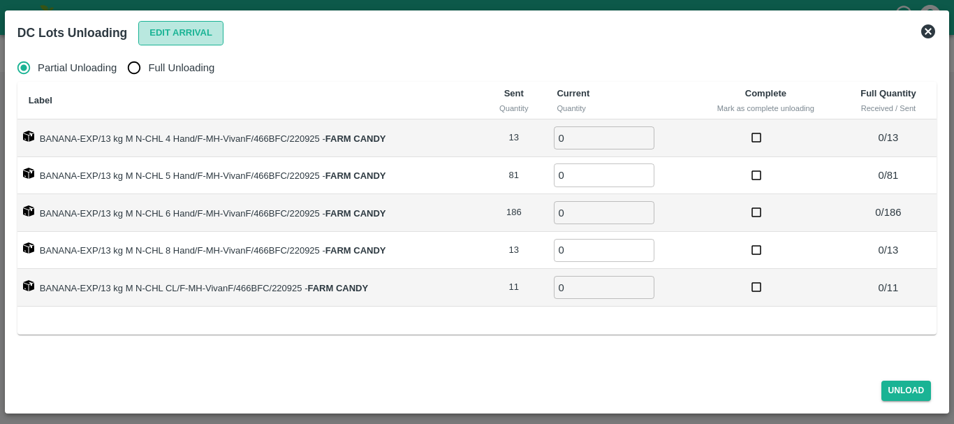
click at [183, 36] on button "Edit Arrival" at bounding box center [180, 33] width 85 height 24
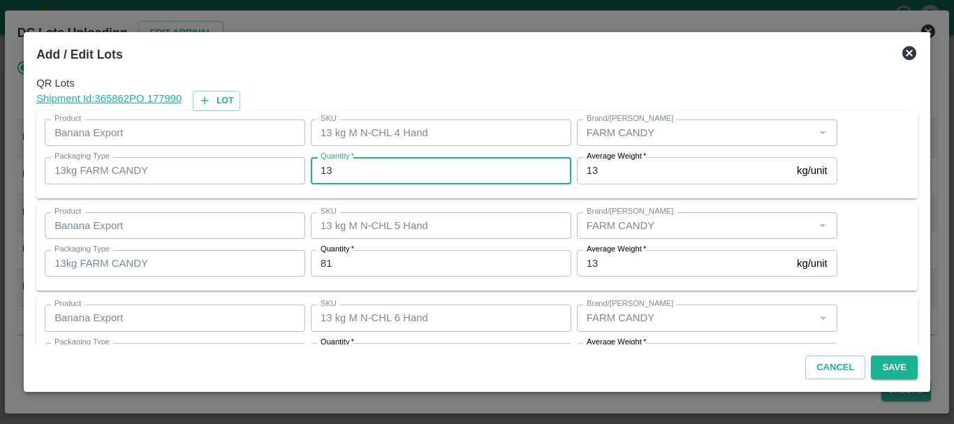
click at [360, 178] on input "13" at bounding box center [441, 170] width 260 height 27
type input "1"
type input "13"
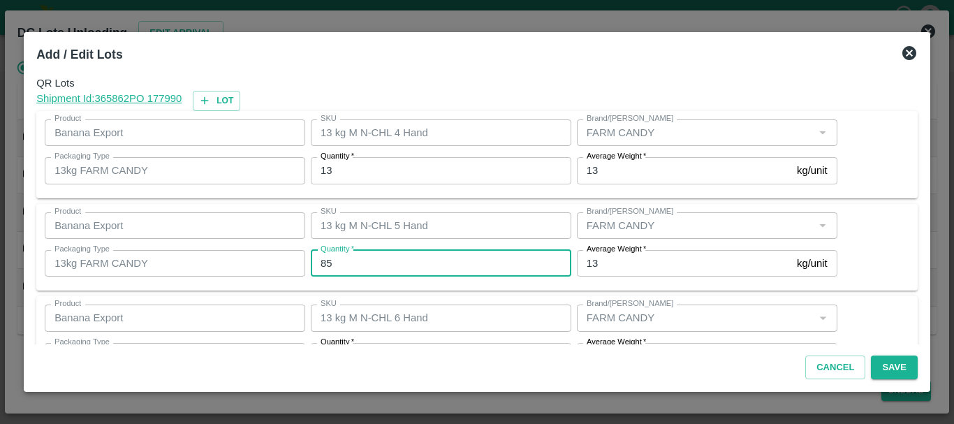
type input "85"
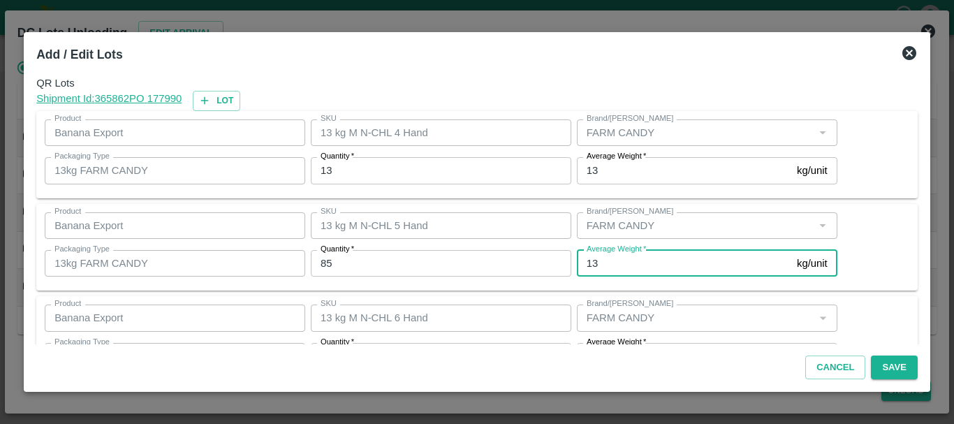
scroll to position [25, 0]
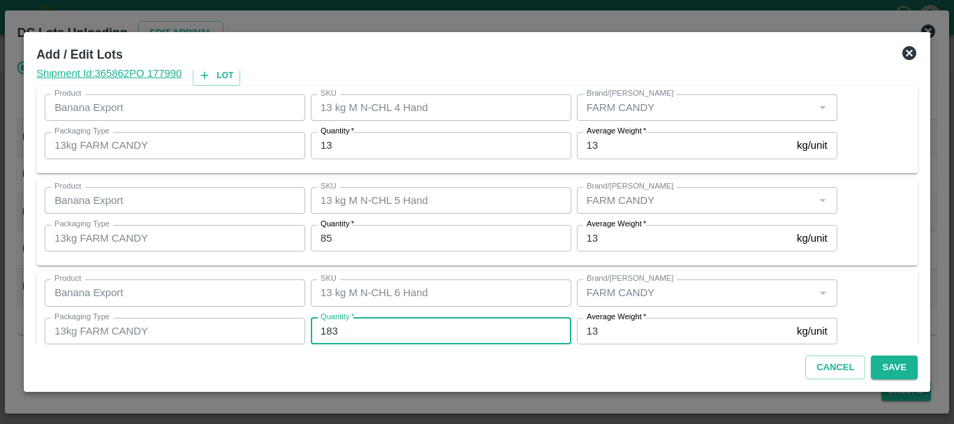
type input "183"
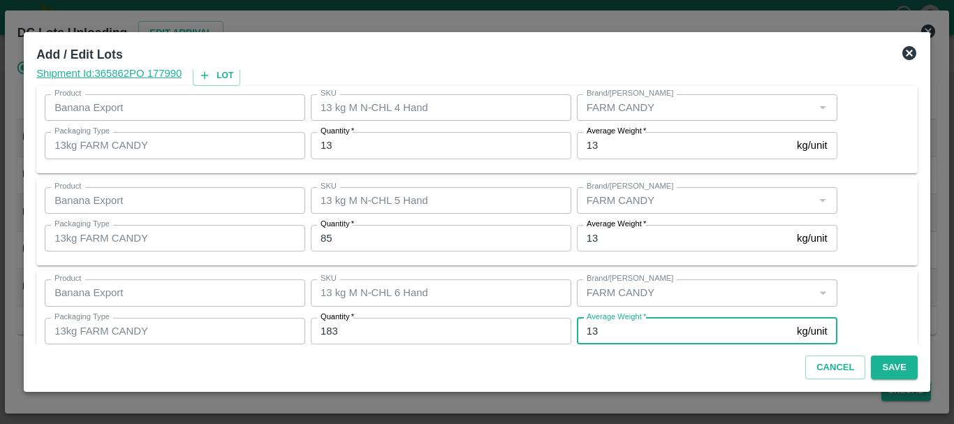
scroll to position [236, 0]
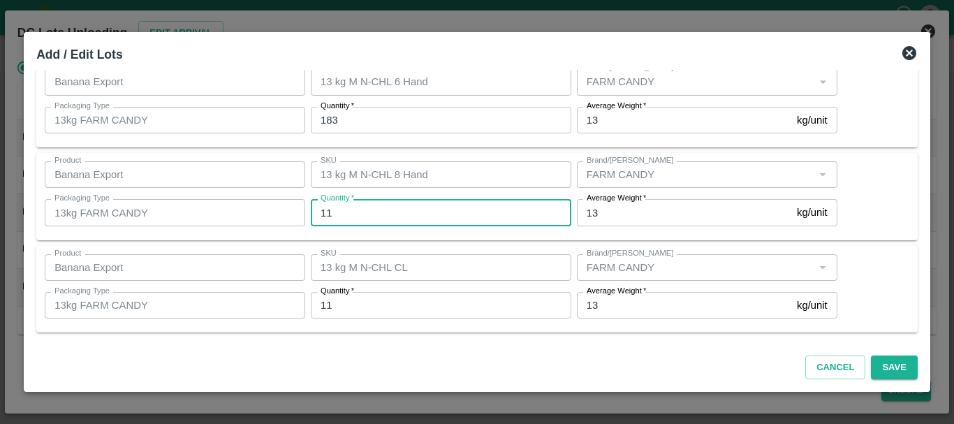
type input "11"
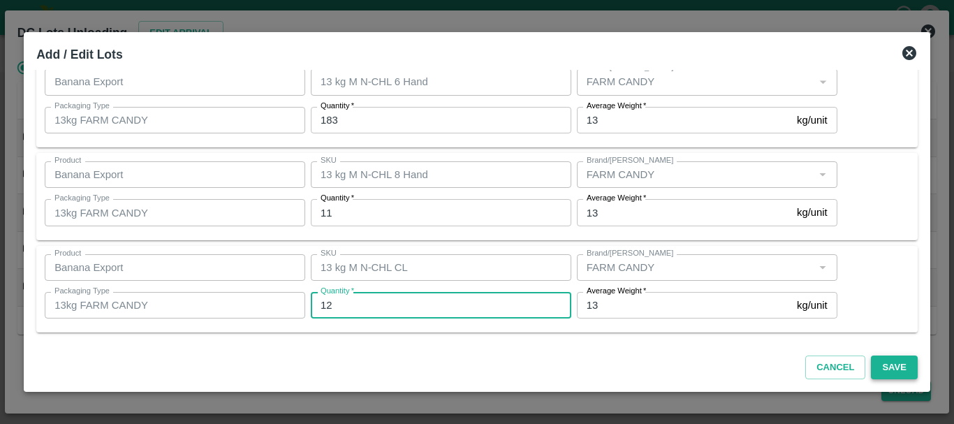
type input "12"
click at [885, 360] on button "Save" at bounding box center [893, 367] width 46 height 24
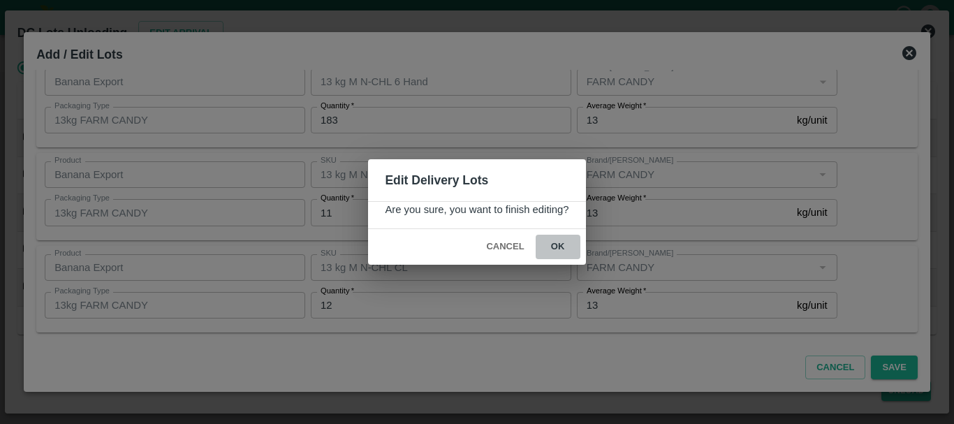
click at [561, 249] on button "ok" at bounding box center [557, 247] width 45 height 24
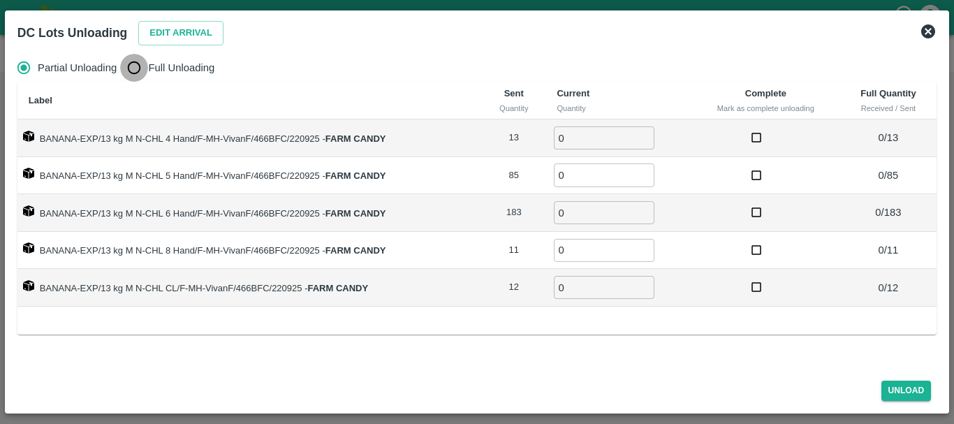
click at [148, 64] on input "Full Unloading" at bounding box center [134, 68] width 28 height 28
radio input "true"
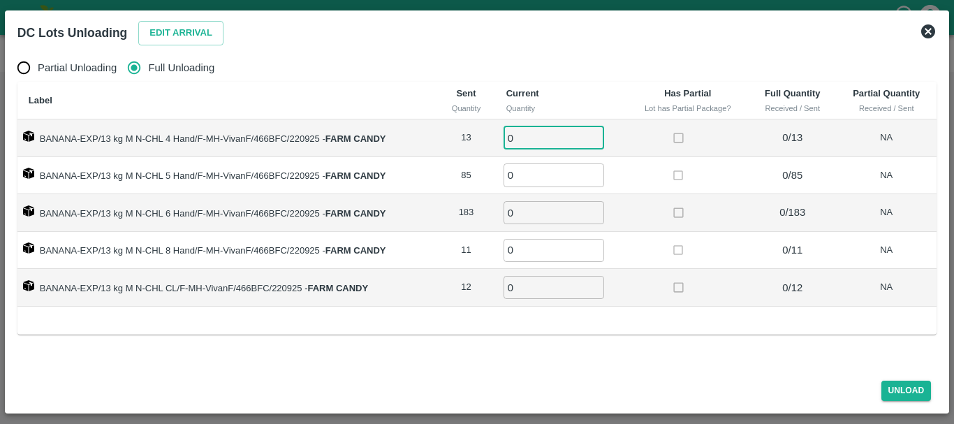
click at [521, 133] on input "0" at bounding box center [553, 137] width 101 height 23
type input "013"
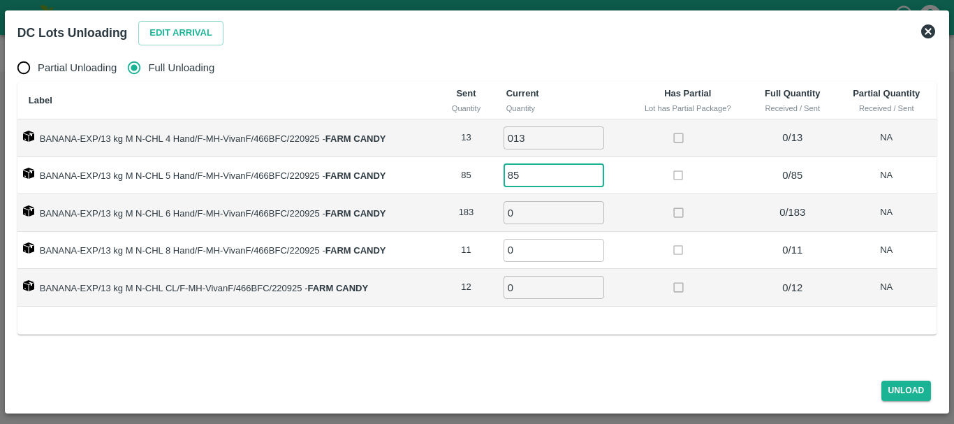
type input "85"
type input "183"
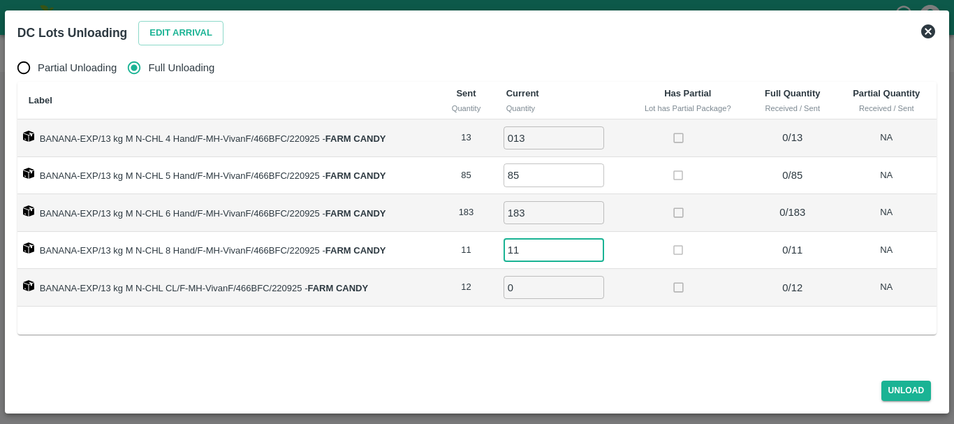
type input "11"
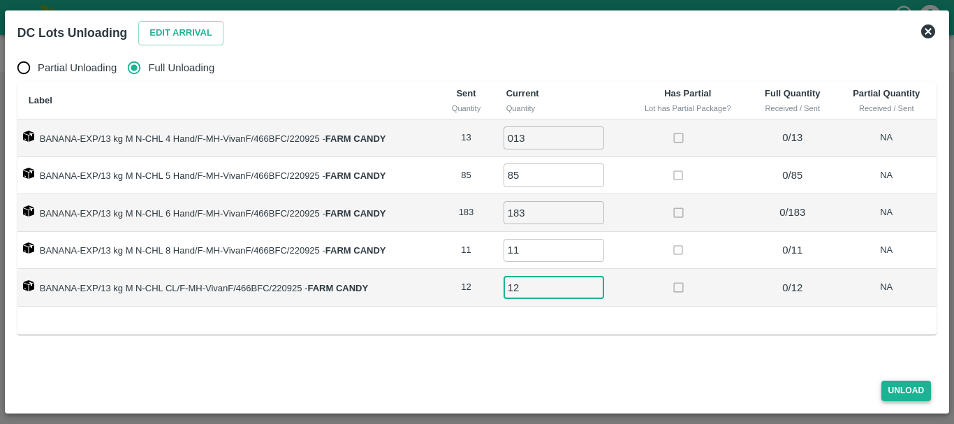
type input "12"
click at [892, 381] on button "Unload" at bounding box center [906, 390] width 50 height 20
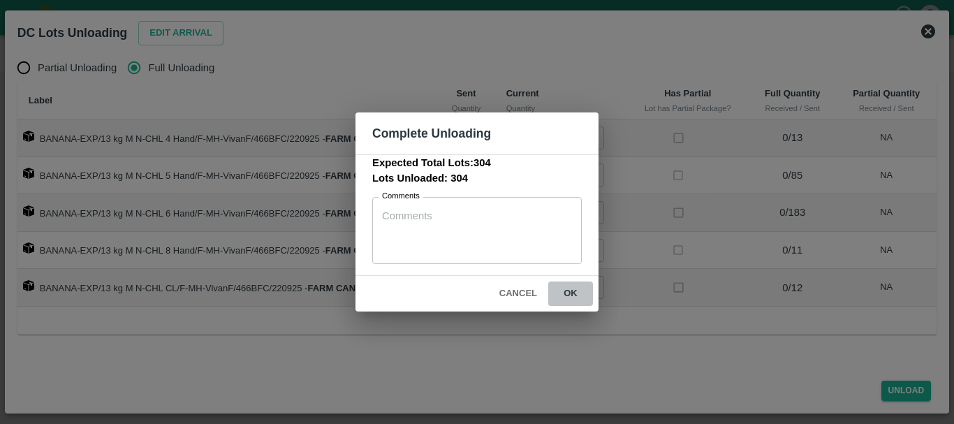
click at [568, 294] on button "ok" at bounding box center [570, 293] width 45 height 24
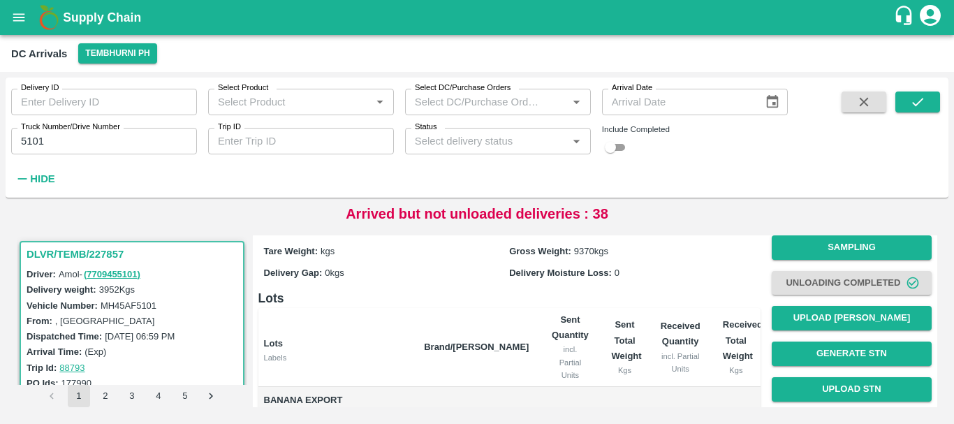
scroll to position [0, 0]
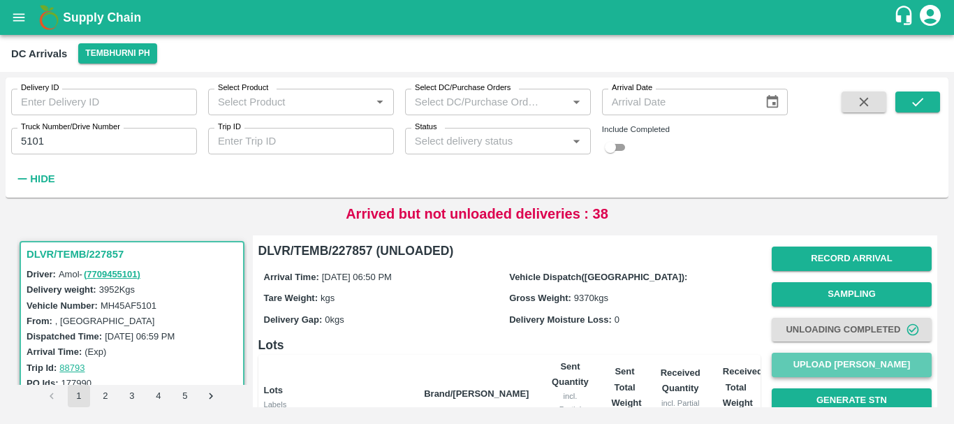
click at [811, 365] on button "Upload Tare Weight" at bounding box center [851, 365] width 160 height 24
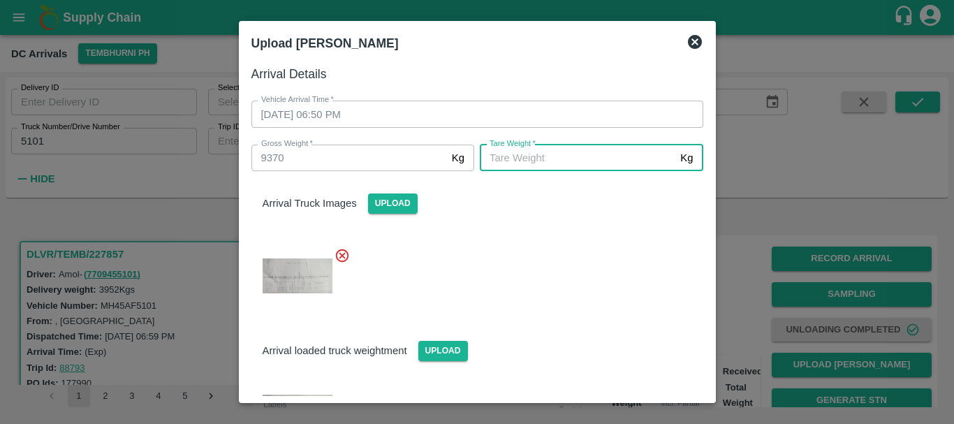
click at [547, 152] on input "Tare Weight   *" at bounding box center [577, 158] width 195 height 27
type input "5520"
click at [556, 243] on div at bounding box center [471, 271] width 463 height 71
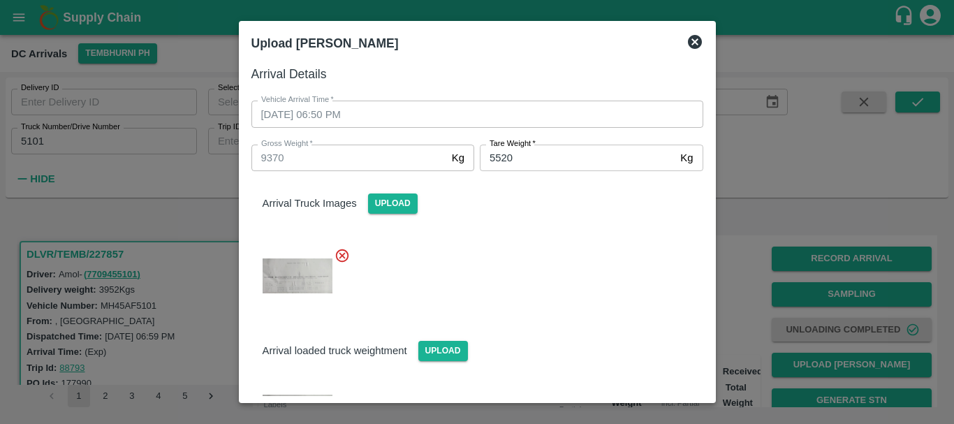
scroll to position [87, 0]
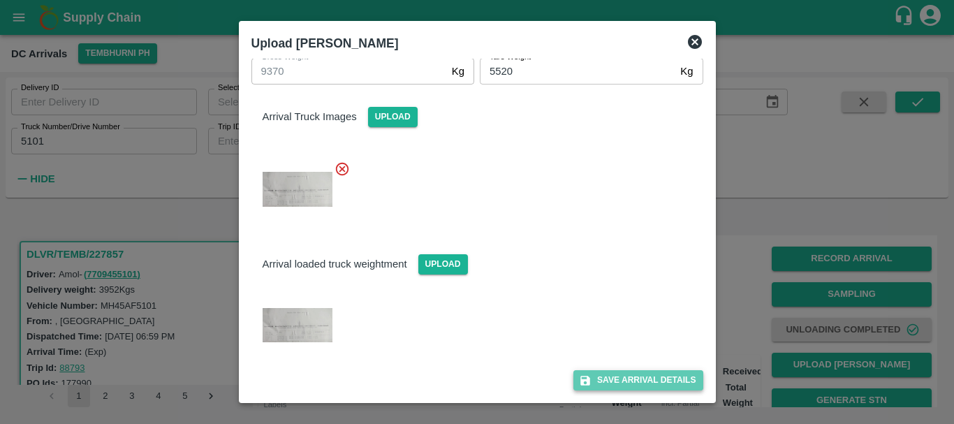
click at [621, 373] on button "Save Arrival Details" at bounding box center [637, 380] width 129 height 20
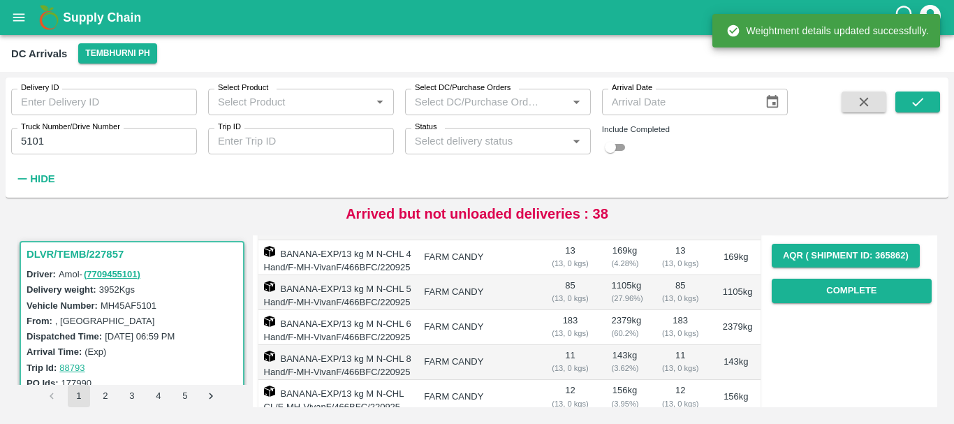
scroll to position [215, 0]
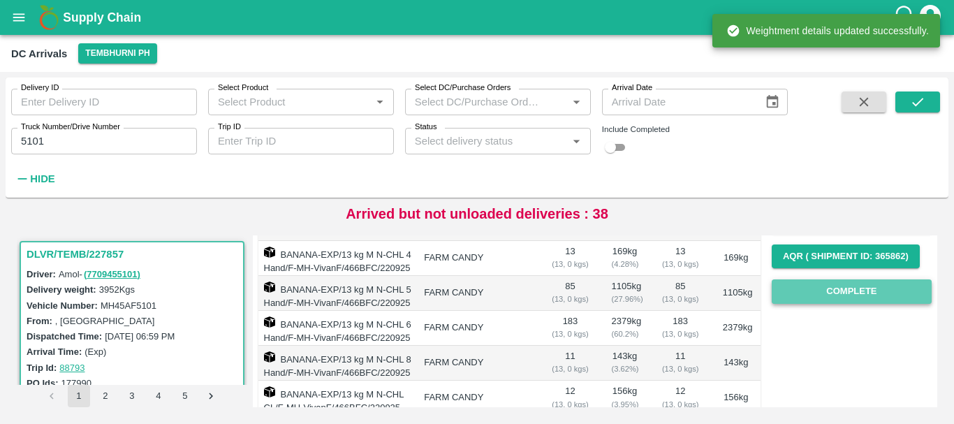
click at [813, 302] on button "Complete" at bounding box center [851, 291] width 160 height 24
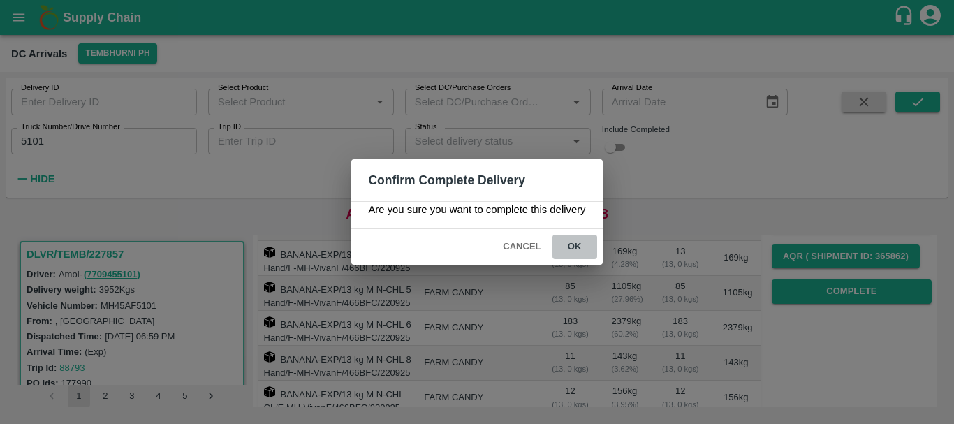
click at [574, 253] on button "ok" at bounding box center [574, 247] width 45 height 24
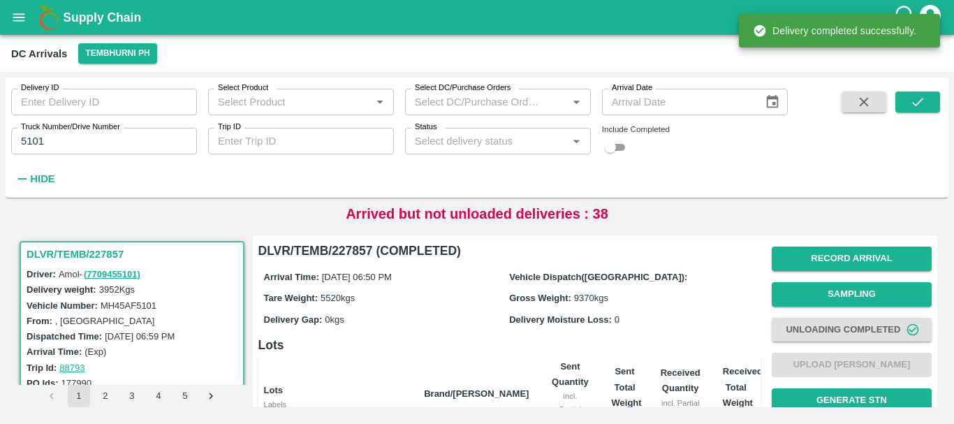
click at [557, 319] on label "Delivery Moisture Loss:" at bounding box center [560, 319] width 103 height 10
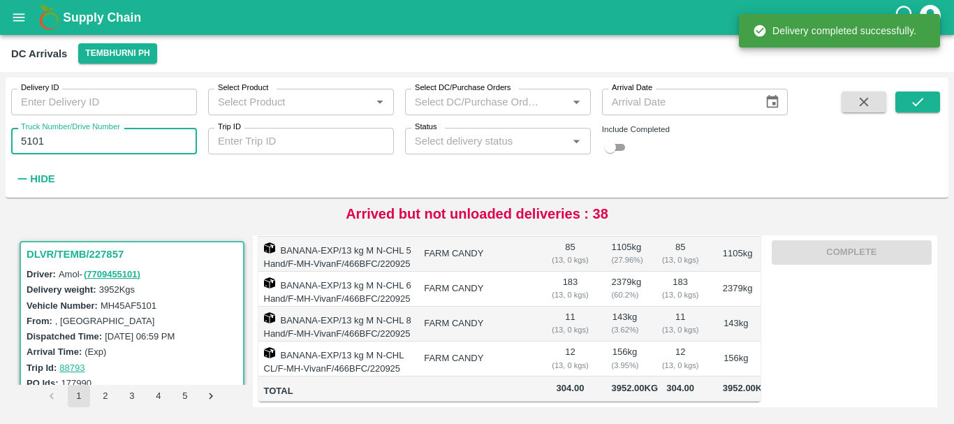
click at [116, 142] on input "5101" at bounding box center [104, 141] width 186 height 27
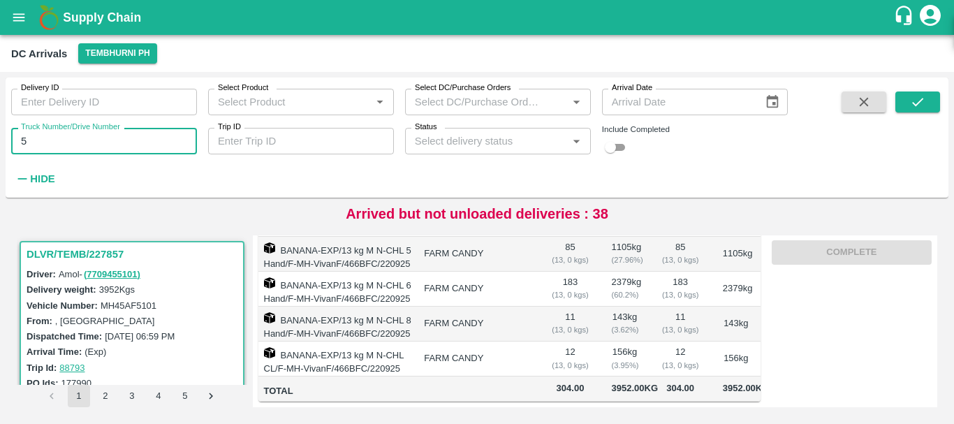
type input "5"
type input "1104"
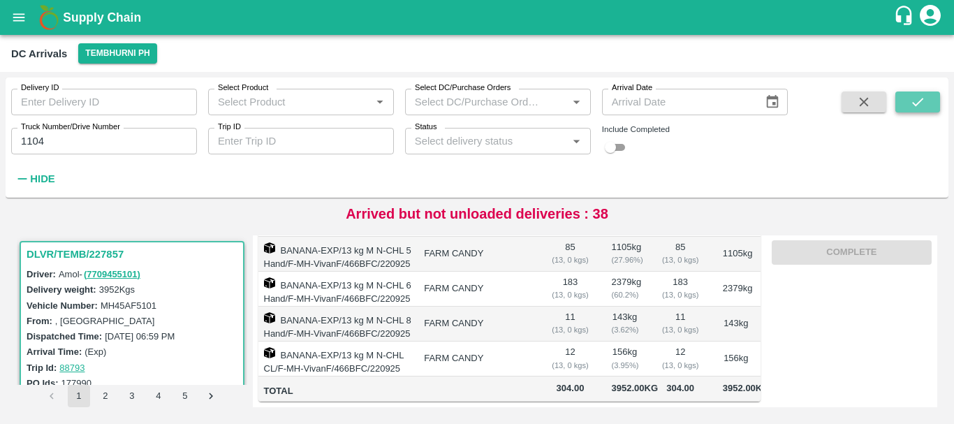
click at [931, 98] on button "submit" at bounding box center [917, 101] width 45 height 21
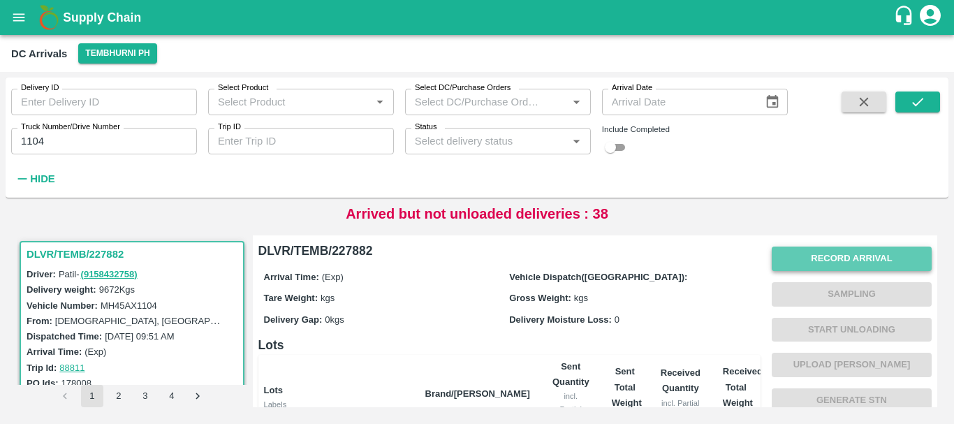
click at [786, 255] on button "Record Arrival" at bounding box center [851, 258] width 160 height 24
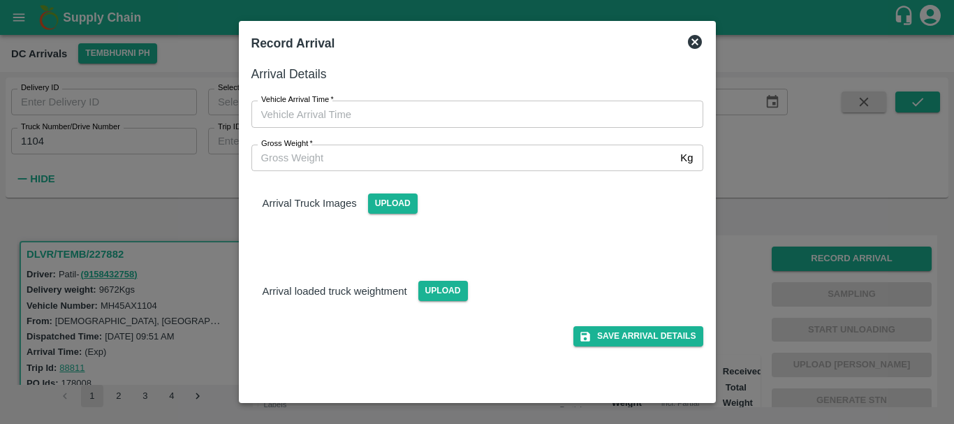
type input "DD/MM/YYYY hh:mm aa"
click at [515, 113] on input "DD/MM/YYYY hh:mm aa" at bounding box center [472, 114] width 442 height 27
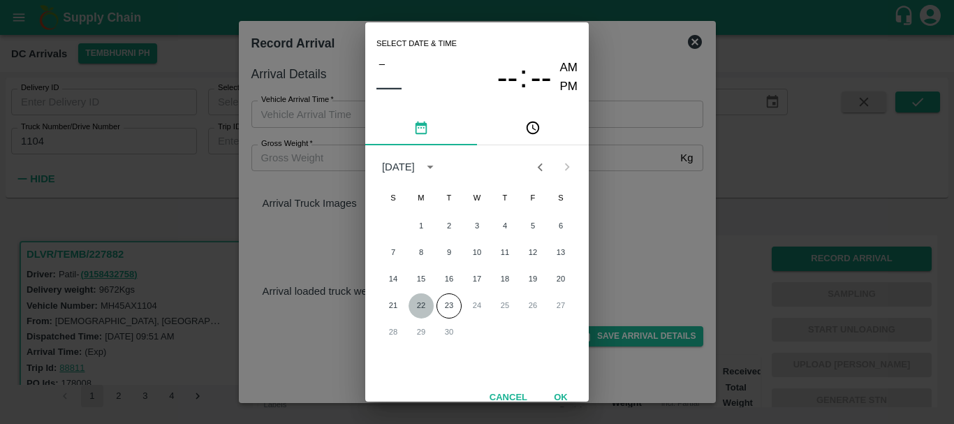
click at [424, 295] on button "22" at bounding box center [420, 305] width 25 height 25
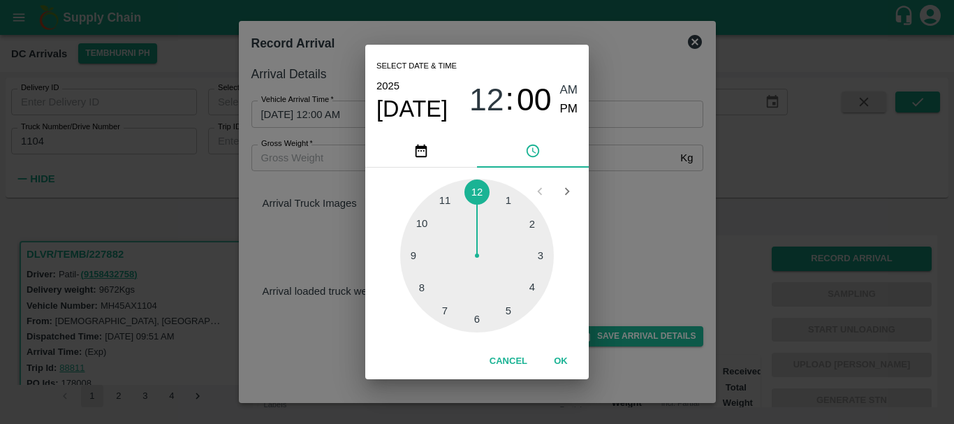
click at [452, 310] on div at bounding box center [477, 256] width 154 height 154
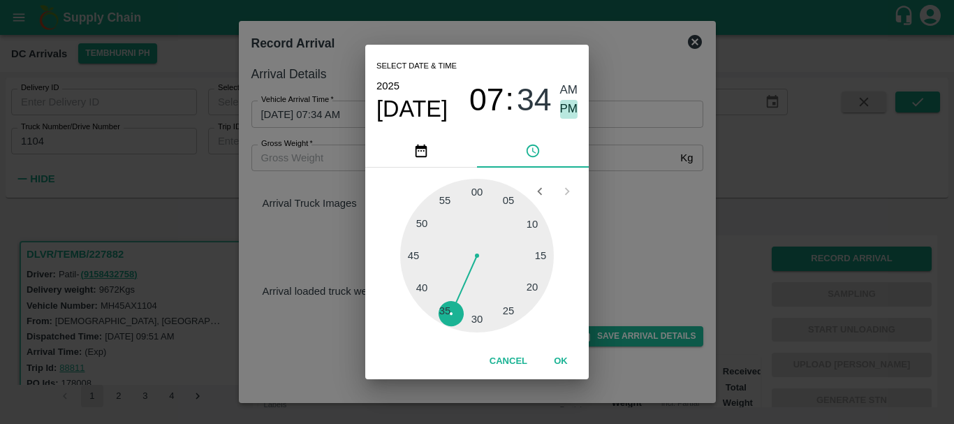
click at [566, 116] on span "PM" at bounding box center [569, 109] width 18 height 19
type input "22/09/2025 07:34 PM"
click at [634, 193] on div "Select date & time 2025 Sep 22 07 : 34 AM PM 05 10 15 20 25 30 35 40 45 50 55 0…" at bounding box center [477, 212] width 954 height 424
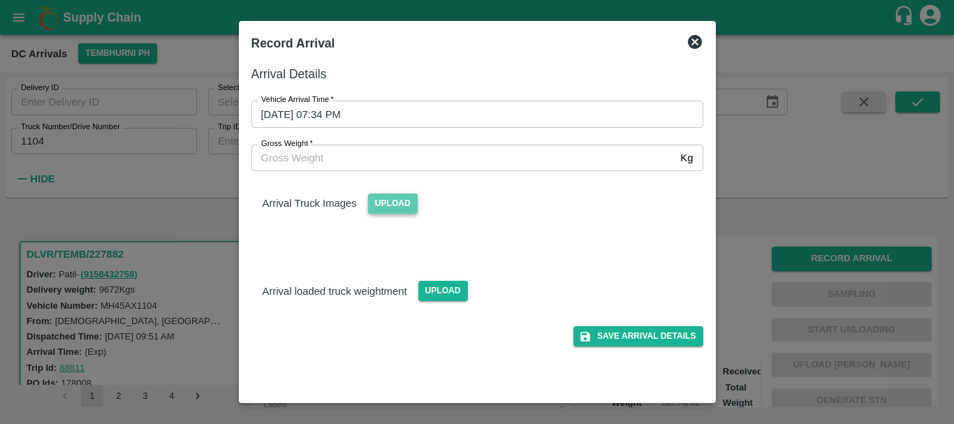
click at [413, 198] on span "Upload" at bounding box center [393, 203] width 50 height 20
click at [0, 0] on input "Upload" at bounding box center [0, 0] width 0 height 0
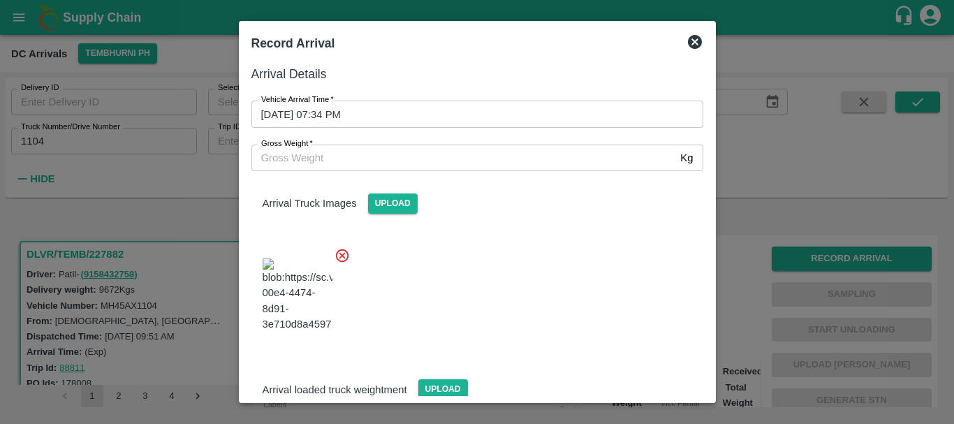
scroll to position [105, 0]
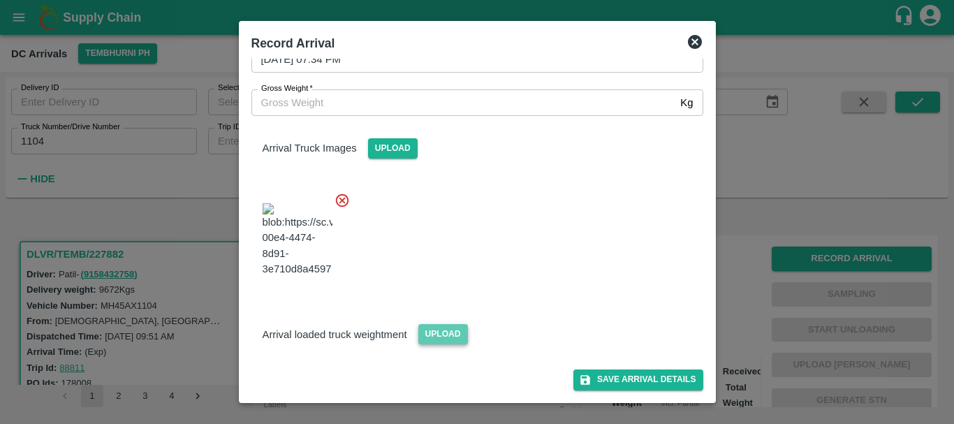
click at [449, 328] on span "Upload" at bounding box center [443, 334] width 50 height 20
click at [0, 0] on input "Upload" at bounding box center [0, 0] width 0 height 0
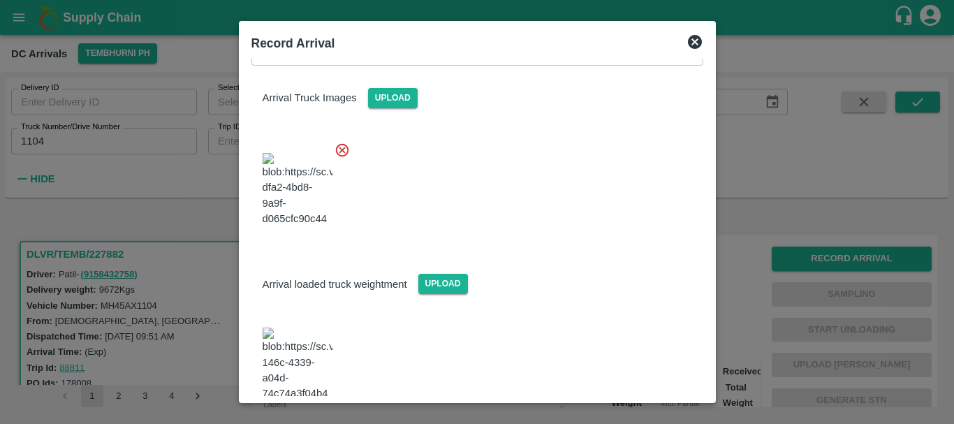
scroll to position [171, 0]
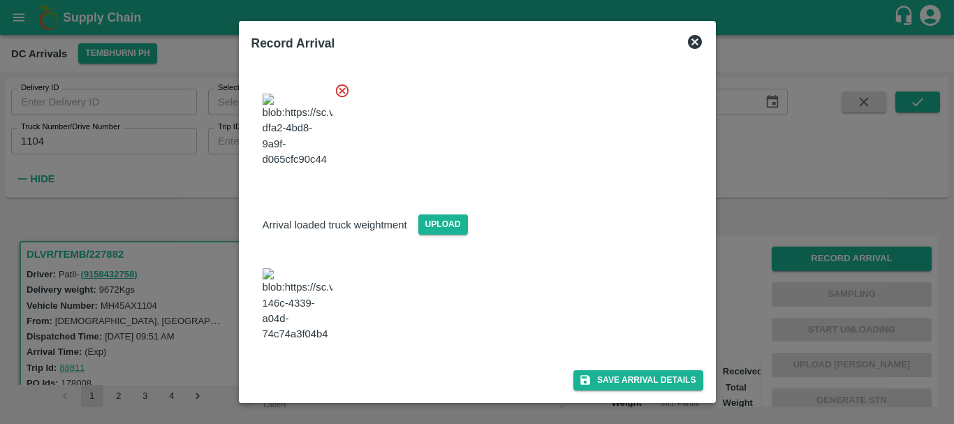
click at [300, 314] on img at bounding box center [297, 304] width 70 height 73
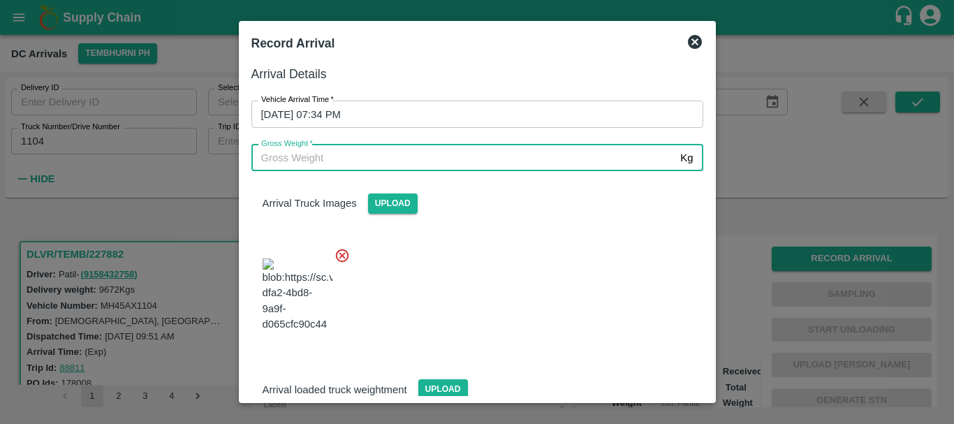
click at [378, 145] on input "Gross Weight   *" at bounding box center [463, 158] width 424 height 27
type input "16400"
click at [498, 276] on div at bounding box center [471, 291] width 463 height 110
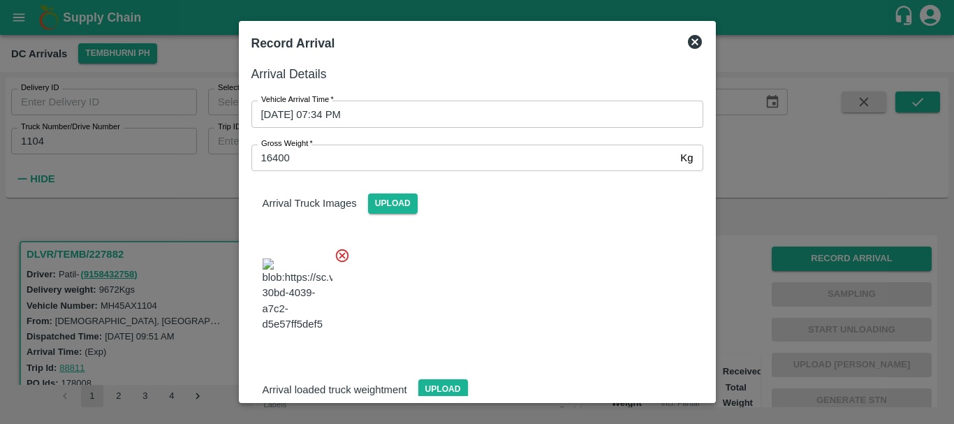
scroll to position [171, 0]
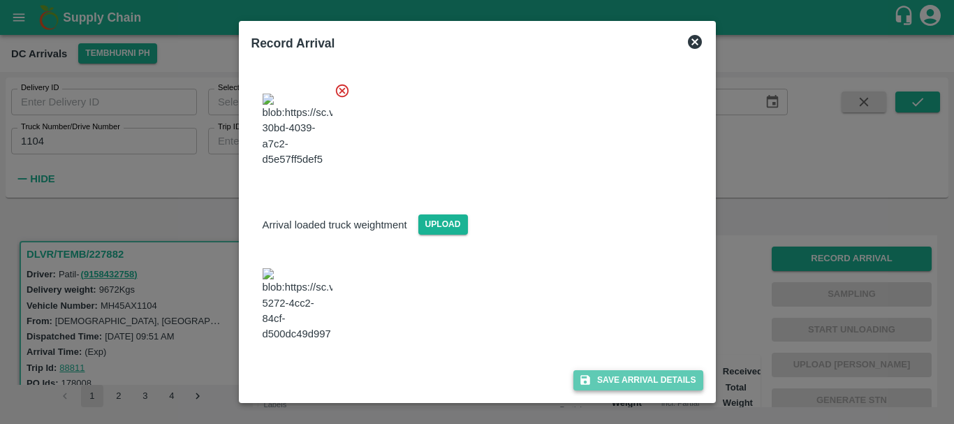
click at [595, 373] on button "Save Arrival Details" at bounding box center [637, 380] width 129 height 20
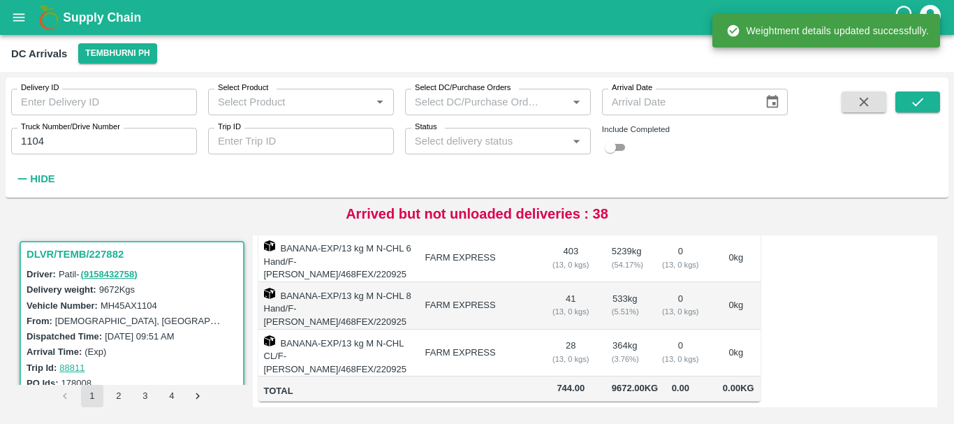
scroll to position [0, 0]
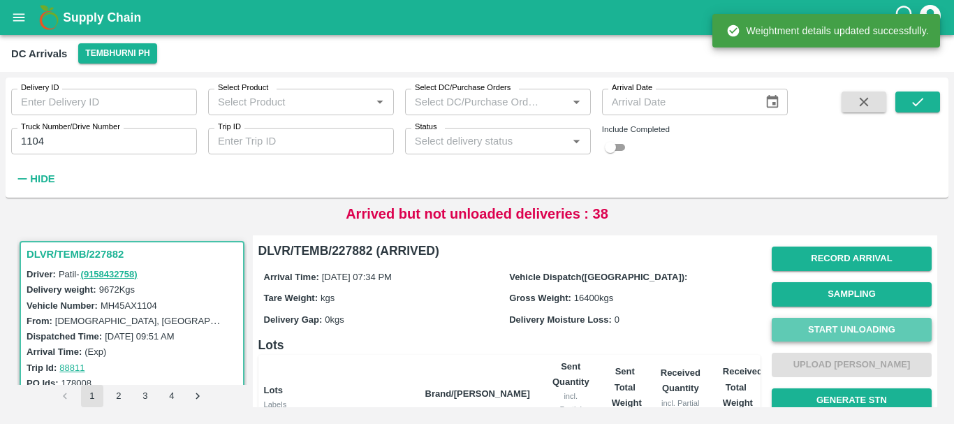
click at [815, 325] on button "Start Unloading" at bounding box center [851, 330] width 160 height 24
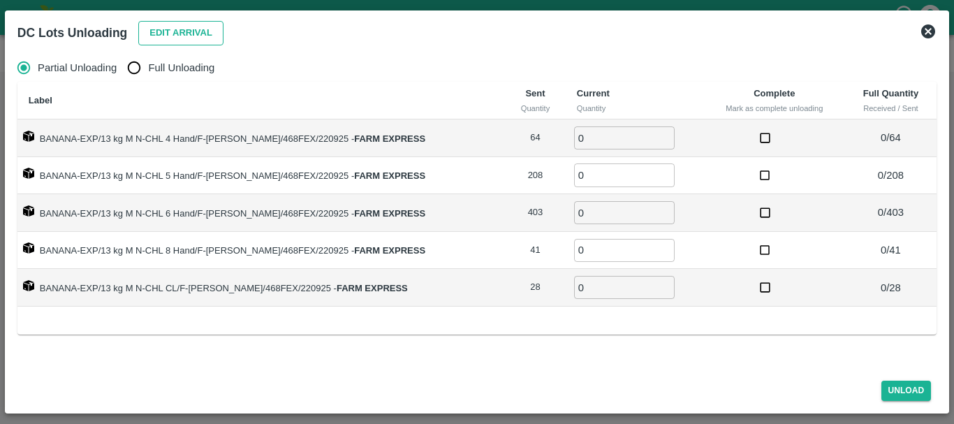
click at [168, 30] on button "Edit Arrival" at bounding box center [180, 33] width 85 height 24
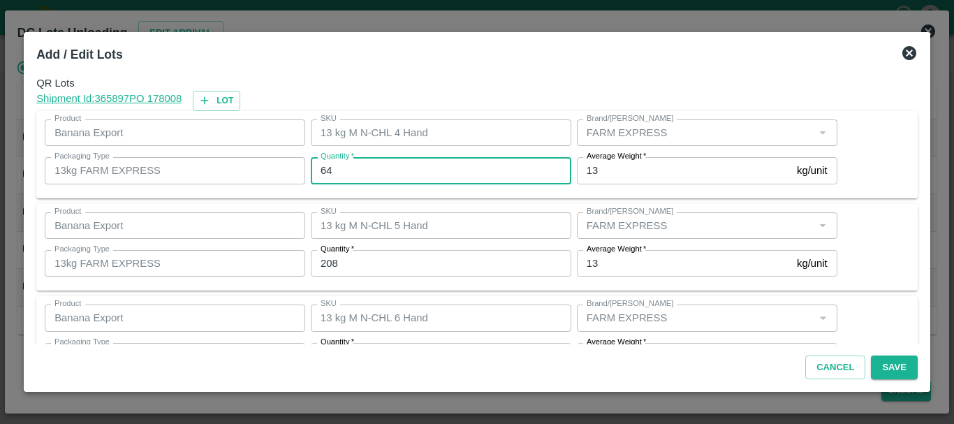
click at [346, 171] on input "64" at bounding box center [441, 170] width 260 height 27
type input "6"
type input "64"
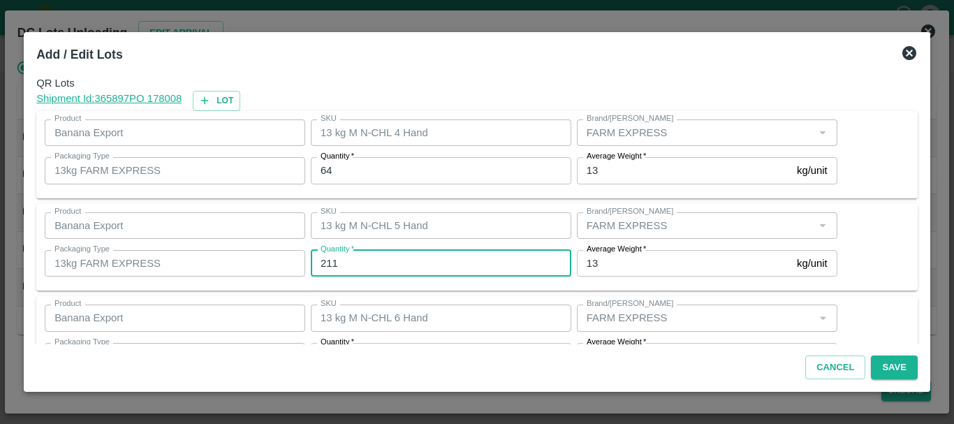
type input "211"
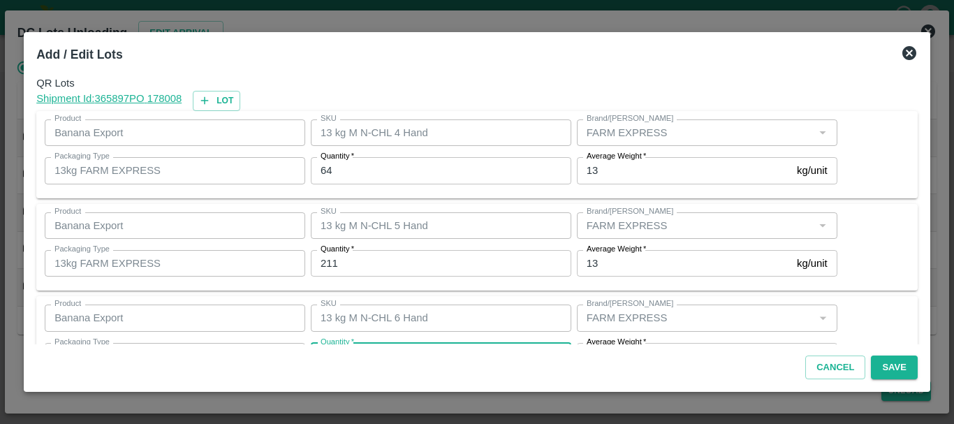
scroll to position [25, 0]
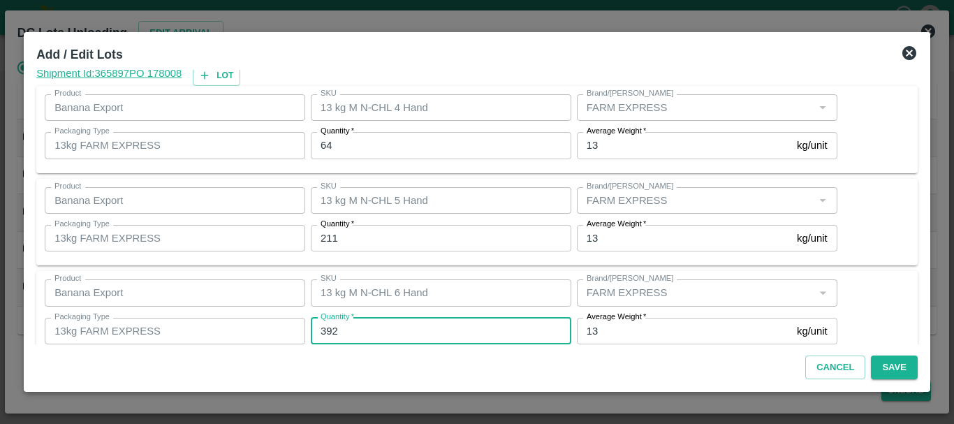
type input "392"
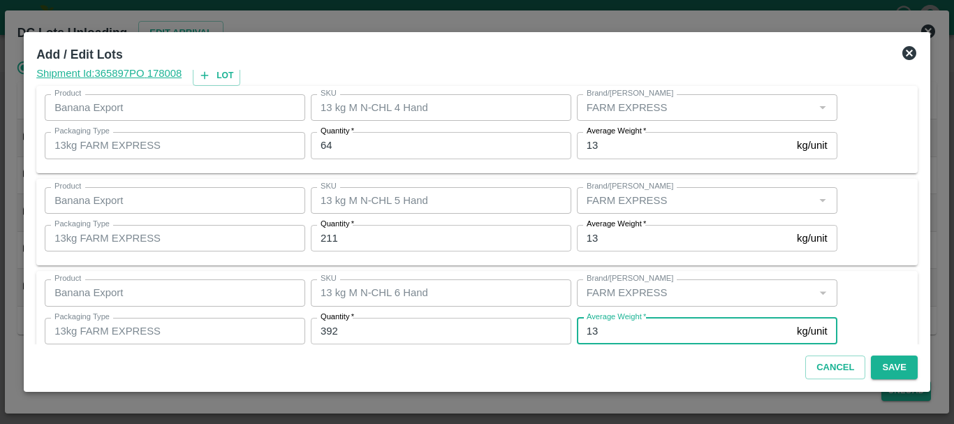
scroll to position [236, 0]
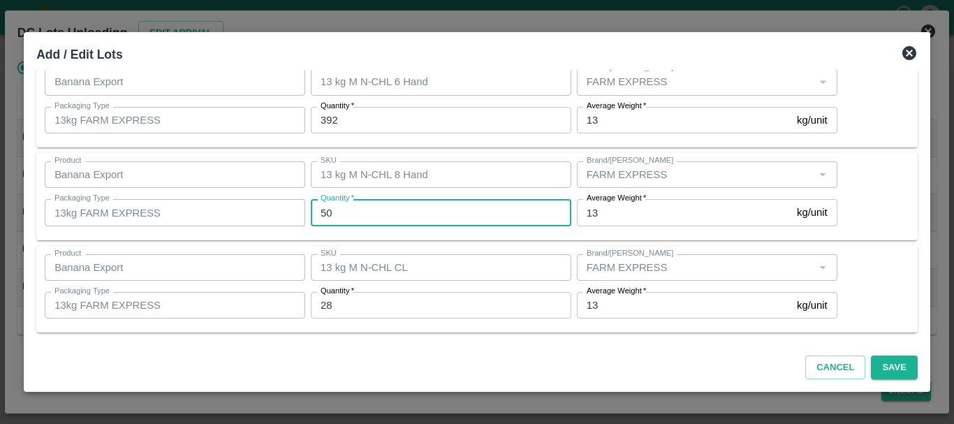
type input "50"
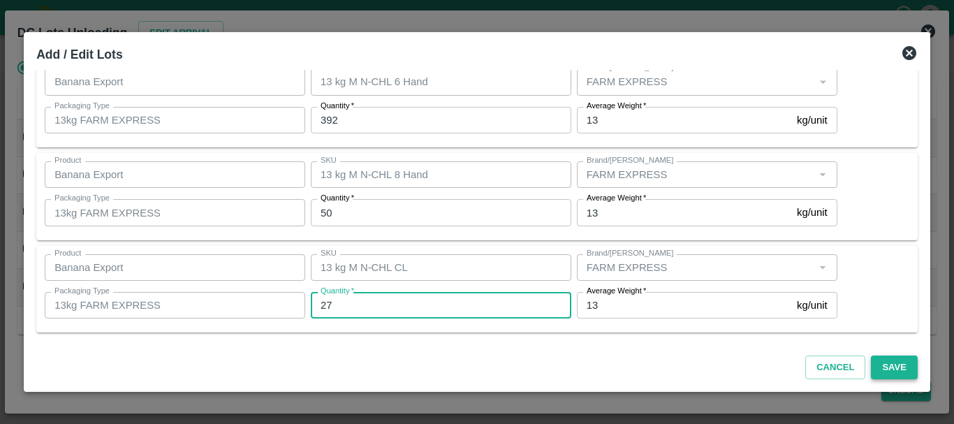
type input "27"
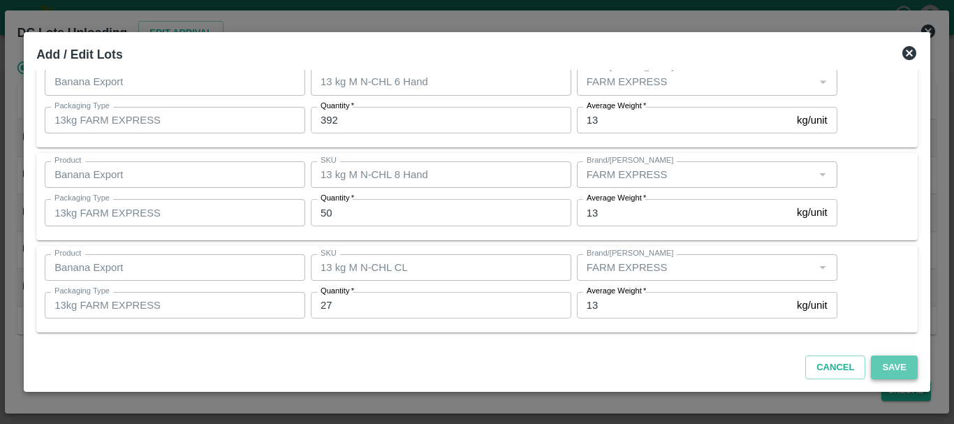
click at [905, 360] on button "Save" at bounding box center [893, 367] width 46 height 24
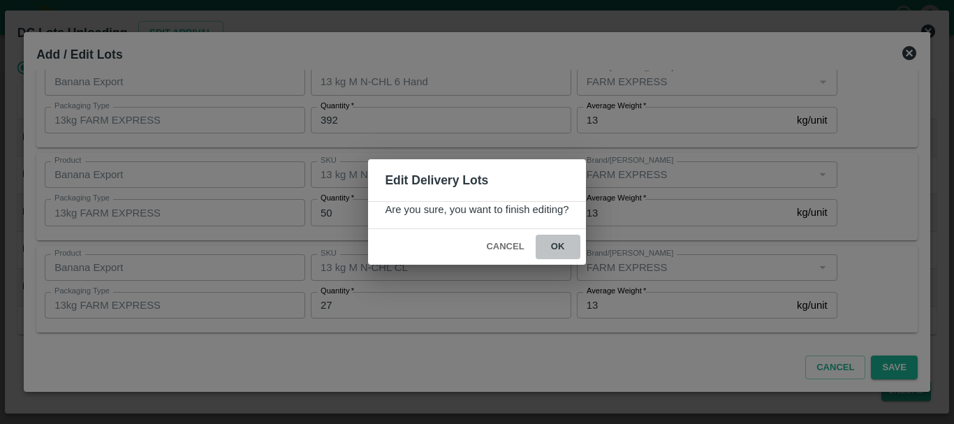
click at [560, 249] on button "ok" at bounding box center [557, 247] width 45 height 24
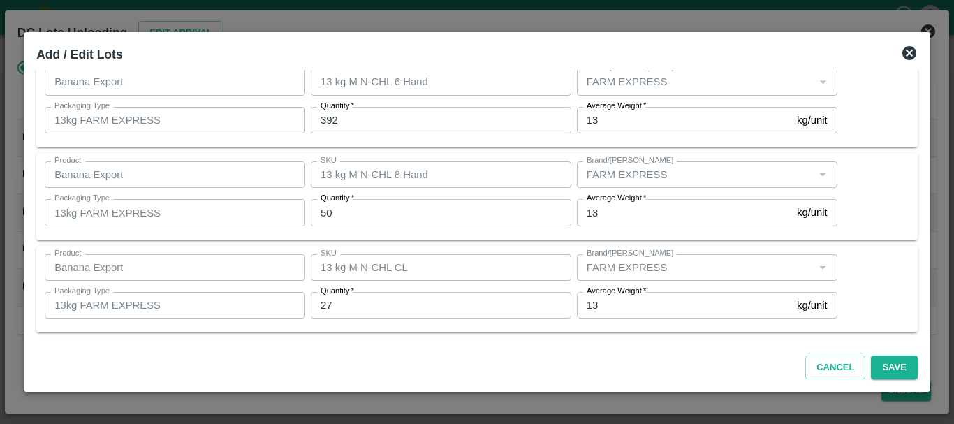
click at [912, 50] on icon at bounding box center [909, 53] width 14 height 14
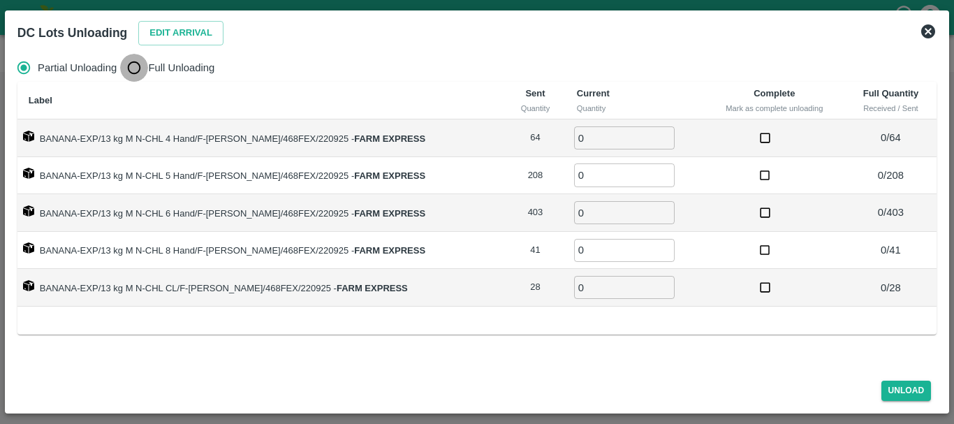
click at [133, 69] on input "Full Unloading" at bounding box center [134, 68] width 28 height 28
radio input "true"
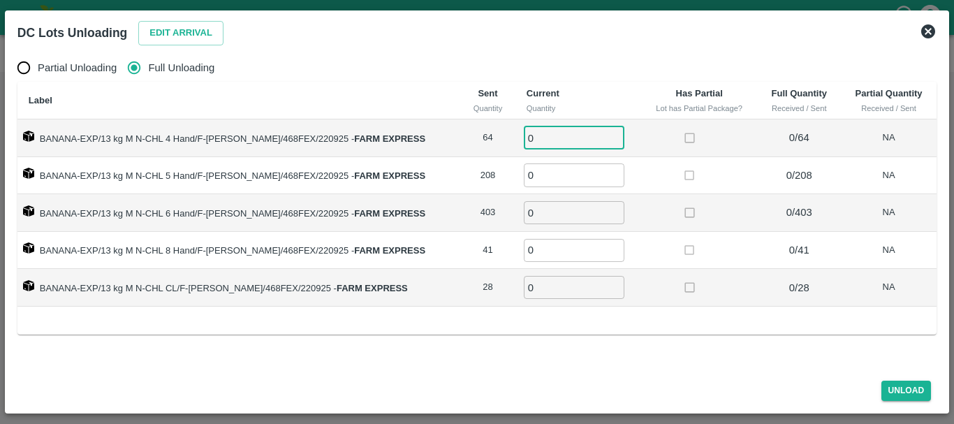
click at [553, 140] on input "0" at bounding box center [574, 137] width 101 height 23
type input "064"
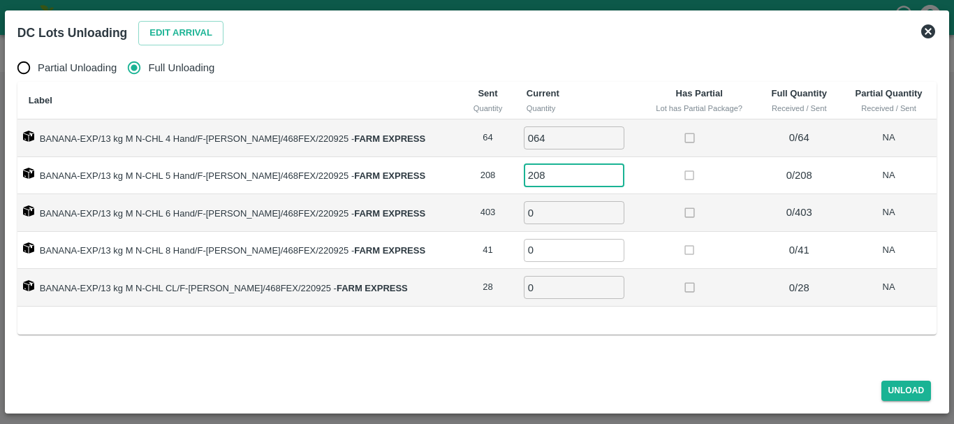
type input "208"
type input "403"
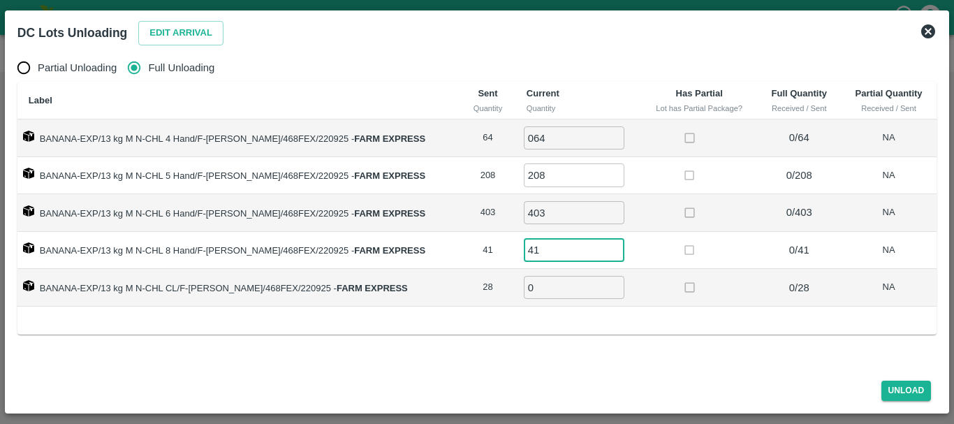
type input "41"
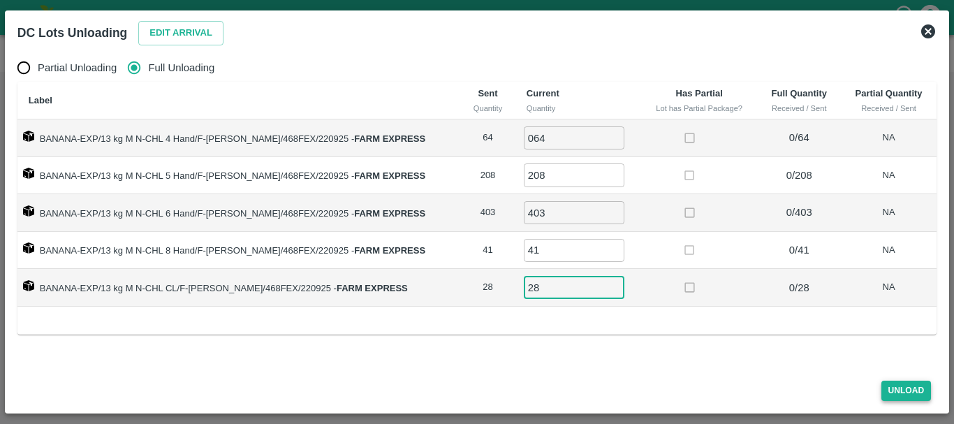
type input "28"
click at [888, 390] on button "Unload" at bounding box center [906, 390] width 50 height 20
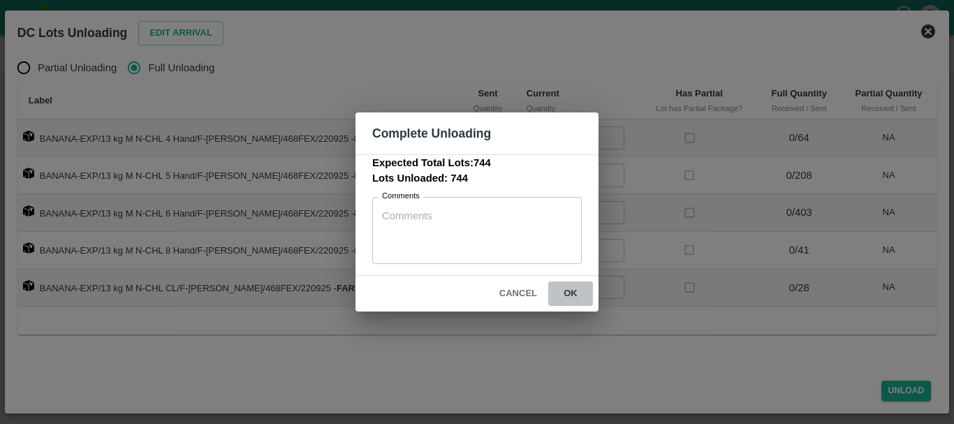
click at [577, 291] on button "ok" at bounding box center [570, 293] width 45 height 24
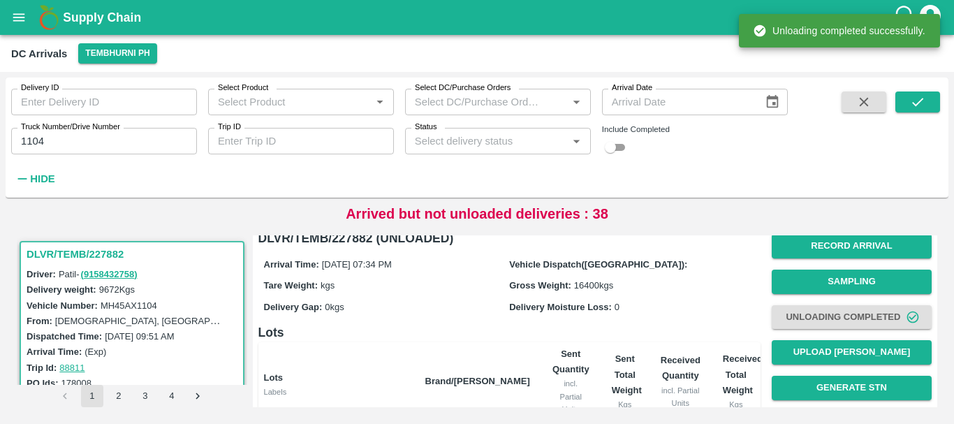
scroll to position [0, 0]
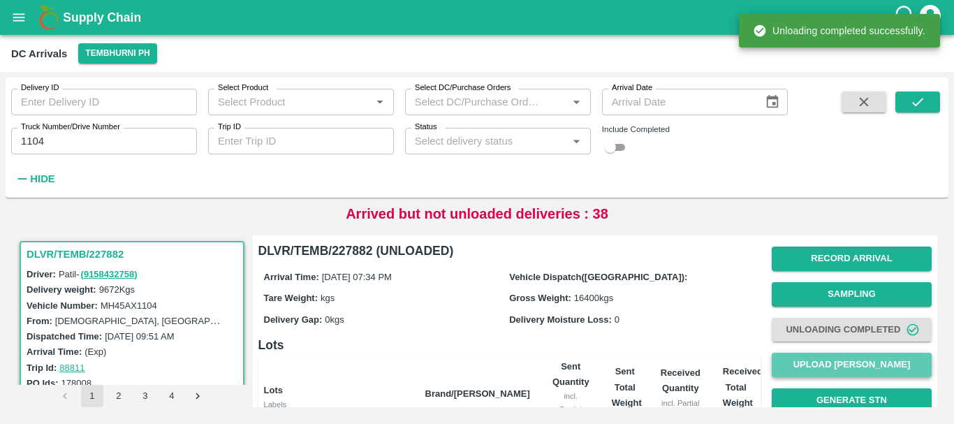
click at [804, 364] on button "Upload Tare Weight" at bounding box center [851, 365] width 160 height 24
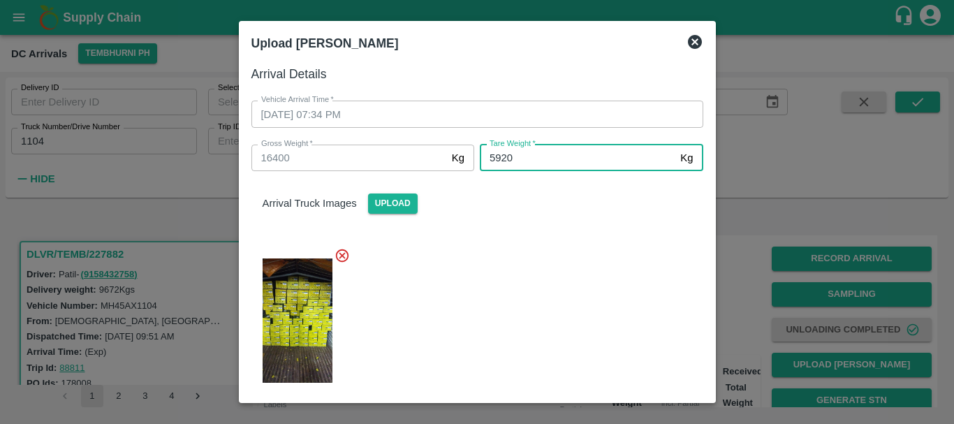
type input "5920"
click at [557, 251] on div at bounding box center [471, 316] width 463 height 161
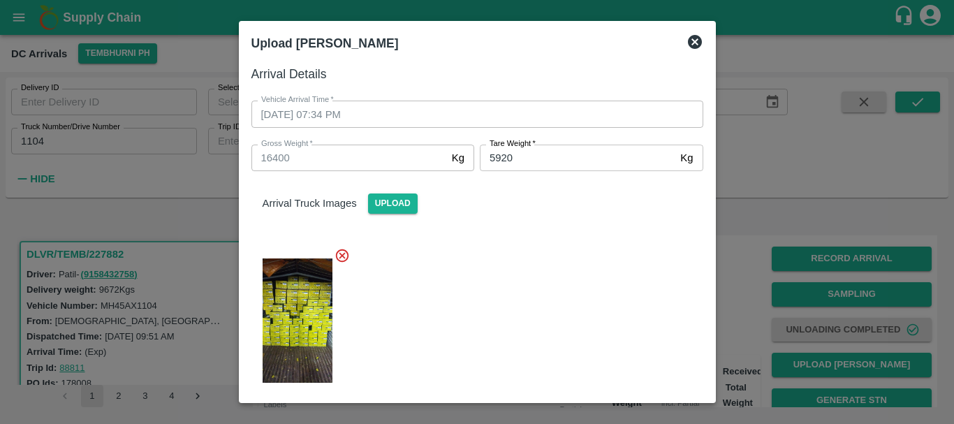
scroll to position [171, 0]
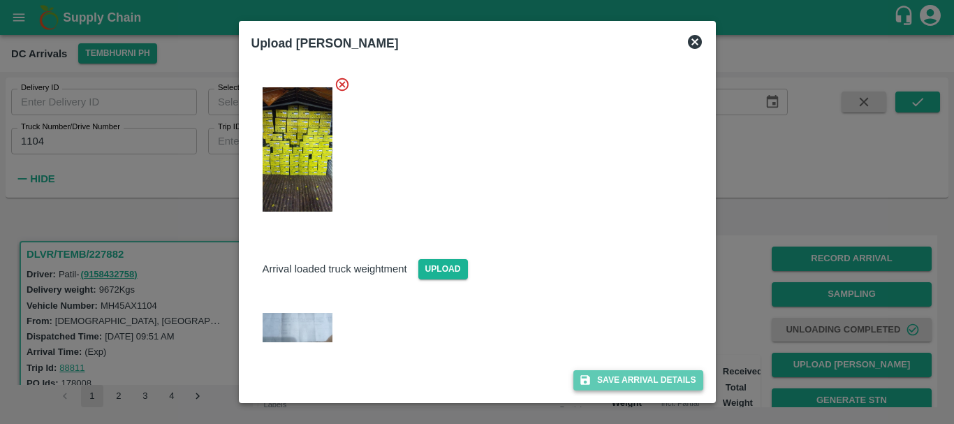
click at [612, 383] on button "Save Arrival Details" at bounding box center [637, 380] width 129 height 20
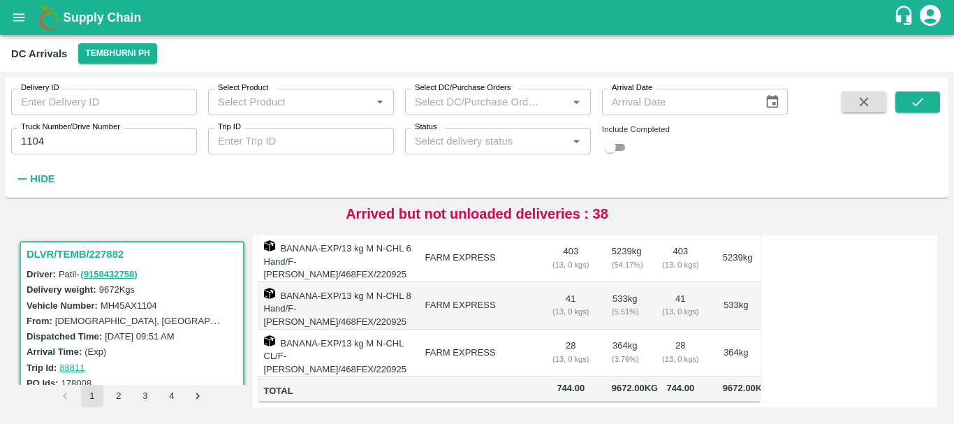
scroll to position [212, 0]
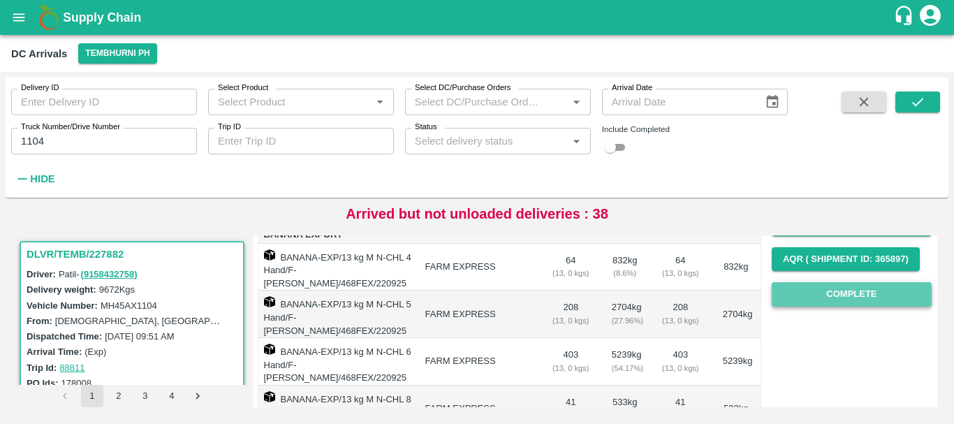
click at [802, 300] on button "Complete" at bounding box center [851, 294] width 160 height 24
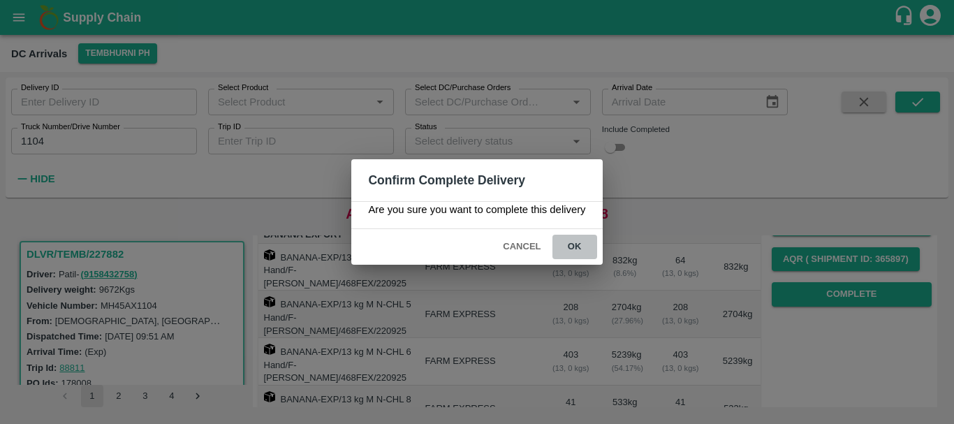
click at [574, 258] on button "ok" at bounding box center [574, 247] width 45 height 24
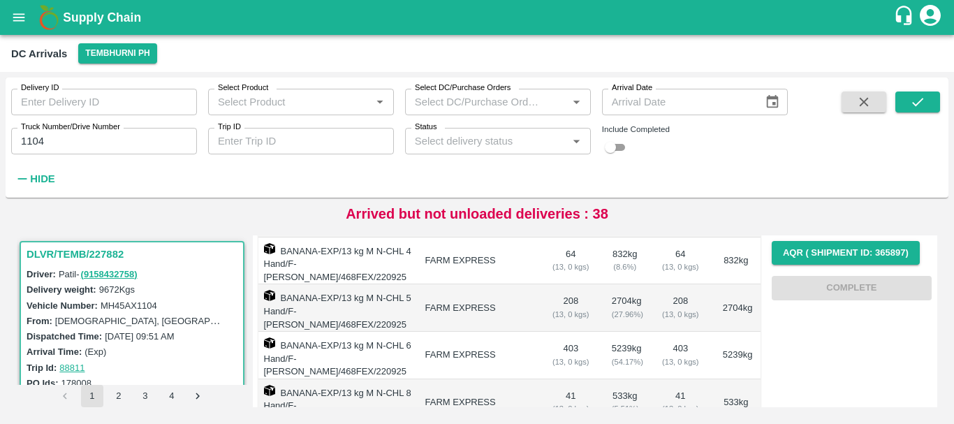
scroll to position [330, 0]
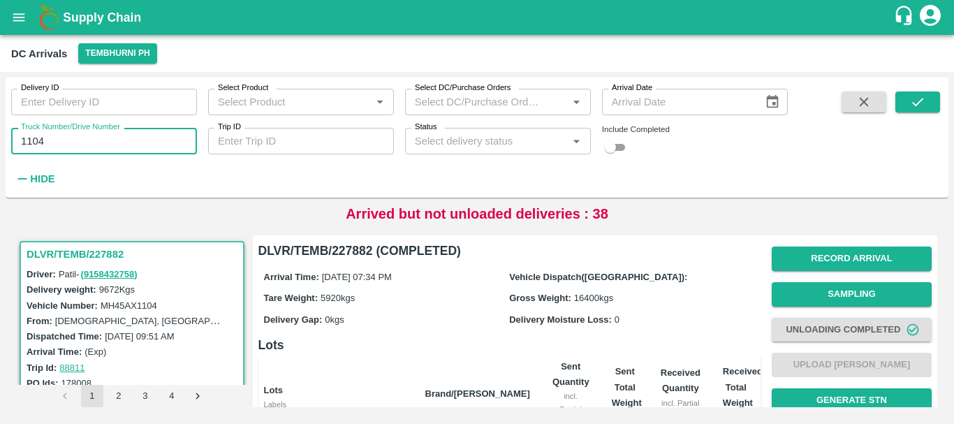
click at [61, 142] on input "1104" at bounding box center [104, 141] width 186 height 27
type input "1"
type input "1383"
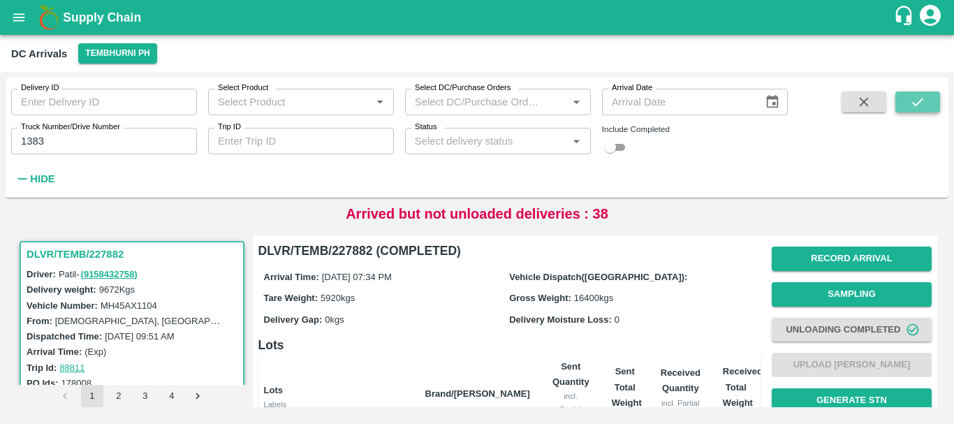
click at [905, 103] on button "submit" at bounding box center [917, 101] width 45 height 21
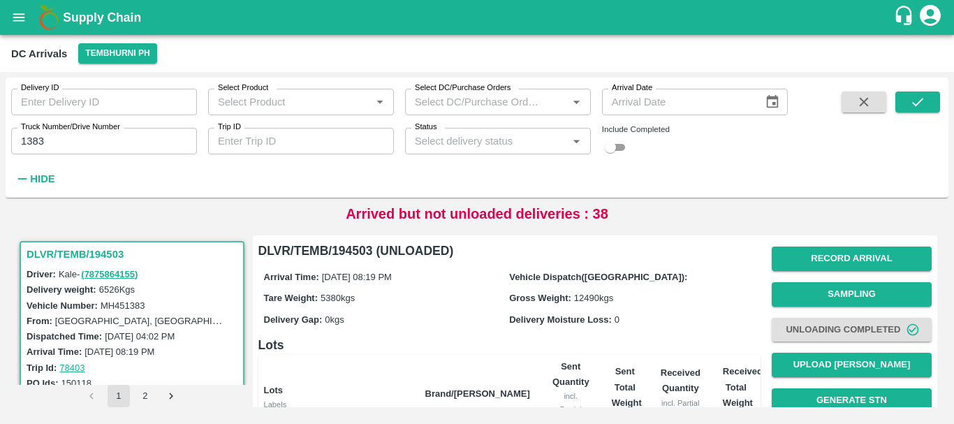
click at [610, 151] on input "checkbox" at bounding box center [610, 147] width 50 height 17
click at [905, 109] on button "submit" at bounding box center [917, 101] width 45 height 21
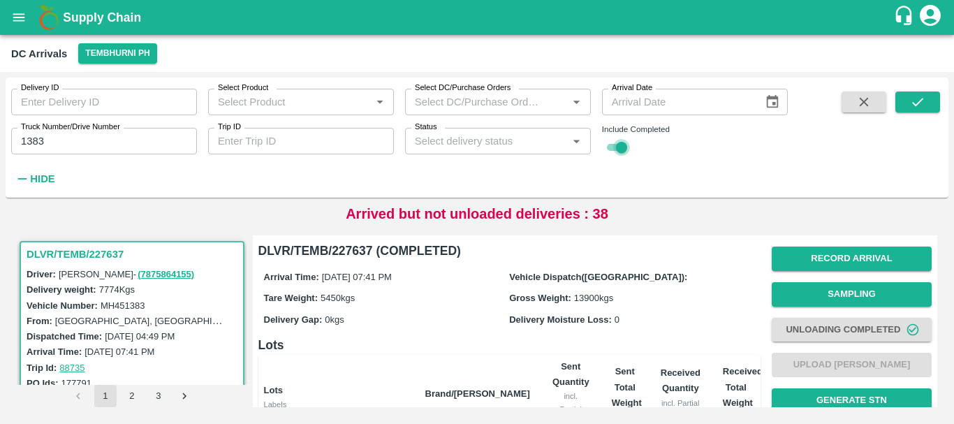
click at [614, 146] on input "checkbox" at bounding box center [621, 147] width 50 height 17
checkbox input "false"
click at [910, 103] on icon "submit" at bounding box center [917, 101] width 15 height 15
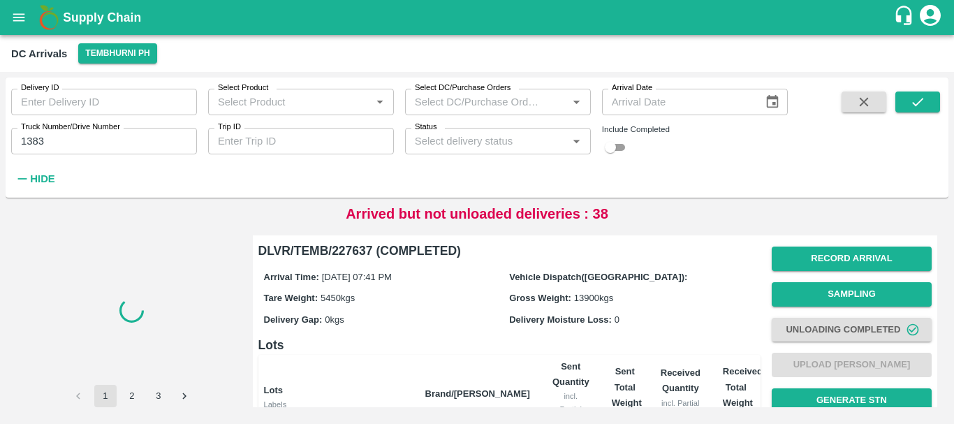
scroll to position [317, 0]
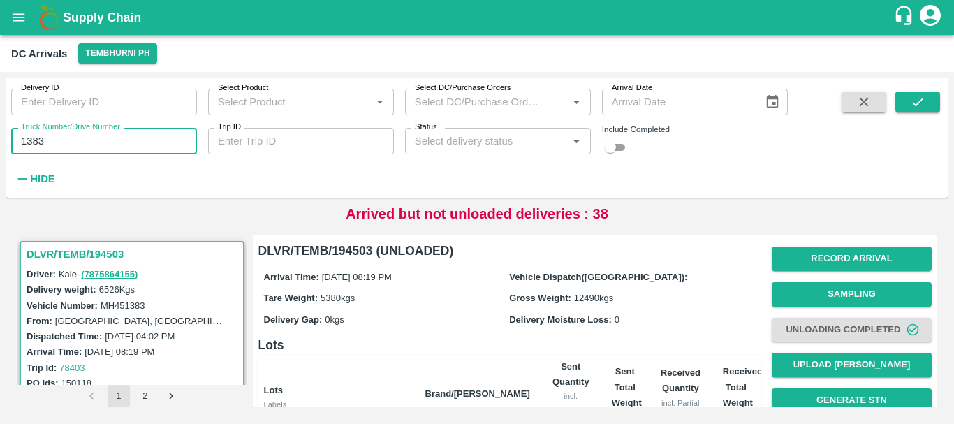
click at [90, 135] on input "1383" at bounding box center [104, 141] width 186 height 27
type input "1"
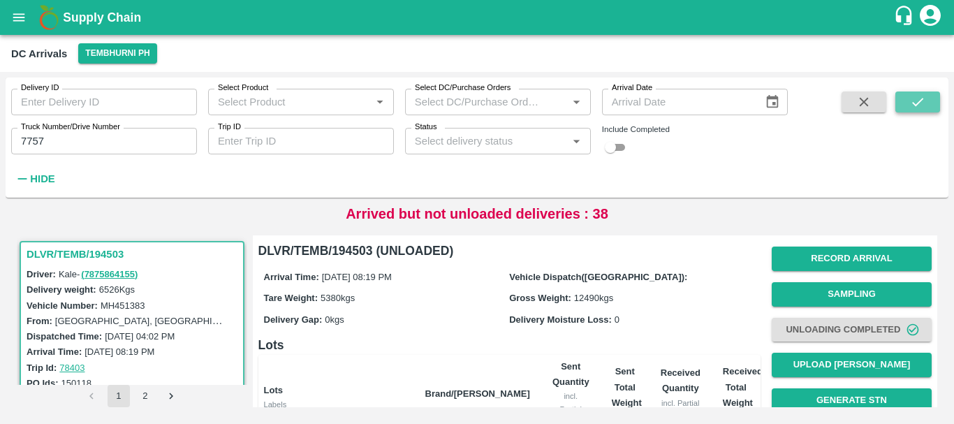
click at [898, 101] on button "submit" at bounding box center [917, 101] width 45 height 21
click at [80, 135] on input "7757" at bounding box center [104, 141] width 186 height 27
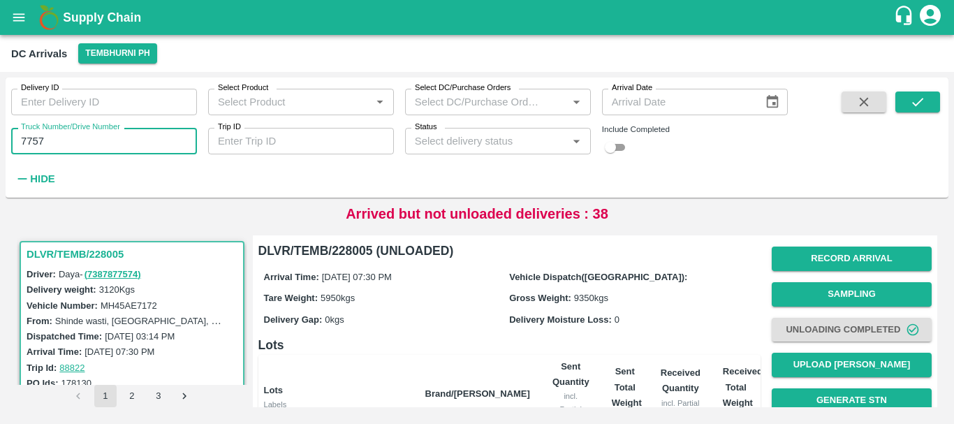
click at [112, 140] on input "7757" at bounding box center [104, 141] width 186 height 27
type input "7"
type input "3780"
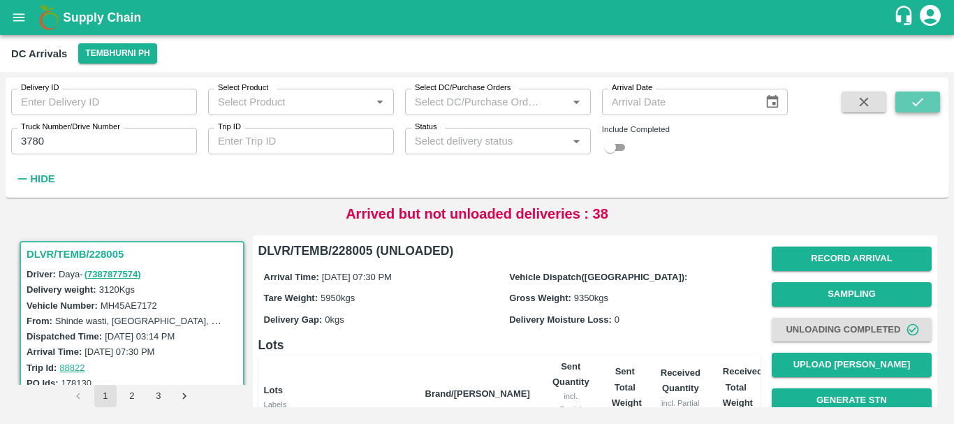
click at [922, 104] on icon "submit" at bounding box center [917, 101] width 15 height 15
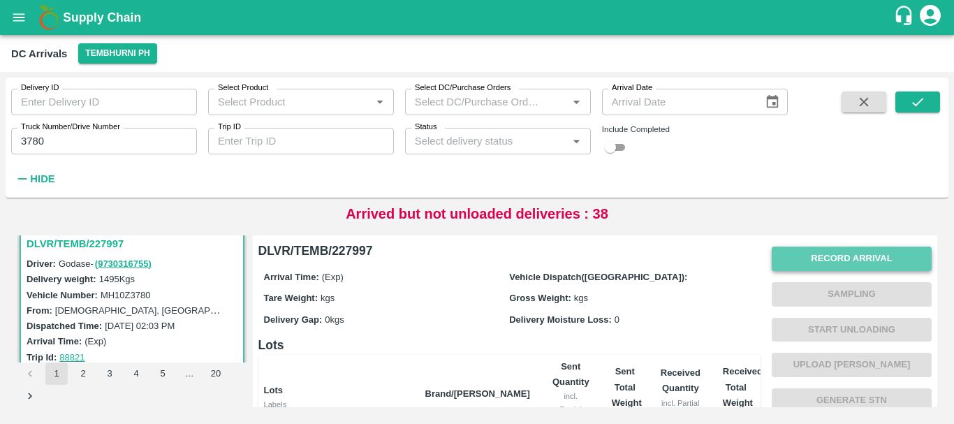
click at [811, 255] on button "Record Arrival" at bounding box center [851, 258] width 160 height 24
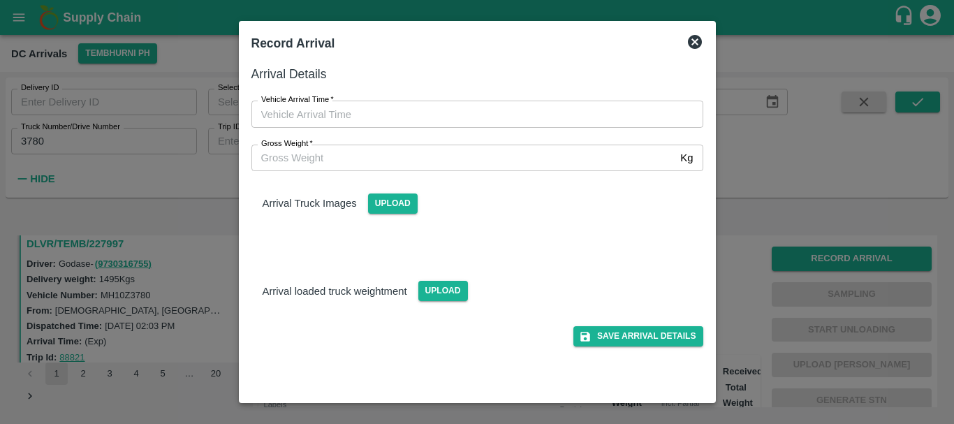
type input "DD/MM/YYYY hh:mm aa"
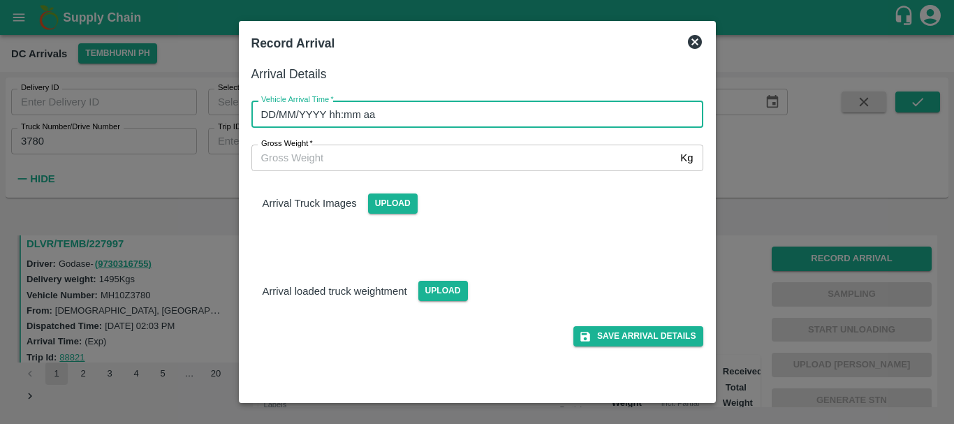
click at [507, 123] on input "DD/MM/YYYY hh:mm aa" at bounding box center [472, 114] width 442 height 27
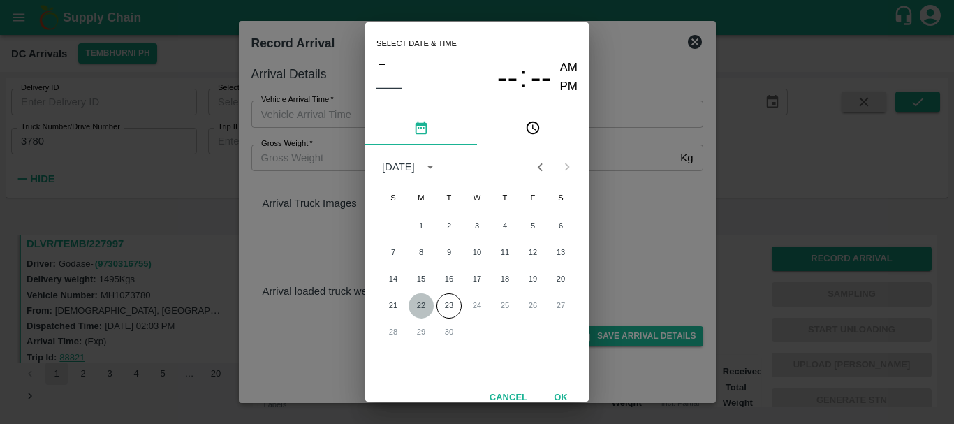
click at [421, 302] on button "22" at bounding box center [420, 305] width 25 height 25
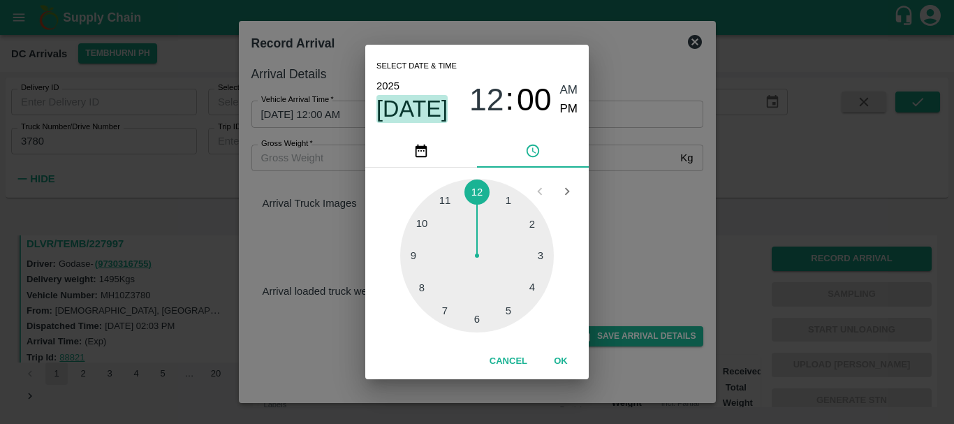
click at [416, 103] on span "Sep 22" at bounding box center [411, 109] width 71 height 28
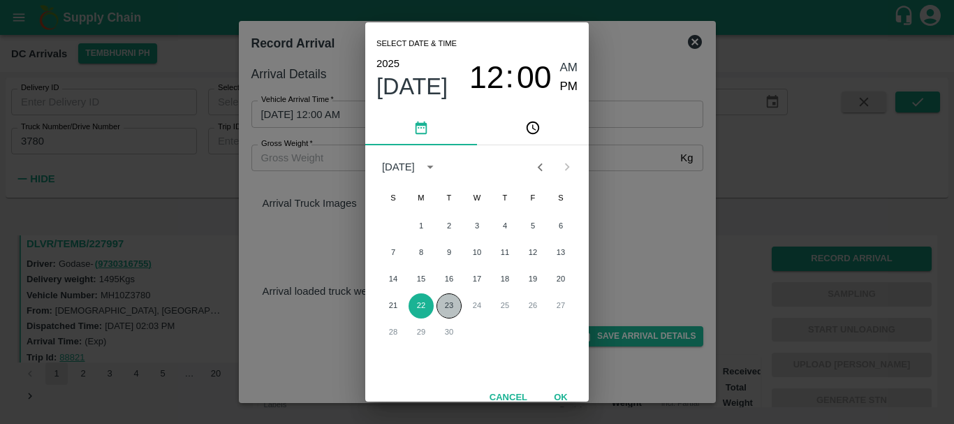
click at [440, 306] on button "23" at bounding box center [448, 305] width 25 height 25
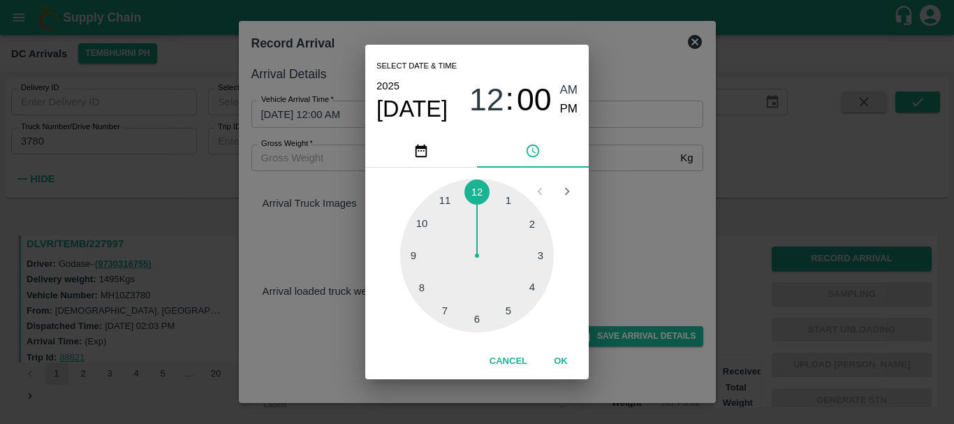
click at [445, 202] on div at bounding box center [477, 256] width 154 height 154
click at [461, 321] on div at bounding box center [477, 256] width 154 height 154
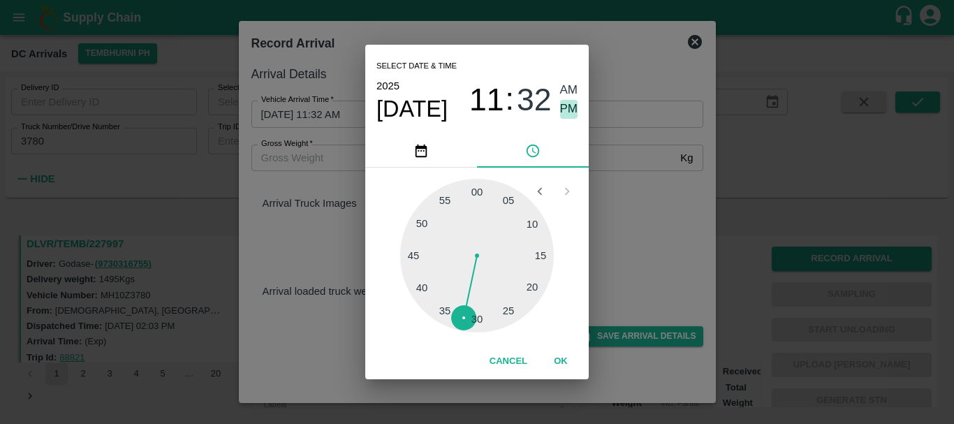
click at [563, 111] on span "PM" at bounding box center [569, 109] width 18 height 19
click at [608, 174] on div "Select date & time 2025 Sep 23 11 : 32 AM PM 05 10 15 20 25 30 35 40 45 50 55 0…" at bounding box center [477, 212] width 954 height 424
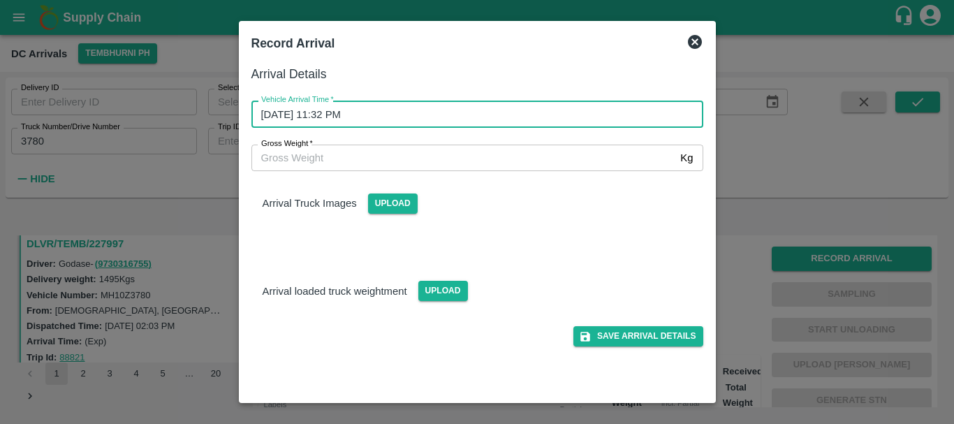
click at [515, 106] on input "23/09/2025 11:32 PM" at bounding box center [472, 114] width 442 height 27
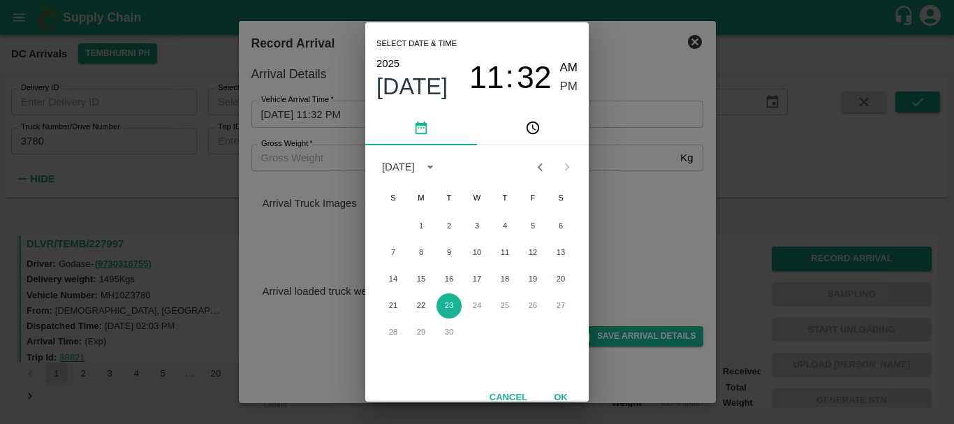
click at [561, 64] on span "AM" at bounding box center [569, 68] width 18 height 19
click at [532, 76] on span "32" at bounding box center [534, 77] width 35 height 36
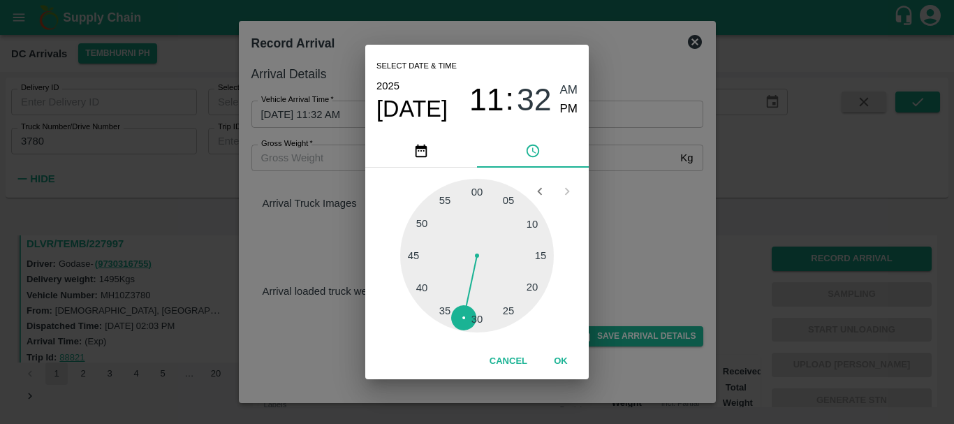
click at [459, 316] on div at bounding box center [477, 256] width 154 height 154
type input "23/09/2025 11:33 AM"
click at [618, 128] on div "Select date & time 2025 Sep 23 11 : 33 AM PM 05 10 15 20 25 30 35 40 45 50 55 0…" at bounding box center [477, 212] width 954 height 424
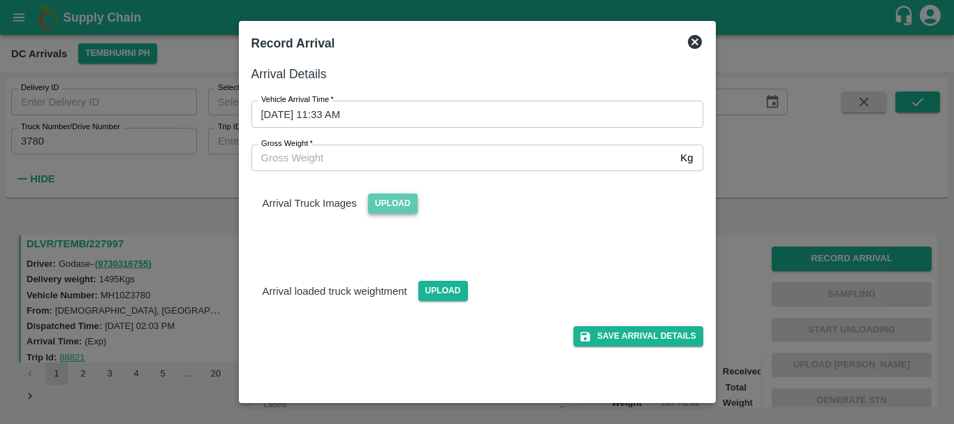
click at [392, 196] on span "Upload" at bounding box center [393, 203] width 50 height 20
click at [0, 0] on input "Upload" at bounding box center [0, 0] width 0 height 0
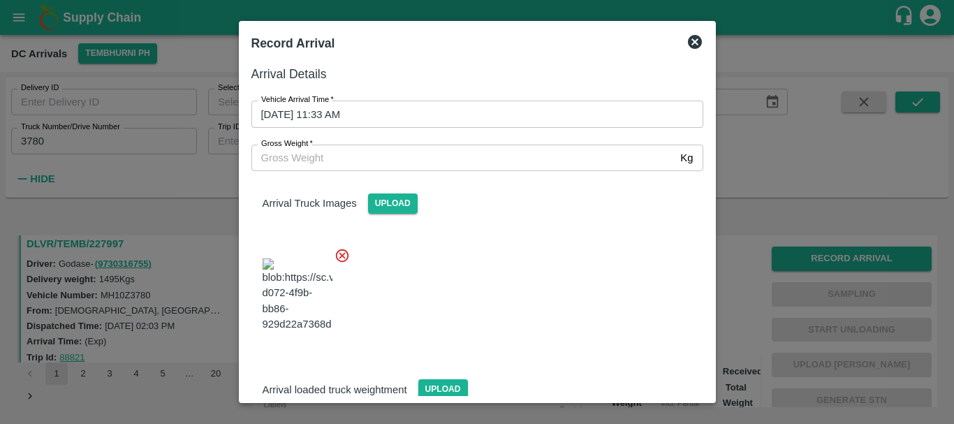
scroll to position [105, 0]
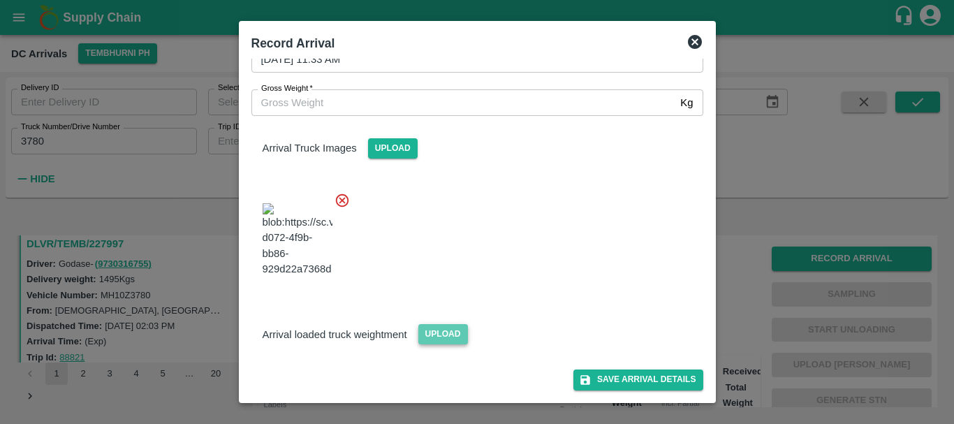
click at [443, 332] on span "Upload" at bounding box center [443, 334] width 50 height 20
click at [0, 0] on input "Upload" at bounding box center [0, 0] width 0 height 0
click at [451, 331] on span "Upload" at bounding box center [443, 334] width 50 height 20
click at [0, 0] on input "Upload" at bounding box center [0, 0] width 0 height 0
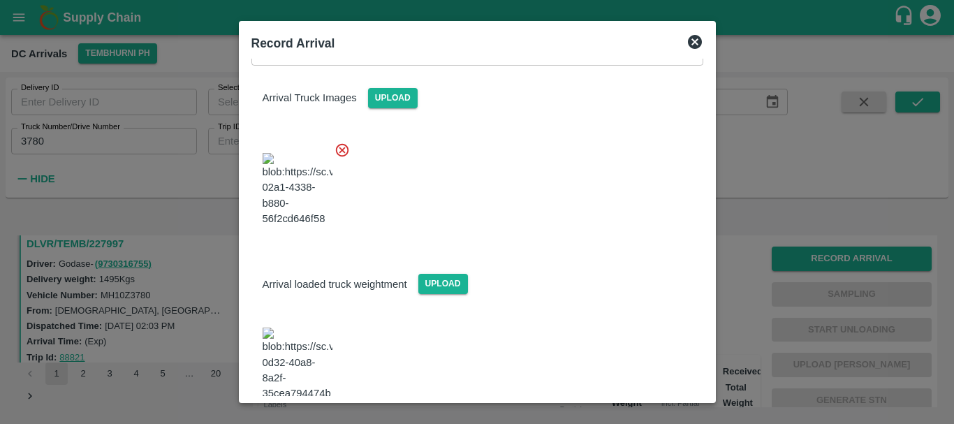
scroll to position [322, 0]
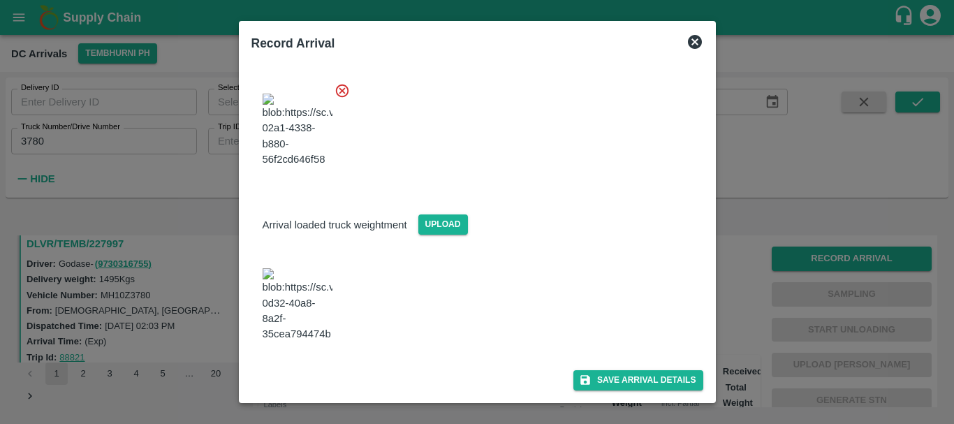
click at [316, 268] on img at bounding box center [297, 304] width 70 height 73
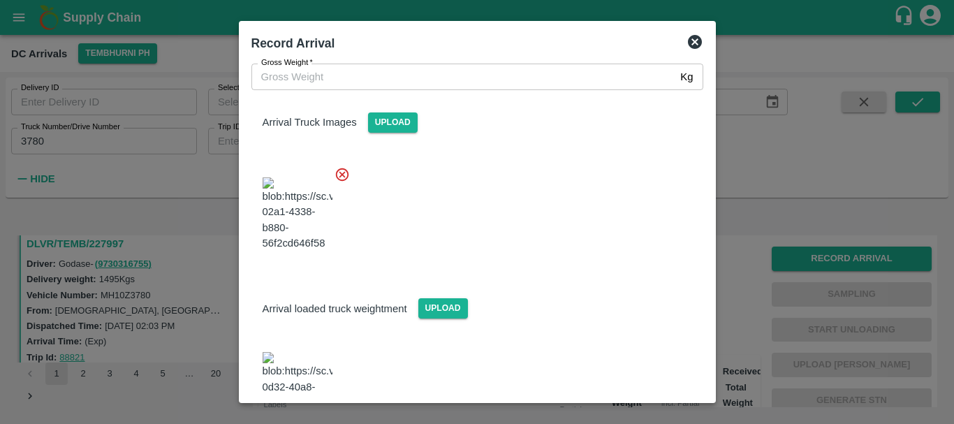
scroll to position [68, 0]
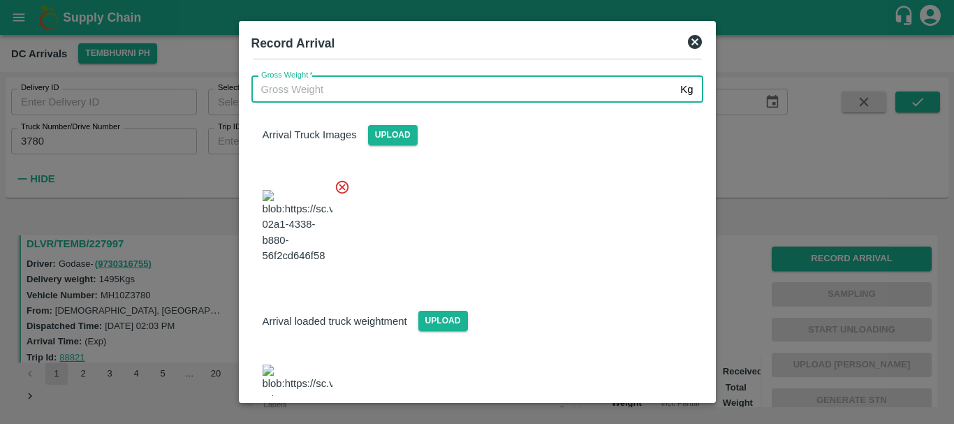
click at [343, 94] on input "Gross Weight   *" at bounding box center [463, 89] width 424 height 27
type input "1"
type input "7010"
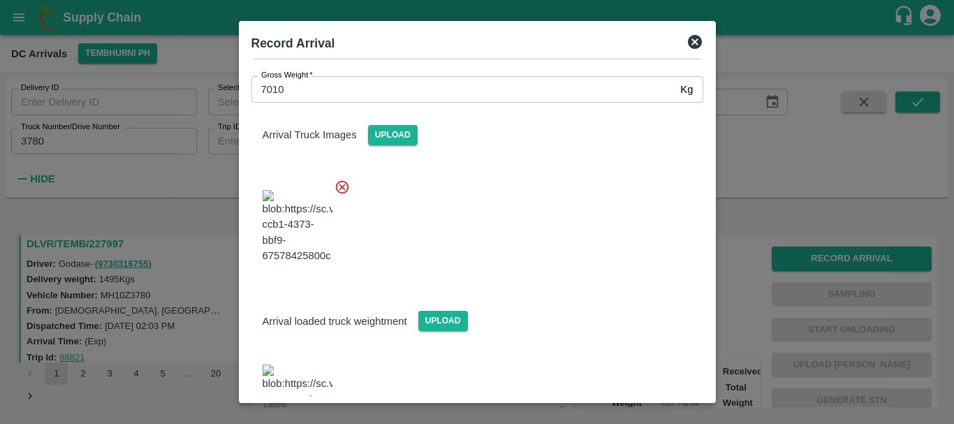
click at [497, 260] on div at bounding box center [471, 223] width 463 height 110
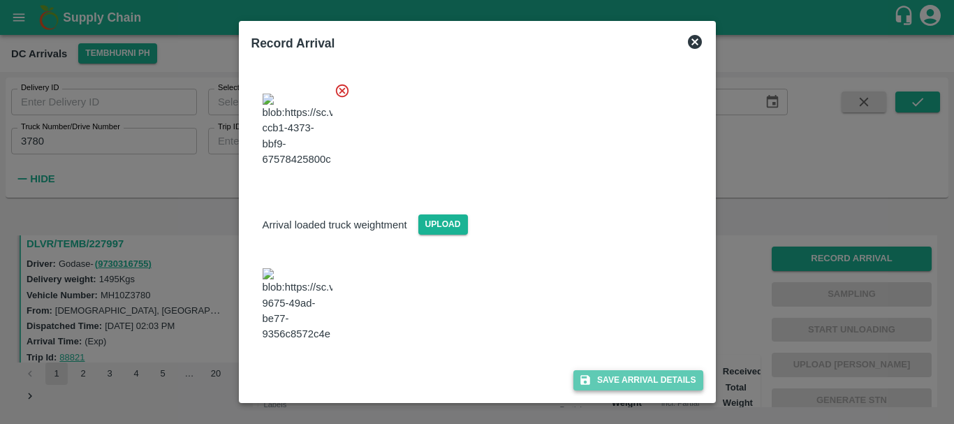
click at [605, 371] on button "Save Arrival Details" at bounding box center [637, 380] width 129 height 20
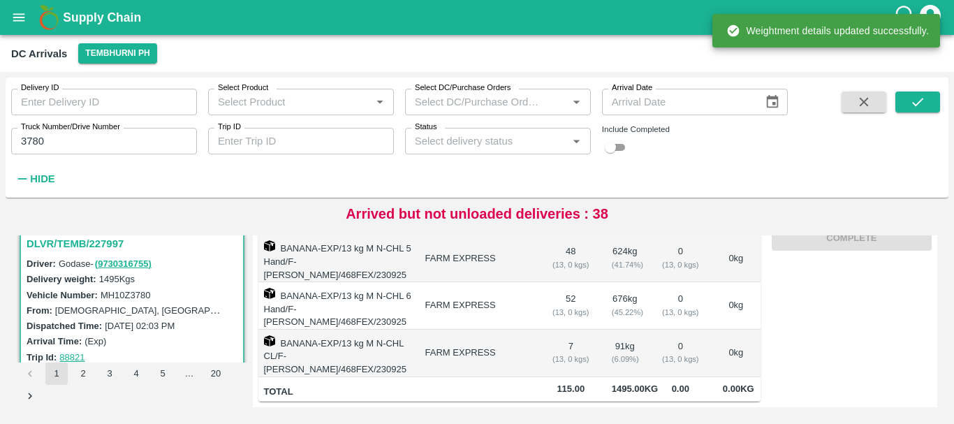
scroll to position [0, 0]
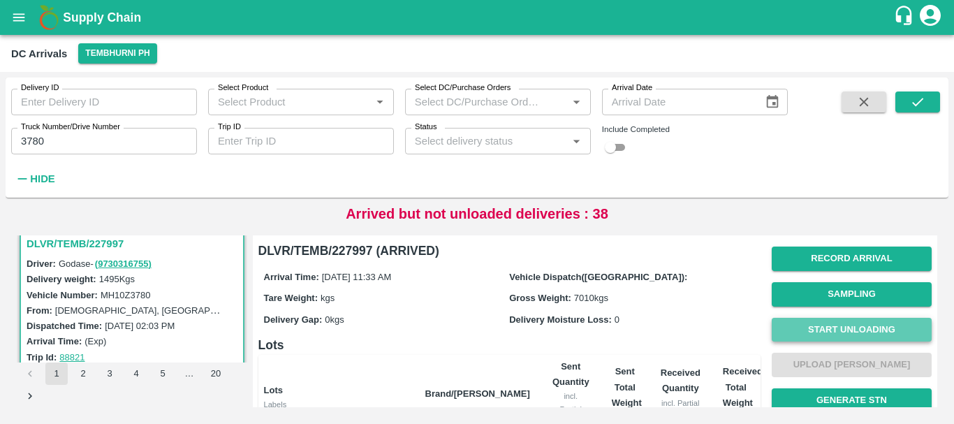
click at [836, 335] on button "Start Unloading" at bounding box center [851, 330] width 160 height 24
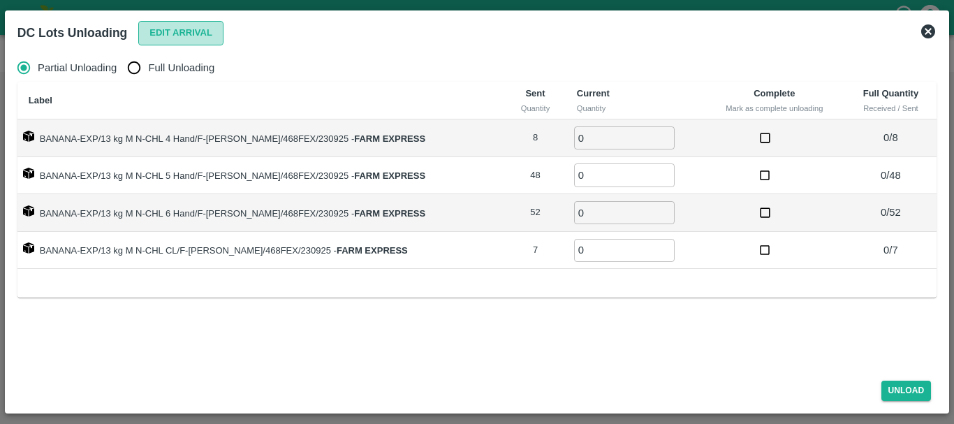
click at [156, 40] on button "Edit Arrival" at bounding box center [180, 33] width 85 height 24
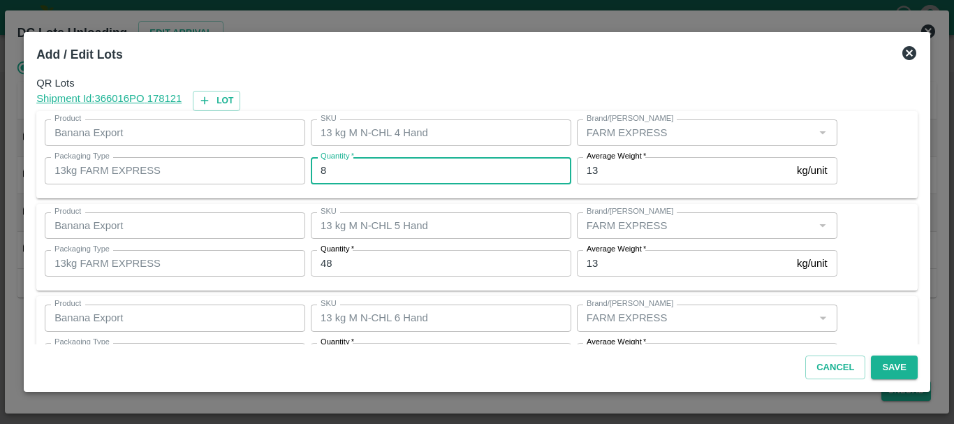
click at [342, 170] on input "8" at bounding box center [441, 170] width 260 height 27
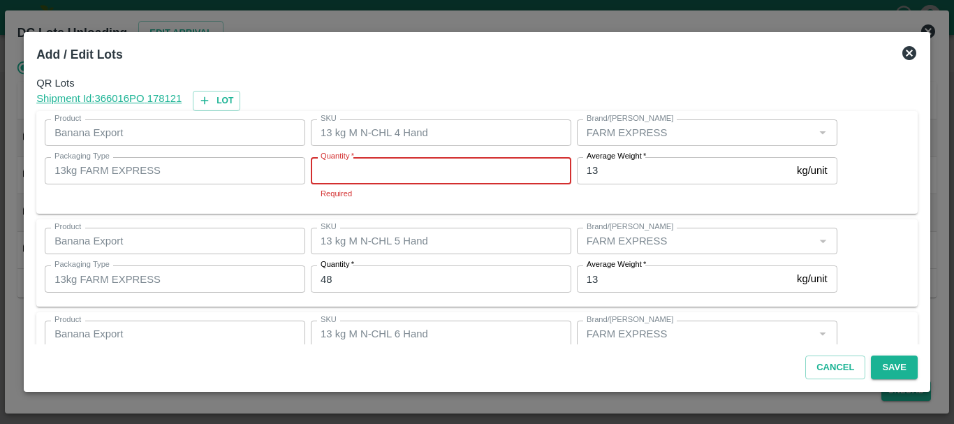
type input "8"
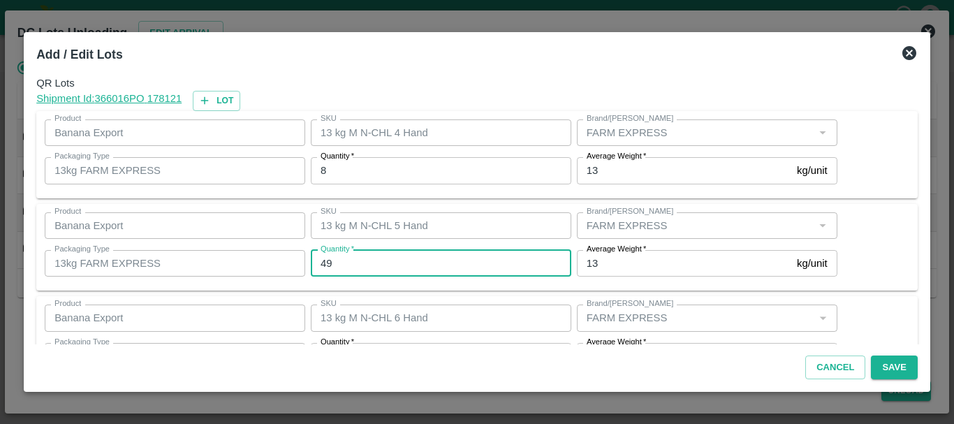
type input "49"
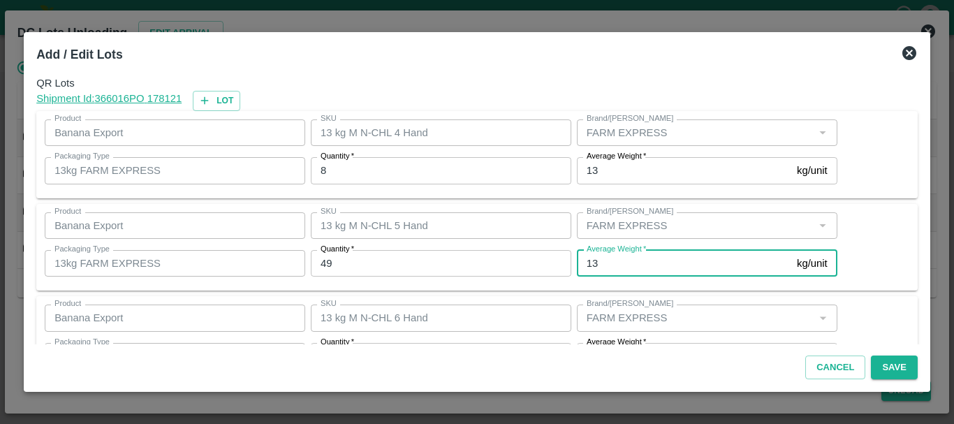
scroll to position [25, 0]
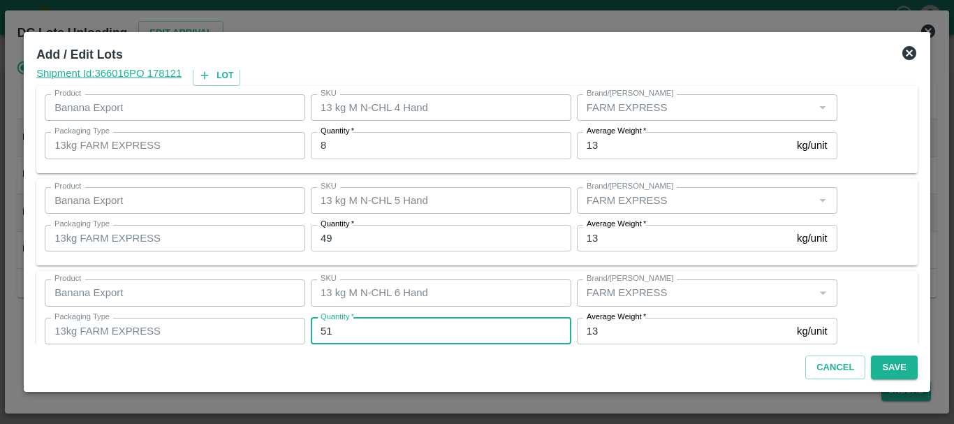
type input "51"
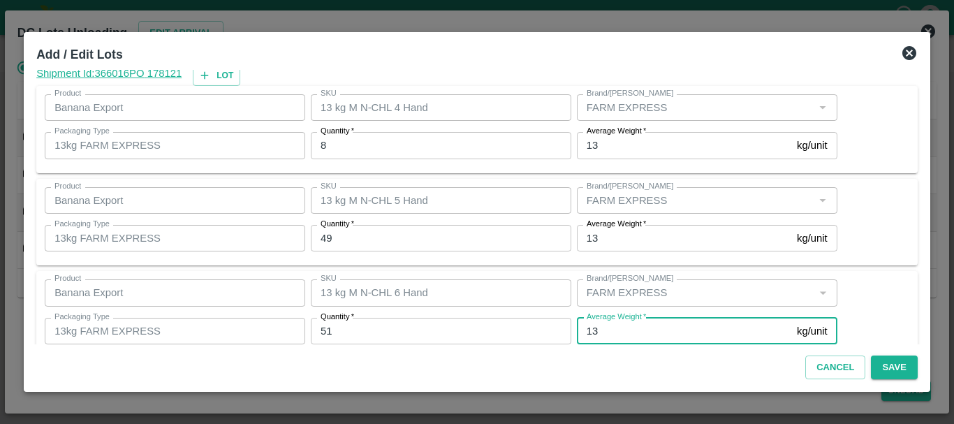
scroll to position [143, 0]
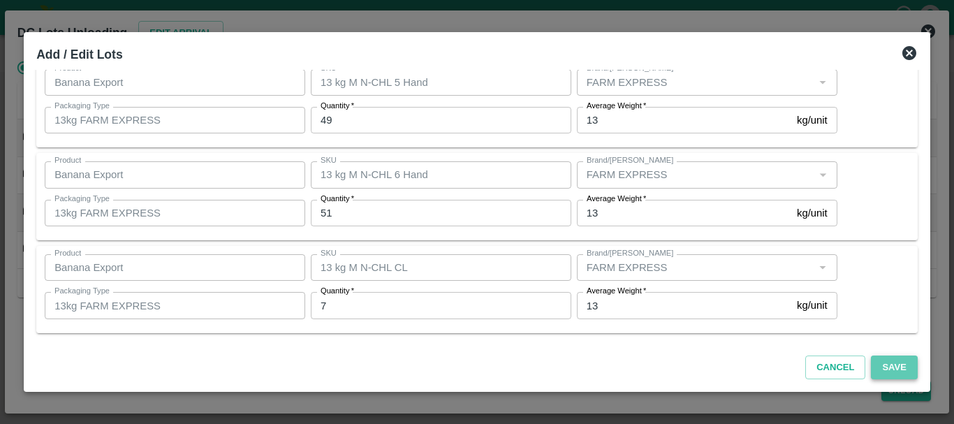
click at [886, 360] on button "Save" at bounding box center [893, 367] width 46 height 24
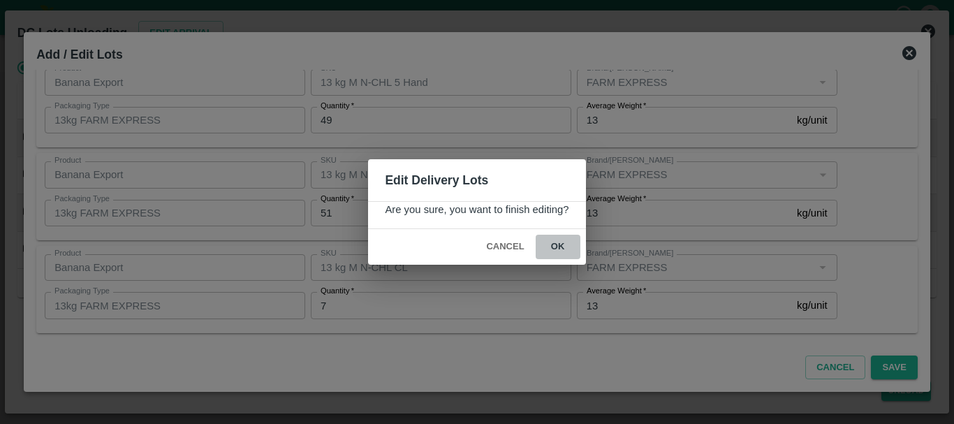
click at [561, 249] on button "ok" at bounding box center [557, 247] width 45 height 24
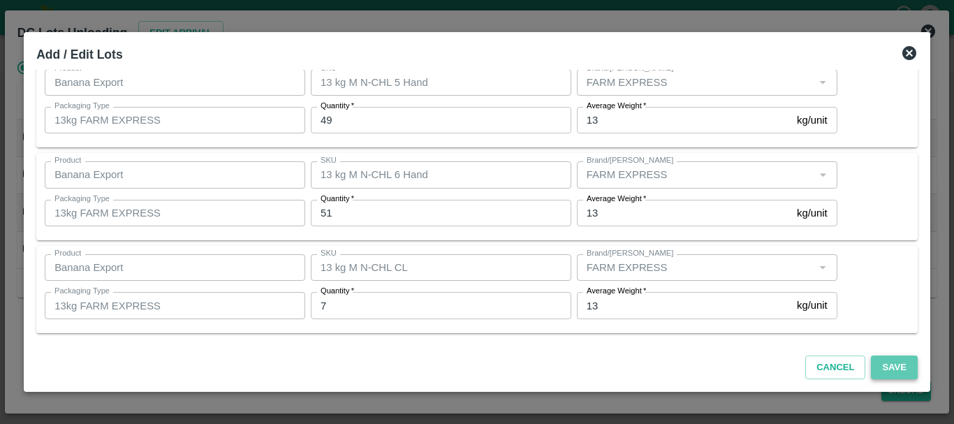
click at [882, 362] on button "Save" at bounding box center [893, 367] width 46 height 24
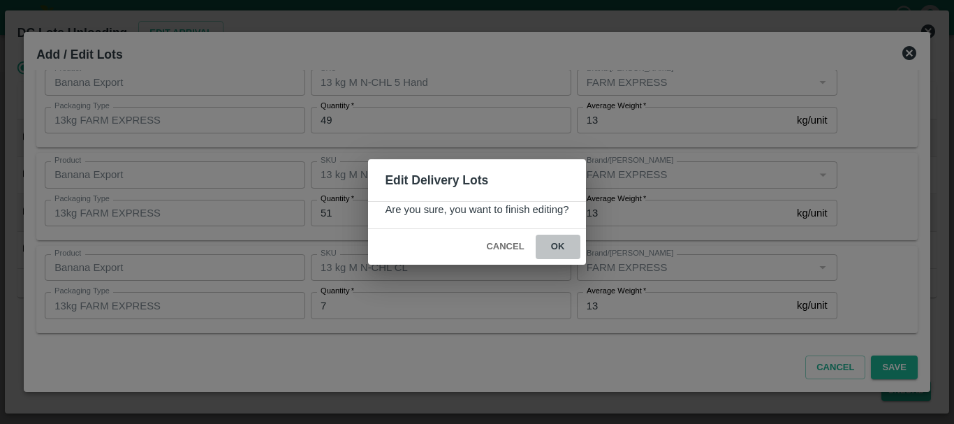
click at [551, 242] on button "ok" at bounding box center [557, 247] width 45 height 24
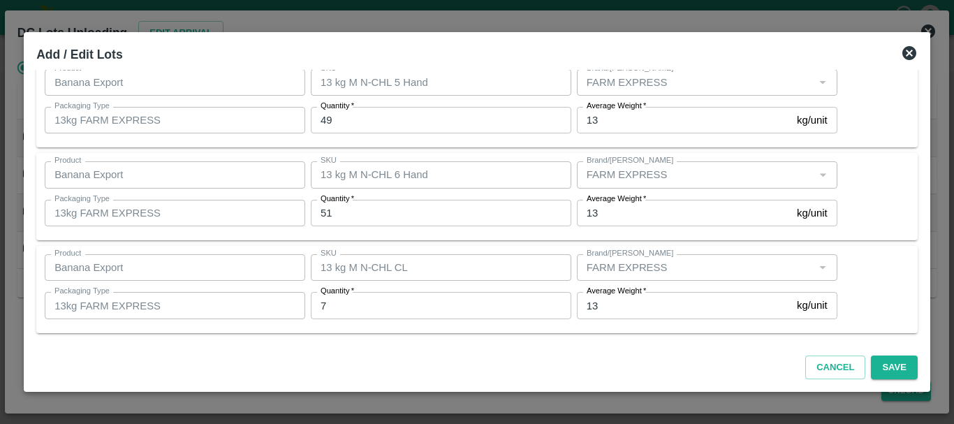
scroll to position [0, 0]
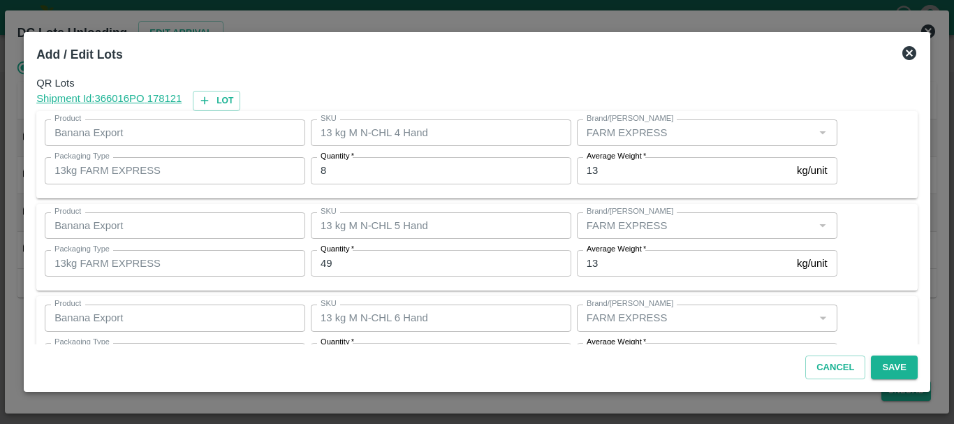
click at [910, 54] on icon at bounding box center [909, 53] width 17 height 17
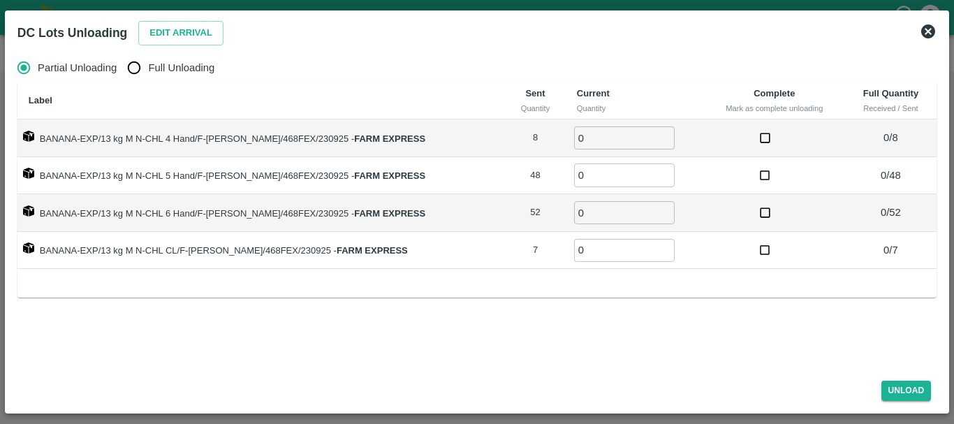
click at [608, 135] on input "0" at bounding box center [624, 137] width 101 height 23
type input "08"
click at [161, 67] on span "Full Unloading" at bounding box center [181, 67] width 66 height 15
click at [148, 67] on input "Full Unloading" at bounding box center [134, 68] width 28 height 28
radio input "true"
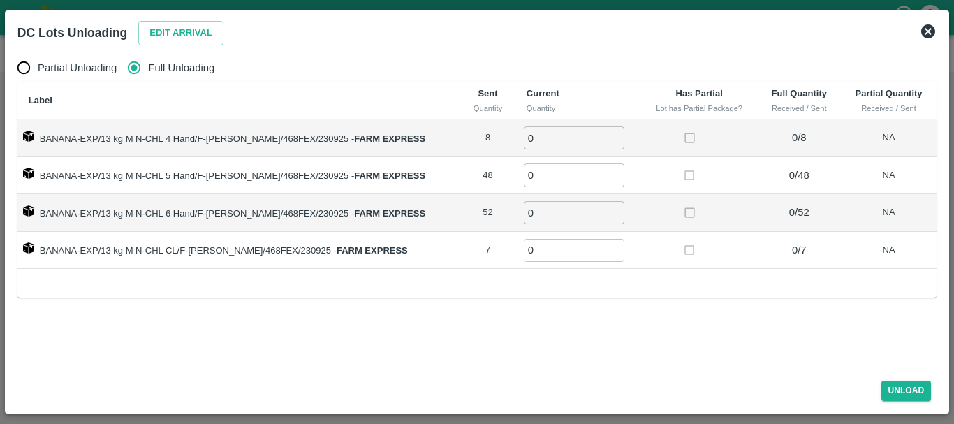
click at [552, 153] on td "0 ​" at bounding box center [578, 138] width 126 height 38
click at [550, 148] on input "0" at bounding box center [574, 137] width 101 height 23
type input "08"
type input "48"
type input "52"
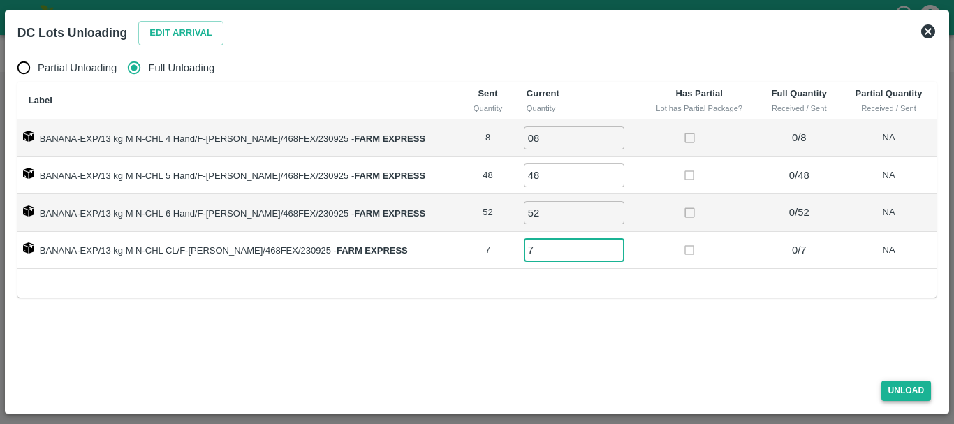
type input "7"
click at [899, 387] on button "Unload" at bounding box center [906, 390] width 50 height 20
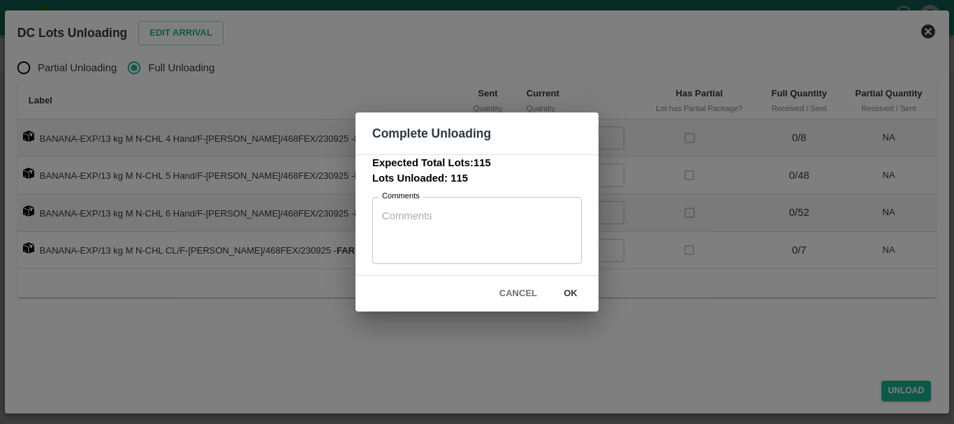
click at [576, 300] on button "ok" at bounding box center [570, 293] width 45 height 24
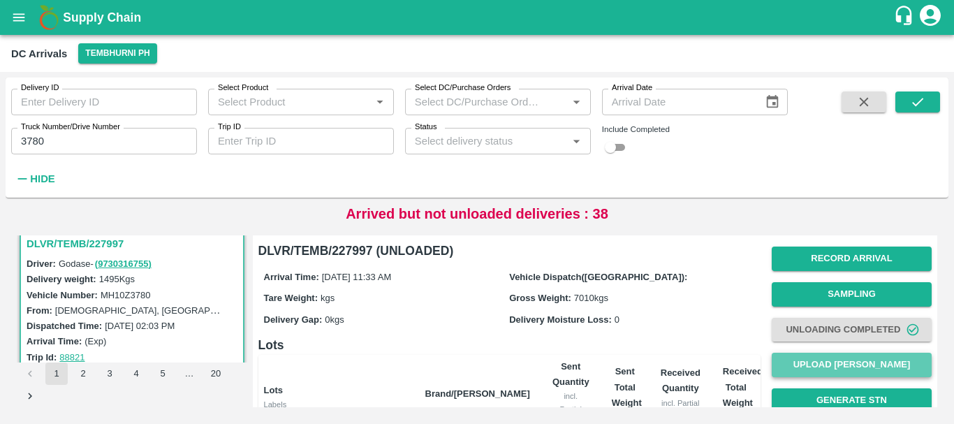
click at [815, 369] on button "Upload Tare Weight" at bounding box center [851, 365] width 160 height 24
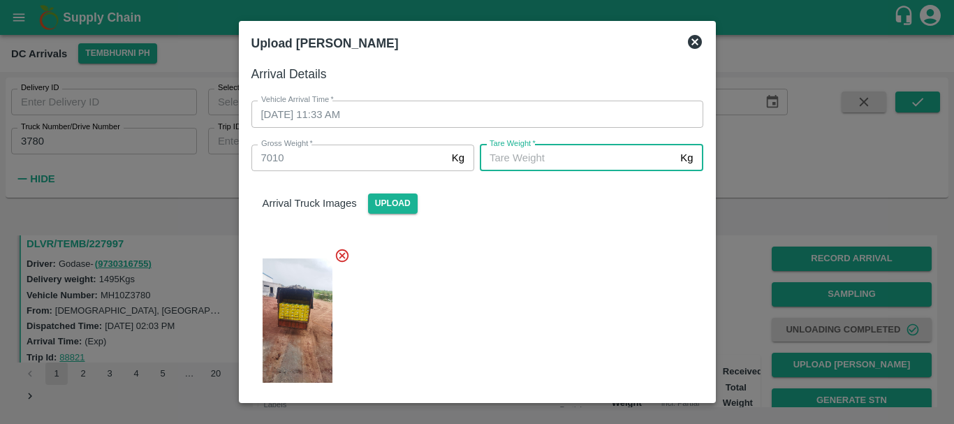
click at [543, 155] on input "Tare Weight   *" at bounding box center [577, 158] width 195 height 27
type input "5390"
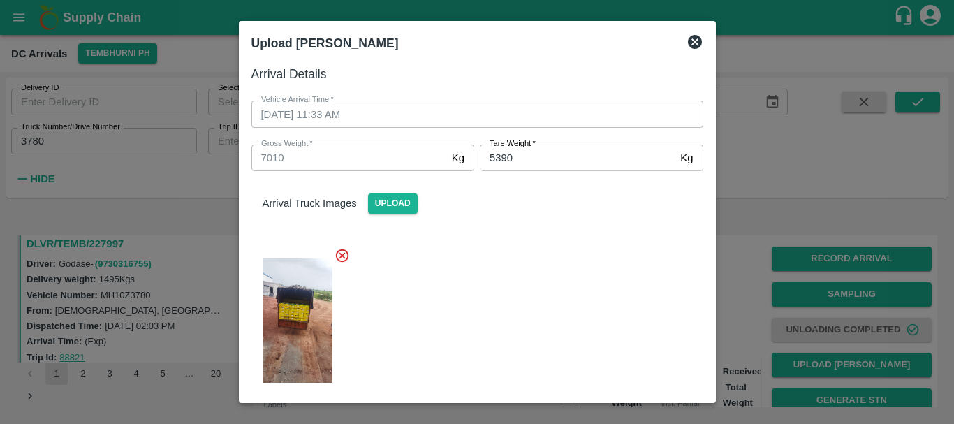
click at [549, 281] on div at bounding box center [471, 316] width 463 height 161
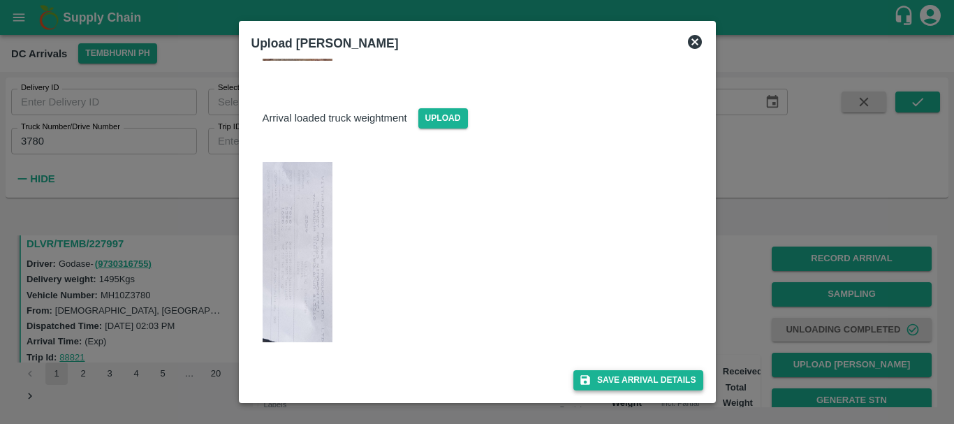
click at [609, 378] on button "Save Arrival Details" at bounding box center [637, 380] width 129 height 20
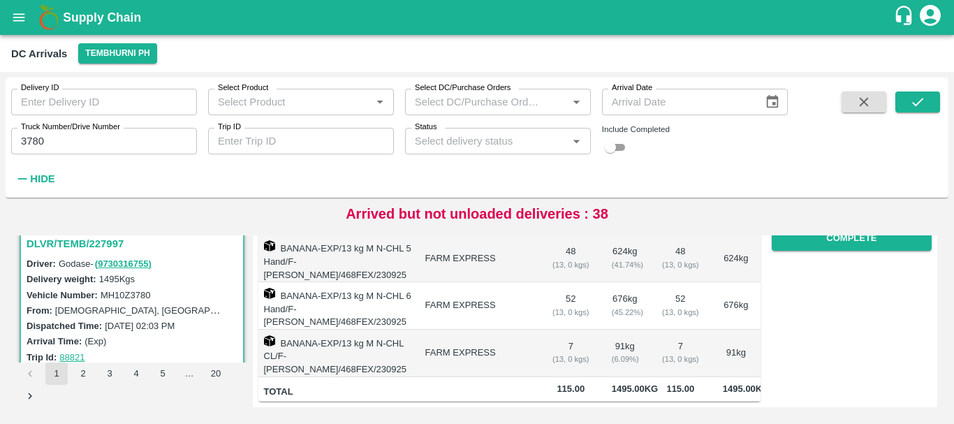
scroll to position [0, 0]
click at [787, 246] on button "Complete" at bounding box center [851, 238] width 160 height 24
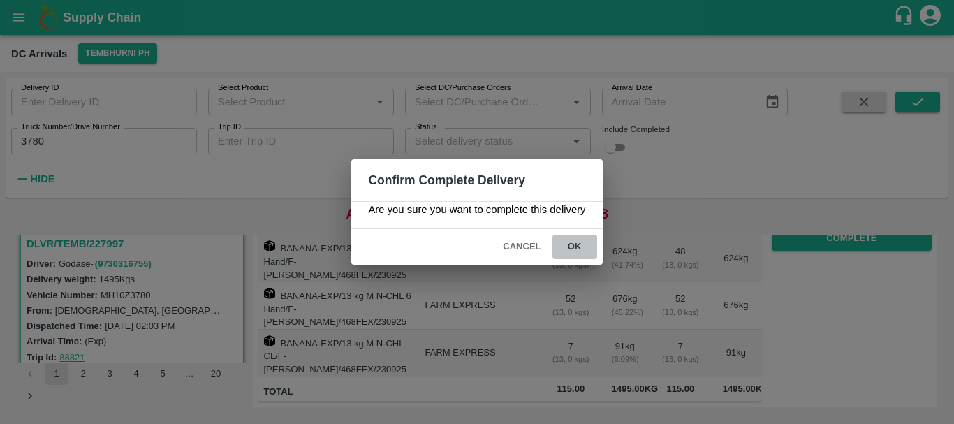
click at [575, 248] on button "ok" at bounding box center [574, 247] width 45 height 24
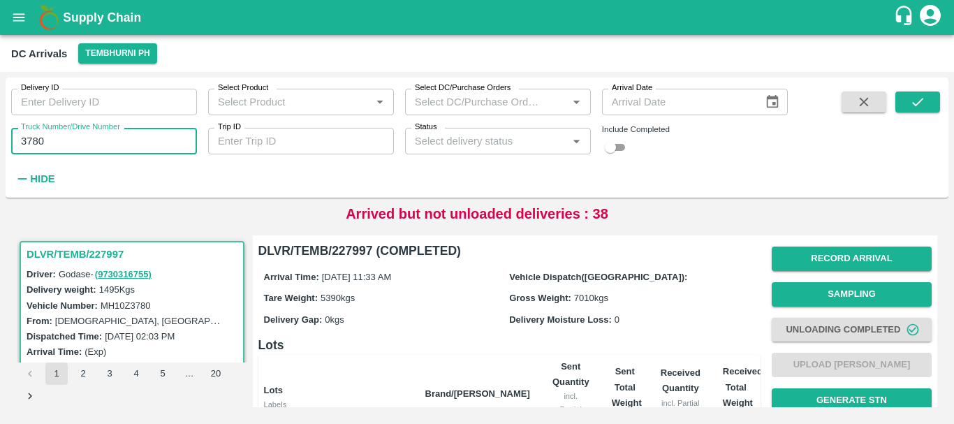
click at [67, 147] on input "3780" at bounding box center [104, 141] width 186 height 27
type input "3"
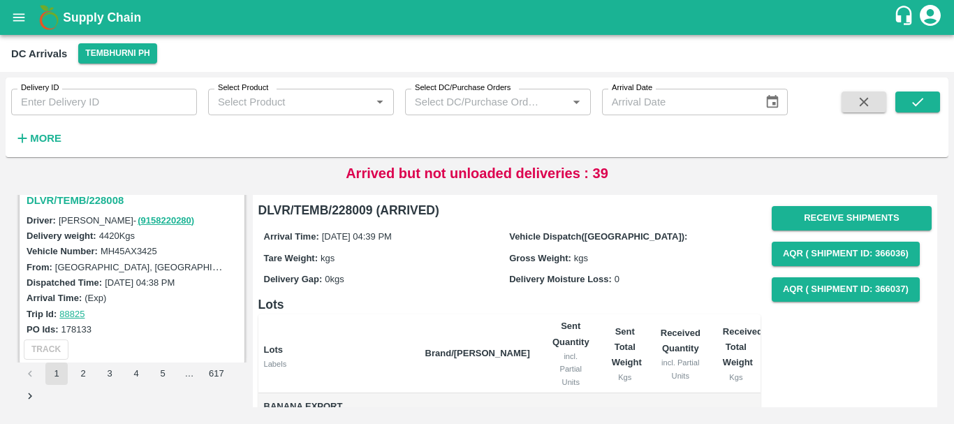
scroll to position [182, 0]
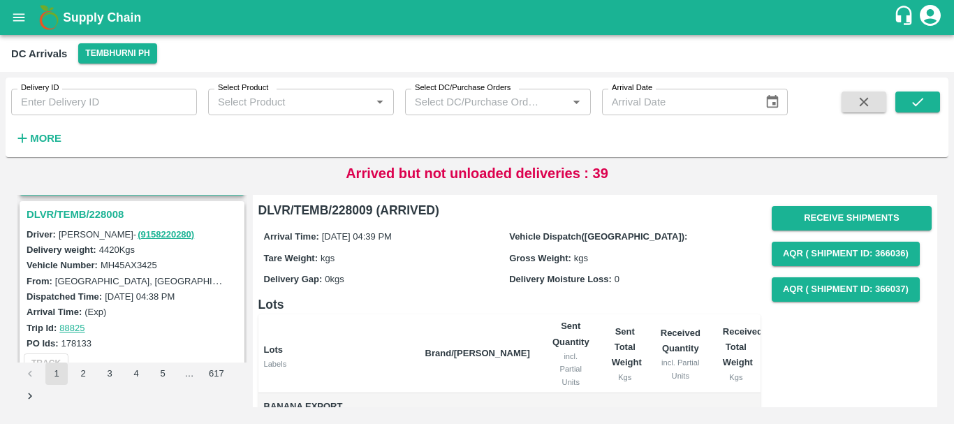
click at [100, 212] on h3 "DLVR/TEMB/228008" at bounding box center [134, 214] width 215 height 18
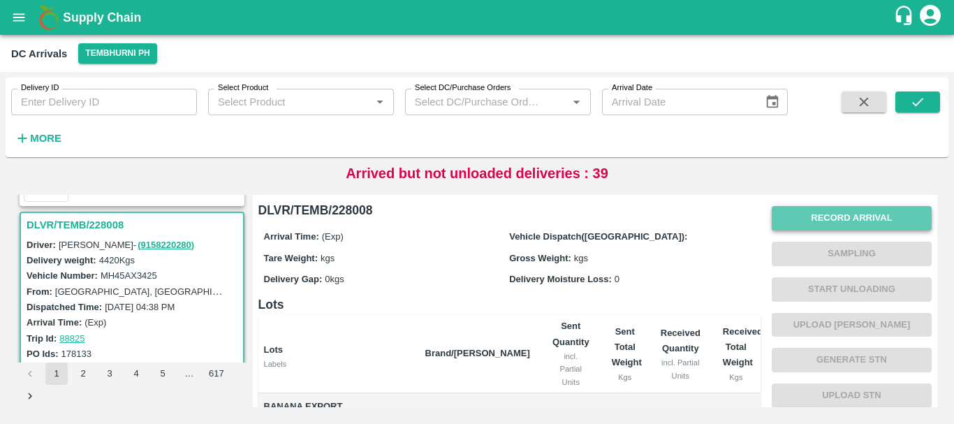
click at [833, 219] on button "Record Arrival" at bounding box center [851, 218] width 160 height 24
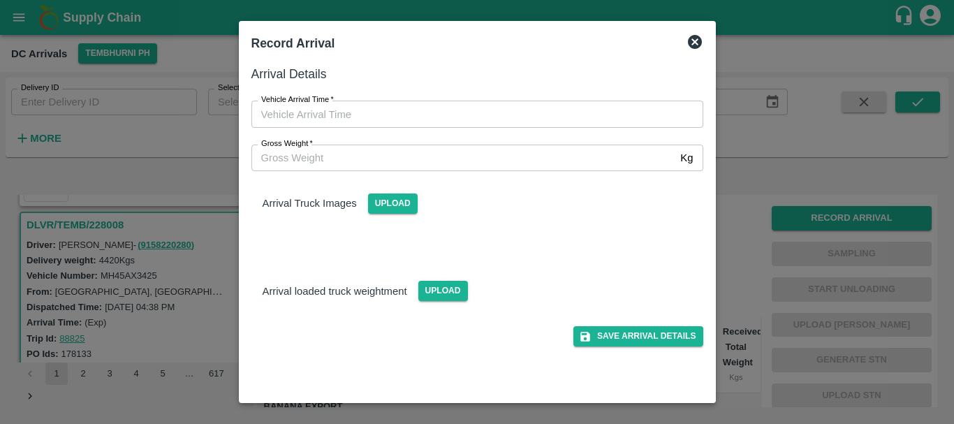
type input "DD/MM/YYYY hh:mm aa"
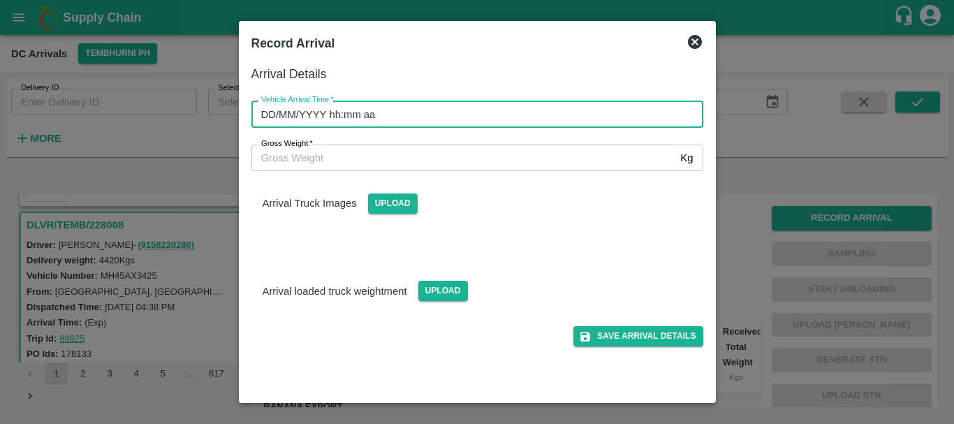
click at [502, 116] on input "DD/MM/YYYY hh:mm aa" at bounding box center [472, 114] width 442 height 27
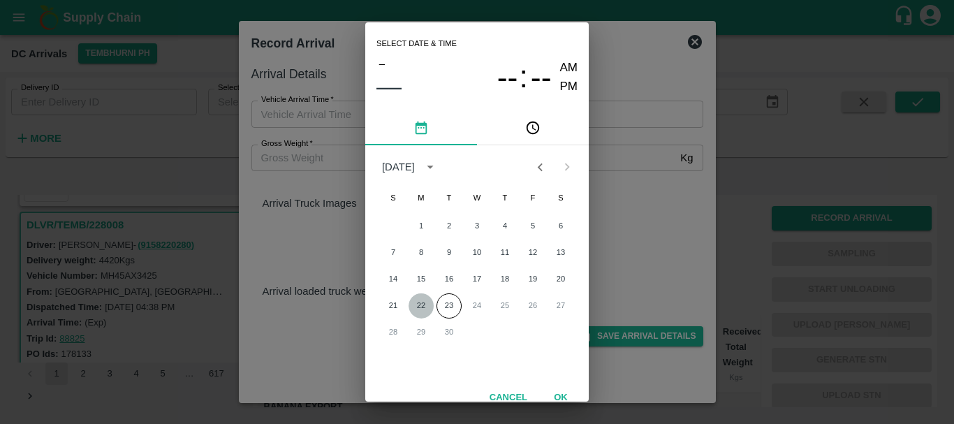
click at [417, 305] on button "22" at bounding box center [420, 305] width 25 height 25
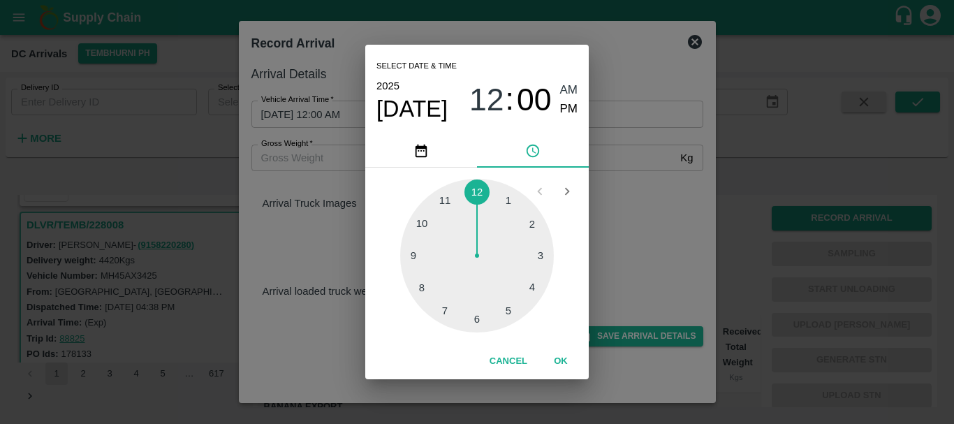
click at [446, 299] on div at bounding box center [477, 256] width 154 height 154
click at [425, 226] on div at bounding box center [477, 256] width 154 height 154
click at [572, 106] on span "PM" at bounding box center [569, 109] width 18 height 19
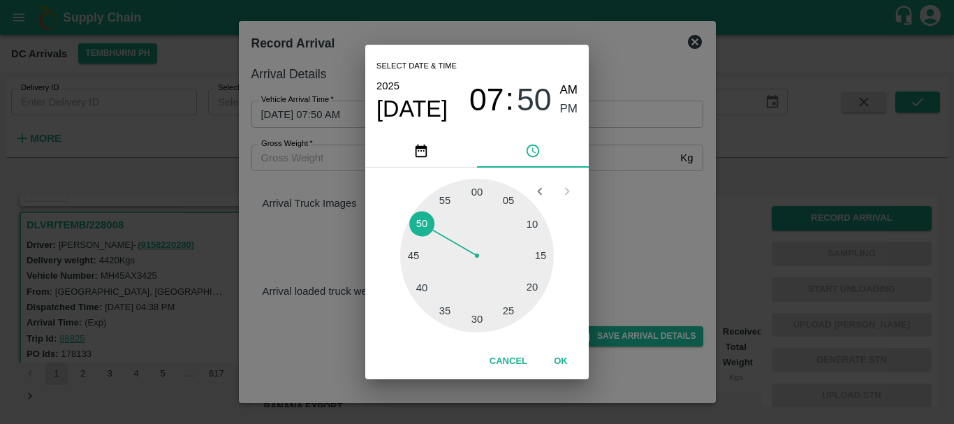
type input "22/09/2025 07:50 PM"
click at [637, 170] on div "Select date & time 2025 Sep 22 07 : 50 AM PM 05 10 15 20 25 30 35 40 45 50 55 0…" at bounding box center [477, 212] width 954 height 424
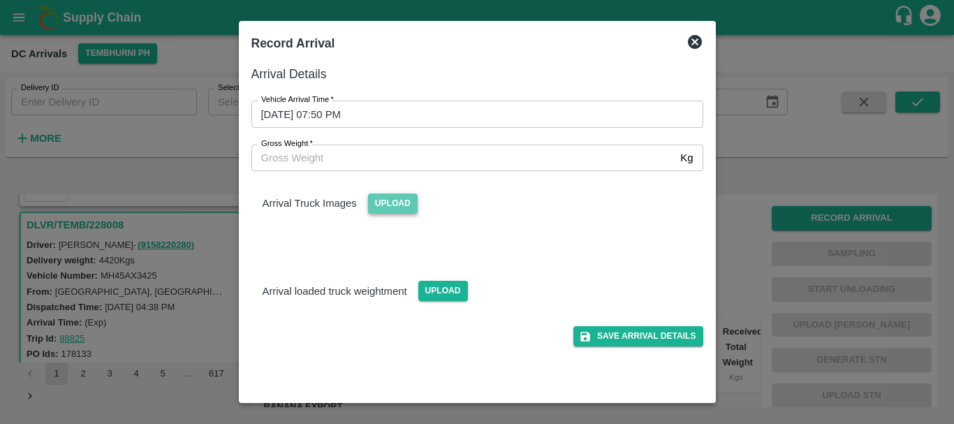
click at [382, 207] on span "Upload" at bounding box center [393, 203] width 50 height 20
click at [0, 0] on input "Upload" at bounding box center [0, 0] width 0 height 0
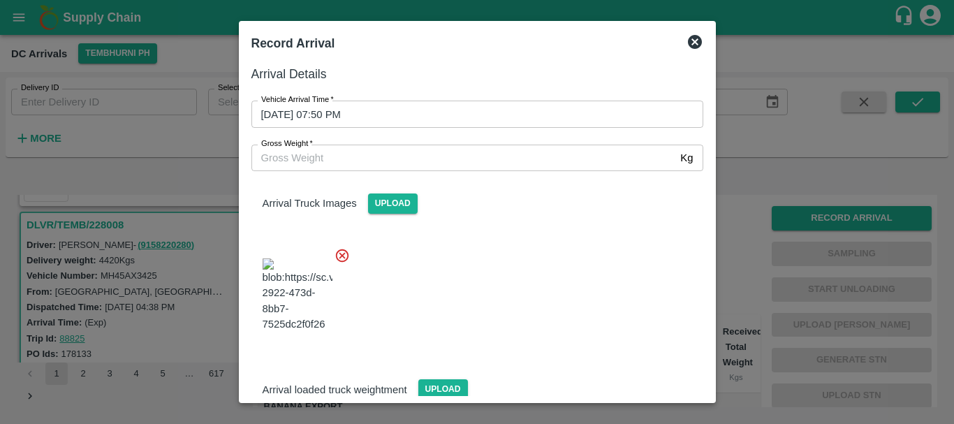
scroll to position [21, 0]
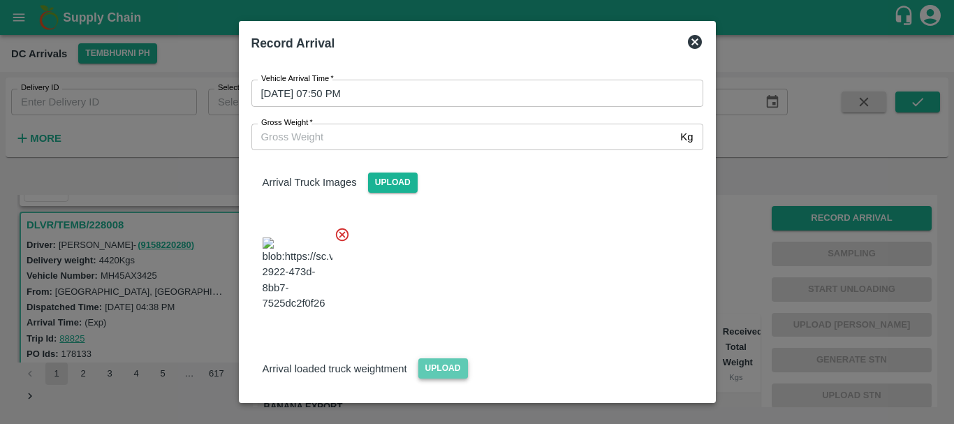
click at [430, 358] on span "Upload" at bounding box center [443, 368] width 50 height 20
click at [0, 0] on input "Upload" at bounding box center [0, 0] width 0 height 0
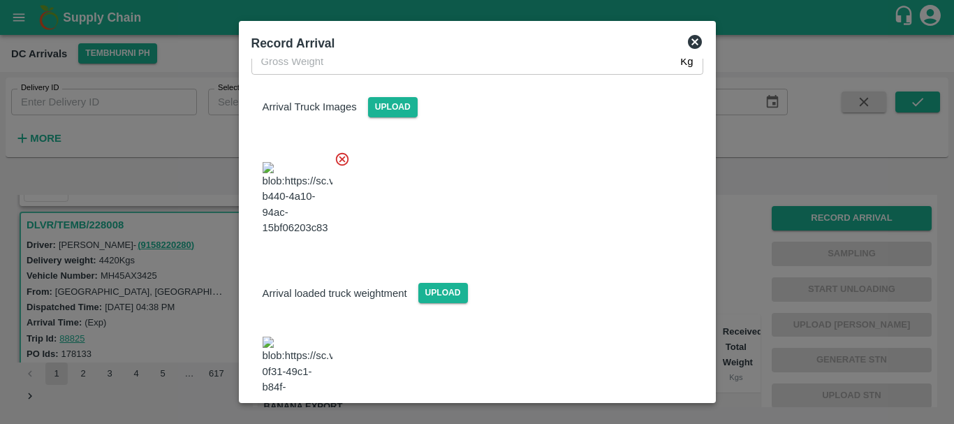
click at [306, 336] on img at bounding box center [297, 372] width 70 height 73
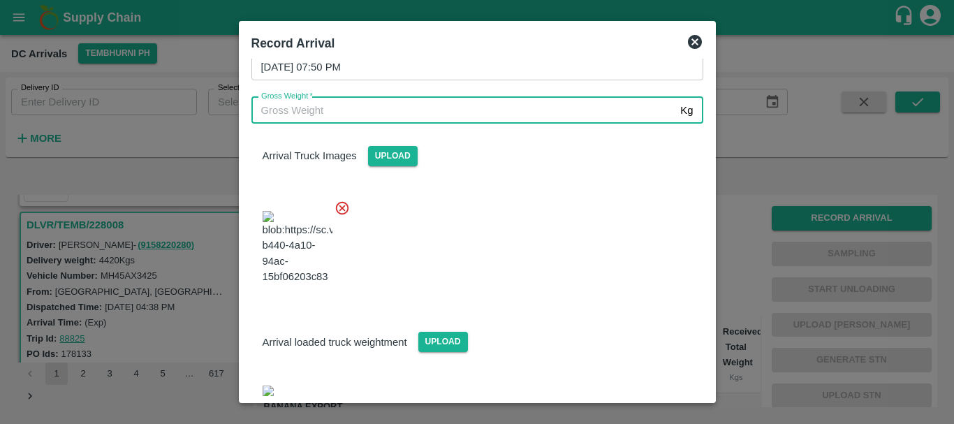
click at [408, 113] on input "Gross Weight   *" at bounding box center [463, 110] width 424 height 27
type input "10700"
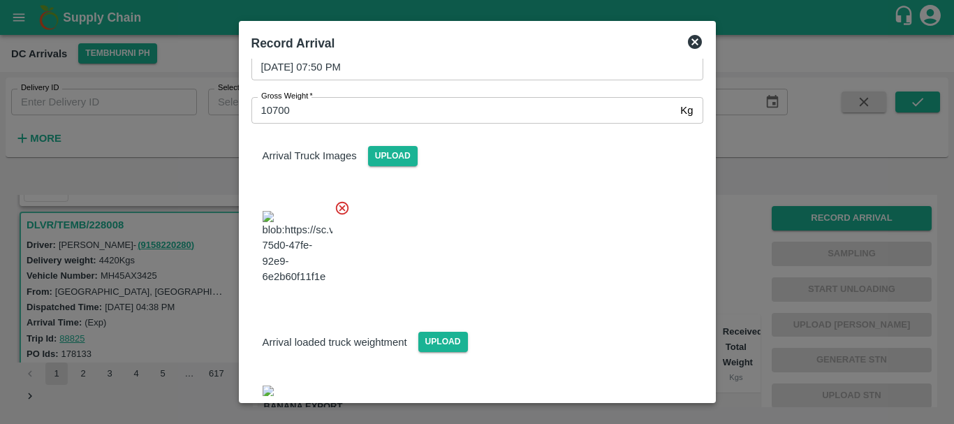
click at [531, 238] on div at bounding box center [471, 243] width 463 height 110
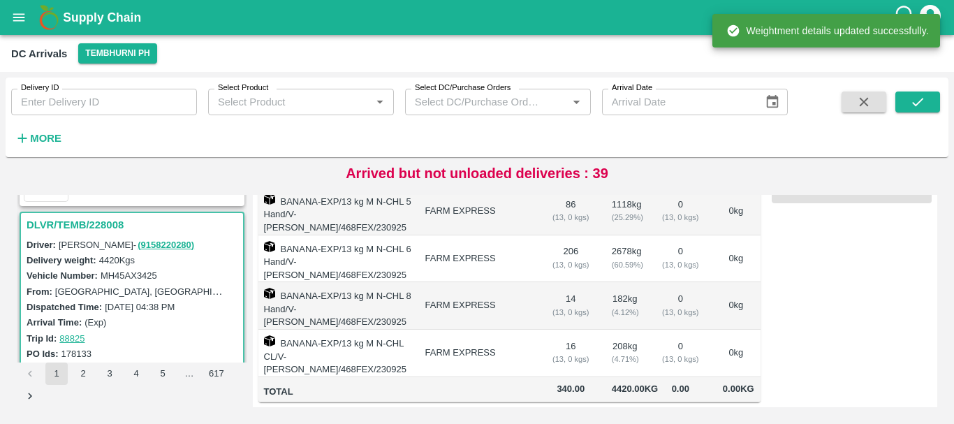
scroll to position [0, 0]
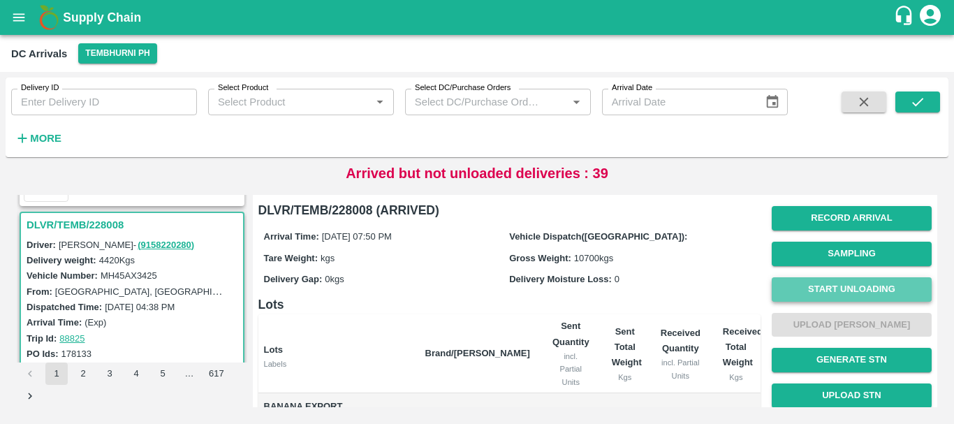
click at [801, 296] on button "Start Unloading" at bounding box center [851, 289] width 160 height 24
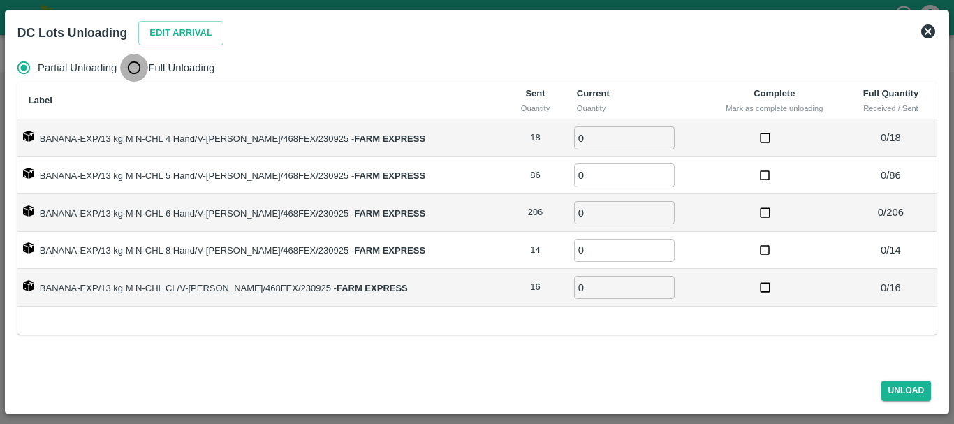
click at [140, 68] on input "Full Unloading" at bounding box center [134, 68] width 28 height 28
radio input "true"
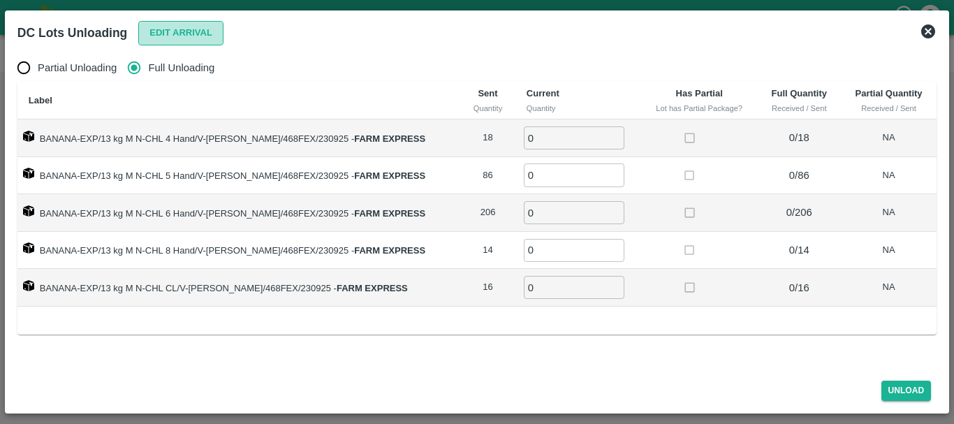
click at [202, 26] on button "Edit Arrival" at bounding box center [180, 33] width 85 height 24
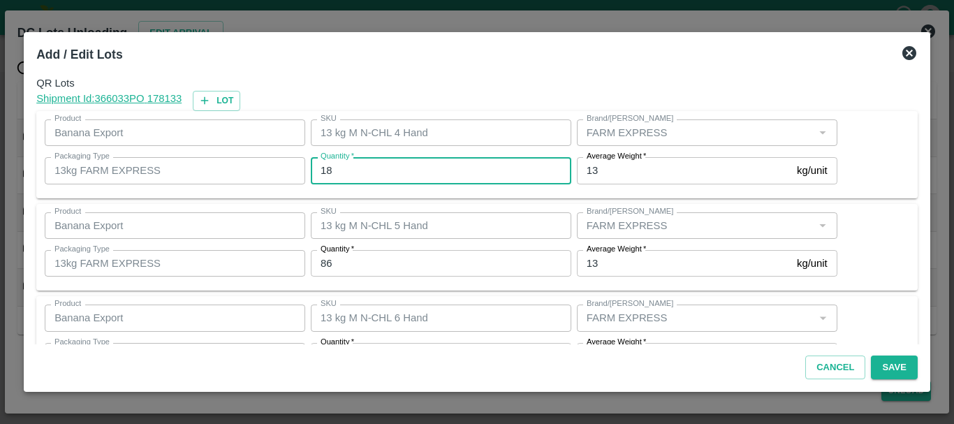
click at [373, 161] on input "18" at bounding box center [441, 170] width 260 height 27
type input "1"
type input "23"
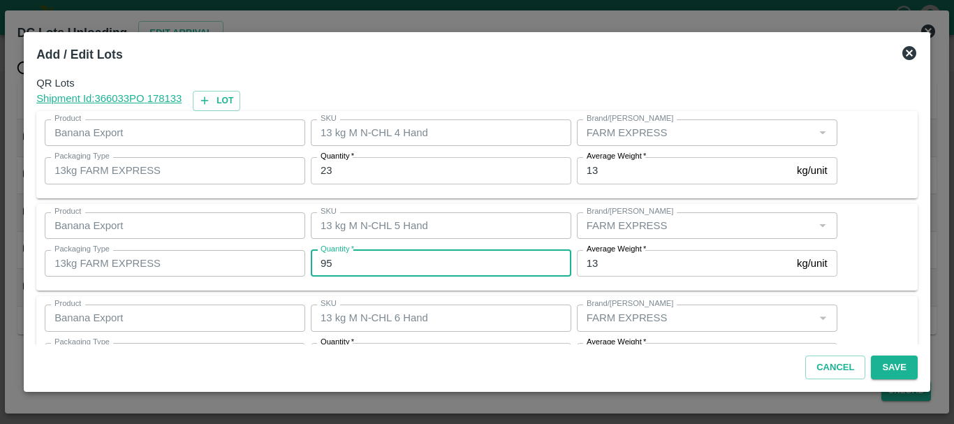
type input "95"
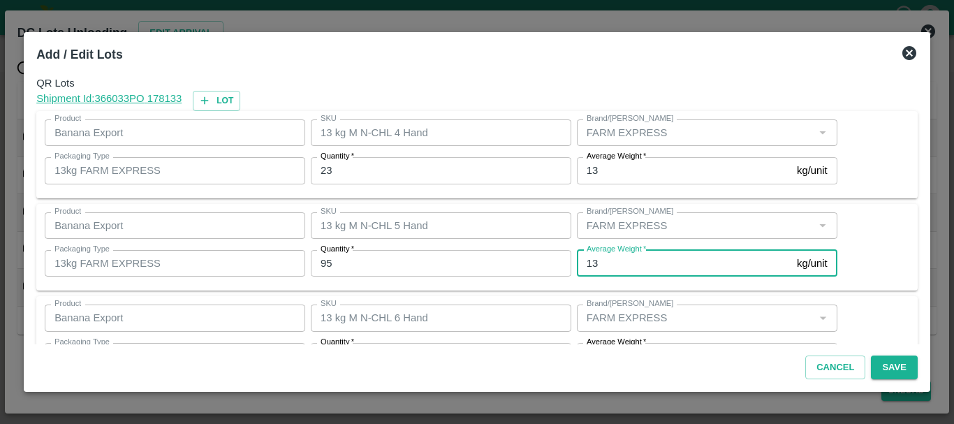
scroll to position [25, 0]
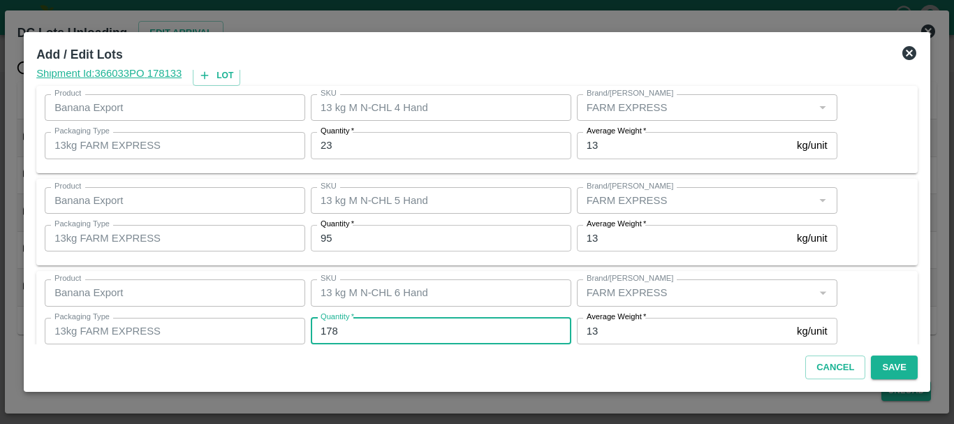
type input "178"
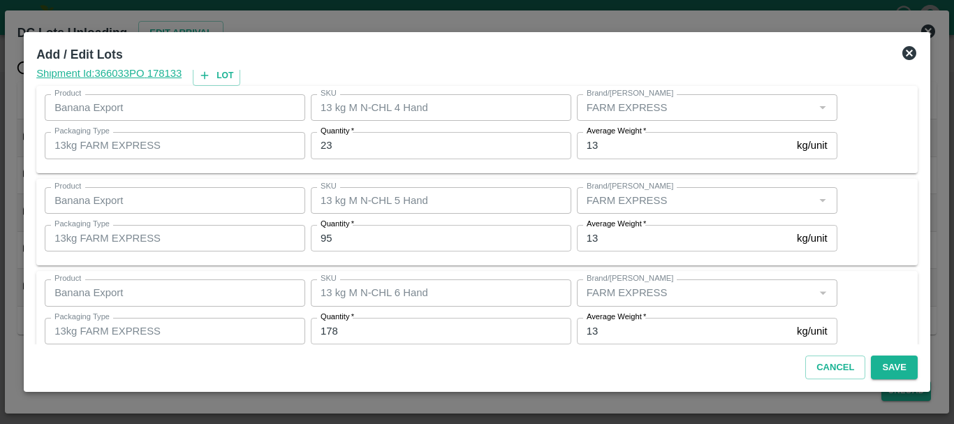
scroll to position [236, 0]
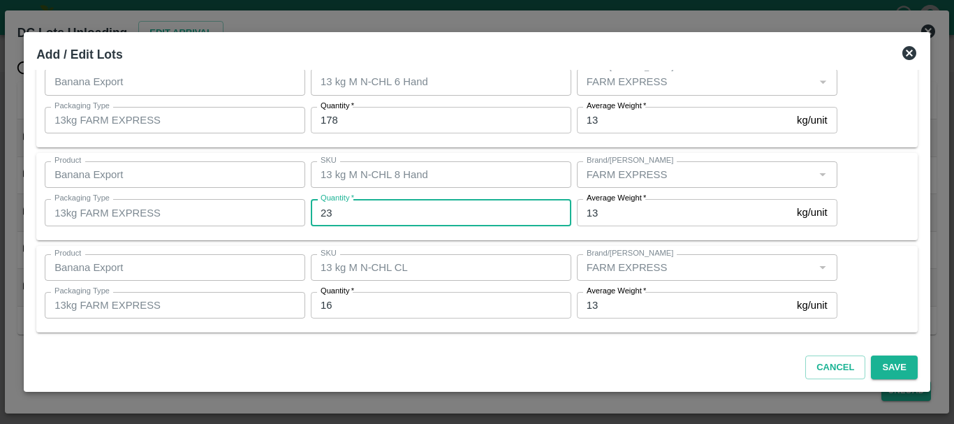
type input "23"
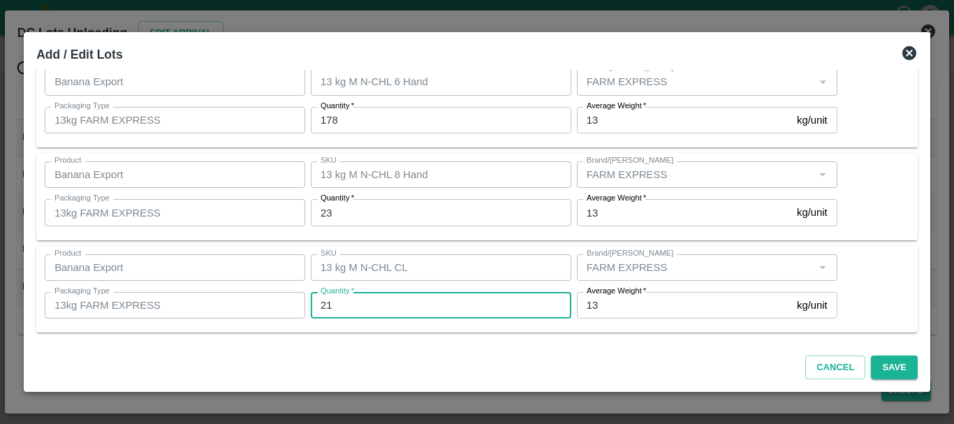
type input "21"
click at [880, 366] on button "Save" at bounding box center [893, 367] width 46 height 24
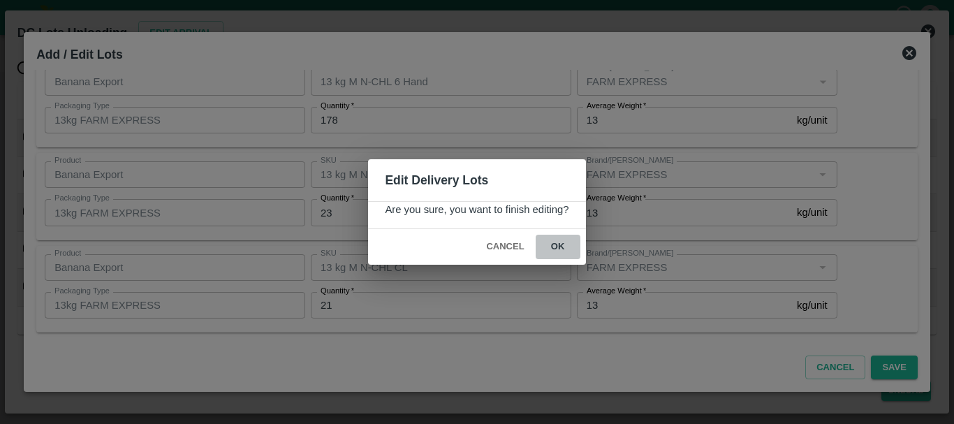
click at [561, 243] on button "ok" at bounding box center [557, 247] width 45 height 24
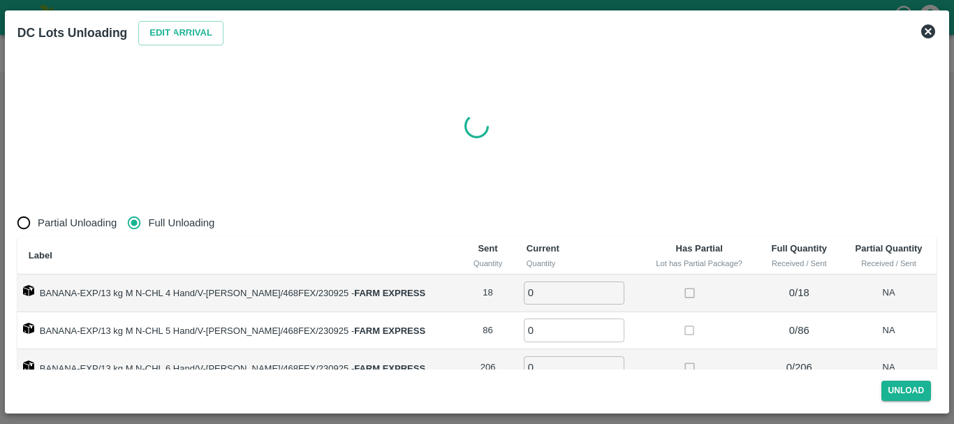
radio input "true"
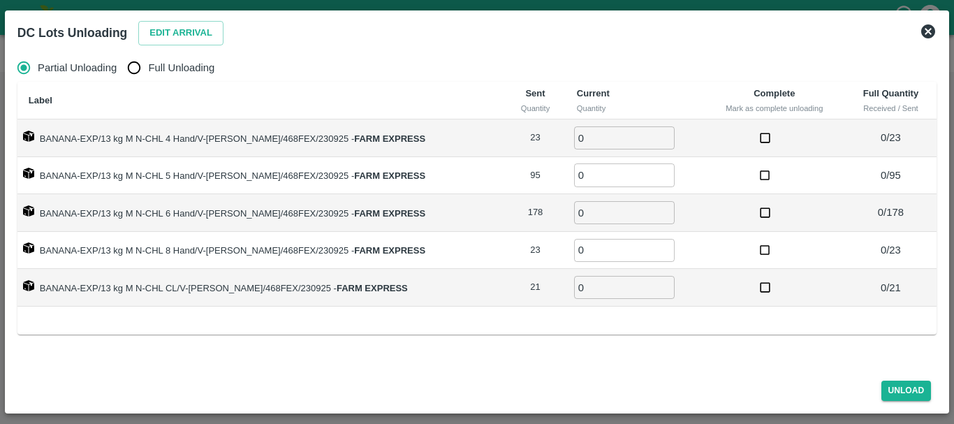
click at [172, 77] on label "Full Unloading" at bounding box center [167, 68] width 94 height 28
click at [148, 77] on input "Full Unloading" at bounding box center [134, 68] width 28 height 28
radio input "true"
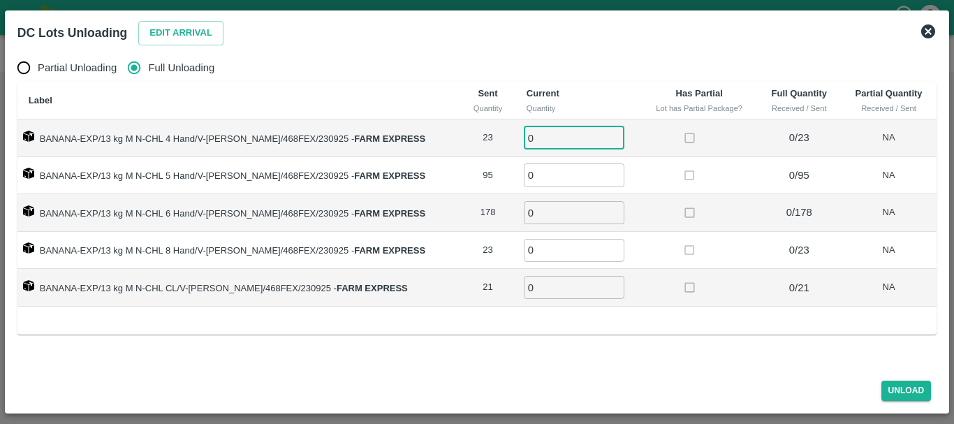
click at [555, 133] on input "0" at bounding box center [574, 137] width 101 height 23
type input "023"
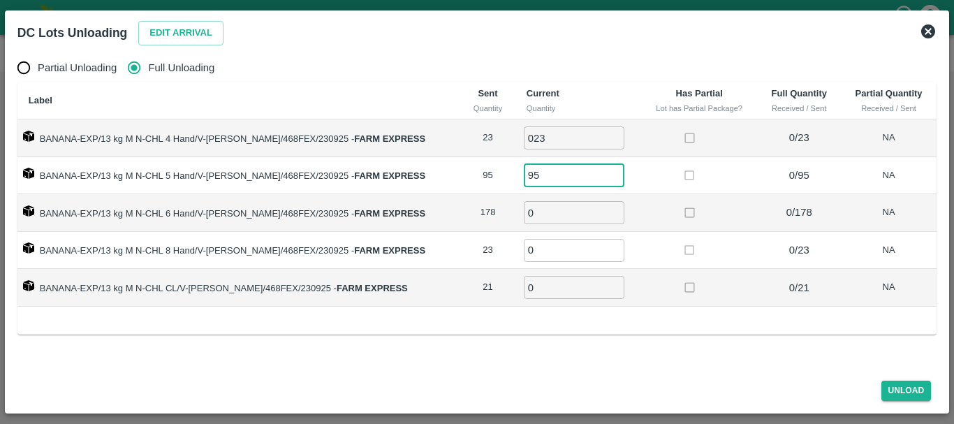
type input "95"
type input "178"
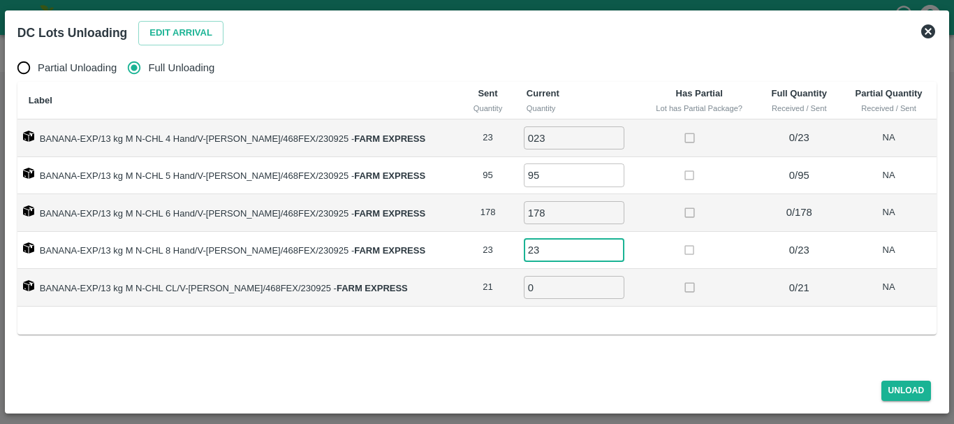
type input "23"
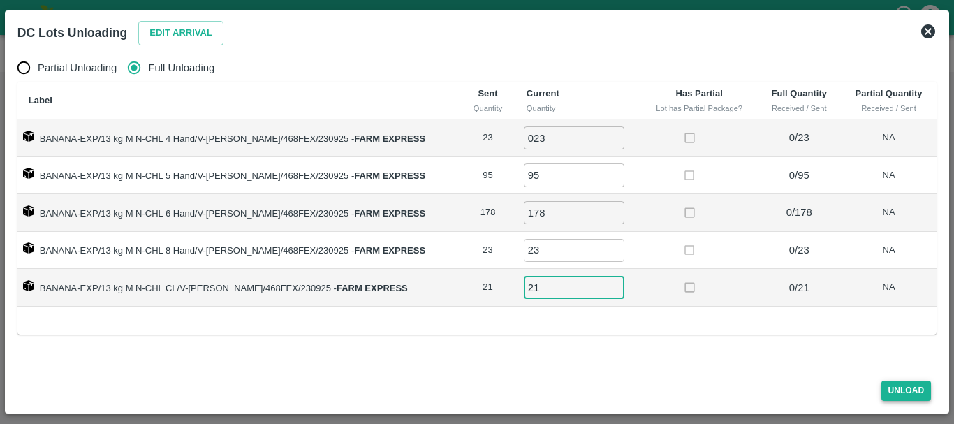
type input "21"
click at [915, 388] on button "Unload" at bounding box center [906, 390] width 50 height 20
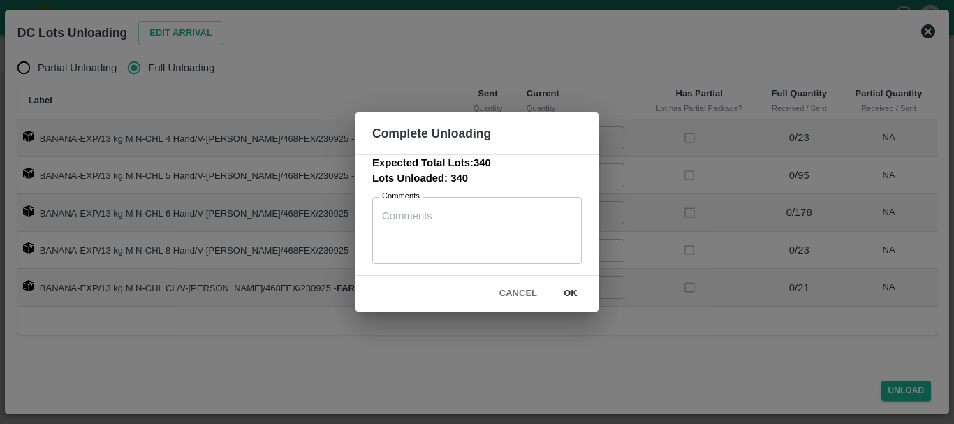
click at [575, 301] on button "ok" at bounding box center [570, 293] width 45 height 24
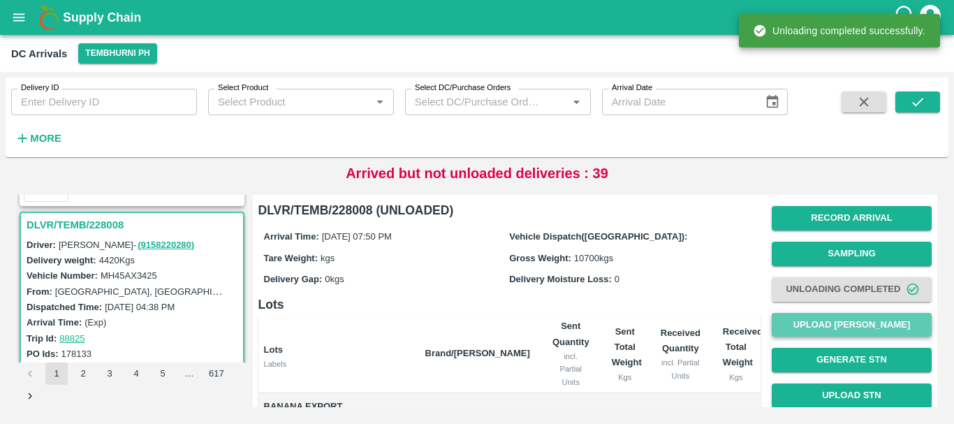
click at [796, 318] on button "Upload Tare Weight" at bounding box center [851, 325] width 160 height 24
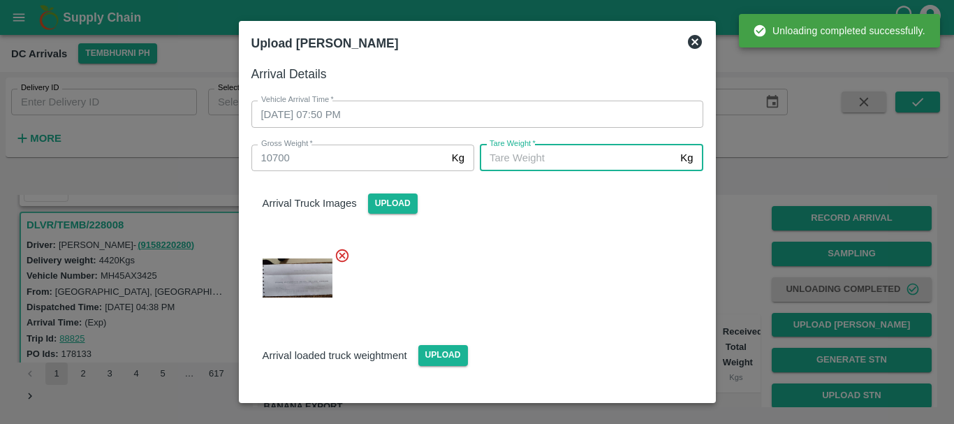
click at [503, 161] on input "Tare Weight   *" at bounding box center [577, 158] width 195 height 27
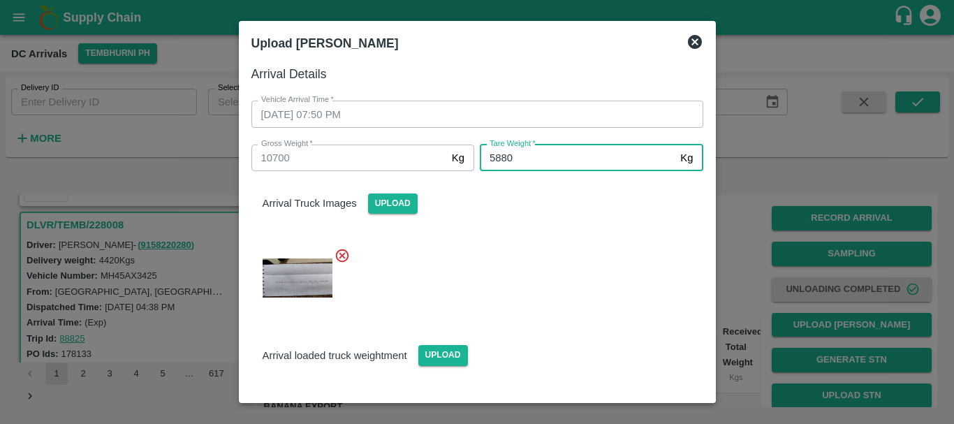
type input "5880"
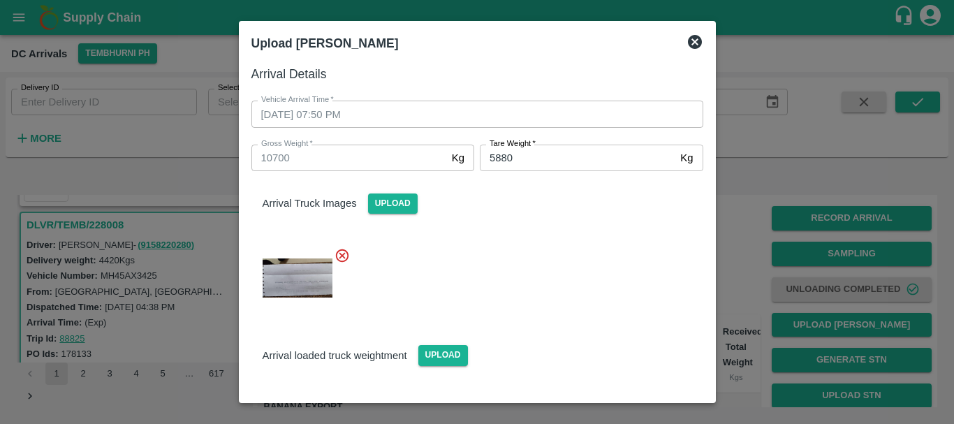
click at [535, 265] on div at bounding box center [471, 273] width 463 height 75
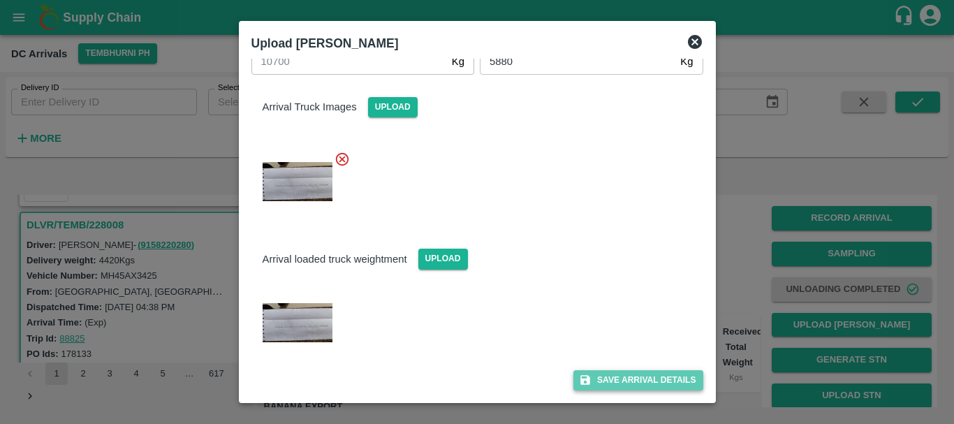
click at [602, 376] on button "Save Arrival Details" at bounding box center [637, 380] width 129 height 20
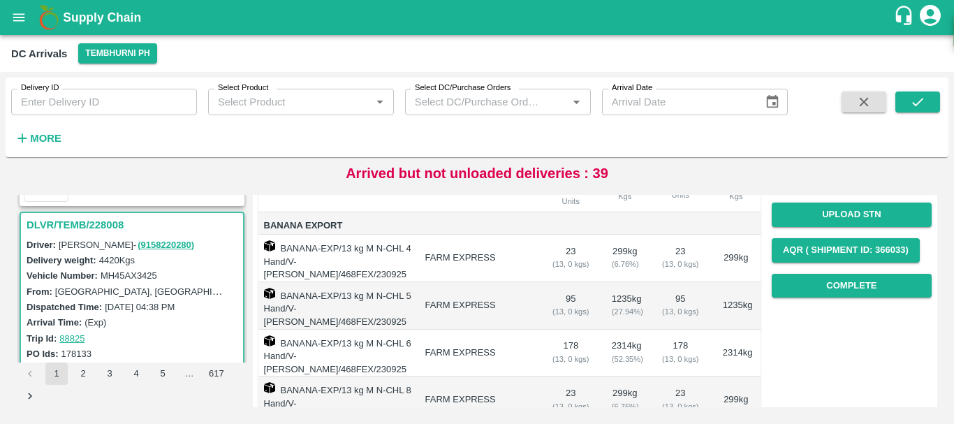
scroll to position [181, 0]
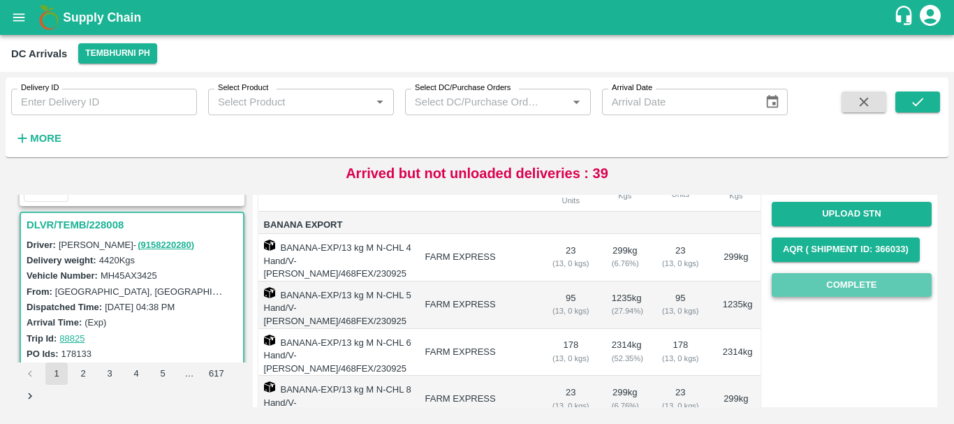
click at [799, 285] on button "Complete" at bounding box center [851, 285] width 160 height 24
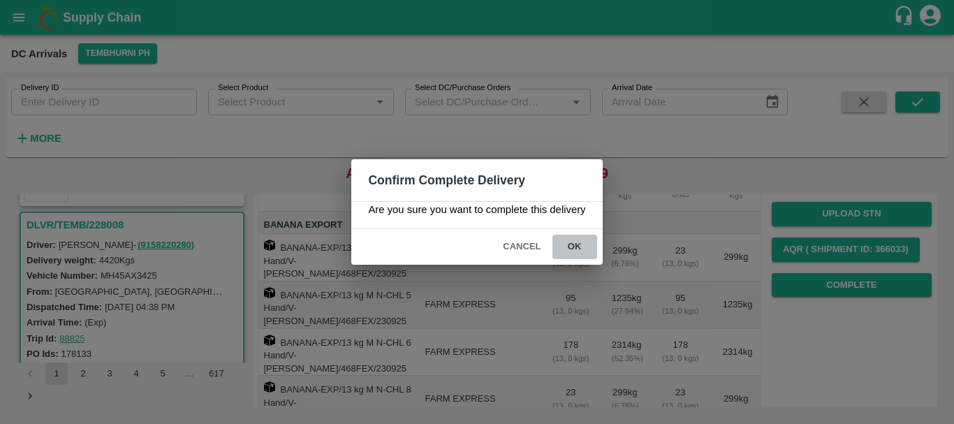
click at [573, 256] on button "ok" at bounding box center [574, 247] width 45 height 24
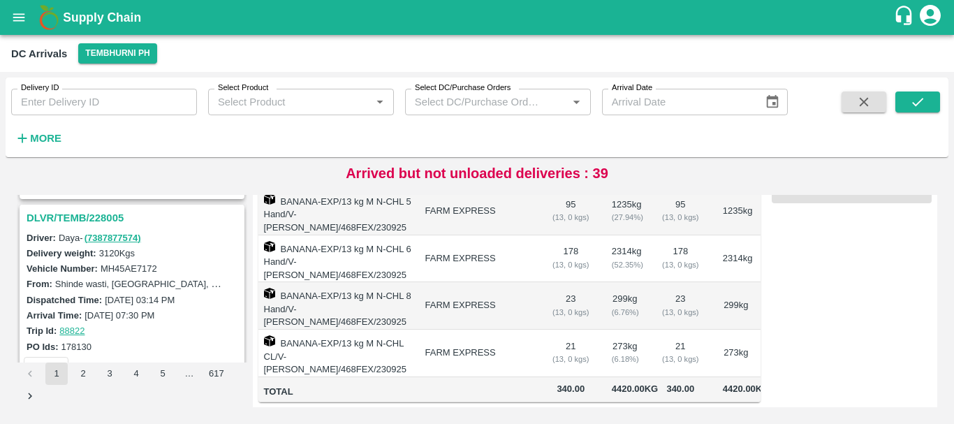
scroll to position [542, 0]
click at [101, 211] on h3 "DLVR/TEMB/228005" at bounding box center [134, 219] width 215 height 18
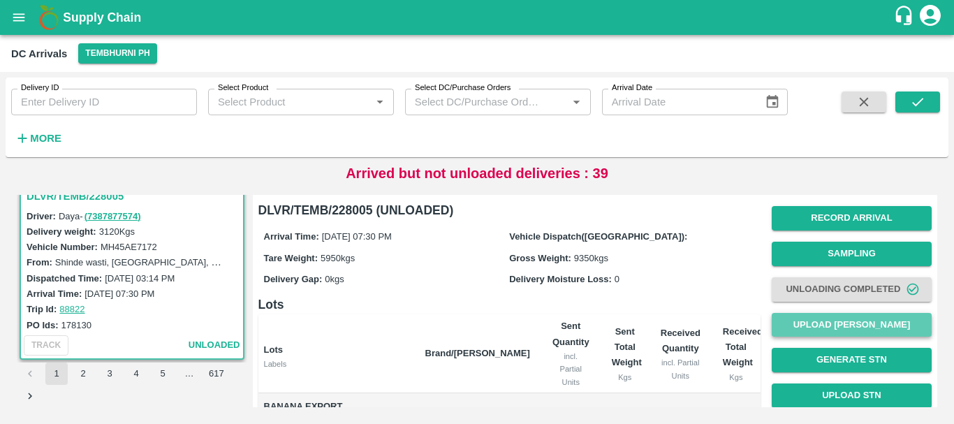
click at [832, 318] on button "Upload Tare Weight" at bounding box center [851, 325] width 160 height 24
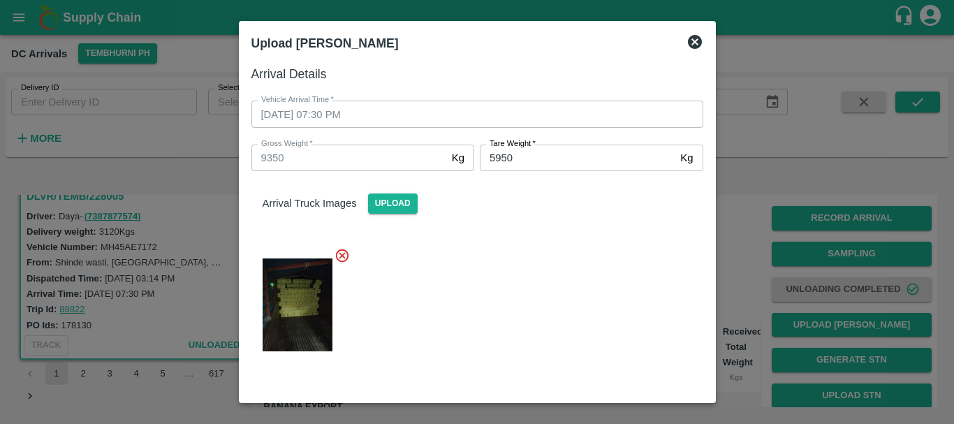
scroll to position [142, 0]
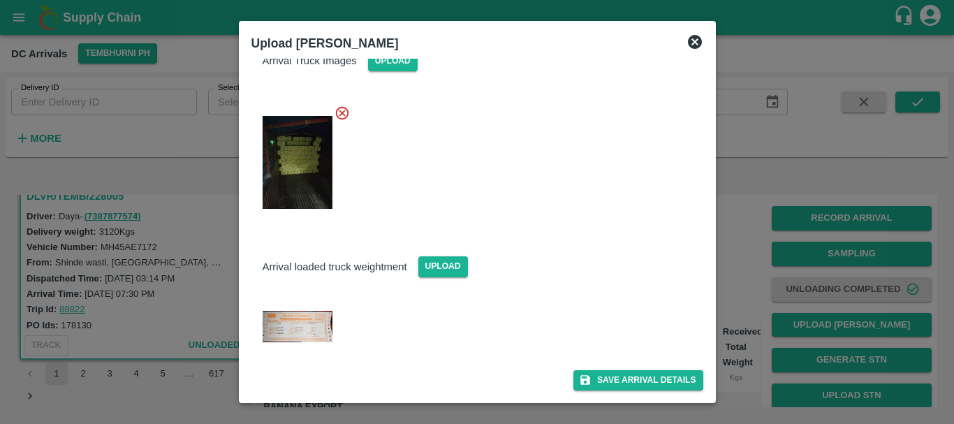
click at [753, 286] on div at bounding box center [477, 212] width 954 height 424
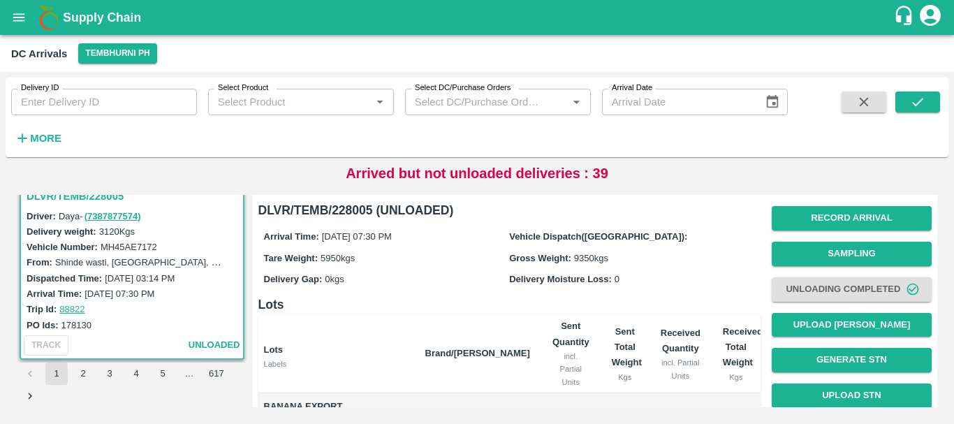
scroll to position [264, 0]
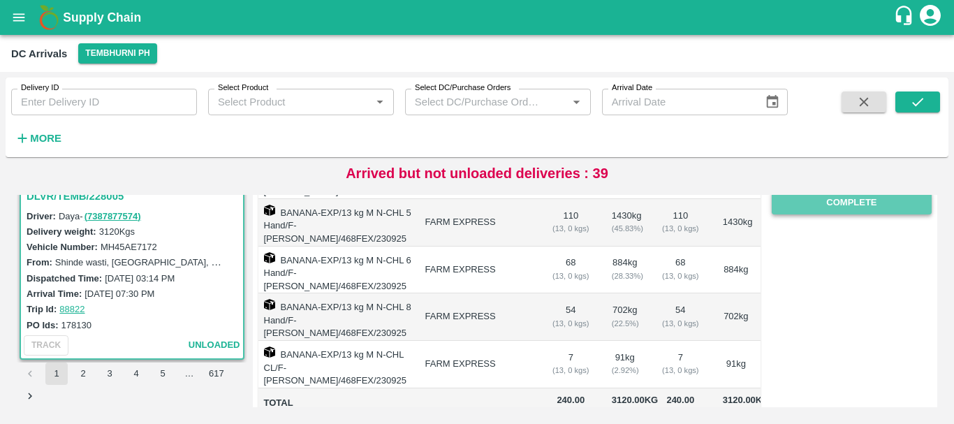
click at [828, 210] on button "Complete" at bounding box center [851, 203] width 160 height 24
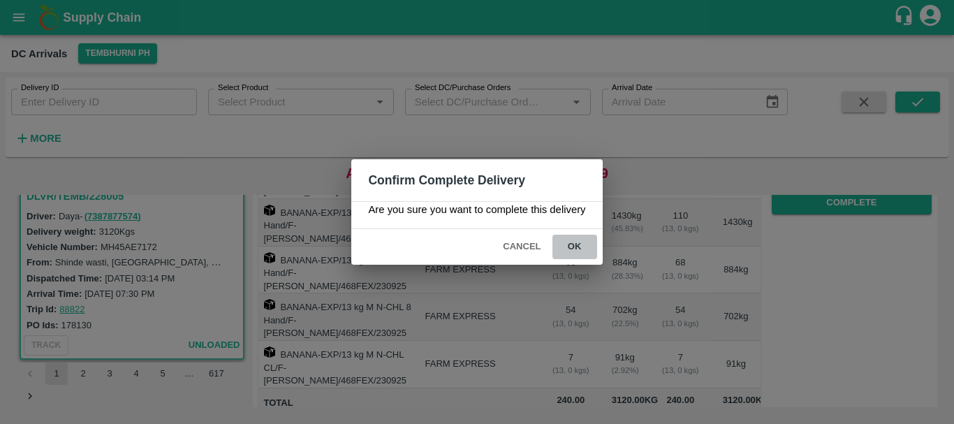
click at [575, 244] on button "ok" at bounding box center [574, 247] width 45 height 24
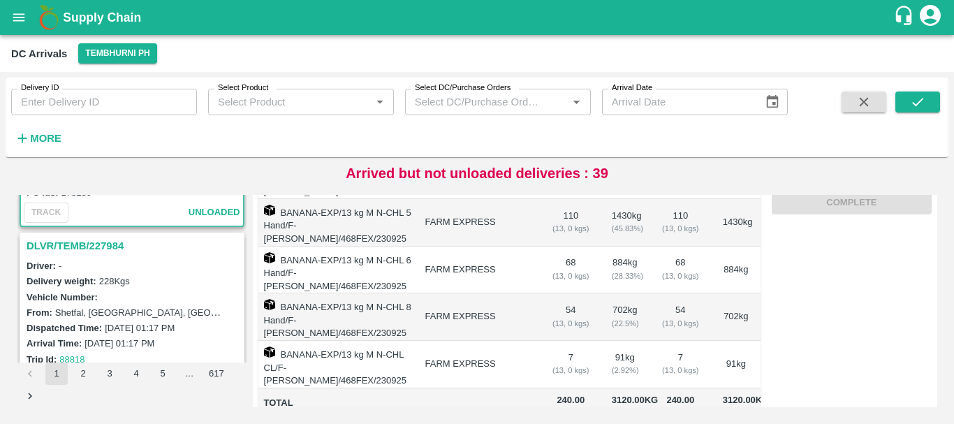
scroll to position [699, 0]
click at [105, 240] on h3 "DLVR/TEMB/227984" at bounding box center [134, 245] width 215 height 18
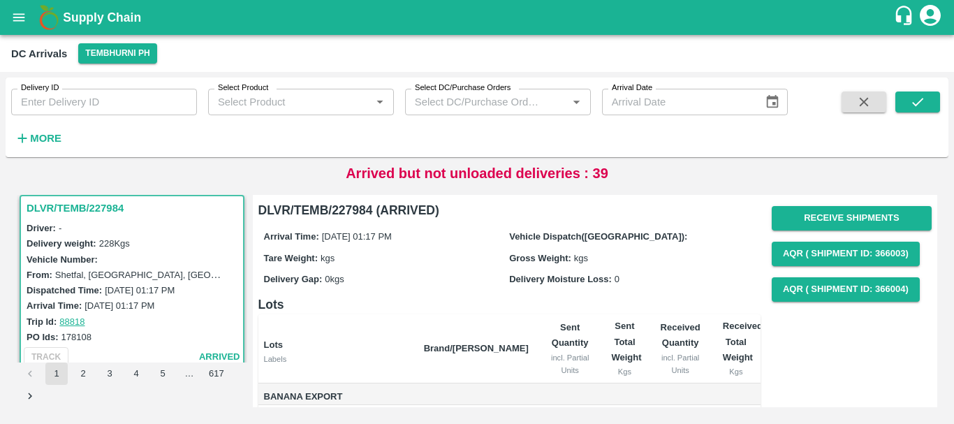
scroll to position [133, 0]
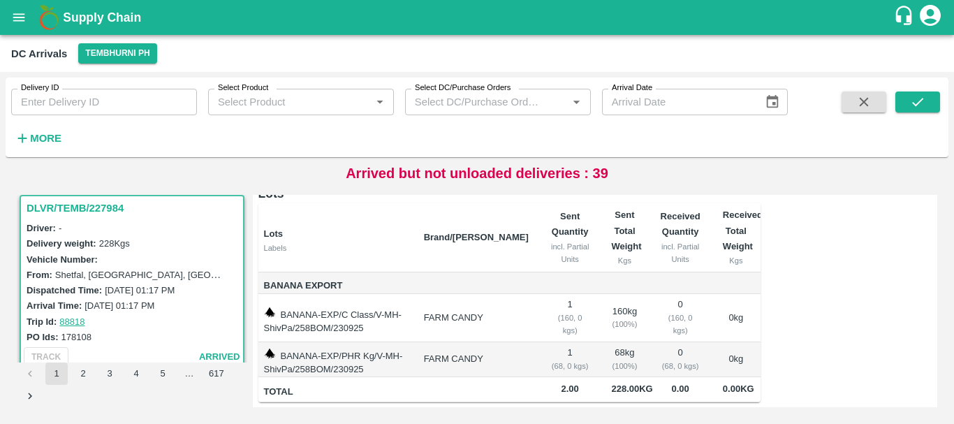
click at [561, 294] on td "1 ( 160, 0 kgs)" at bounding box center [570, 318] width 61 height 48
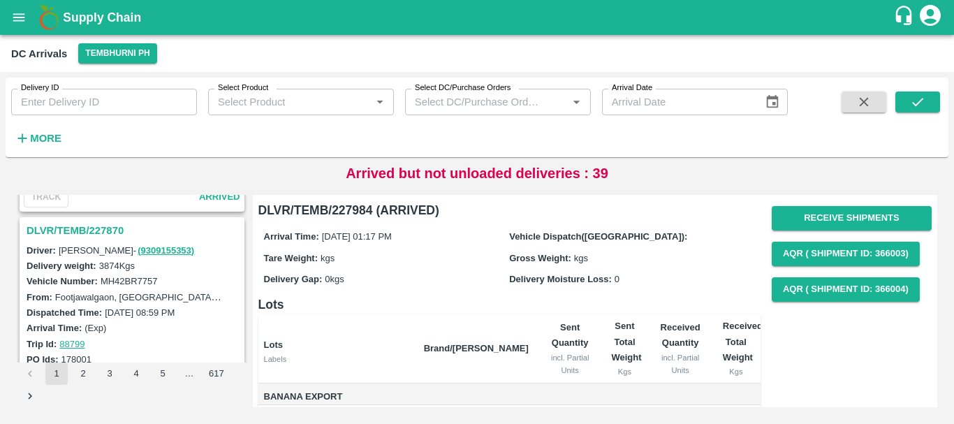
scroll to position [1626, 0]
click at [101, 230] on h3 "DLVR/TEMB/227870" at bounding box center [134, 230] width 215 height 18
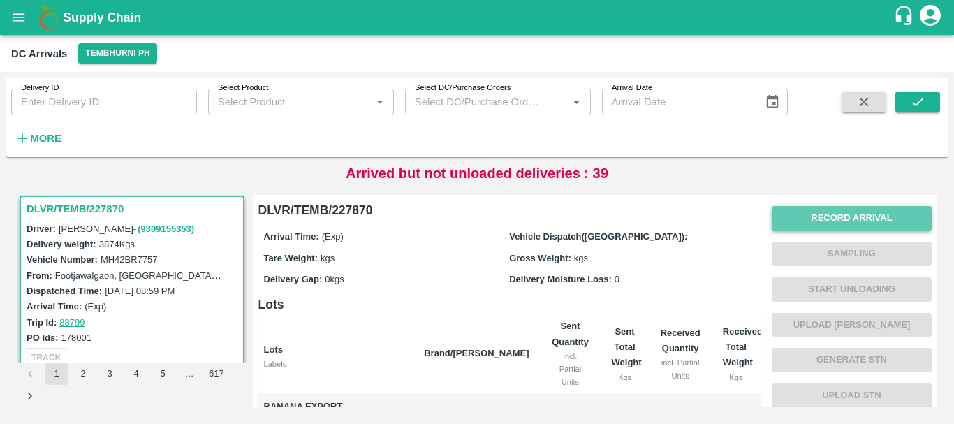
click at [797, 221] on button "Record Arrival" at bounding box center [851, 218] width 160 height 24
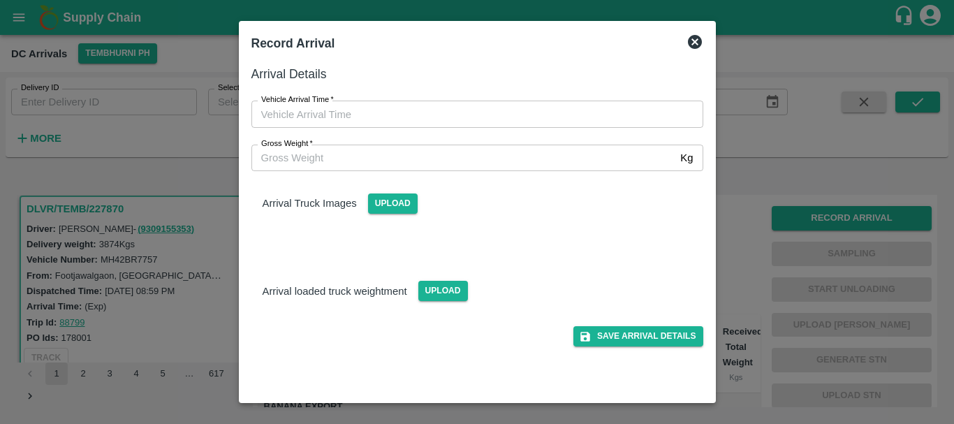
type input "DD/MM/YYYY hh:mm aa"
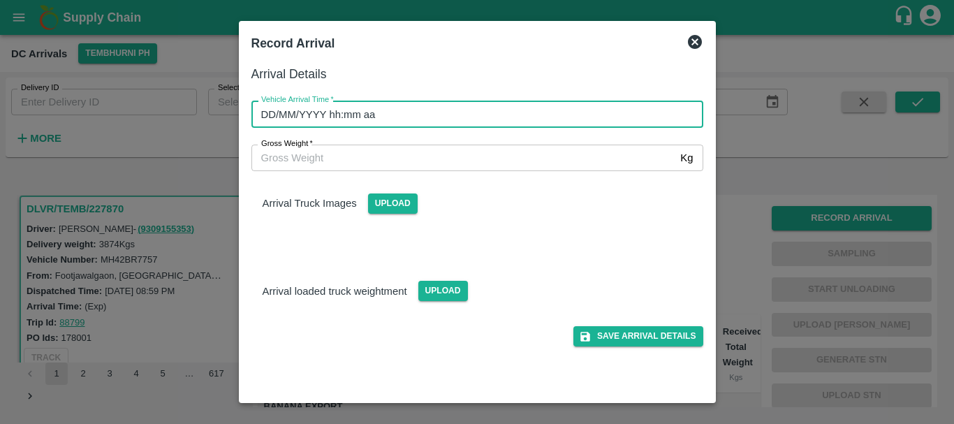
click at [473, 110] on input "DD/MM/YYYY hh:mm aa" at bounding box center [472, 114] width 442 height 27
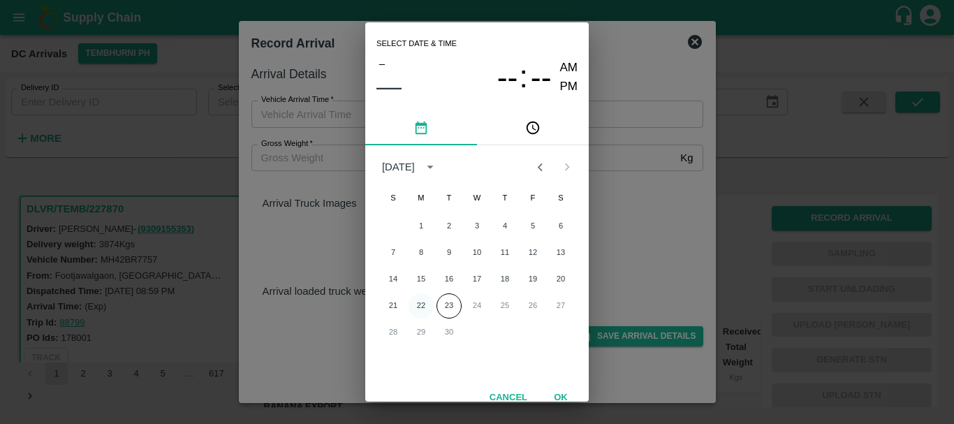
click at [418, 304] on button "22" at bounding box center [420, 305] width 25 height 25
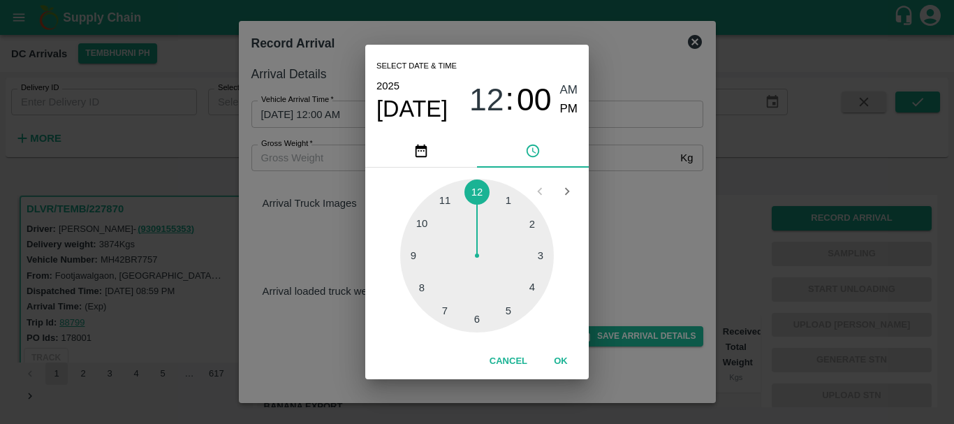
click at [411, 250] on div at bounding box center [477, 256] width 154 height 154
click at [569, 108] on span "PM" at bounding box center [569, 109] width 18 height 19
type input "22/09/2025 09:00 PM"
click at [639, 212] on div "Select date & time 2025 Sep 22 09 : 00 AM PM 05 10 15 20 25 30 35 40 45 50 55 0…" at bounding box center [477, 212] width 954 height 424
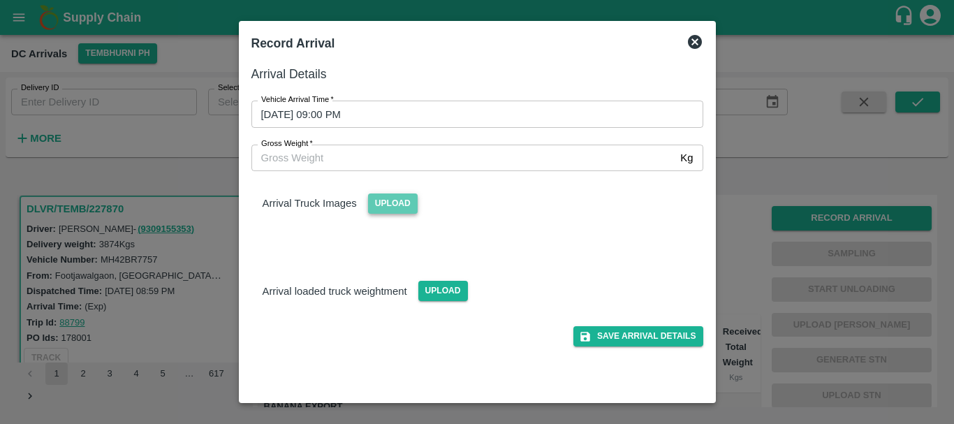
click at [395, 207] on span "Upload" at bounding box center [393, 203] width 50 height 20
click at [0, 0] on input "Upload" at bounding box center [0, 0] width 0 height 0
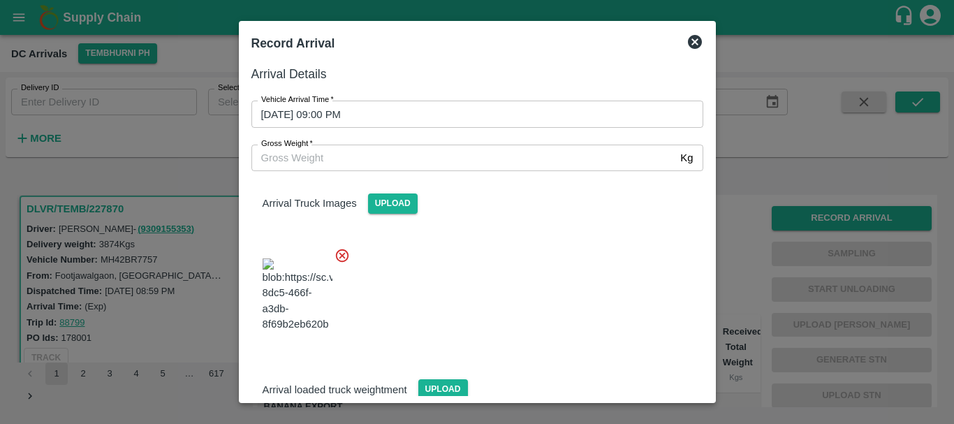
scroll to position [105, 0]
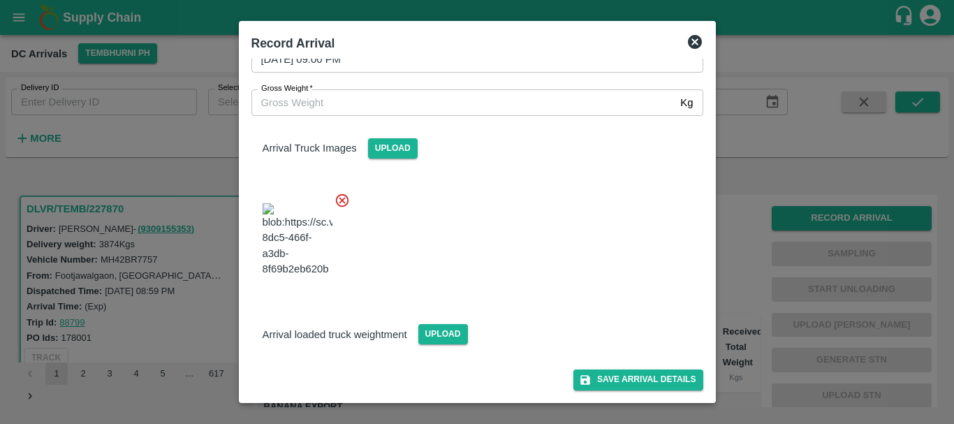
click at [443, 346] on div "Save Arrival Details" at bounding box center [471, 366] width 463 height 45
click at [426, 332] on span "Upload" at bounding box center [443, 334] width 50 height 20
click at [0, 0] on input "Upload" at bounding box center [0, 0] width 0 height 0
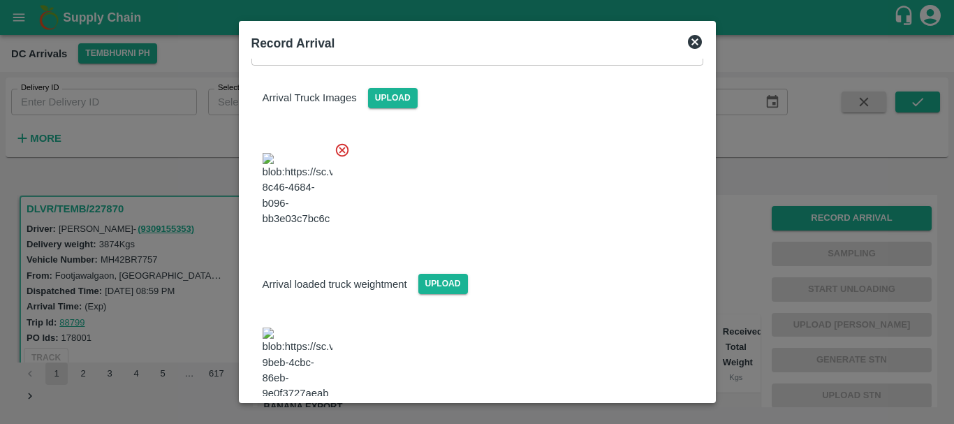
scroll to position [163, 0]
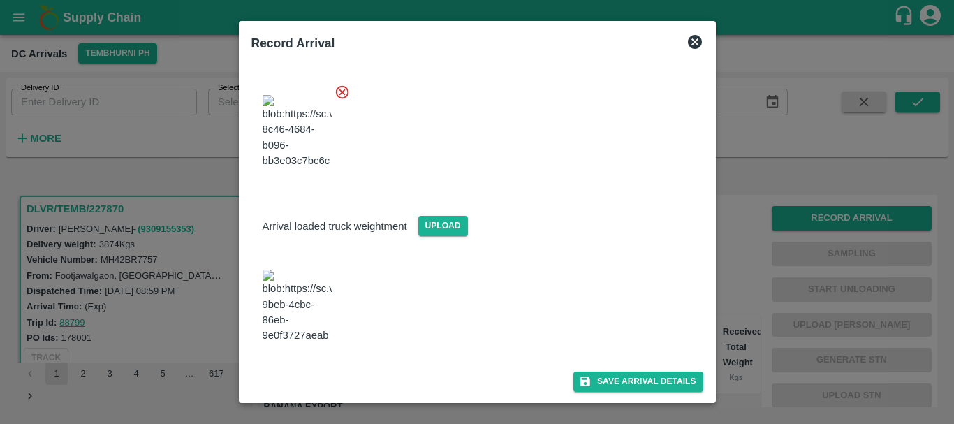
click at [311, 336] on img at bounding box center [297, 305] width 70 height 73
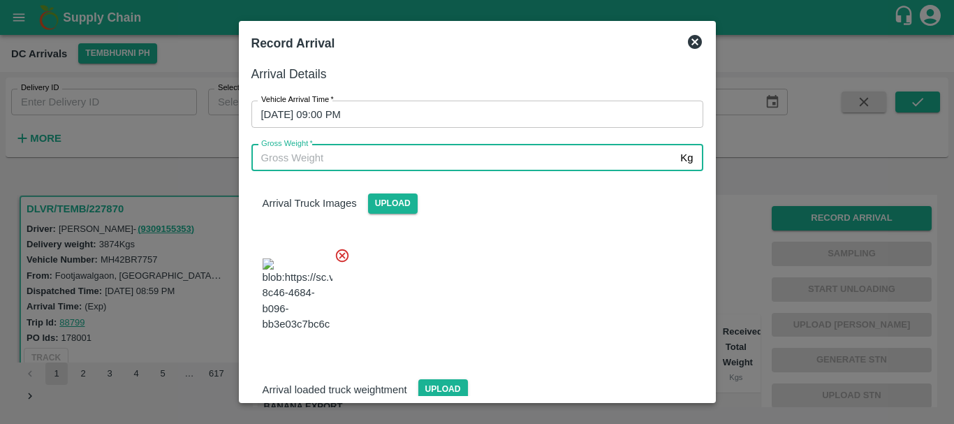
click at [396, 163] on input "Gross Weight   *" at bounding box center [463, 158] width 424 height 27
type input "10200"
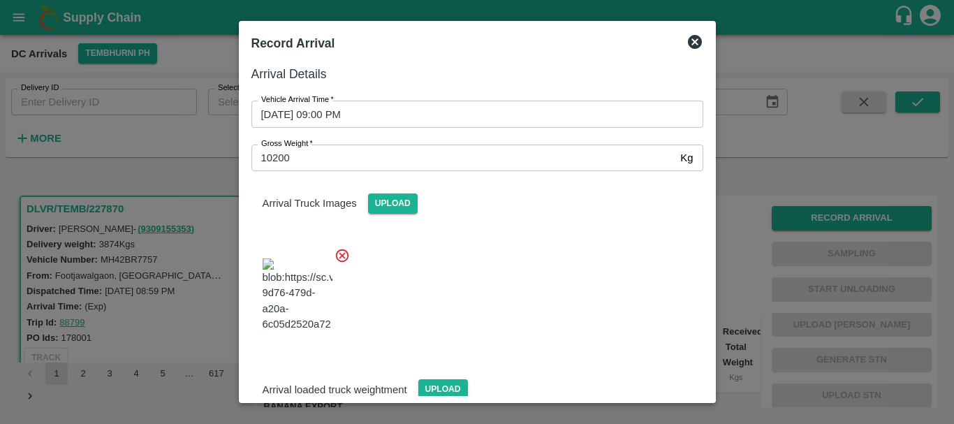
click at [488, 237] on div at bounding box center [471, 291] width 463 height 110
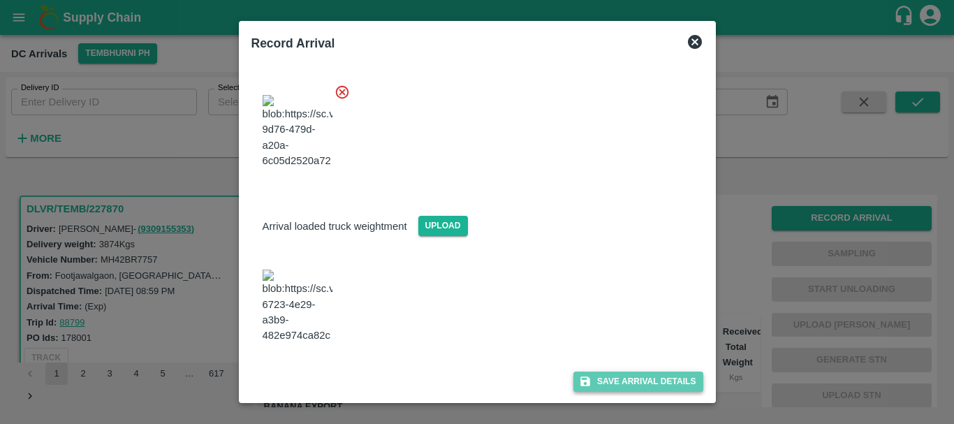
click at [604, 383] on button "Save Arrival Details" at bounding box center [637, 381] width 129 height 20
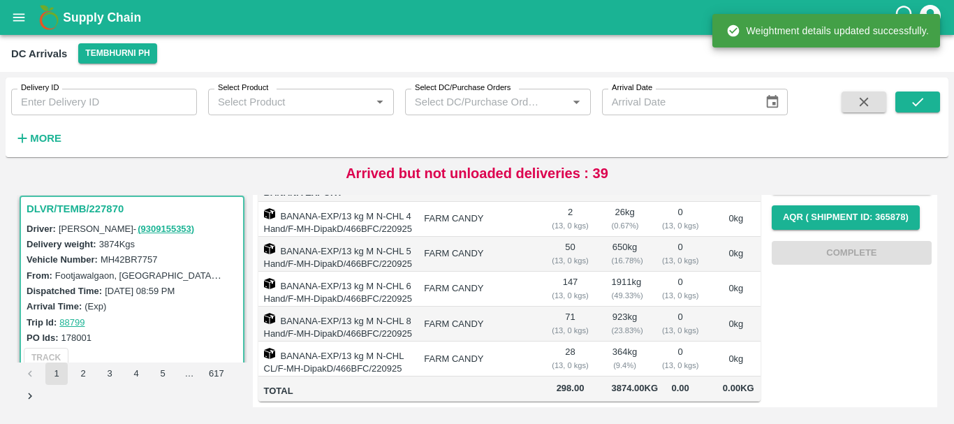
scroll to position [0, 0]
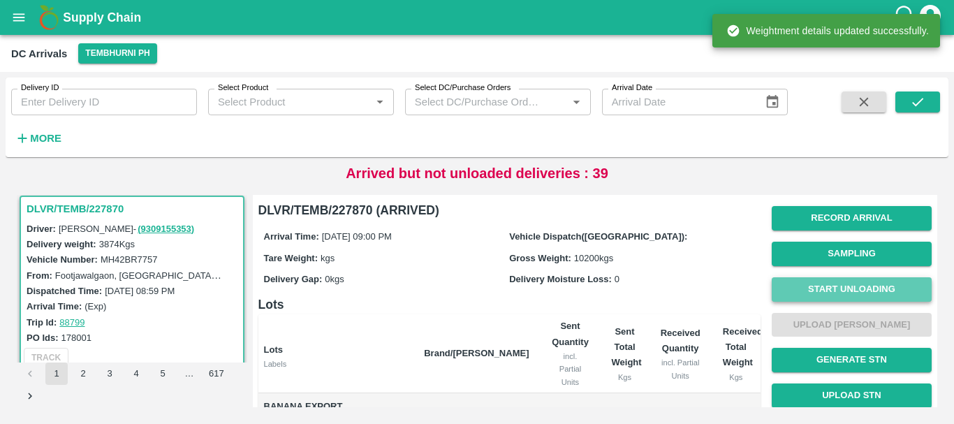
click at [808, 285] on button "Start Unloading" at bounding box center [851, 289] width 160 height 24
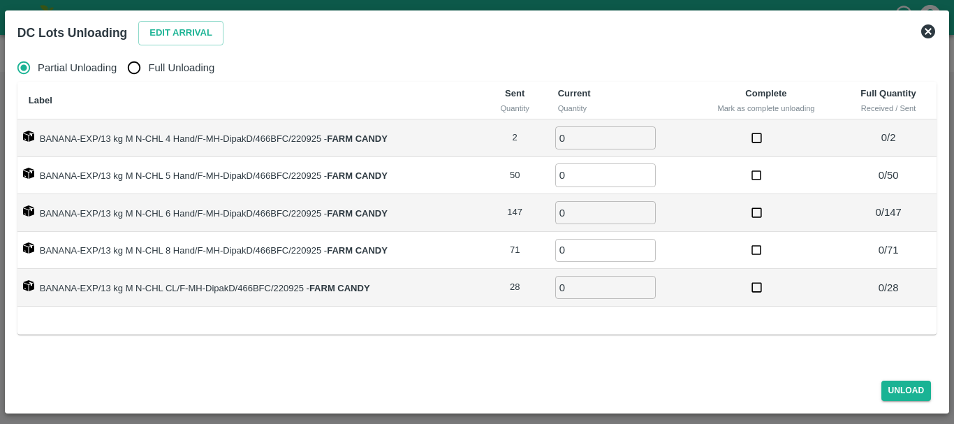
click at [143, 66] on input "Full Unloading" at bounding box center [134, 68] width 28 height 28
radio input "true"
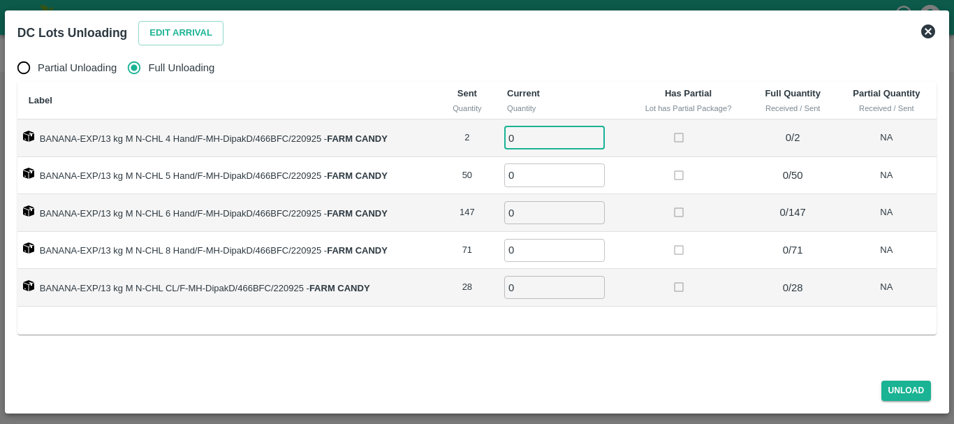
click at [552, 128] on input "0" at bounding box center [554, 137] width 101 height 23
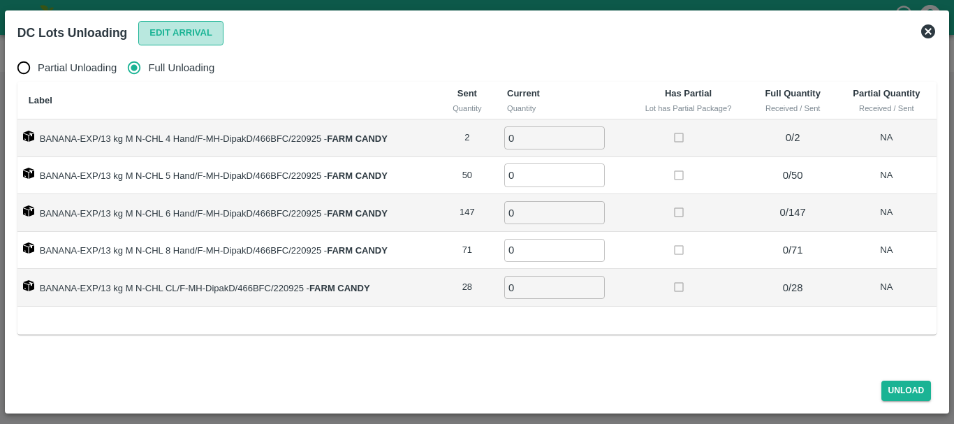
click at [211, 34] on button "Edit Arrival" at bounding box center [180, 33] width 85 height 24
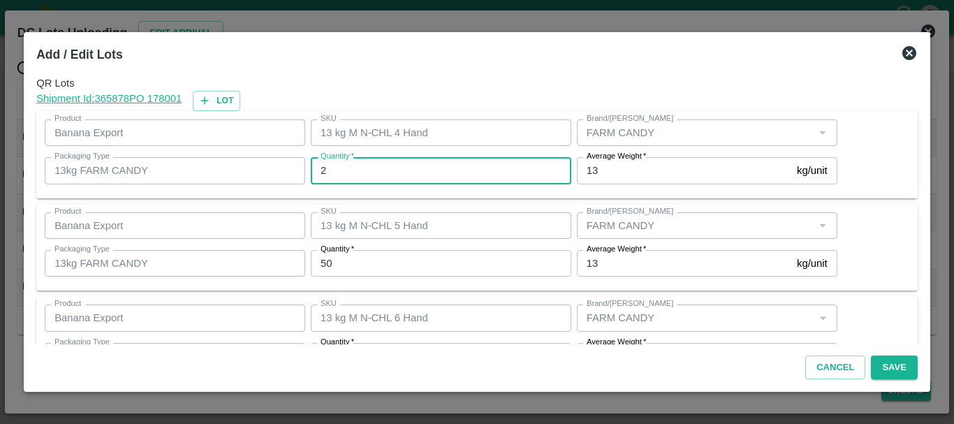
click at [414, 165] on input "2" at bounding box center [441, 170] width 260 height 27
type input "2"
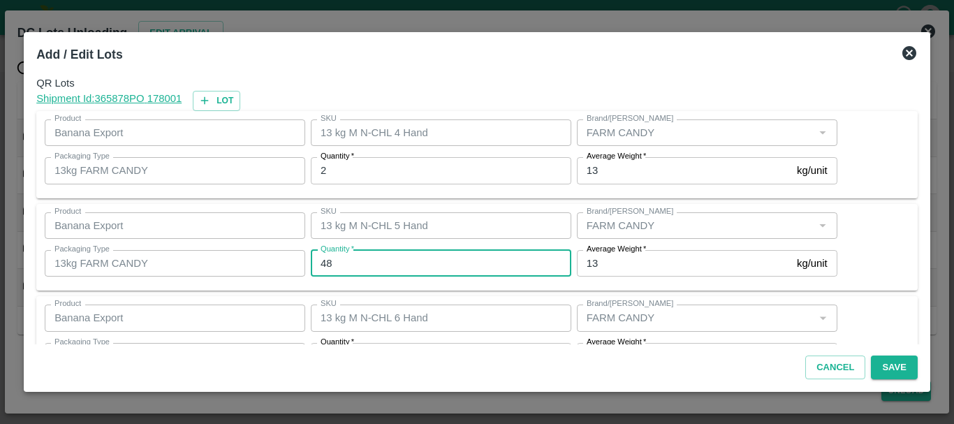
type input "48"
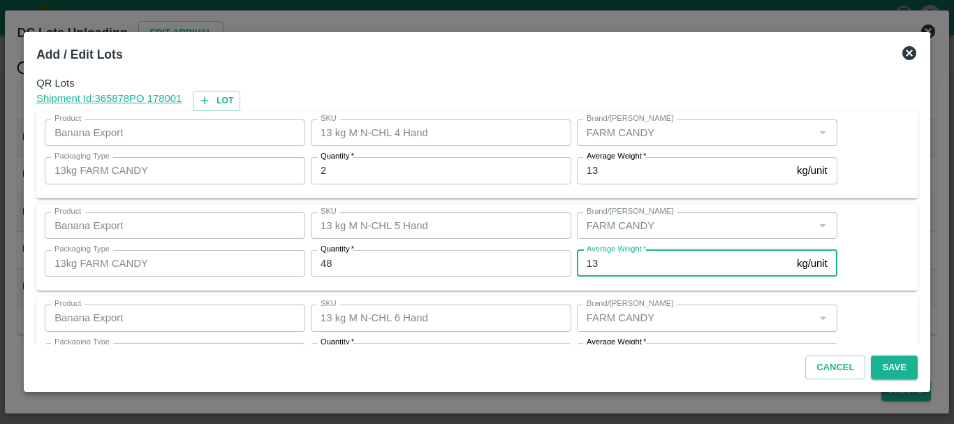
scroll to position [25, 0]
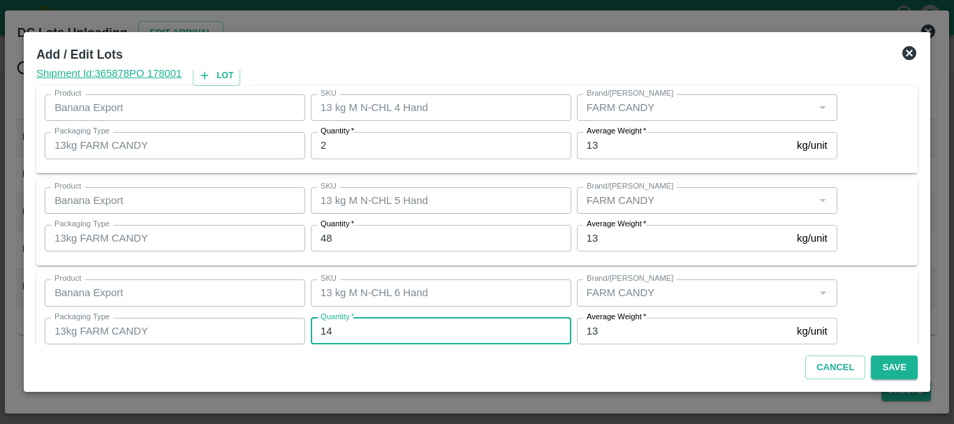
type input "147"
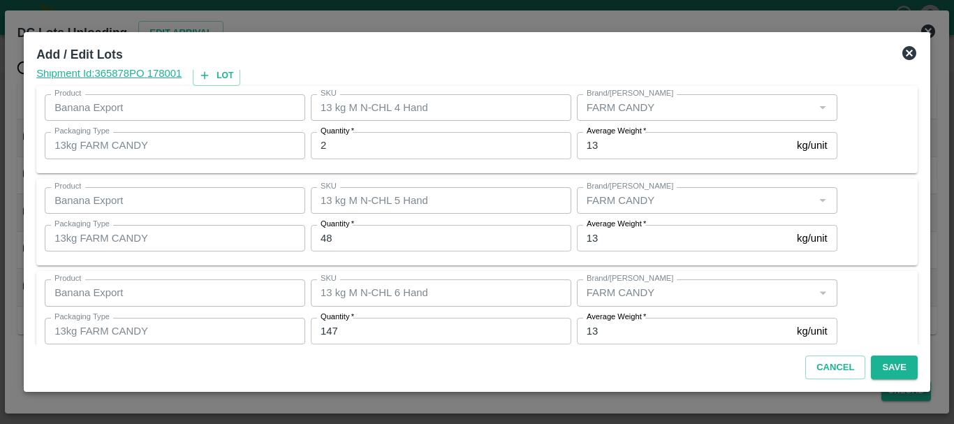
scroll to position [236, 0]
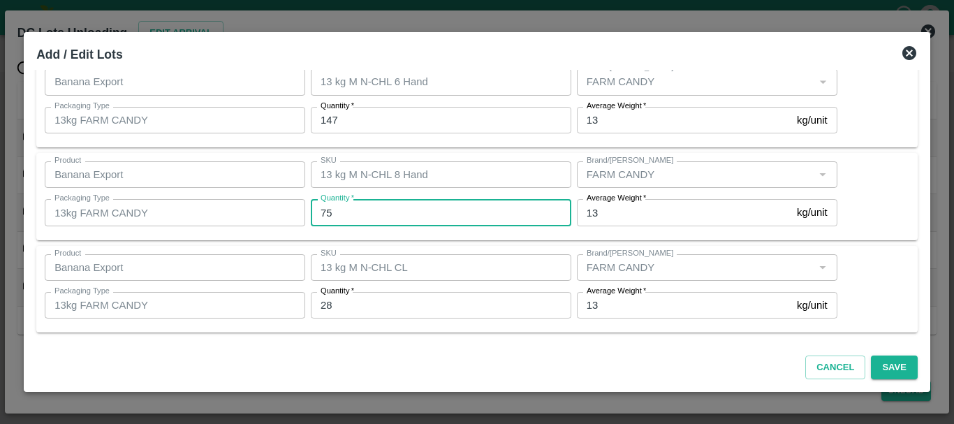
type input "75"
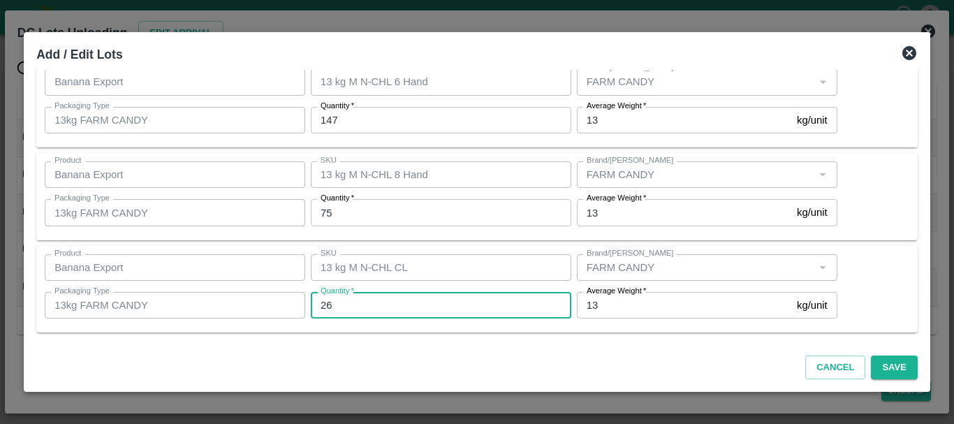
type input "26"
click at [640, 359] on div "Cancel Save" at bounding box center [477, 364] width 892 height 41
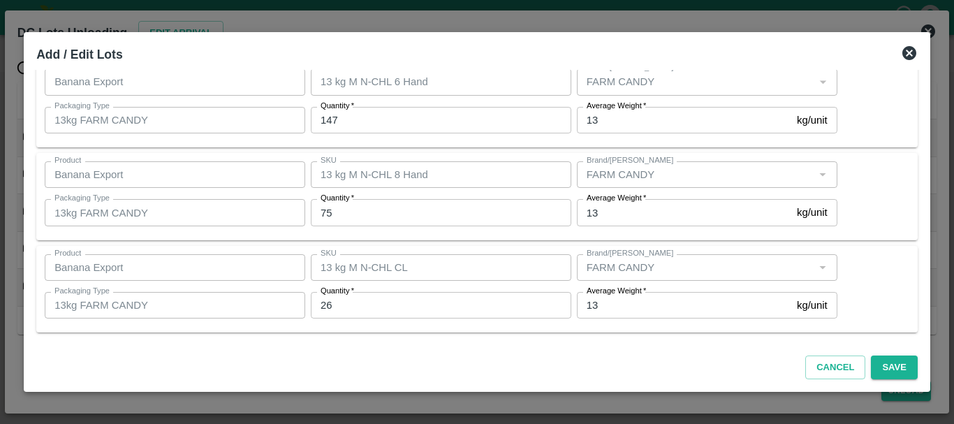
scroll to position [235, 0]
click at [905, 369] on button "Save" at bounding box center [893, 367] width 46 height 24
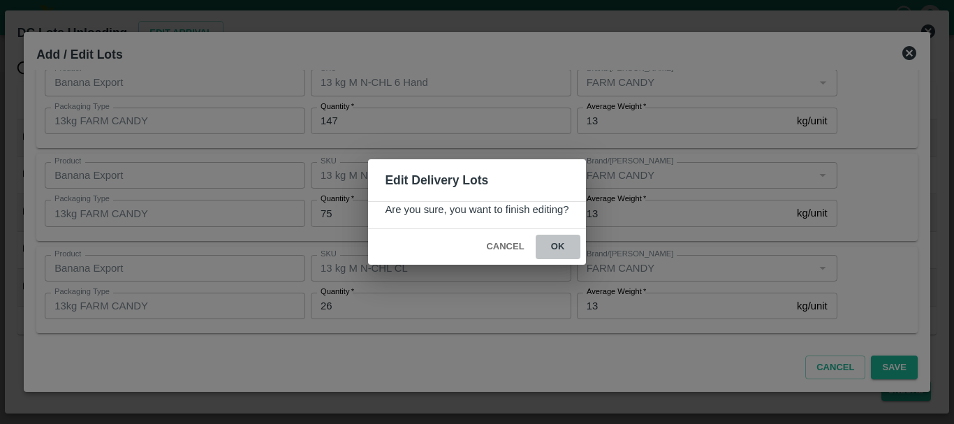
click at [559, 255] on button "ok" at bounding box center [557, 247] width 45 height 24
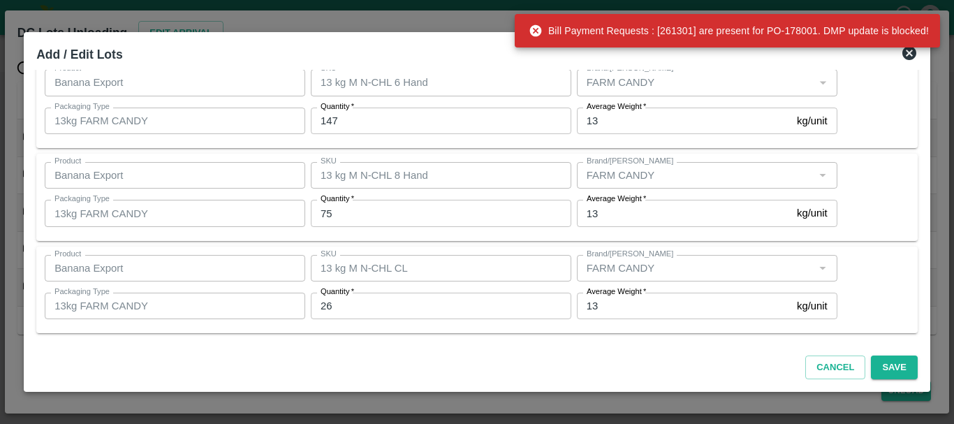
click at [903, 57] on icon at bounding box center [909, 53] width 14 height 14
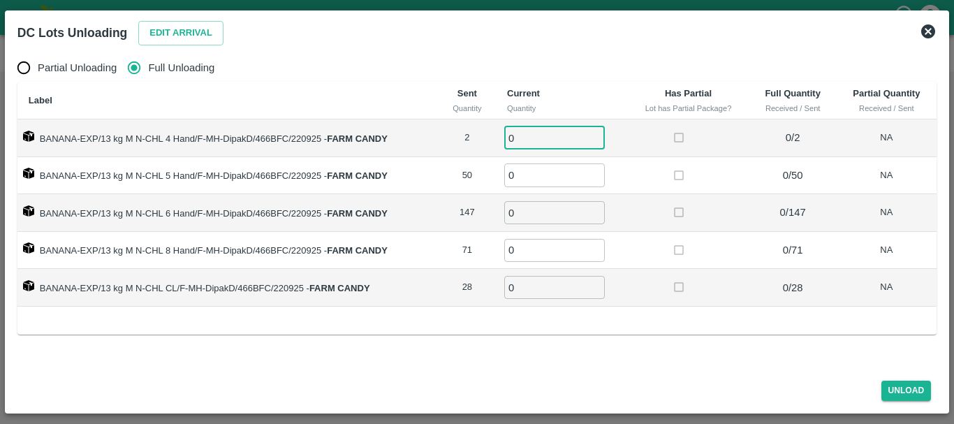
click at [545, 135] on input "0" at bounding box center [554, 137] width 101 height 23
type input "02"
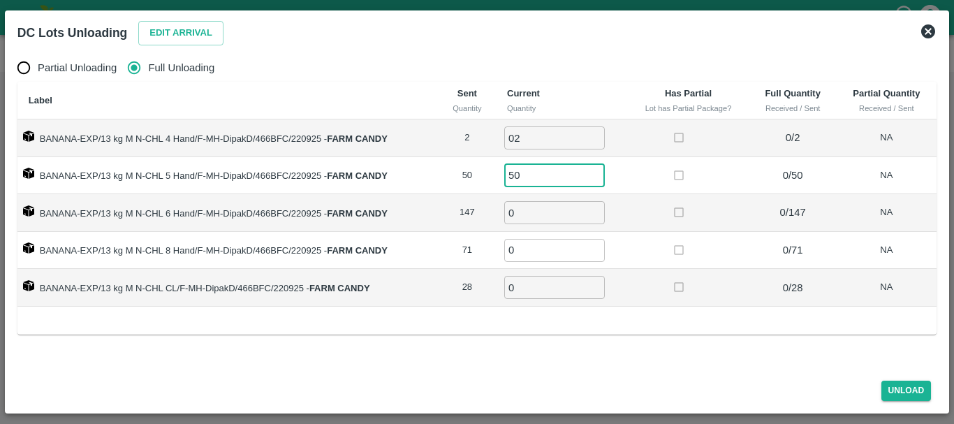
type input "50"
type input "147"
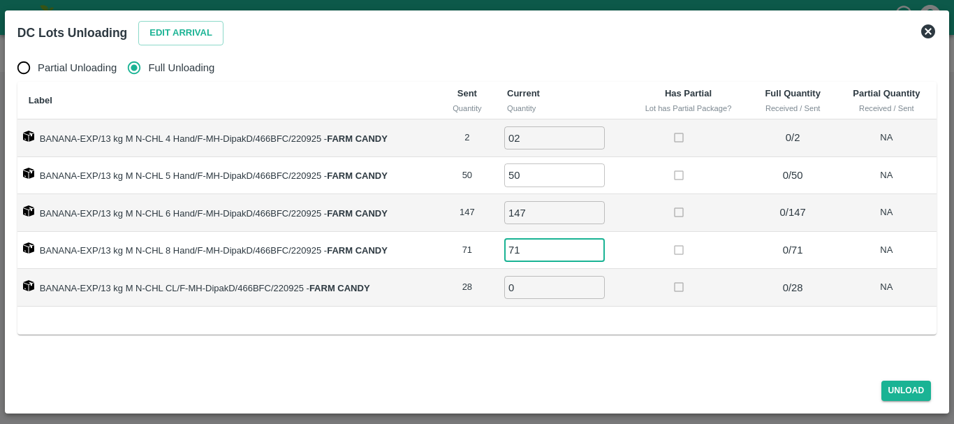
type input "71"
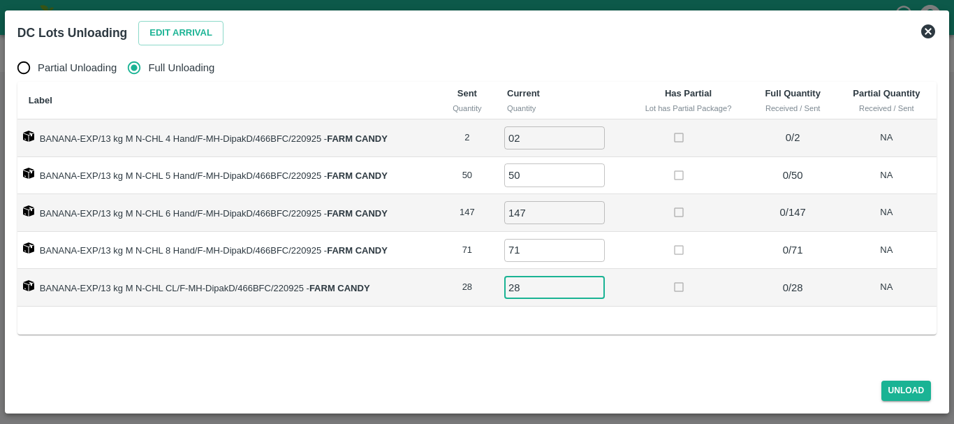
type input "28"
click at [902, 392] on button "Unload" at bounding box center [906, 390] width 50 height 20
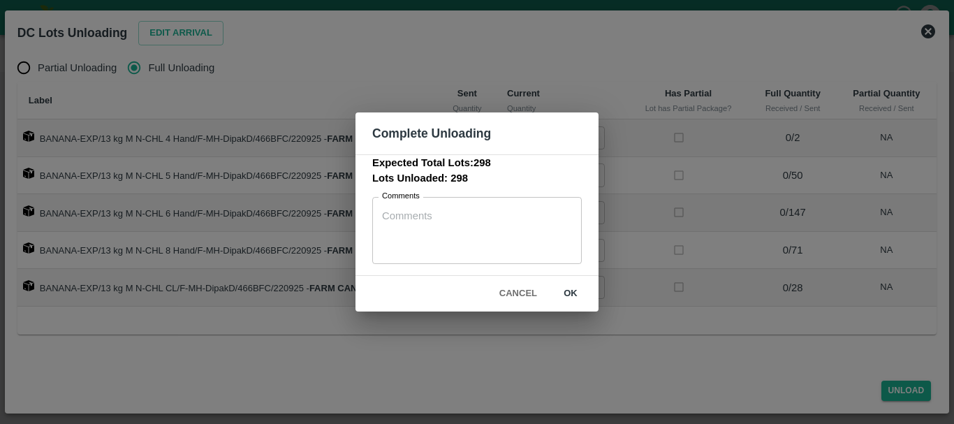
click at [568, 286] on button "ok" at bounding box center [570, 293] width 45 height 24
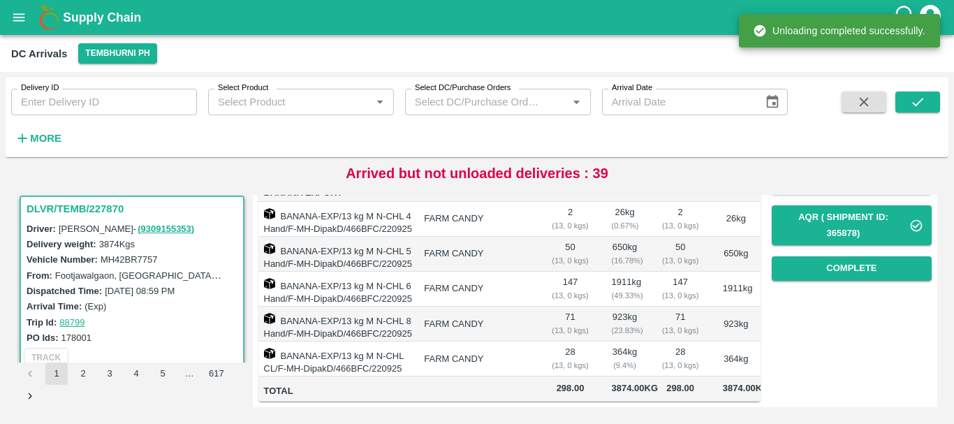
scroll to position [0, 0]
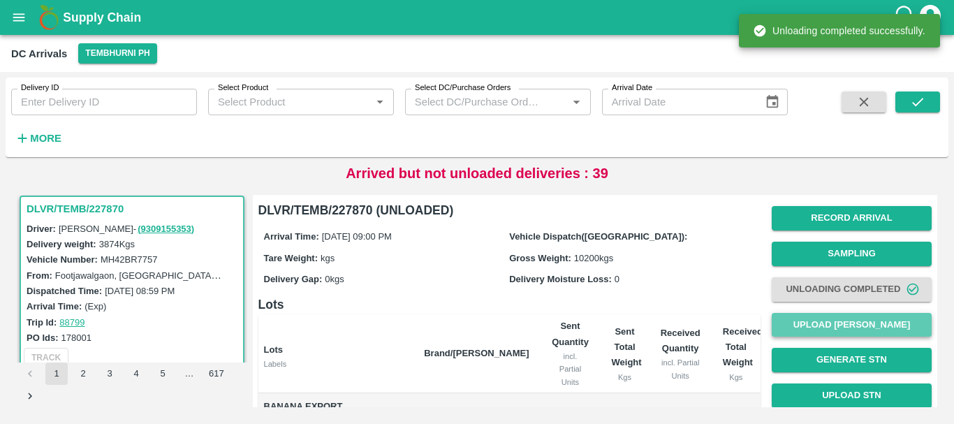
click at [817, 323] on button "Upload Tare Weight" at bounding box center [851, 325] width 160 height 24
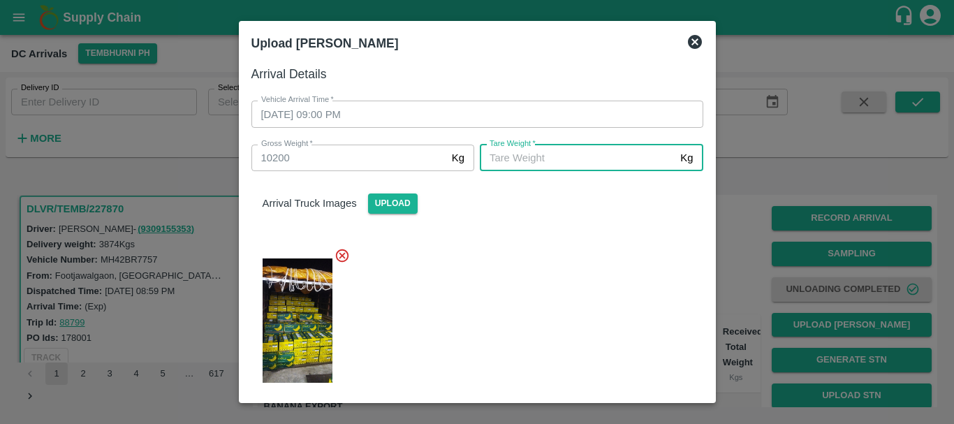
click at [551, 154] on input "Tare Weight   *" at bounding box center [577, 158] width 195 height 27
type input "5270"
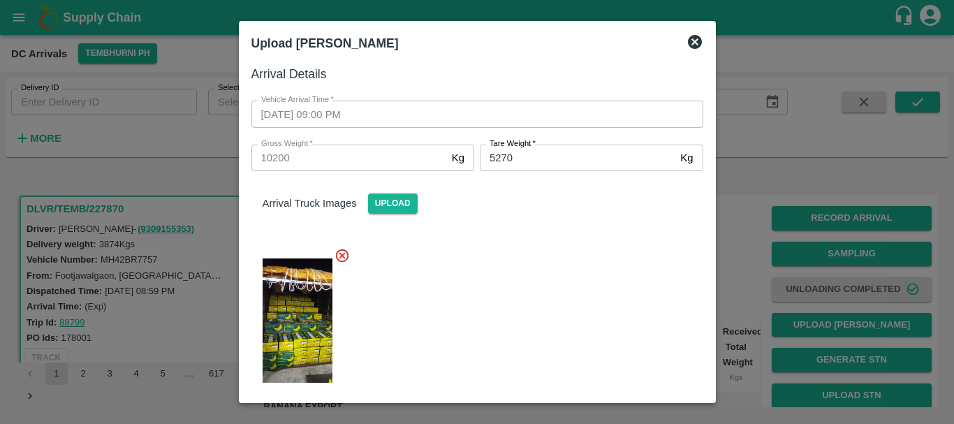
click at [540, 261] on div at bounding box center [471, 316] width 463 height 161
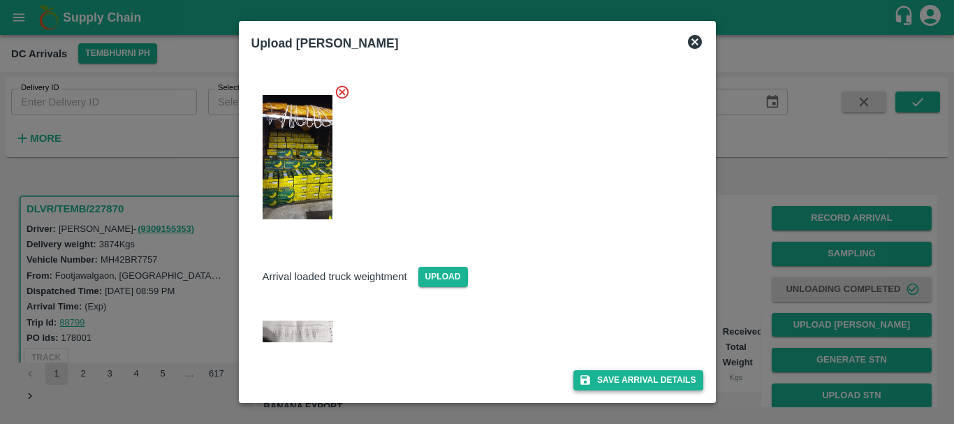
click at [598, 374] on button "Save Arrival Details" at bounding box center [637, 380] width 129 height 20
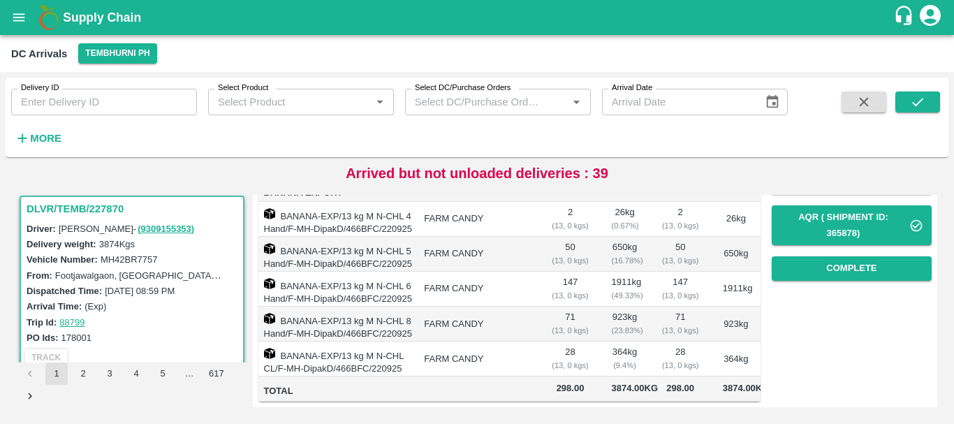
scroll to position [276, 0]
click at [827, 256] on button "Complete" at bounding box center [851, 268] width 160 height 24
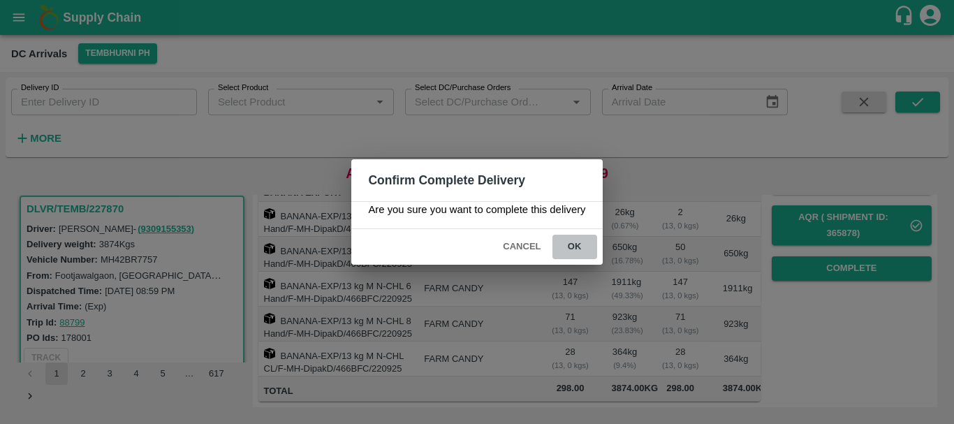
click at [584, 239] on button "ok" at bounding box center [574, 247] width 45 height 24
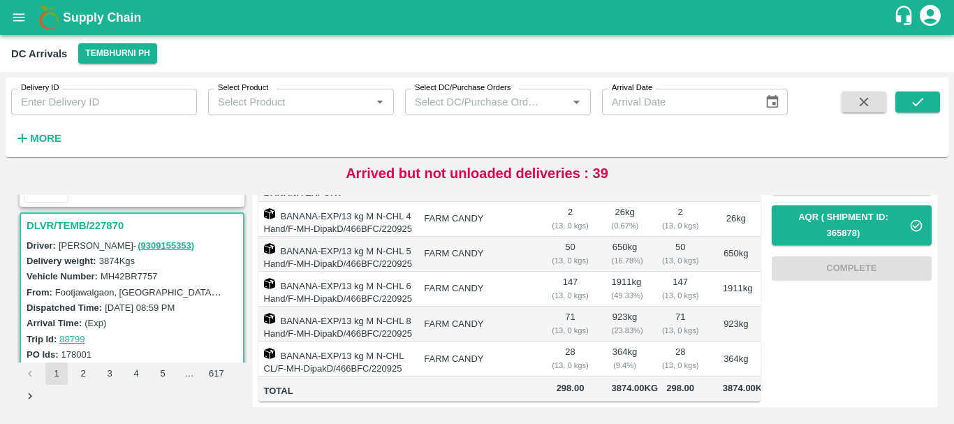
click at [189, 292] on label "Footjawalgaon, Madha, Solapur, Maharashtra, India" at bounding box center [283, 291] width 457 height 11
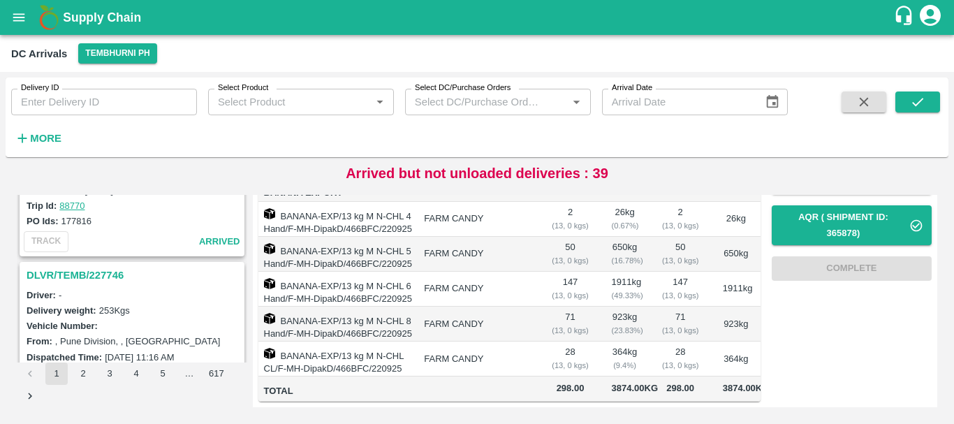
scroll to position [3425, 0]
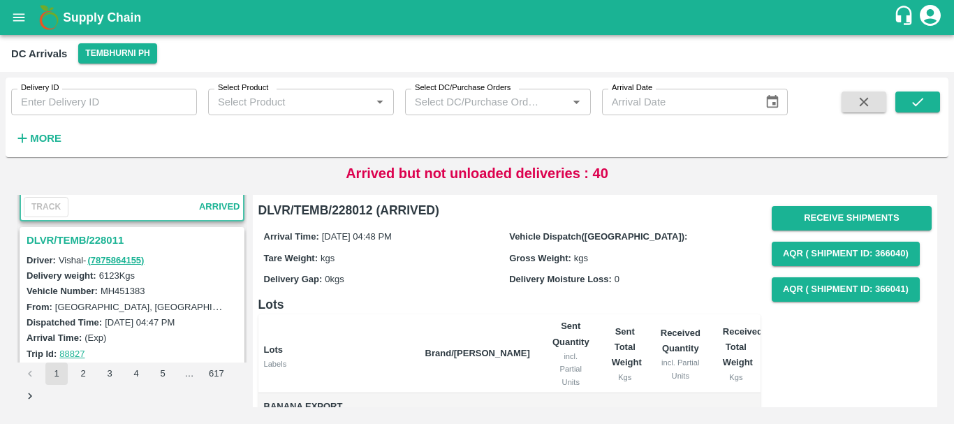
click at [101, 232] on h3 "DLVR/TEMB/228011" at bounding box center [134, 240] width 215 height 18
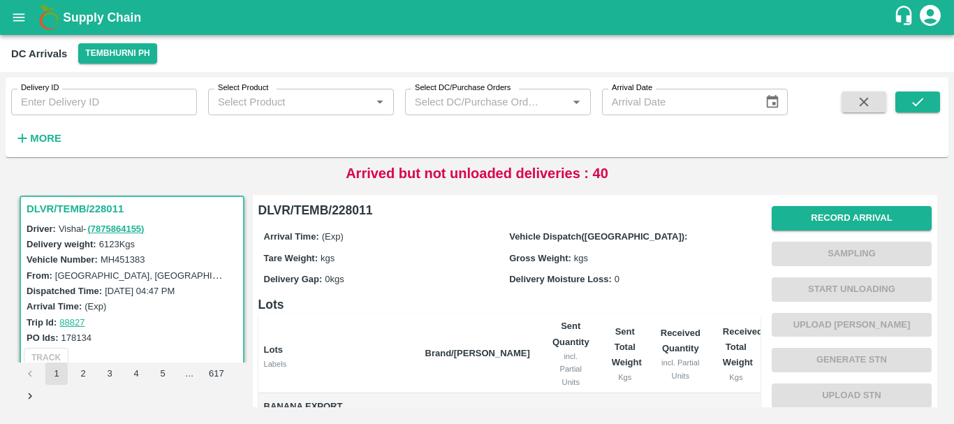
click at [807, 205] on div "Record Arrival Sampling Start Unloading Upload Tare Weight Generate STN Upload …" at bounding box center [851, 341] width 160 height 283
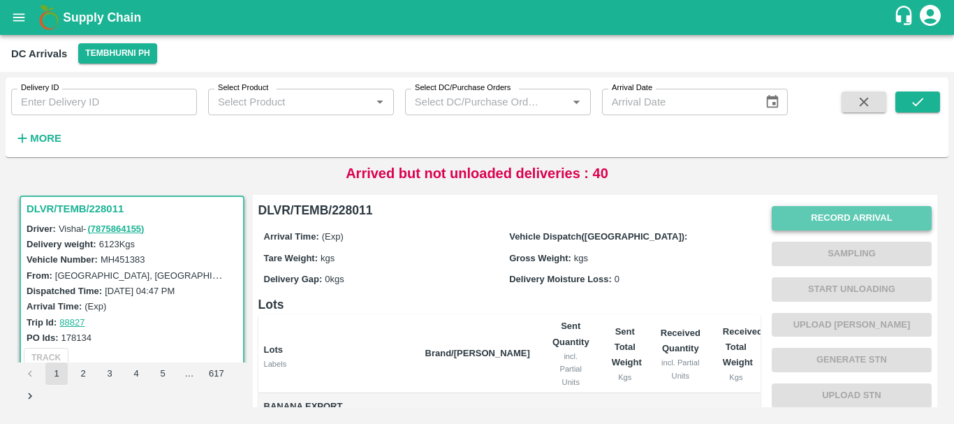
click at [787, 217] on button "Record Arrival" at bounding box center [851, 218] width 160 height 24
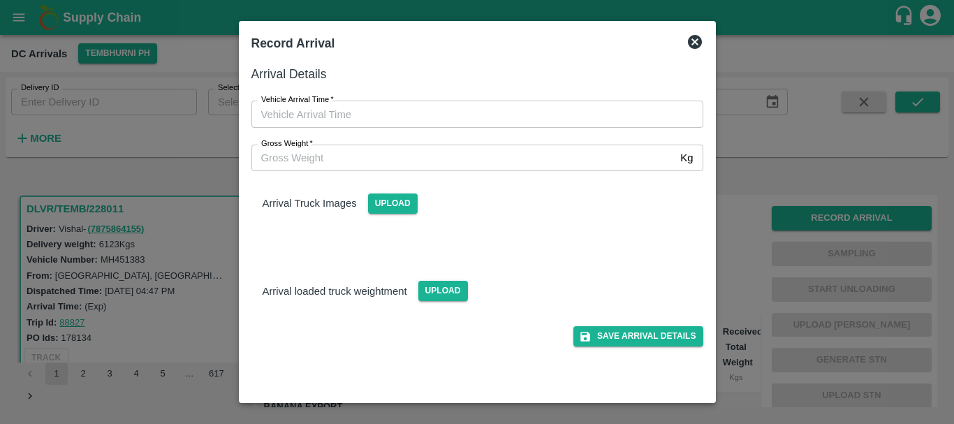
type input "DD/MM/YYYY hh:mm aa"
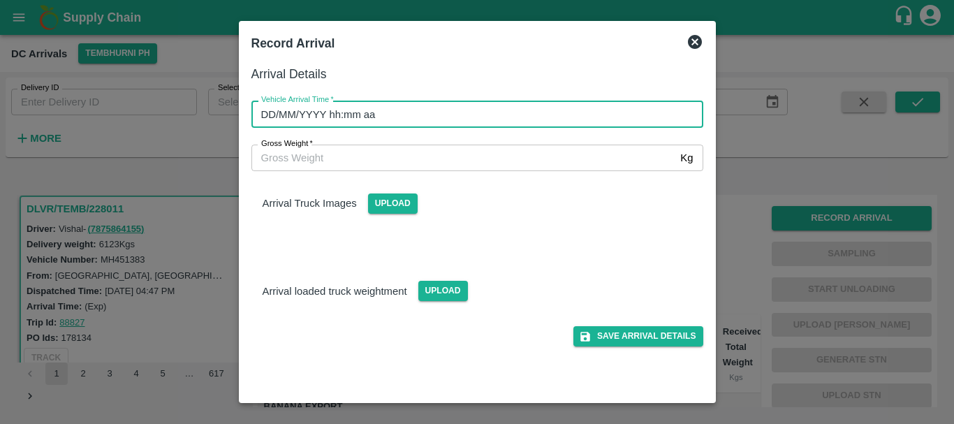
click at [519, 111] on input "DD/MM/YYYY hh:mm aa" at bounding box center [472, 114] width 442 height 27
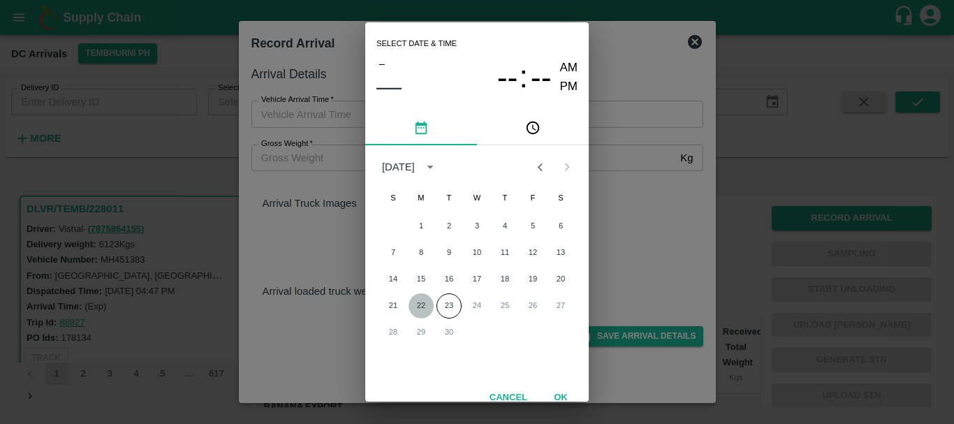
click at [422, 300] on button "22" at bounding box center [420, 305] width 25 height 25
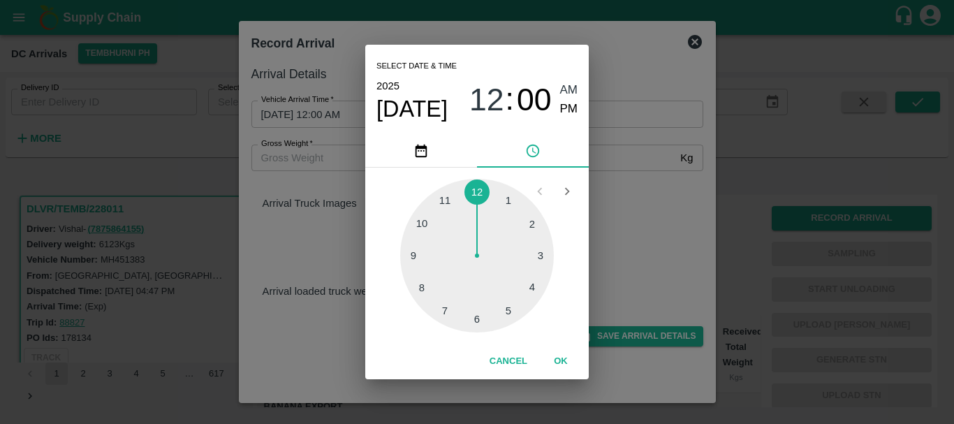
click at [422, 281] on div at bounding box center [477, 256] width 154 height 154
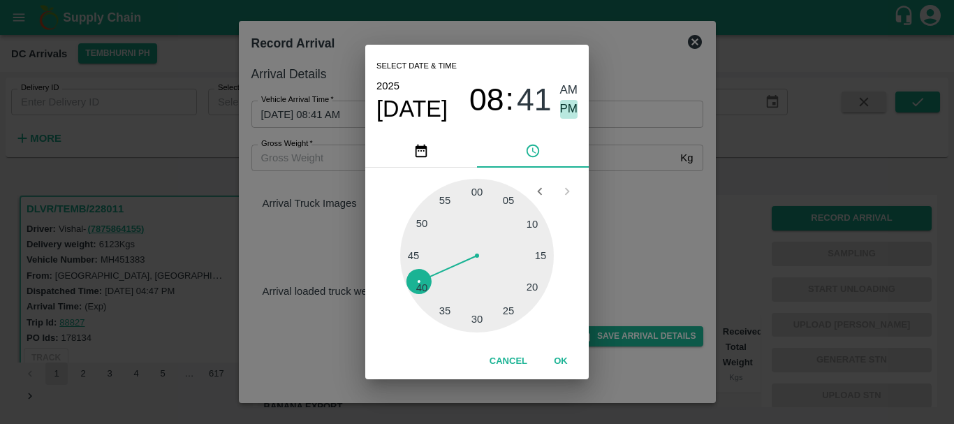
click at [563, 106] on span "PM" at bounding box center [569, 109] width 18 height 19
type input "22/09/2025 08:41 PM"
click at [646, 170] on div "Select date & time 2025 Sep 22 08 : 41 AM PM 05 10 15 20 25 30 35 40 45 50 55 0…" at bounding box center [477, 212] width 954 height 424
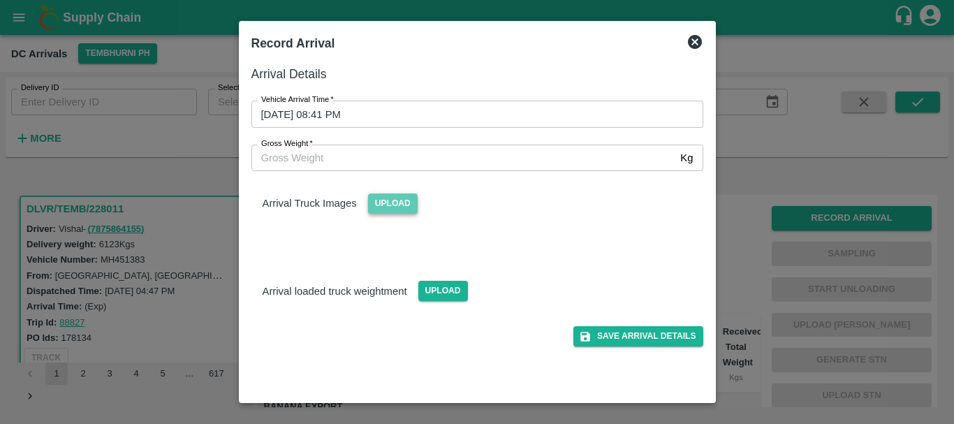
click at [394, 214] on span "Upload" at bounding box center [393, 203] width 50 height 20
click at [0, 0] on input "Upload" at bounding box center [0, 0] width 0 height 0
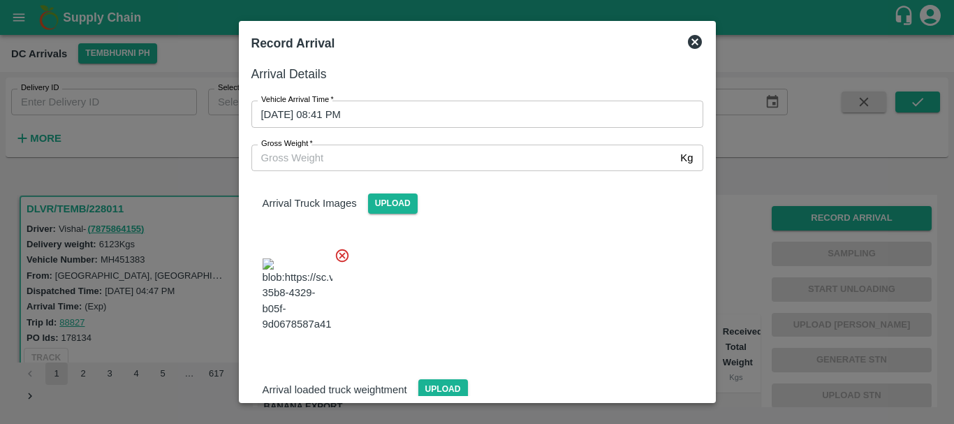
scroll to position [105, 0]
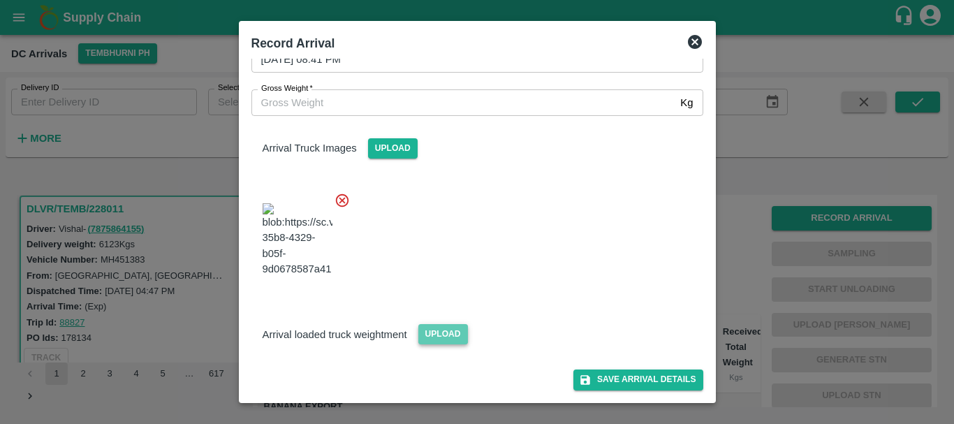
click at [447, 328] on span "Upload" at bounding box center [443, 334] width 50 height 20
click at [0, 0] on input "Upload" at bounding box center [0, 0] width 0 height 0
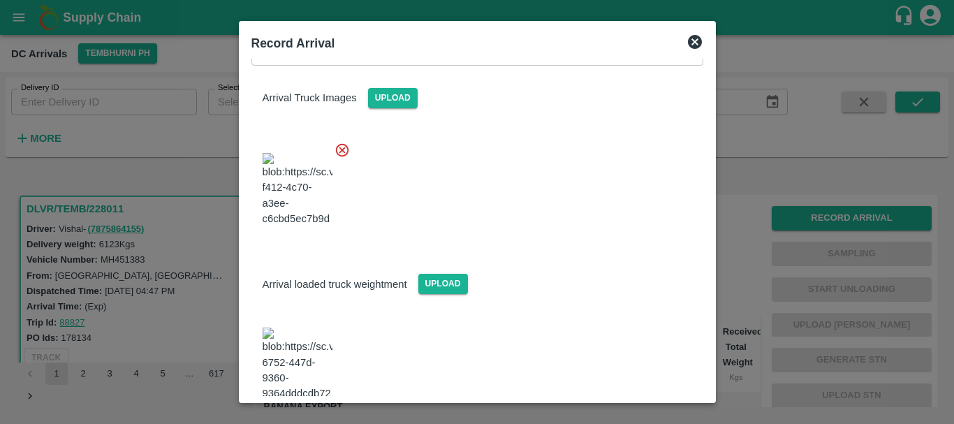
scroll to position [179, 0]
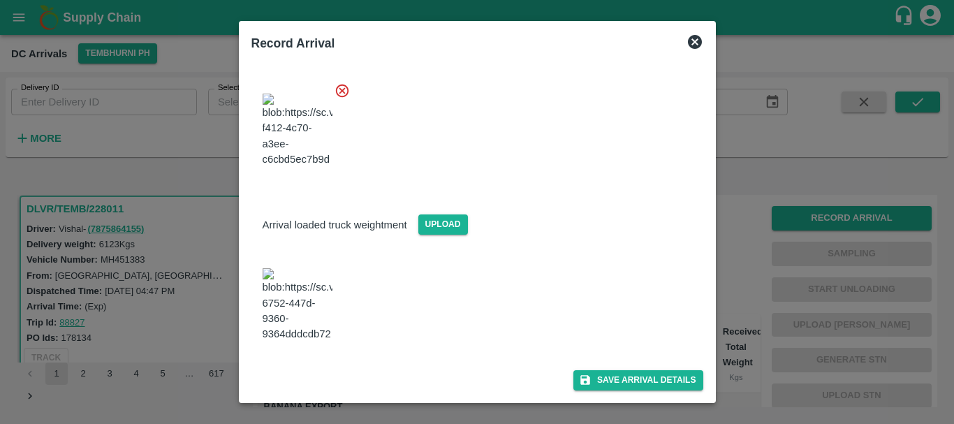
click at [305, 320] on img at bounding box center [297, 304] width 70 height 73
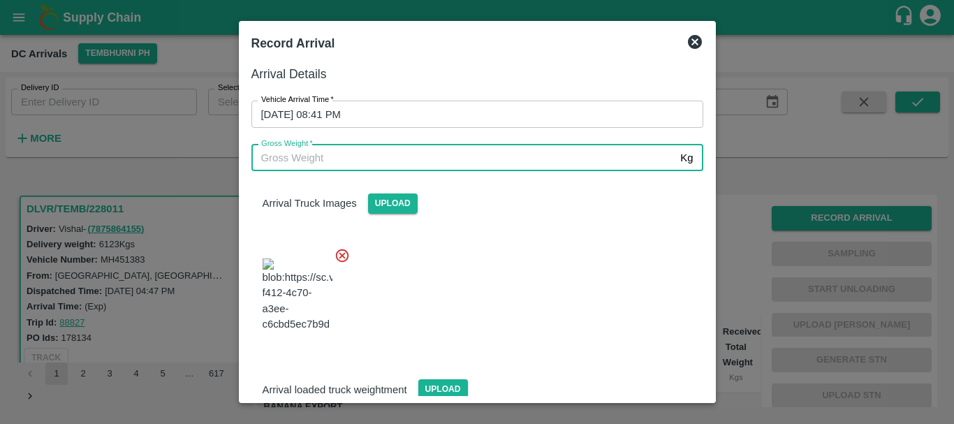
click at [391, 163] on input "Gross Weight   *" at bounding box center [463, 158] width 424 height 27
type input "12170"
click at [573, 288] on div at bounding box center [471, 291] width 463 height 110
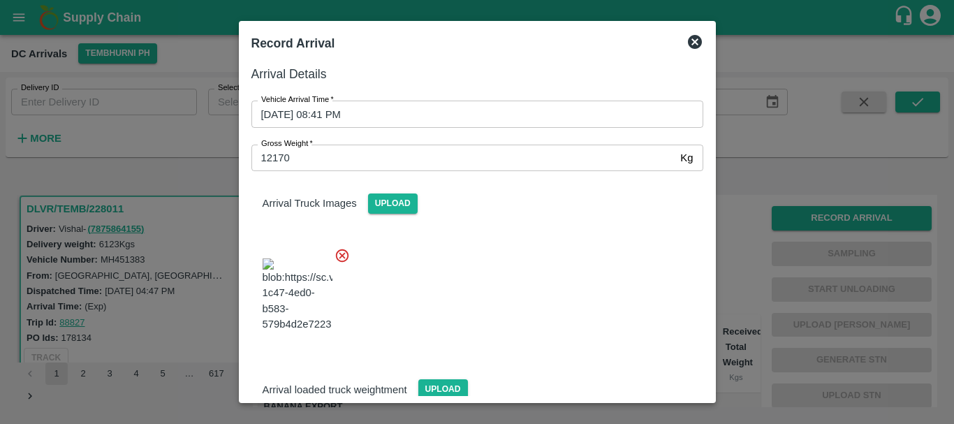
scroll to position [179, 0]
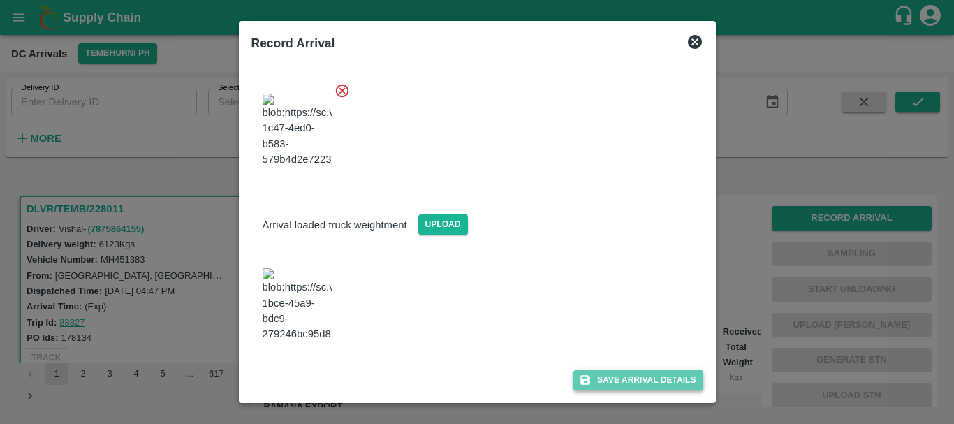
click at [621, 377] on button "Save Arrival Details" at bounding box center [637, 380] width 129 height 20
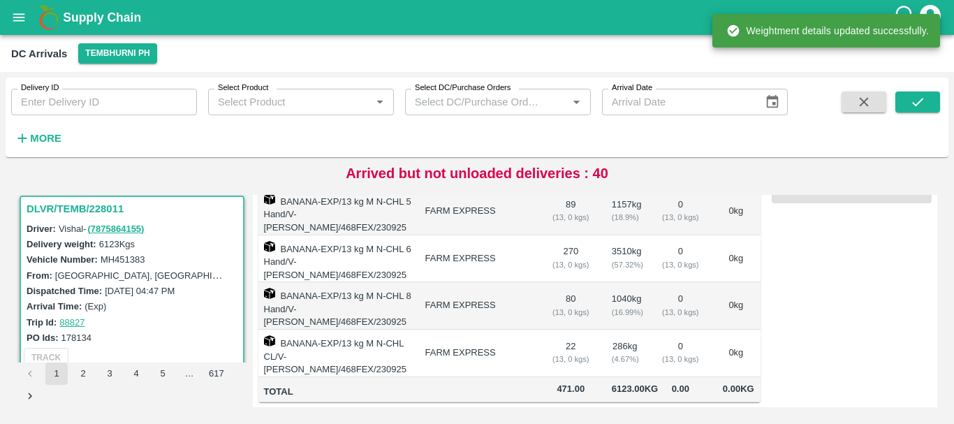
scroll to position [0, 0]
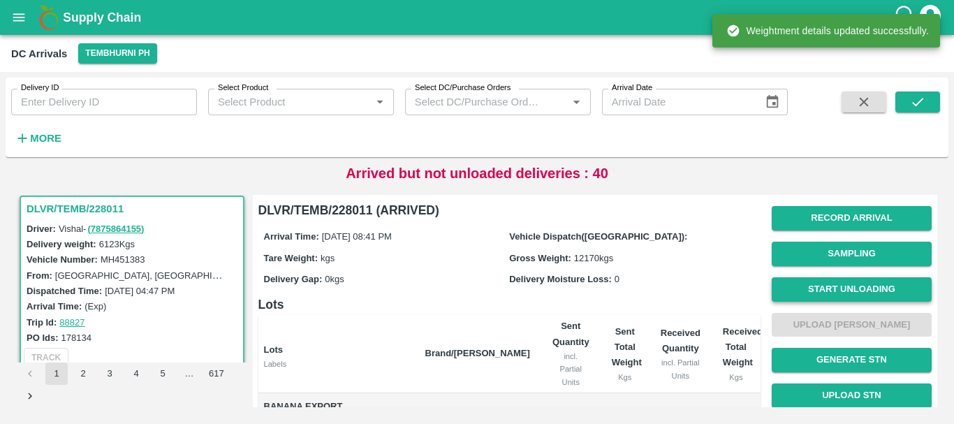
click at [802, 294] on button "Start Unloading" at bounding box center [851, 289] width 160 height 24
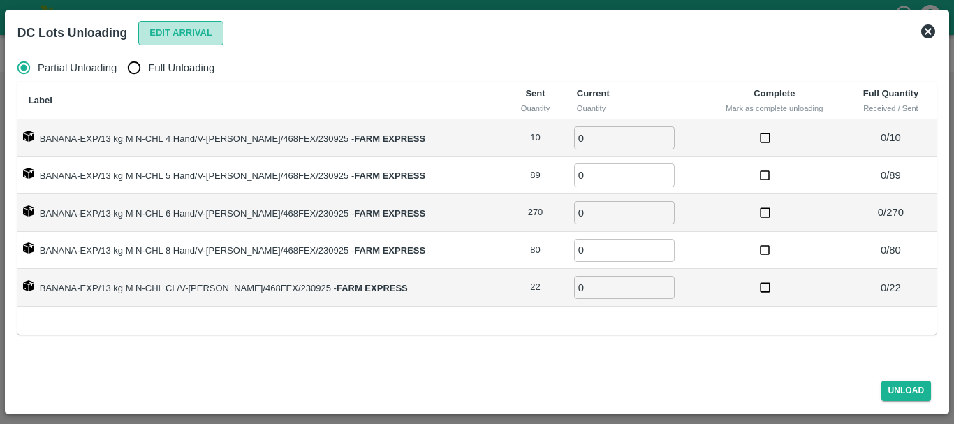
click at [172, 32] on button "Edit Arrival" at bounding box center [180, 33] width 85 height 24
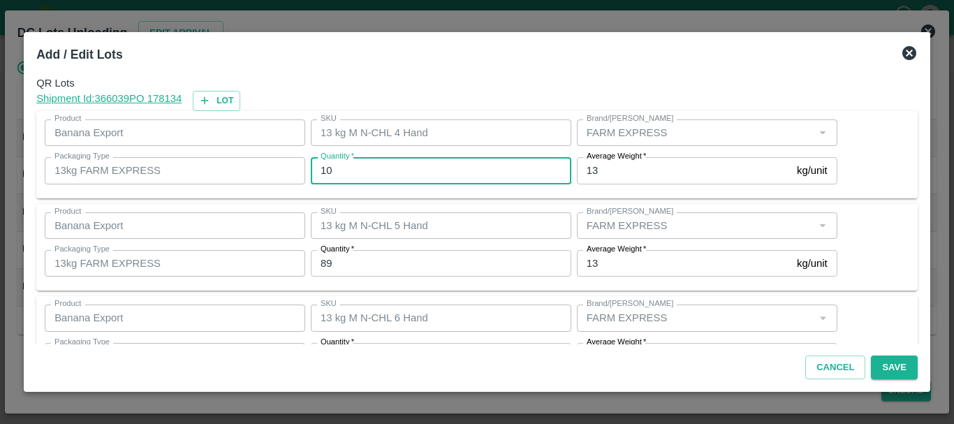
click at [373, 170] on input "10" at bounding box center [441, 170] width 260 height 27
type input "1"
type input "8"
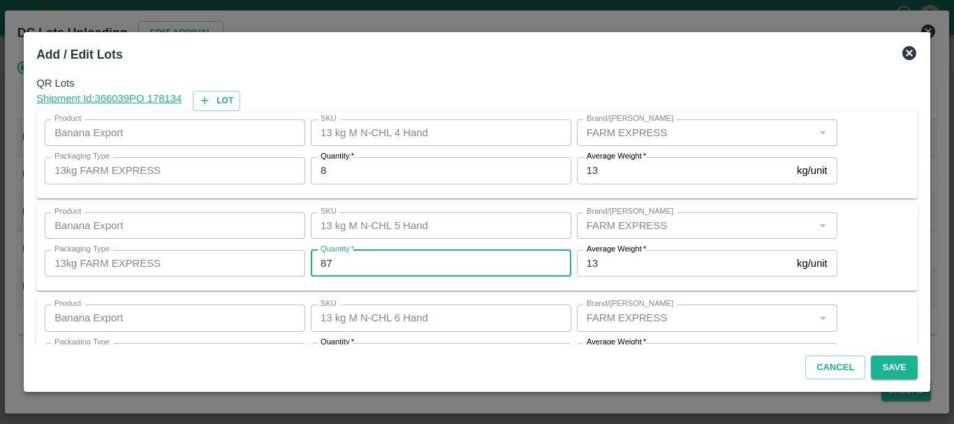
type input "87"
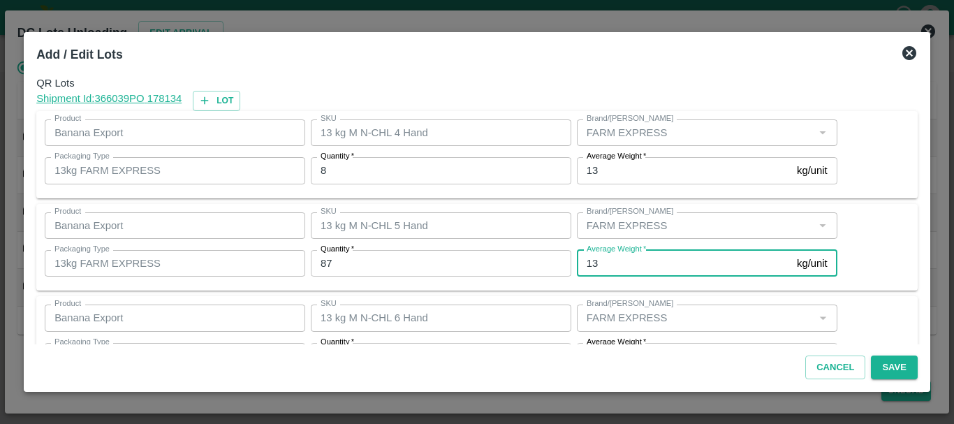
scroll to position [25, 0]
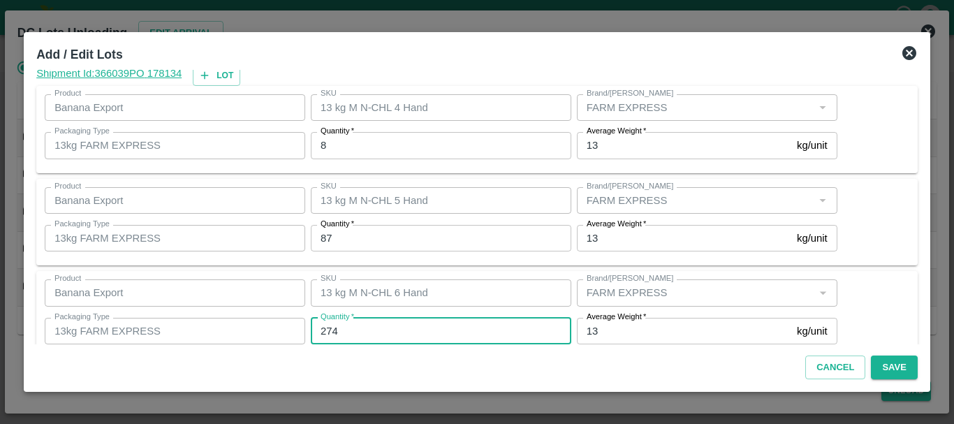
type input "274"
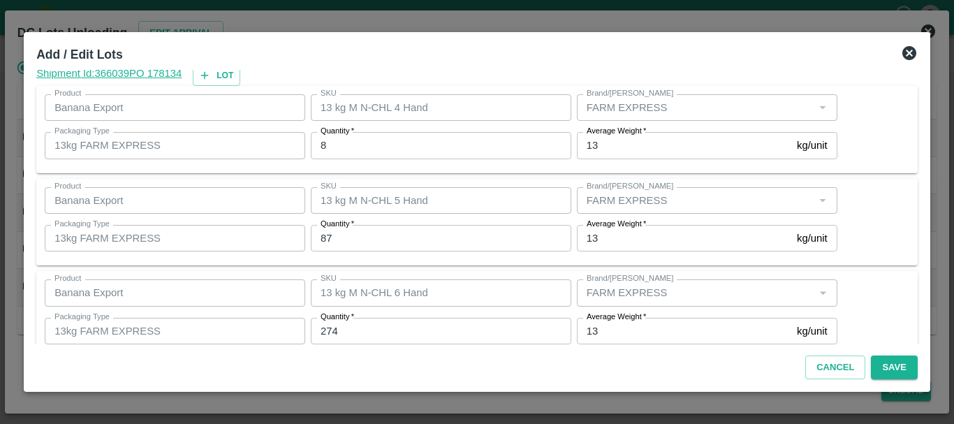
scroll to position [236, 0]
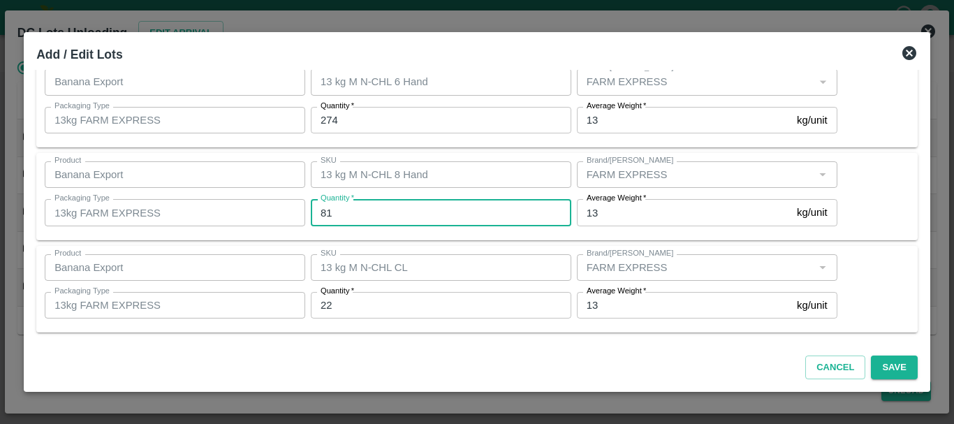
type input "81"
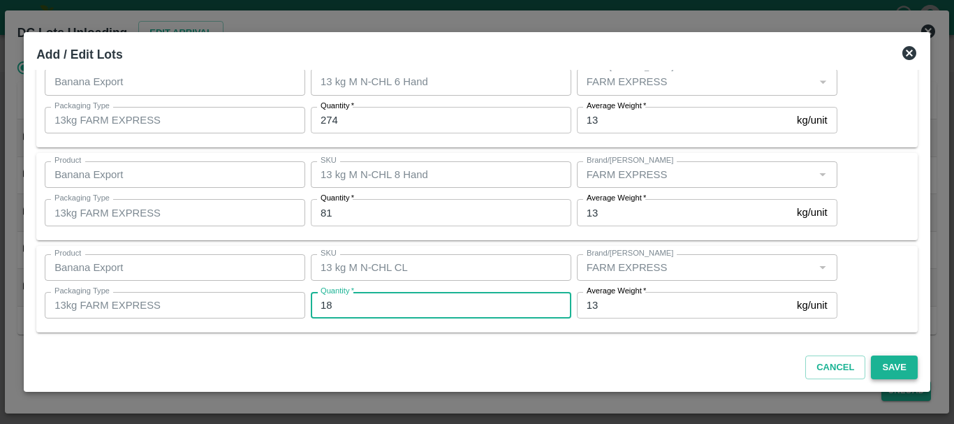
type input "18"
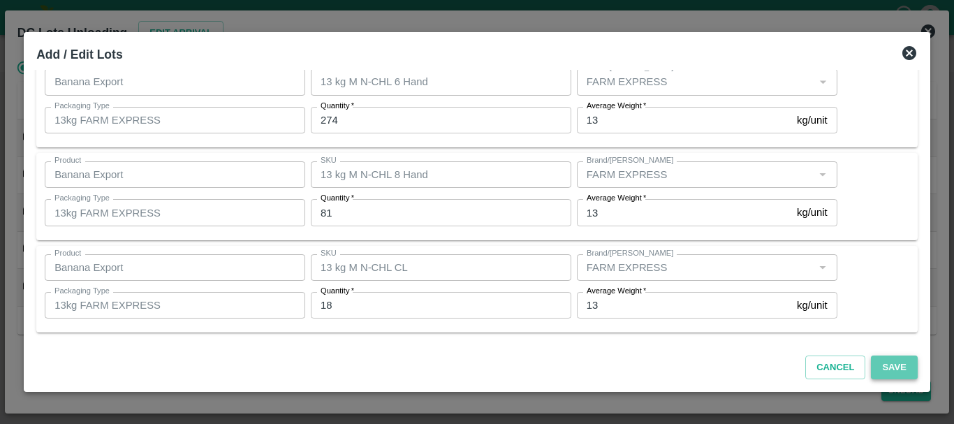
click at [884, 366] on button "Save" at bounding box center [893, 367] width 46 height 24
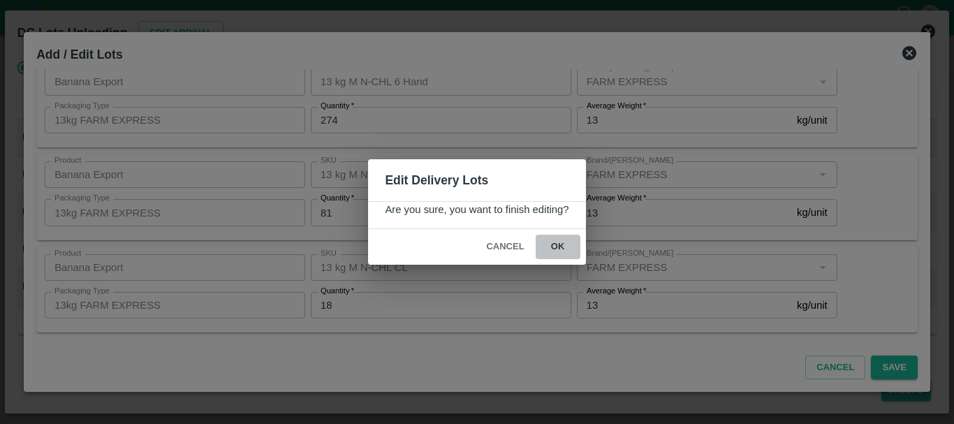
click at [562, 246] on button "ok" at bounding box center [557, 247] width 45 height 24
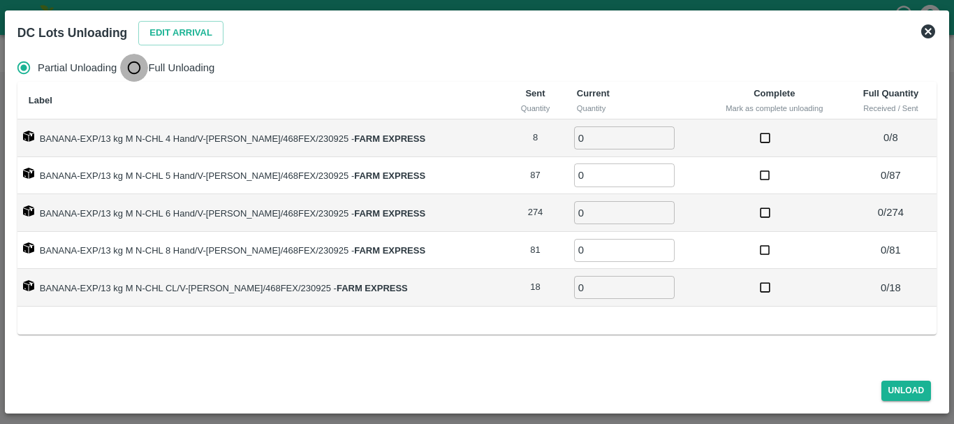
click at [124, 70] on input "Full Unloading" at bounding box center [134, 68] width 28 height 28
radio input "true"
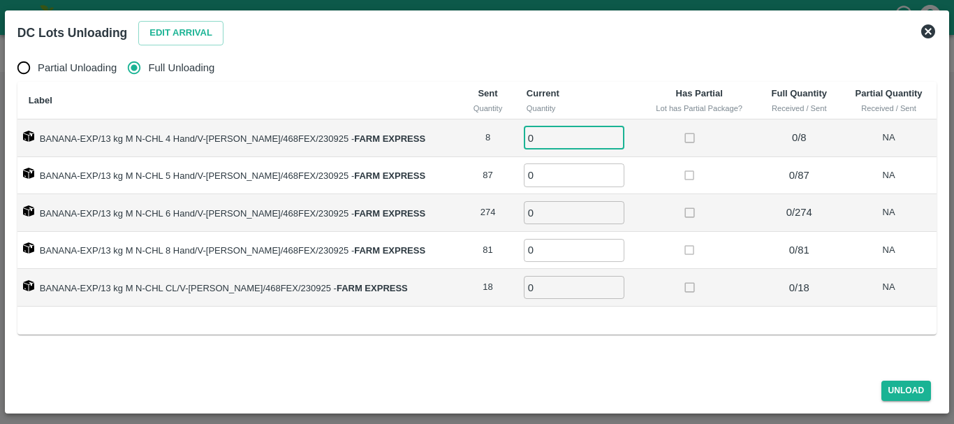
click at [540, 134] on input "0" at bounding box center [574, 137] width 101 height 23
type input "08"
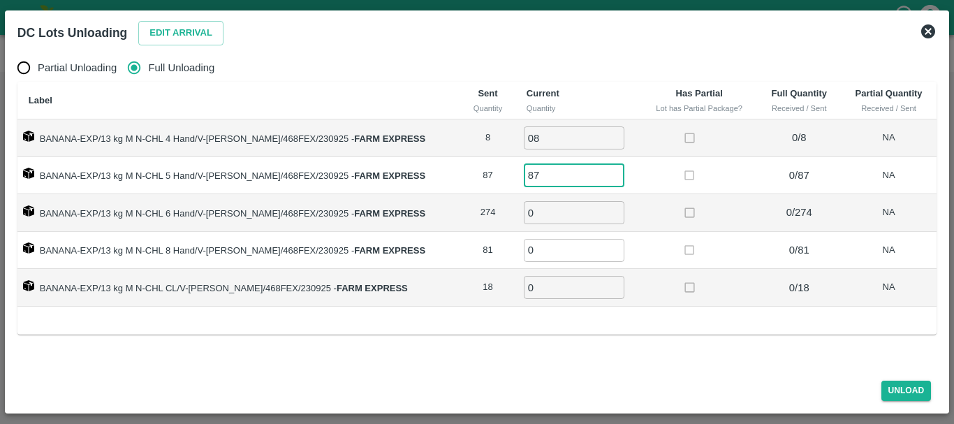
type input "87"
type input "274"
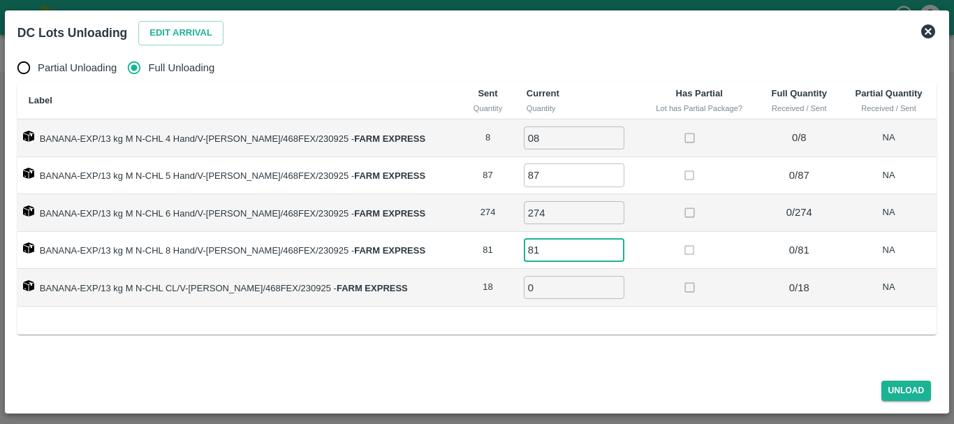
type input "81"
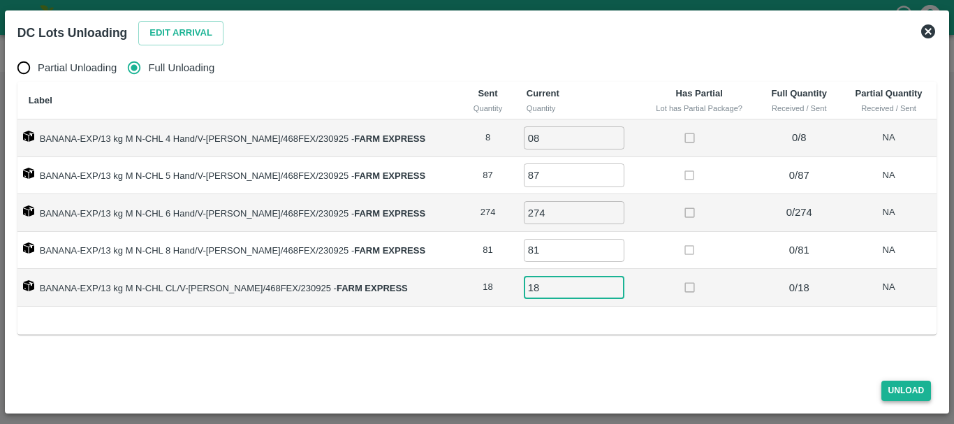
type input "18"
click at [896, 382] on button "Unload" at bounding box center [906, 390] width 50 height 20
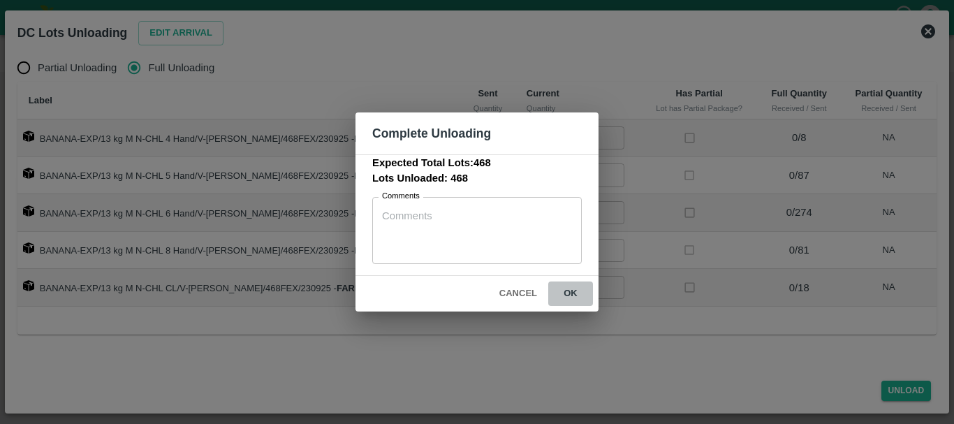
click at [568, 295] on button "ok" at bounding box center [570, 293] width 45 height 24
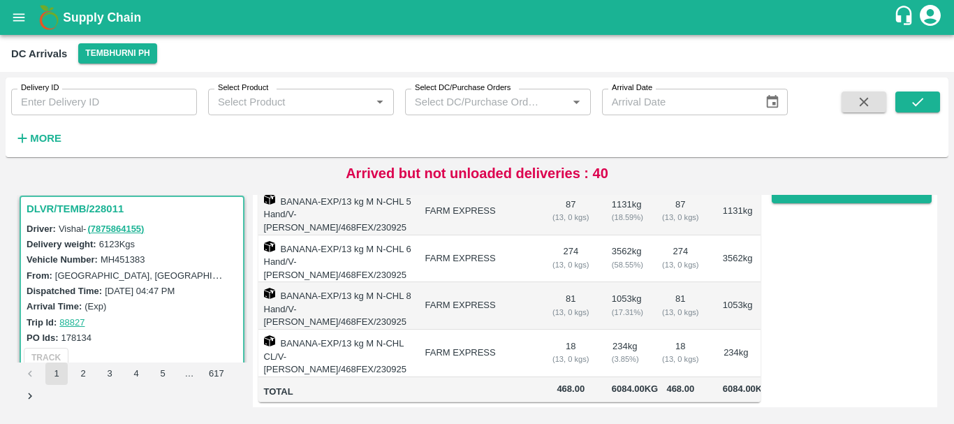
scroll to position [0, 0]
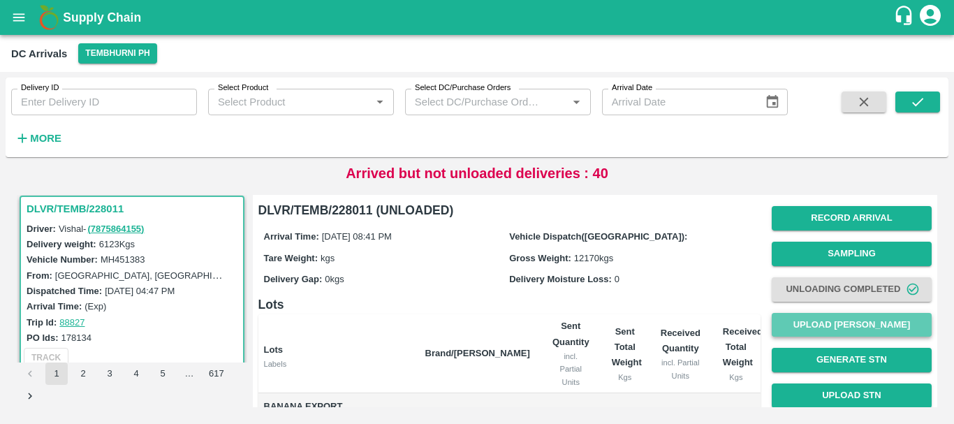
click at [817, 321] on button "Upload Tare Weight" at bounding box center [851, 325] width 160 height 24
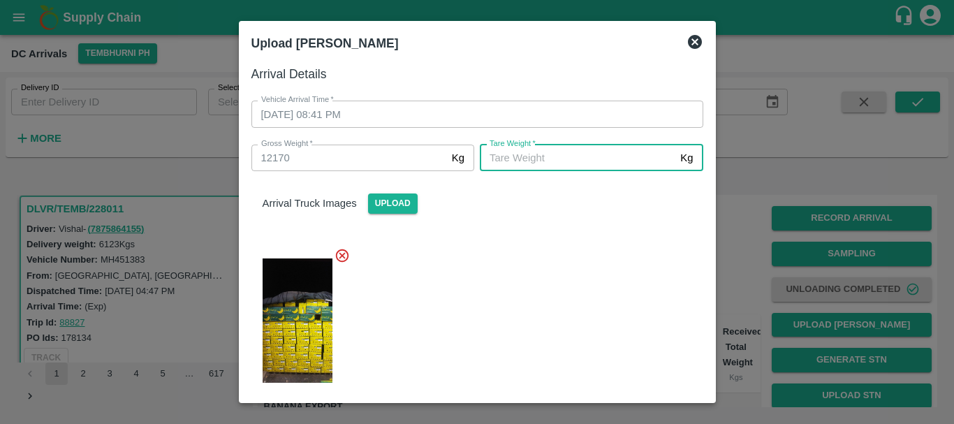
click at [592, 166] on input "Tare Weight   *" at bounding box center [577, 158] width 195 height 27
type input "5450"
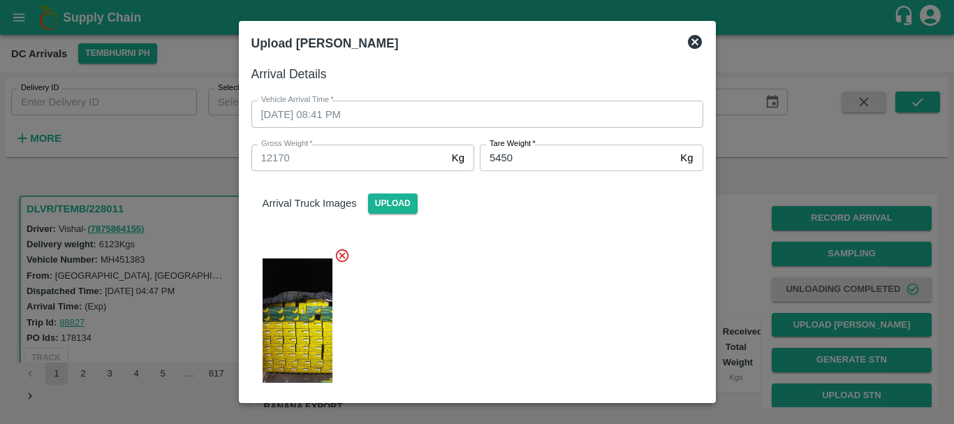
click at [592, 197] on div "Arrival Truck Images Upload" at bounding box center [477, 192] width 474 height 43
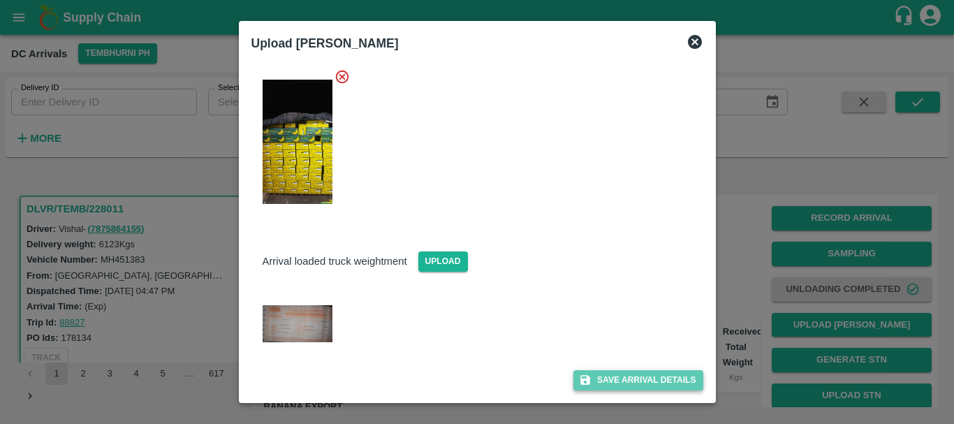
click at [632, 378] on button "Save Arrival Details" at bounding box center [637, 380] width 129 height 20
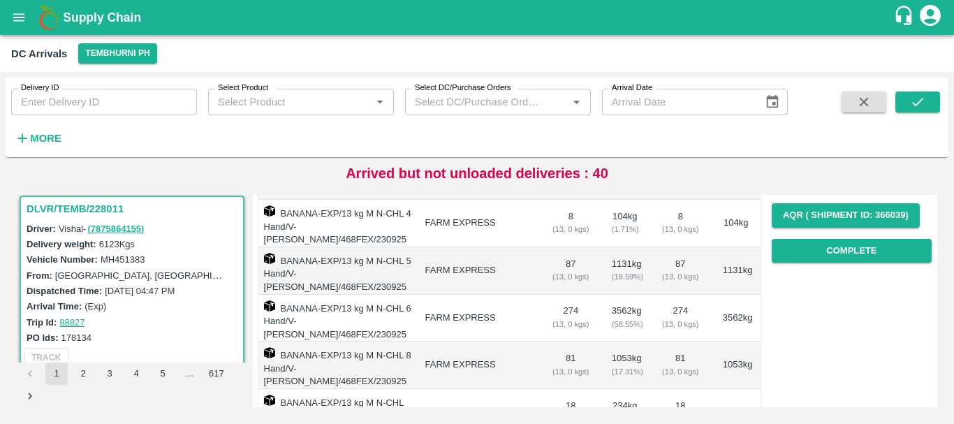
scroll to position [216, 0]
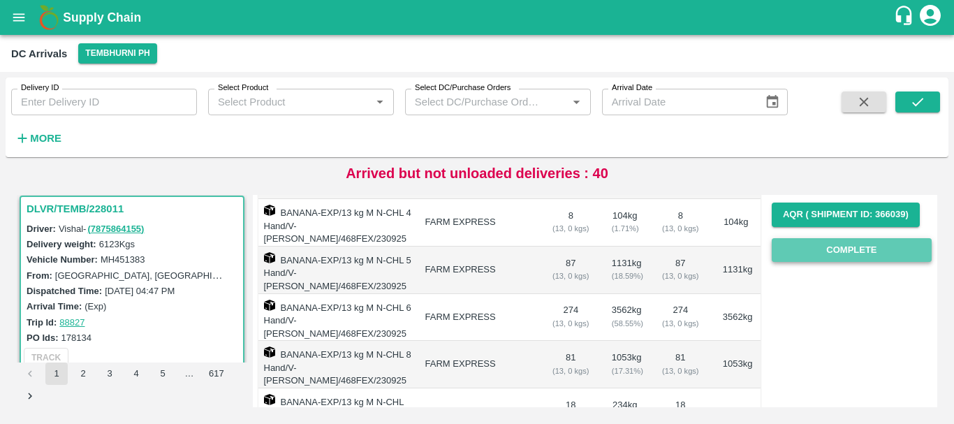
click at [811, 260] on button "Complete" at bounding box center [851, 250] width 160 height 24
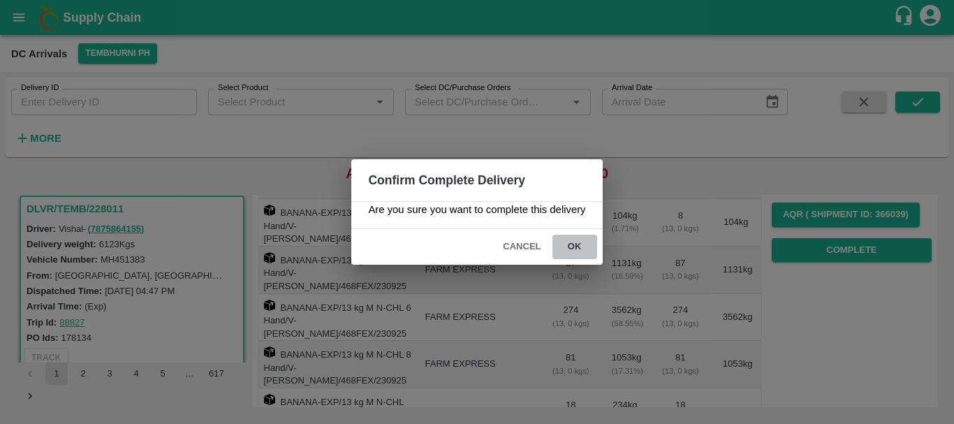
click at [572, 254] on button "ok" at bounding box center [574, 247] width 45 height 24
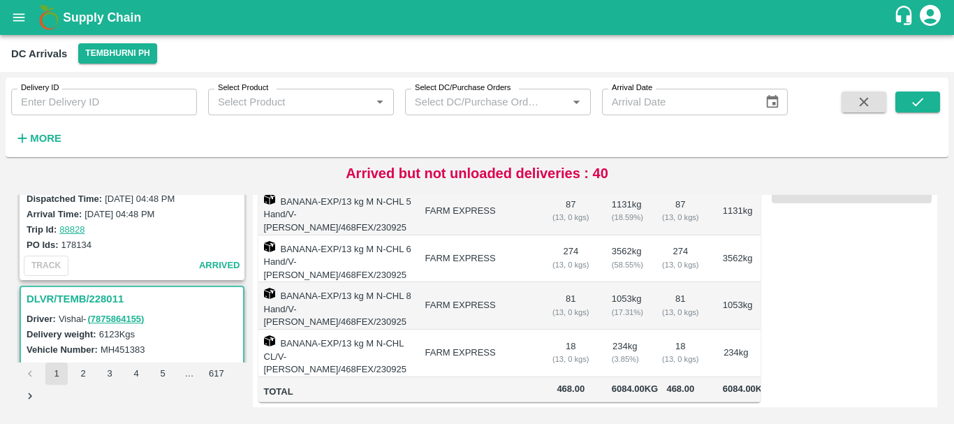
scroll to position [0, 0]
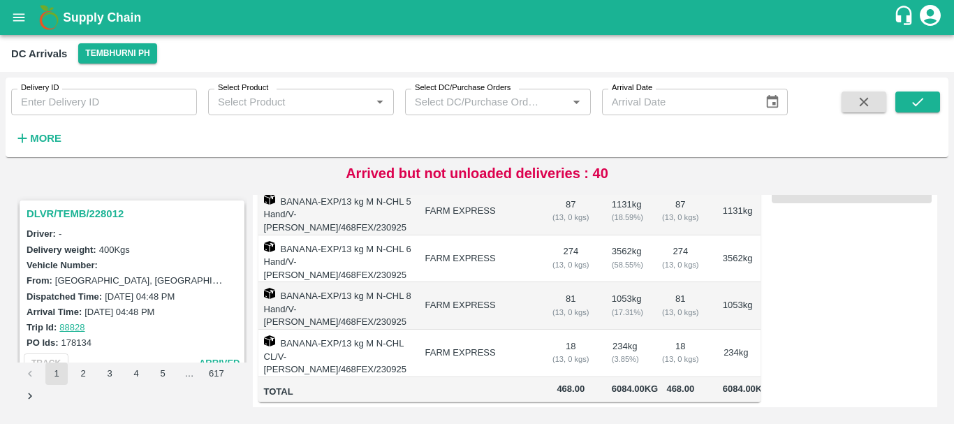
click at [96, 214] on h3 "DLVR/TEMB/228012" at bounding box center [134, 214] width 215 height 18
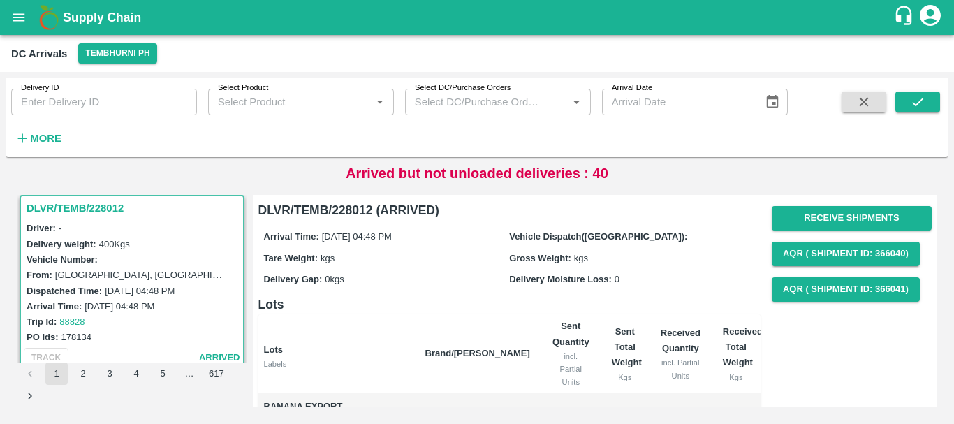
scroll to position [133, 0]
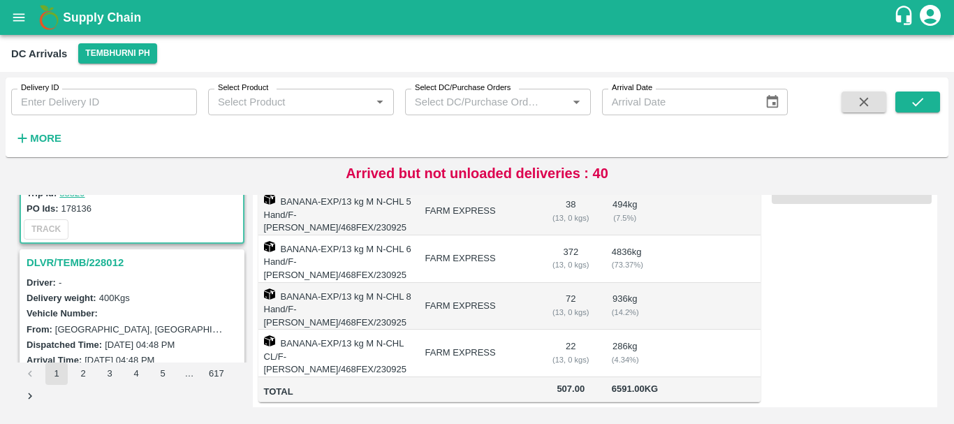
scroll to position [133, 0]
click at [97, 262] on h3 "DLVR/TEMB/228012" at bounding box center [134, 263] width 215 height 18
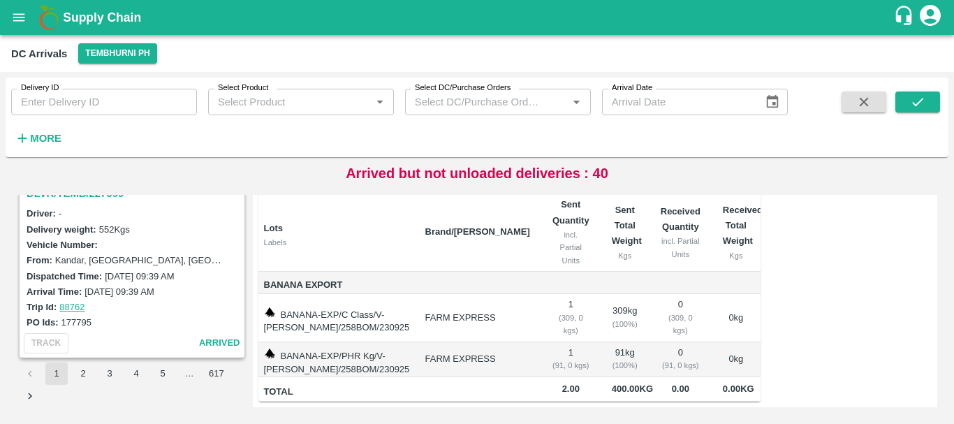
scroll to position [4399, 0]
click at [84, 374] on button "2" at bounding box center [83, 373] width 22 height 22
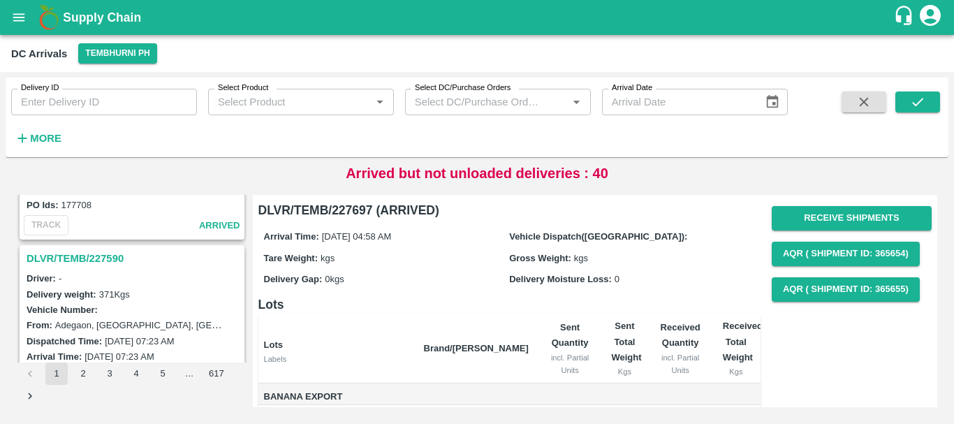
scroll to position [2873, 0]
click at [93, 255] on h3 "DLVR/TEMB/227590" at bounding box center [134, 260] width 215 height 18
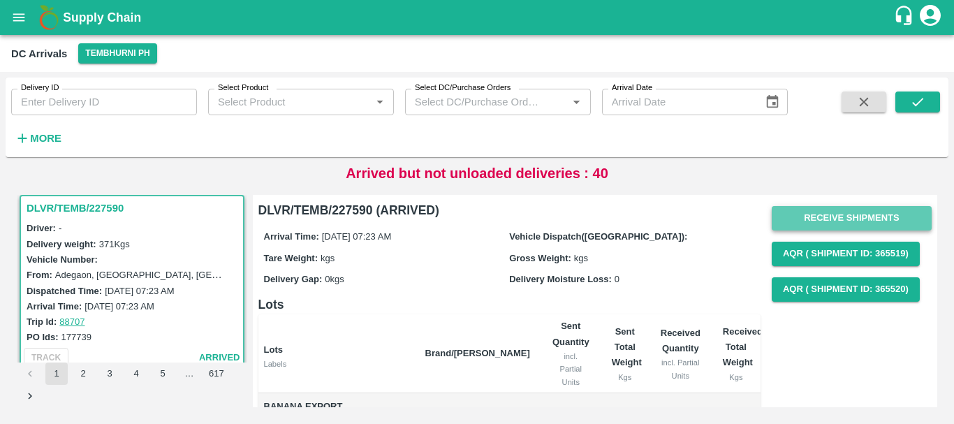
click at [829, 215] on button "Receive Shipments" at bounding box center [851, 218] width 160 height 24
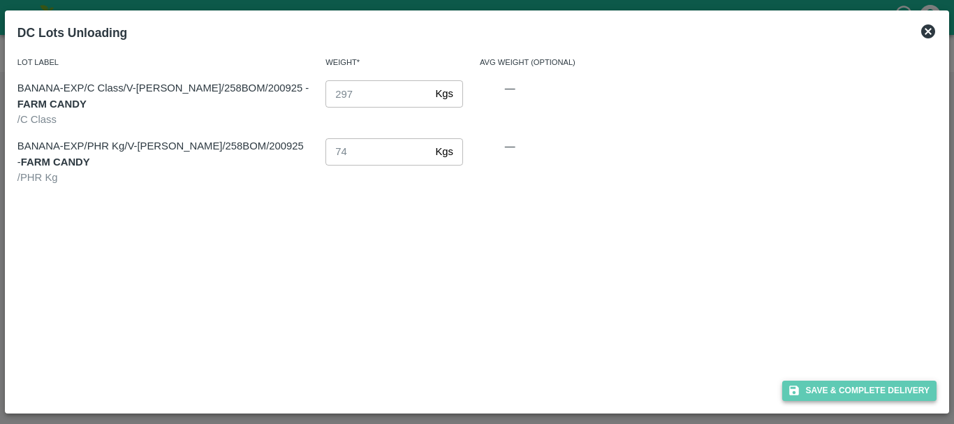
click at [810, 386] on button "Save & Complete Delivery" at bounding box center [859, 390] width 155 height 20
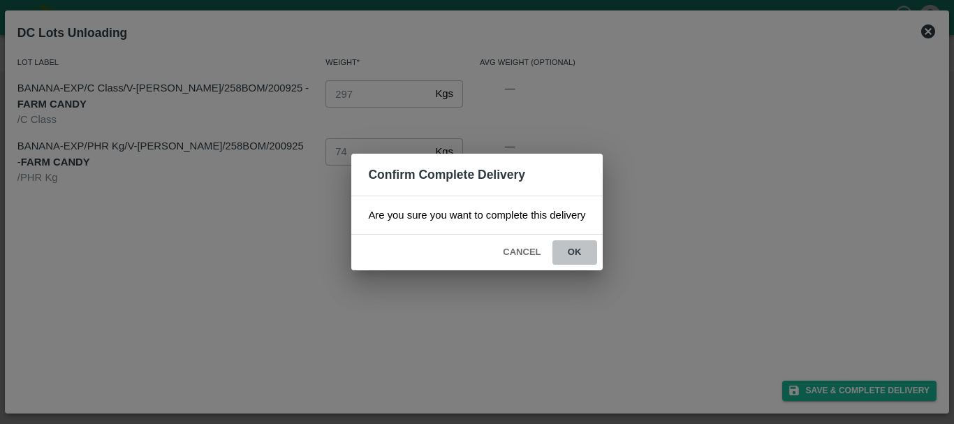
click at [575, 246] on button "ok" at bounding box center [574, 252] width 45 height 24
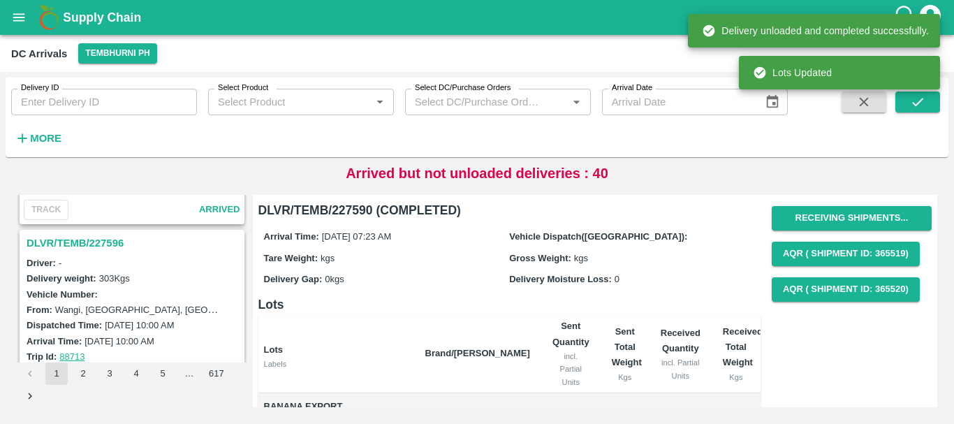
scroll to position [2707, 0]
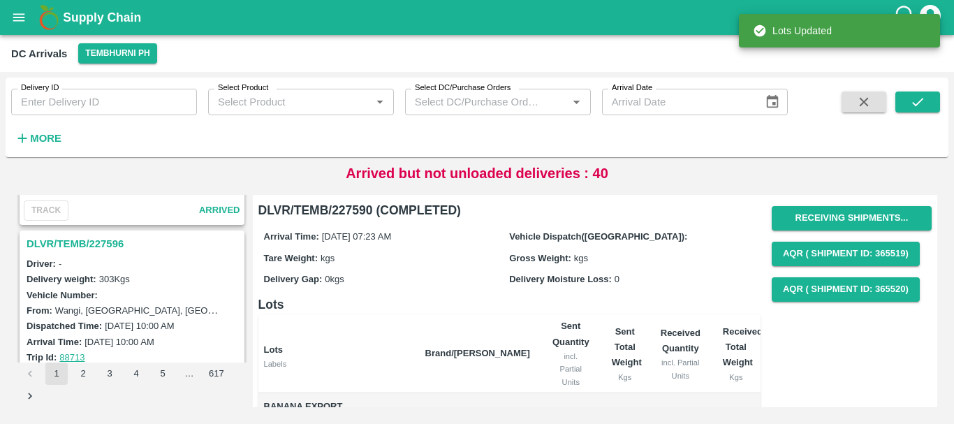
click at [92, 248] on h3 "DLVR/TEMB/227596" at bounding box center [134, 244] width 215 height 18
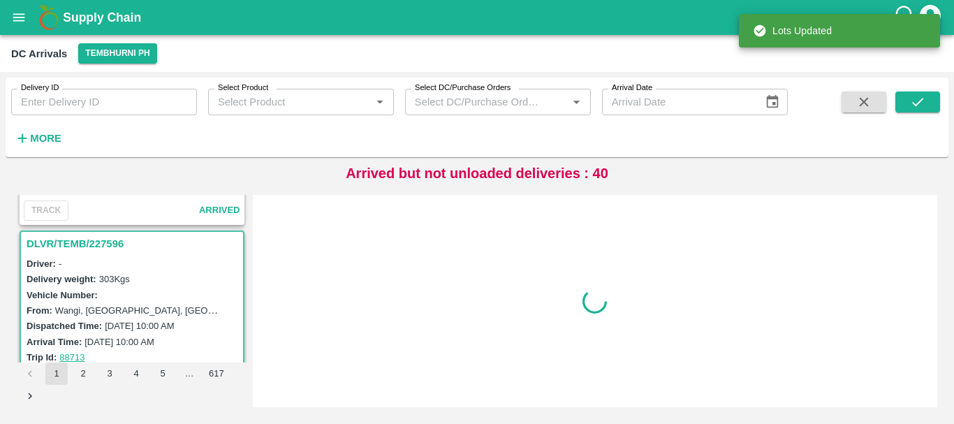
scroll to position [2743, 0]
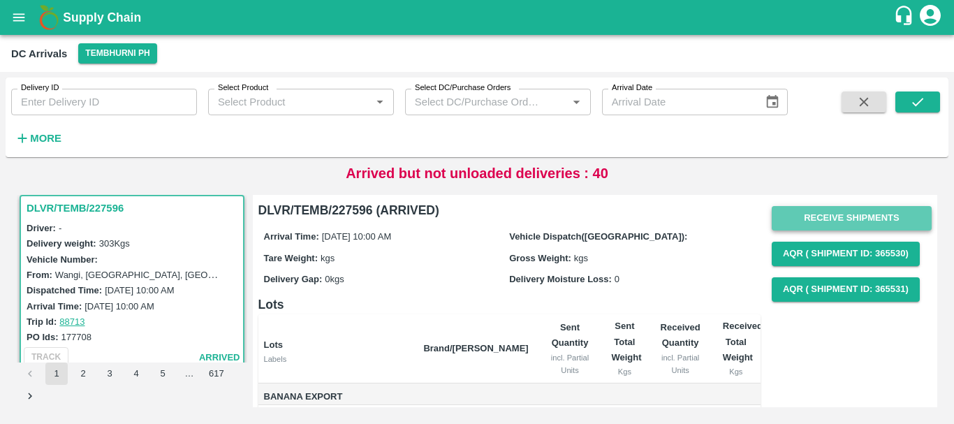
click at [786, 224] on button "Receive Shipments" at bounding box center [851, 218] width 160 height 24
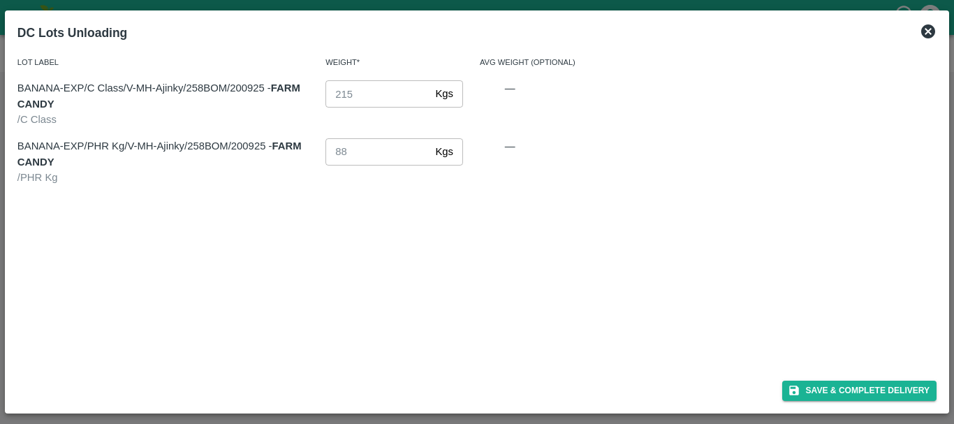
click at [931, 31] on icon at bounding box center [928, 31] width 14 height 14
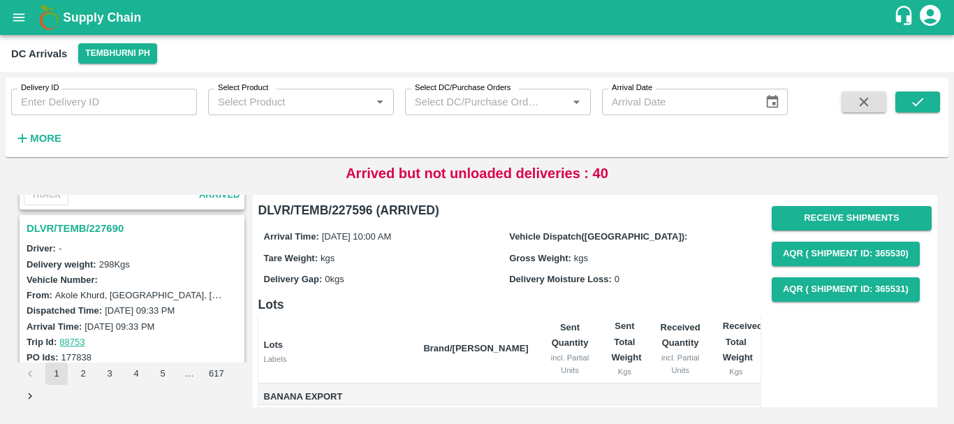
scroll to position [0, 0]
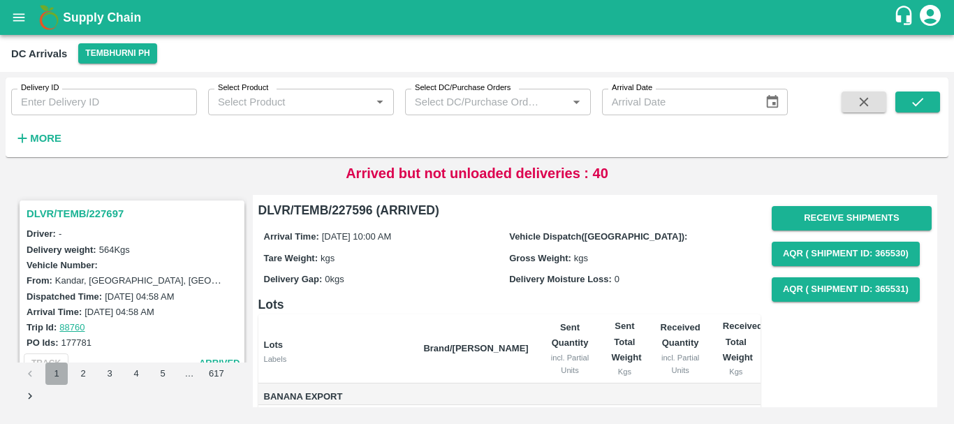
click at [61, 369] on button "1" at bounding box center [56, 373] width 22 height 22
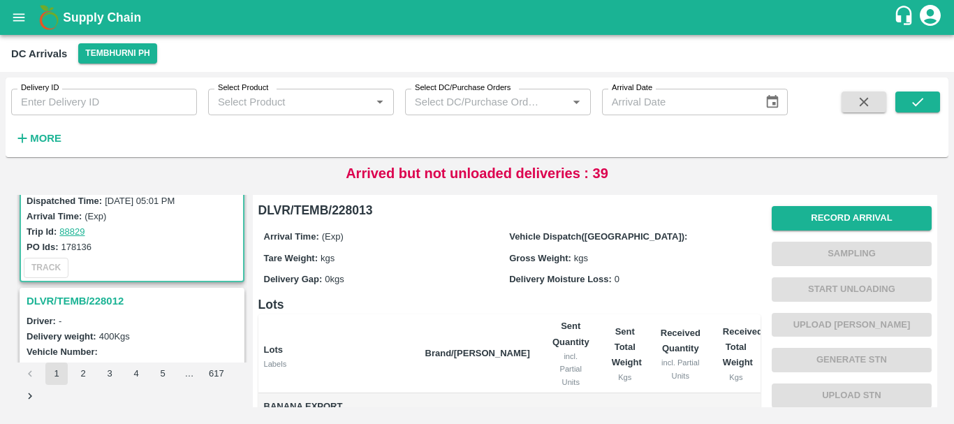
scroll to position [108, 0]
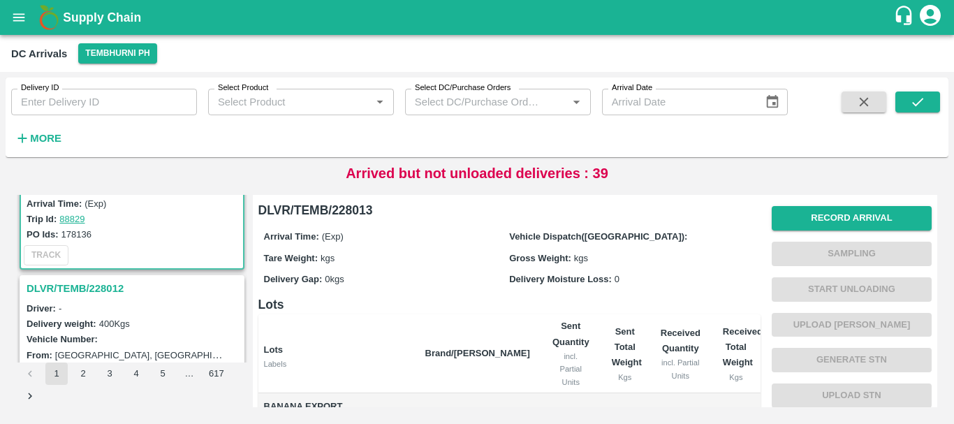
click at [112, 287] on h3 "DLVR/TEMB/228012" at bounding box center [134, 288] width 215 height 18
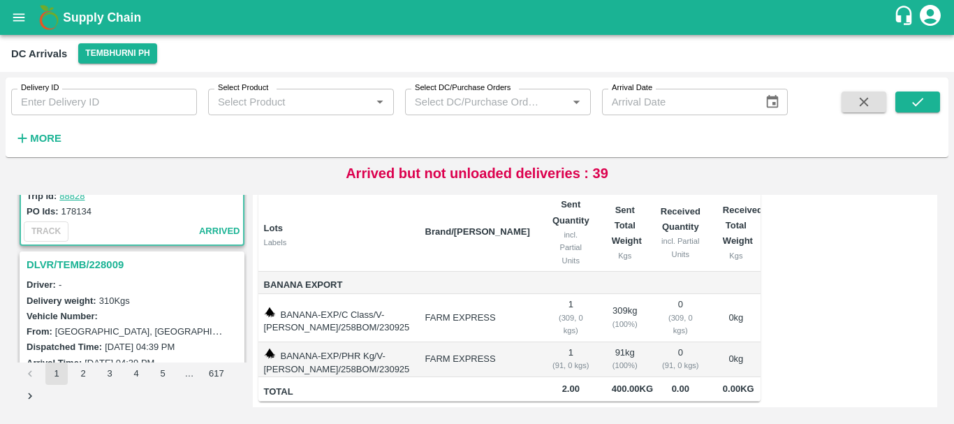
scroll to position [317, 0]
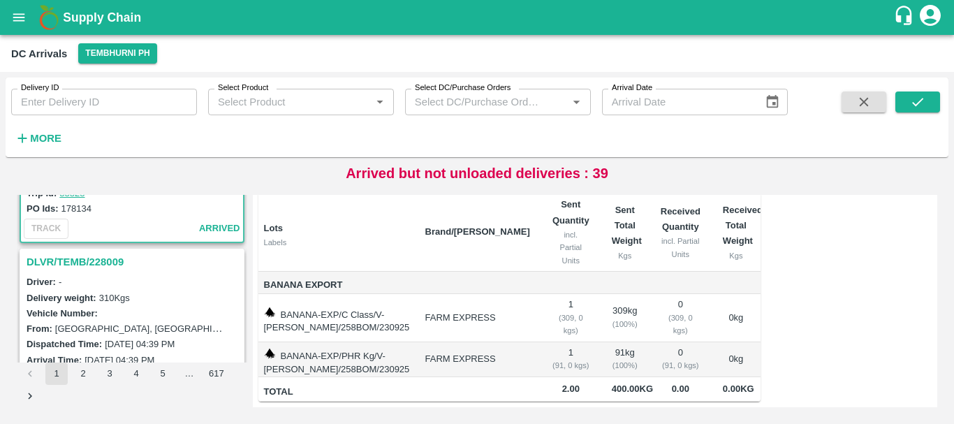
click at [111, 261] on h3 "DLVR/TEMB/228009" at bounding box center [134, 262] width 215 height 18
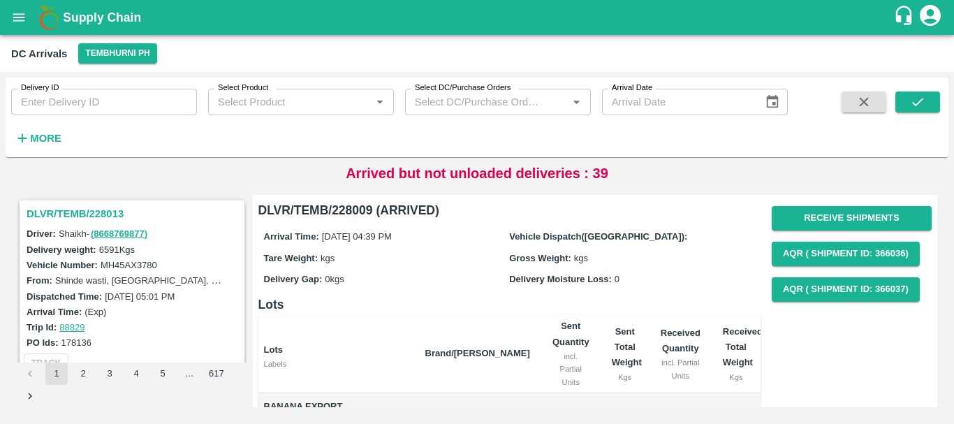
click at [84, 209] on h3 "DLVR/TEMB/228013" at bounding box center [134, 214] width 215 height 18
